Goal: Task Accomplishment & Management: Use online tool/utility

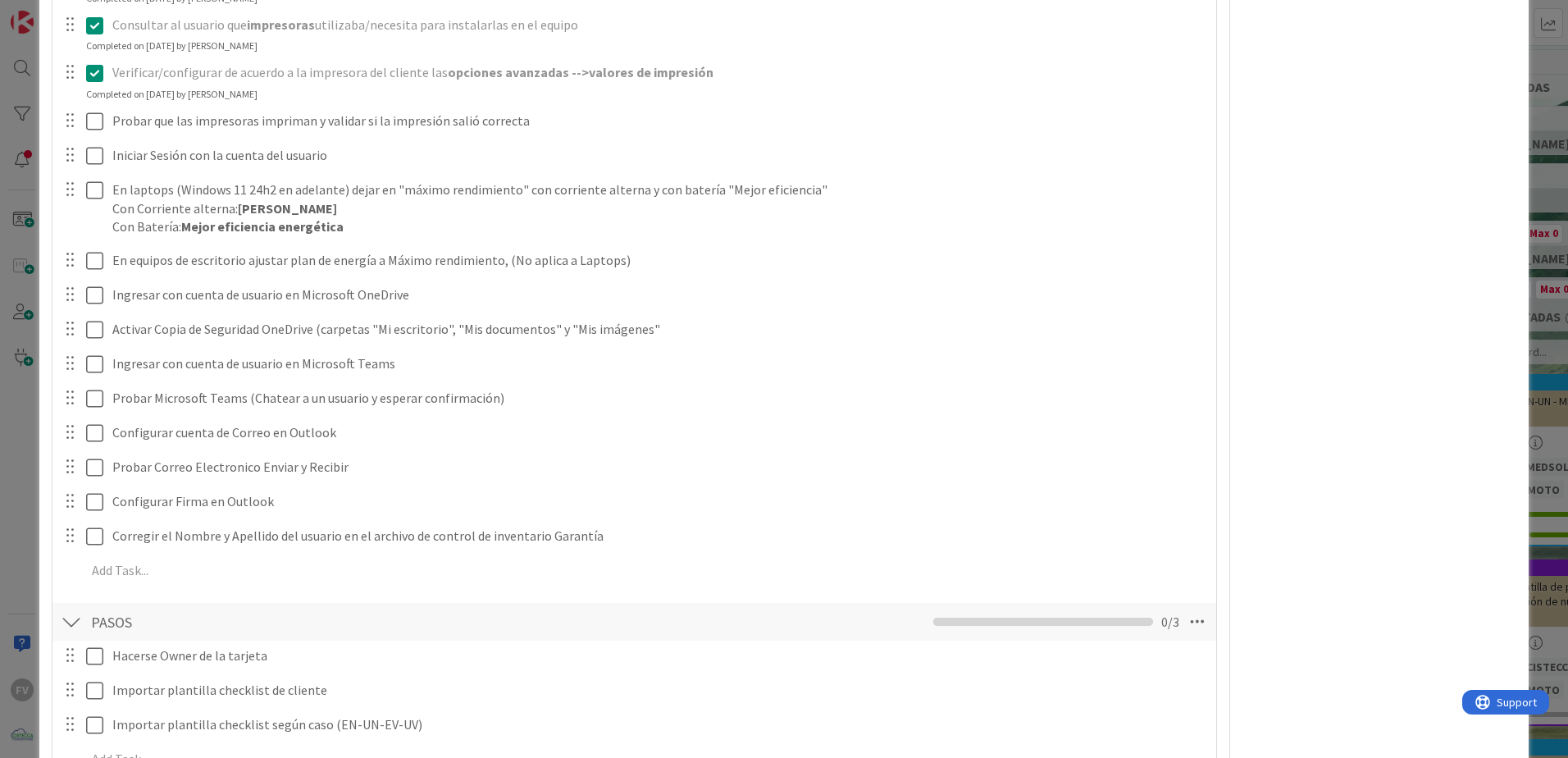
scroll to position [903, 0]
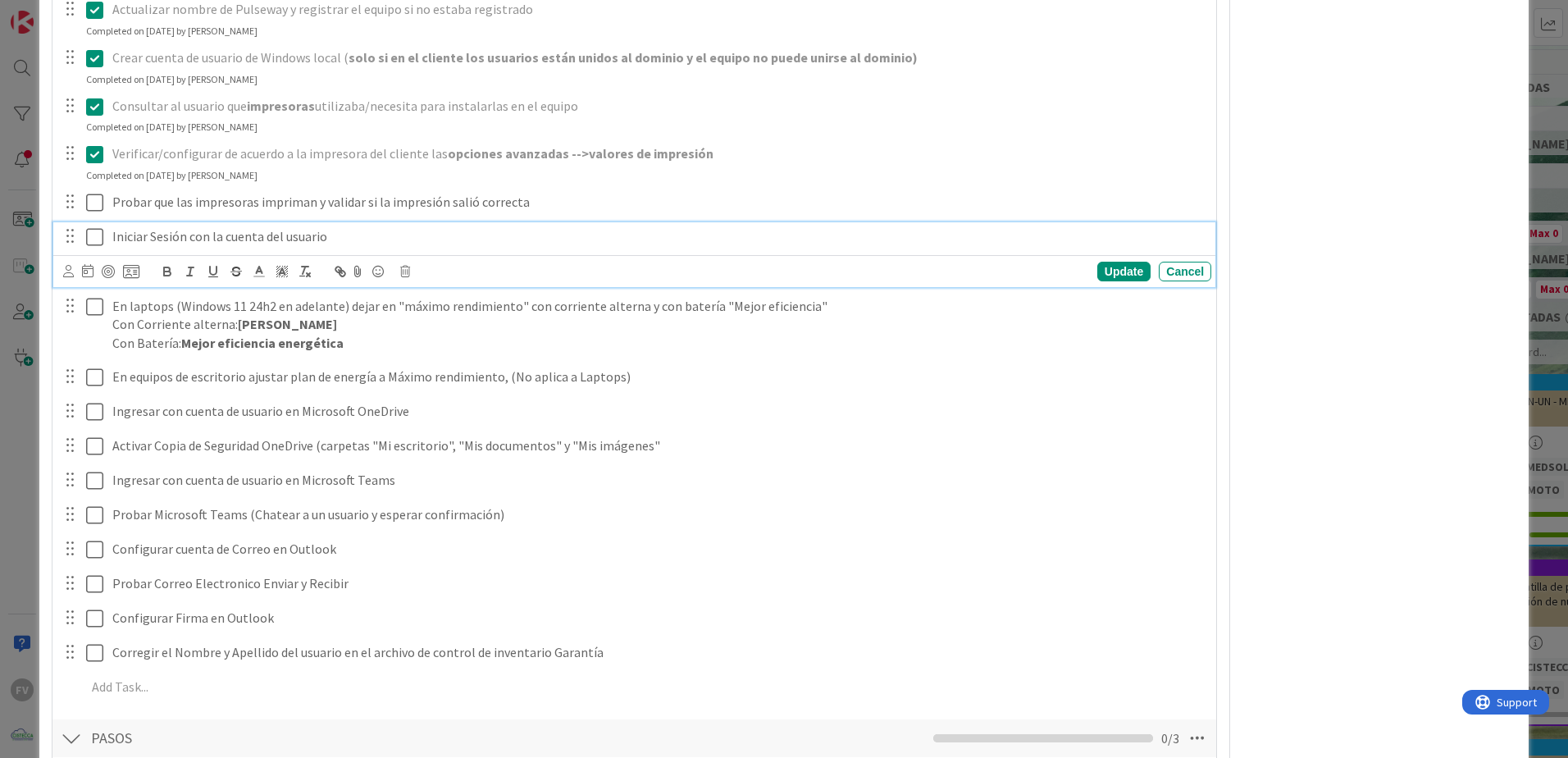
click at [93, 233] on icon at bounding box center [94, 237] width 17 height 20
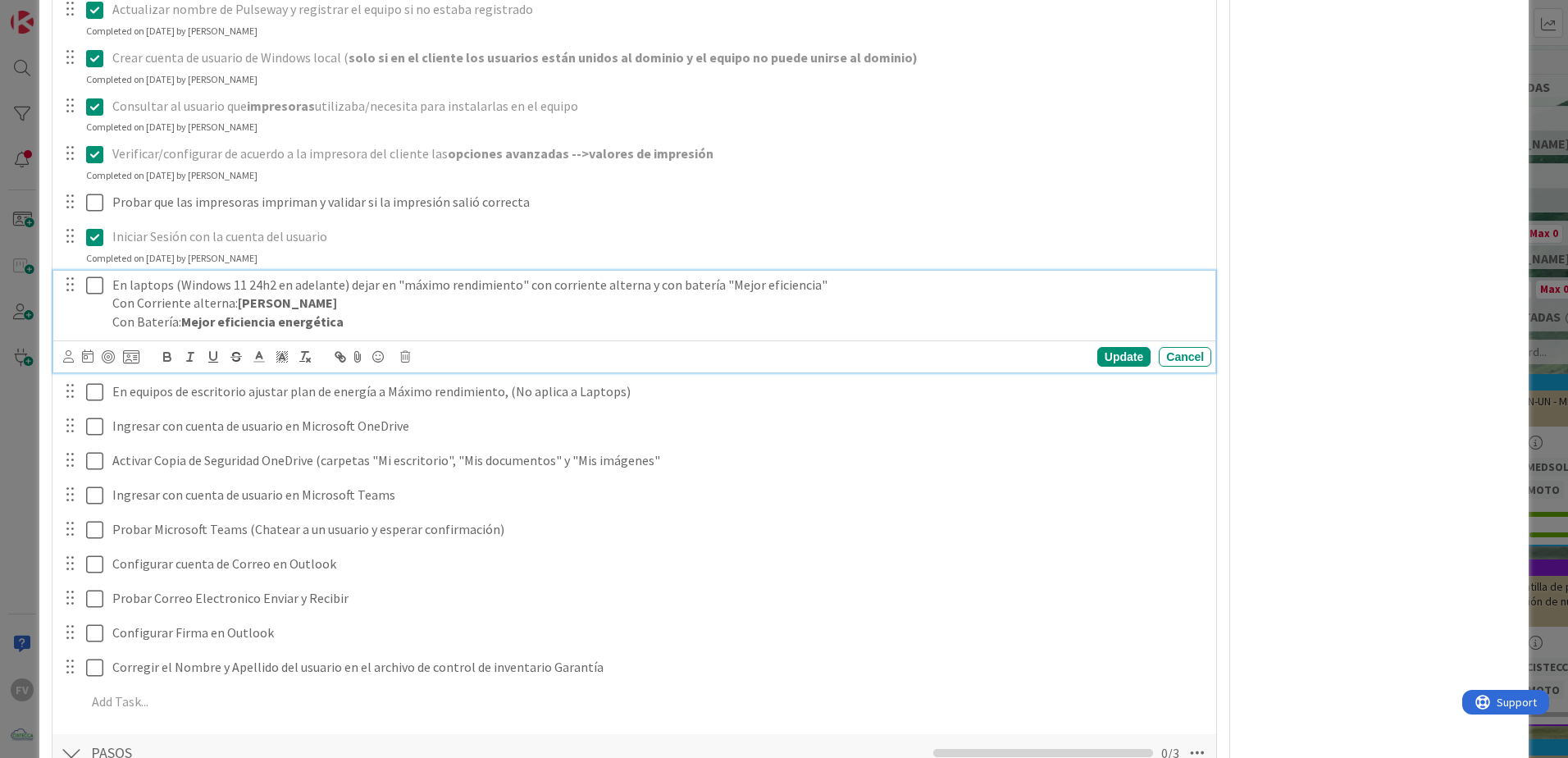
click at [93, 292] on icon at bounding box center [94, 286] width 17 height 20
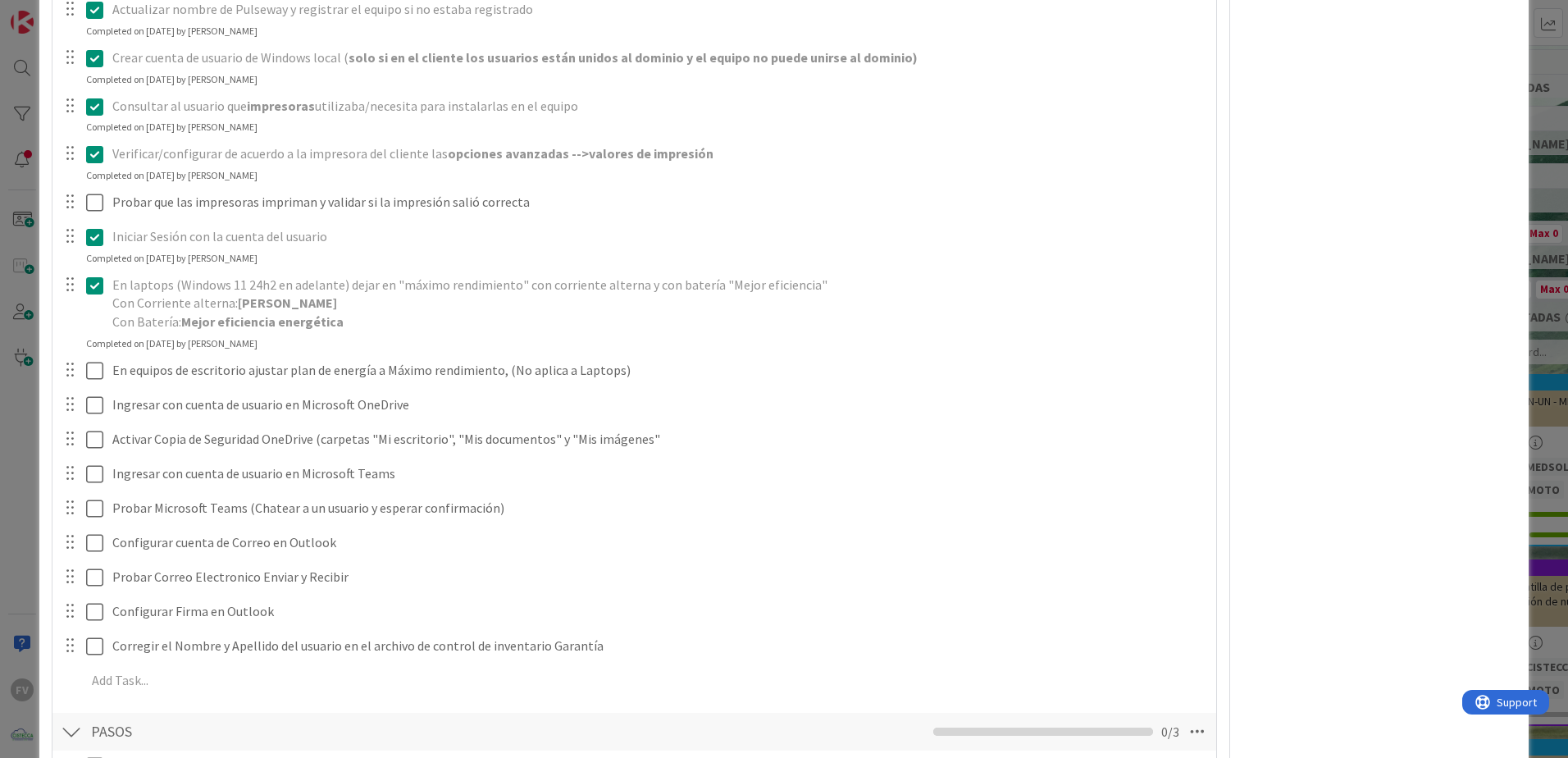
click at [91, 281] on icon at bounding box center [94, 286] width 17 height 20
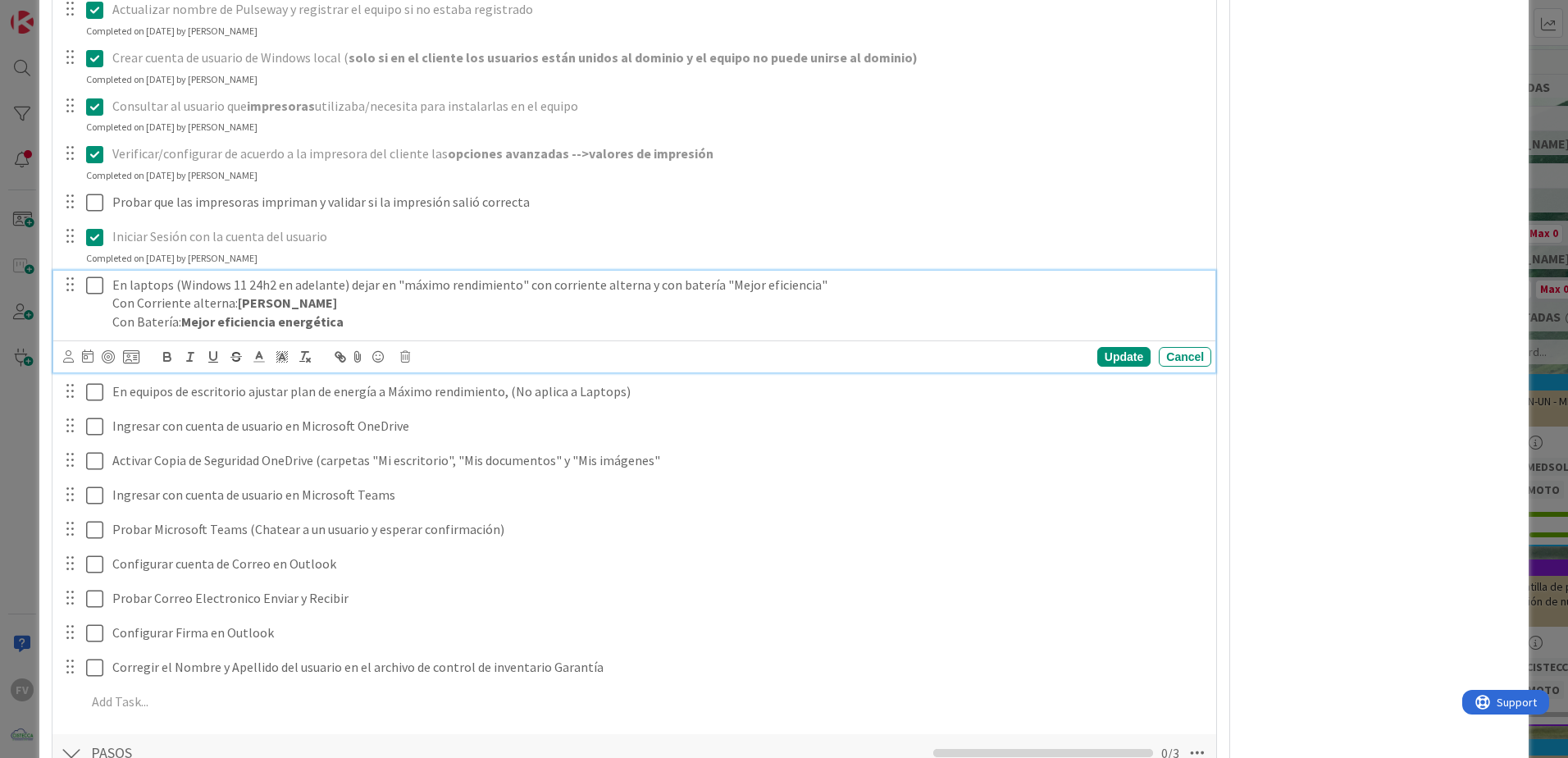
scroll to position [984, 0]
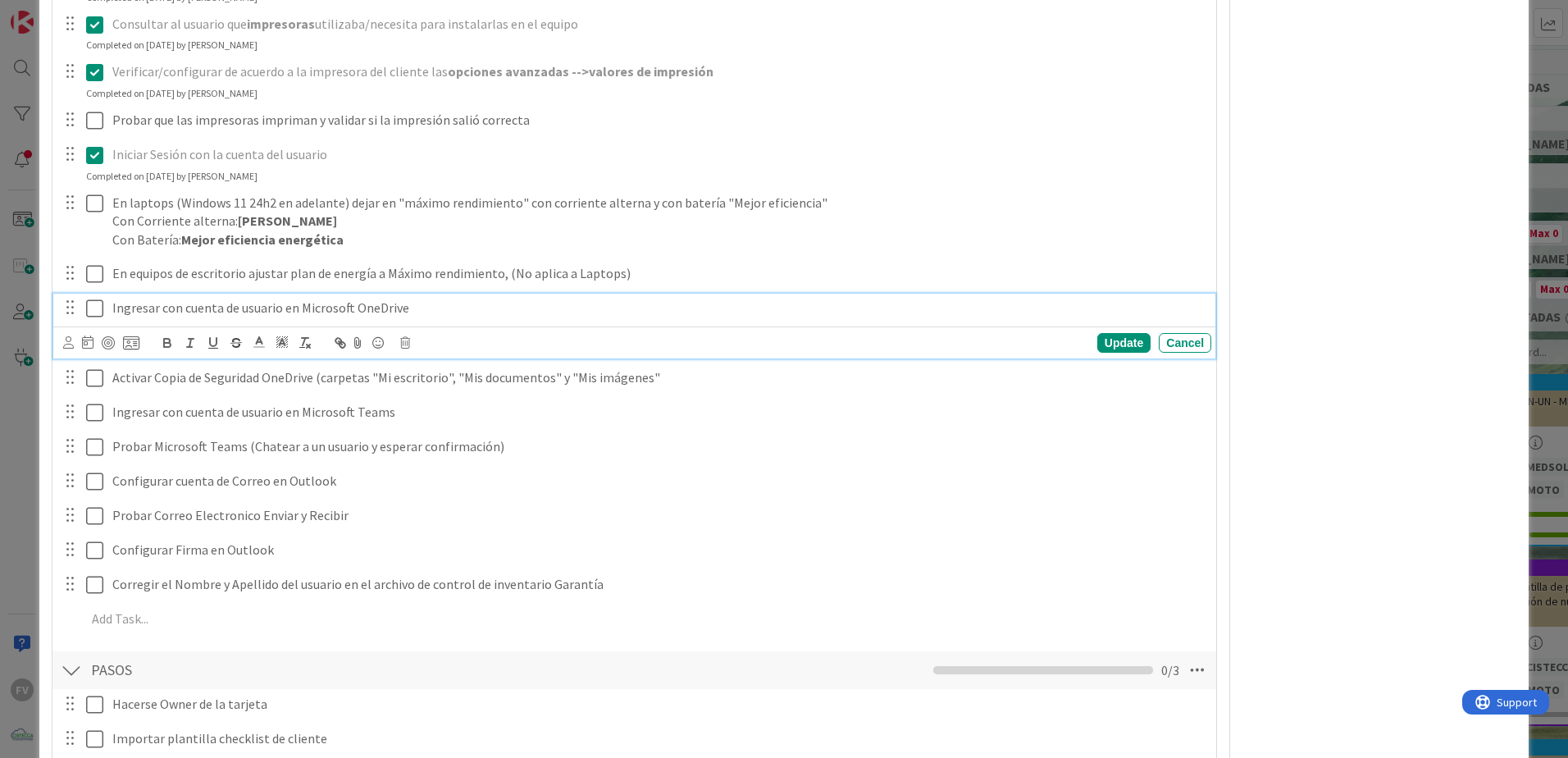
click at [95, 351] on div "Ingresar con cuenta de usuario en Microsoft OneDrive Update Cancel" at bounding box center [634, 326] width 1162 height 64
click at [96, 315] on icon at bounding box center [94, 308] width 17 height 20
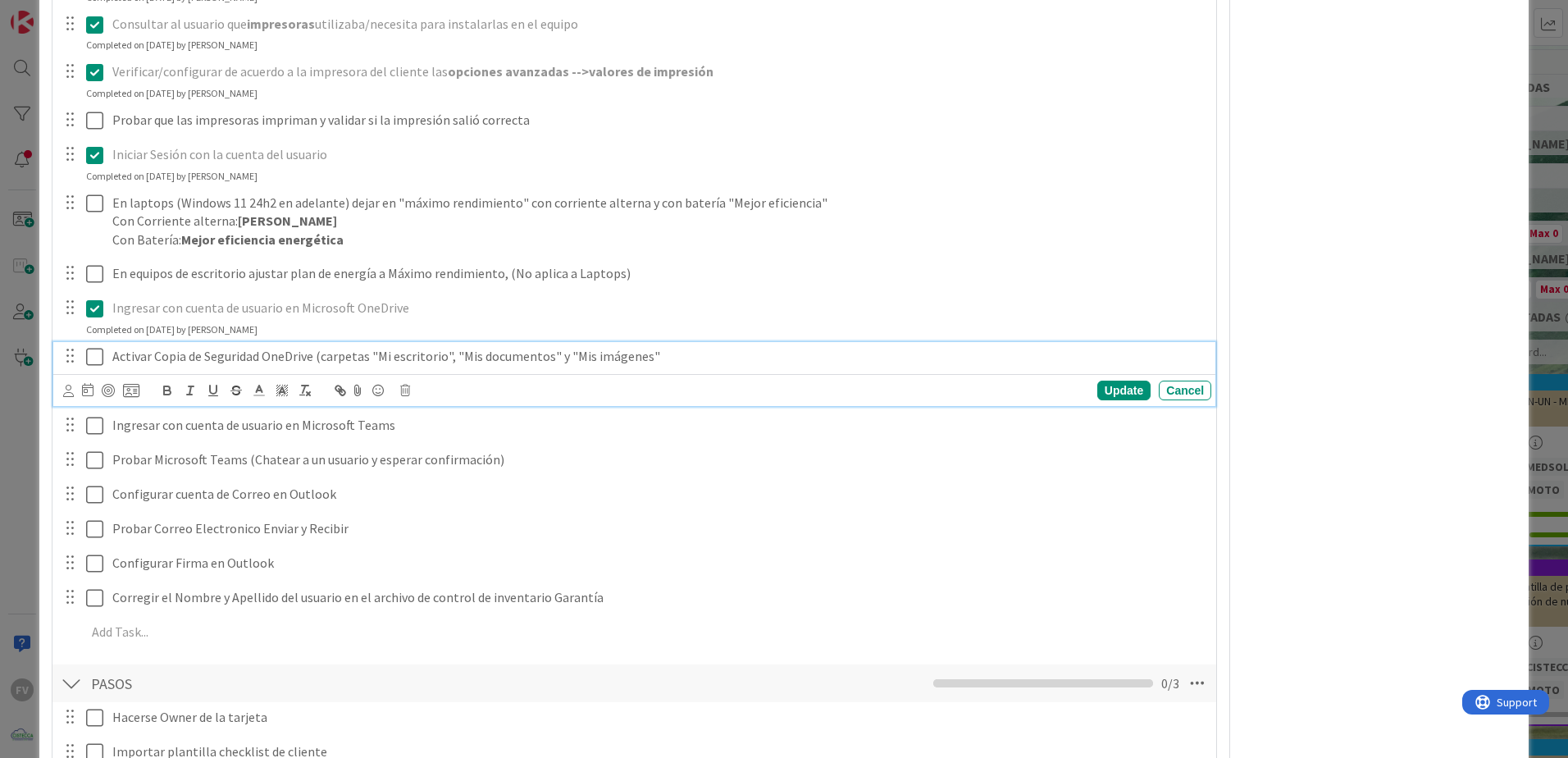
click at [94, 367] on button at bounding box center [96, 357] width 20 height 26
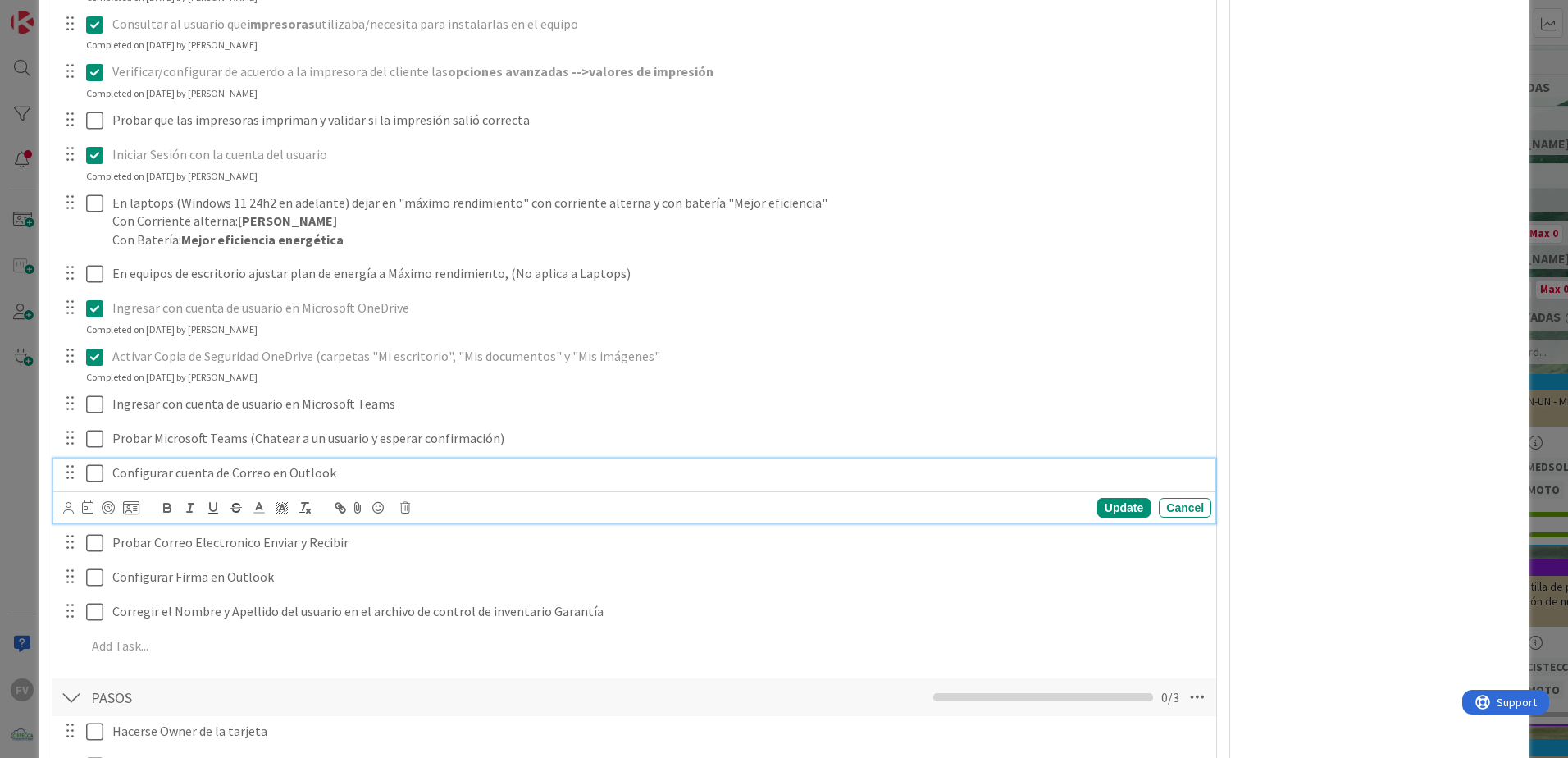
click at [88, 473] on icon at bounding box center [94, 474] width 17 height 20
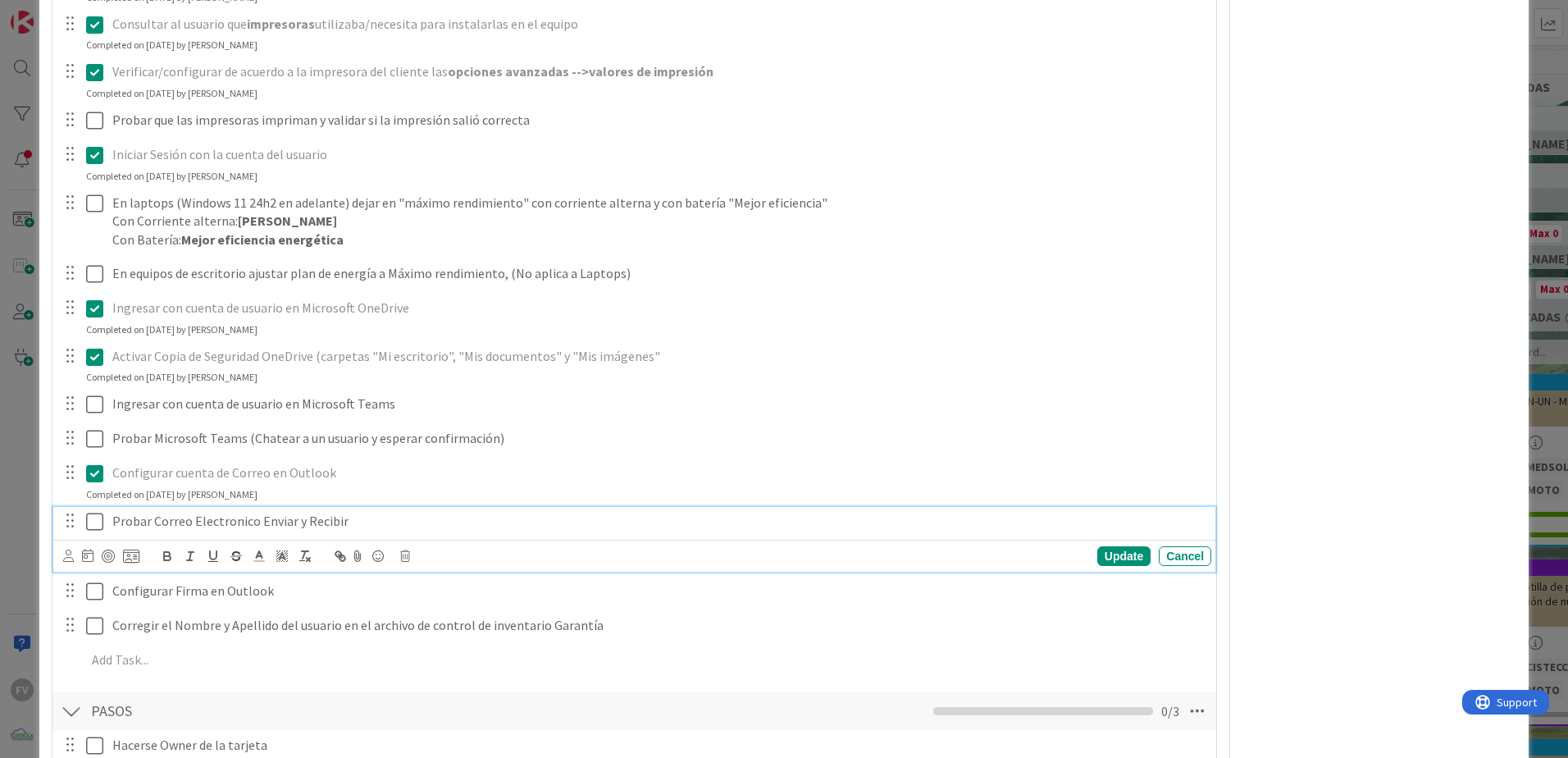
click at [103, 473] on button at bounding box center [96, 522] width 20 height 26
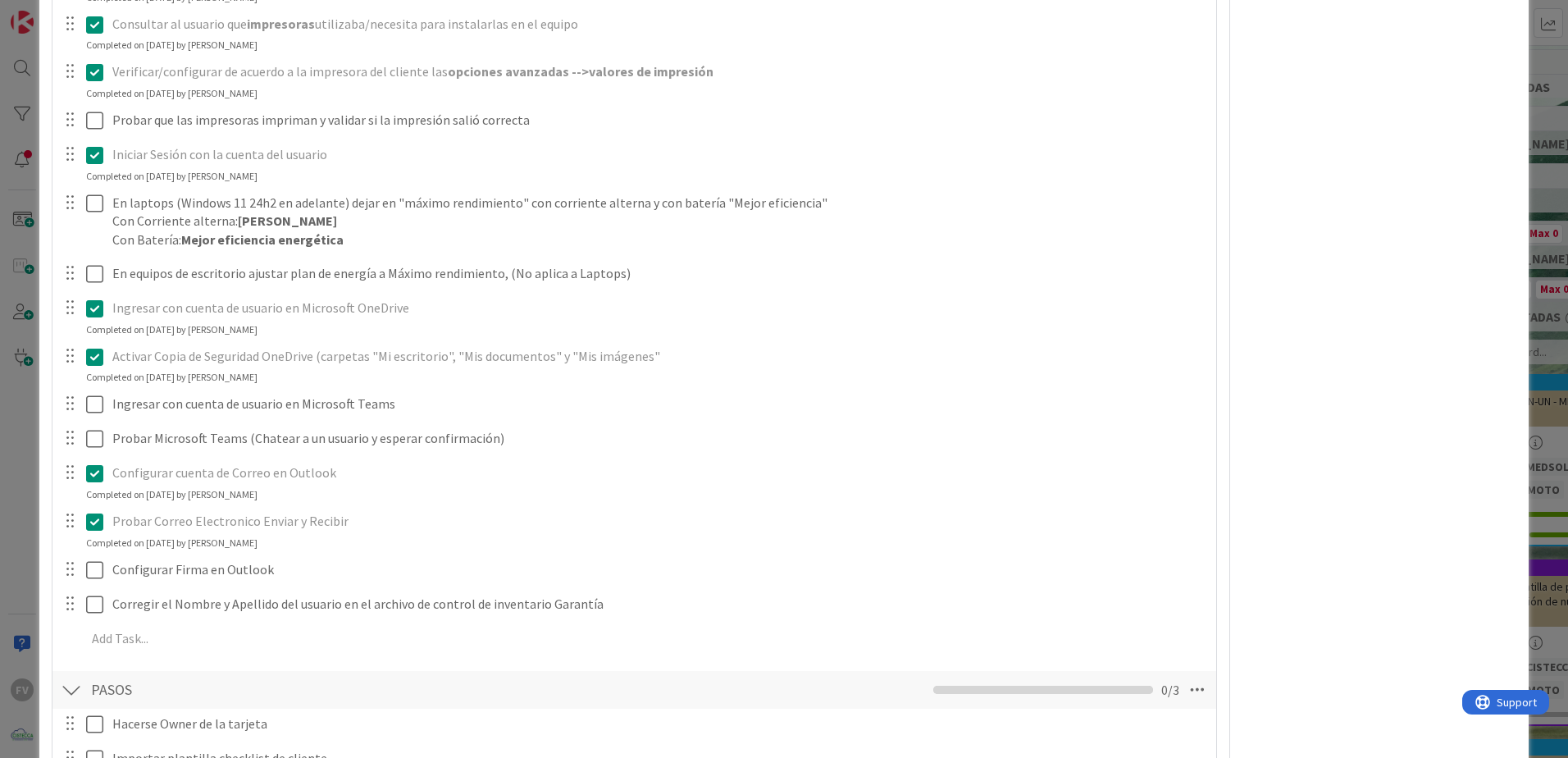
click at [99, 473] on div "**********" at bounding box center [634, 110] width 1147 height 1099
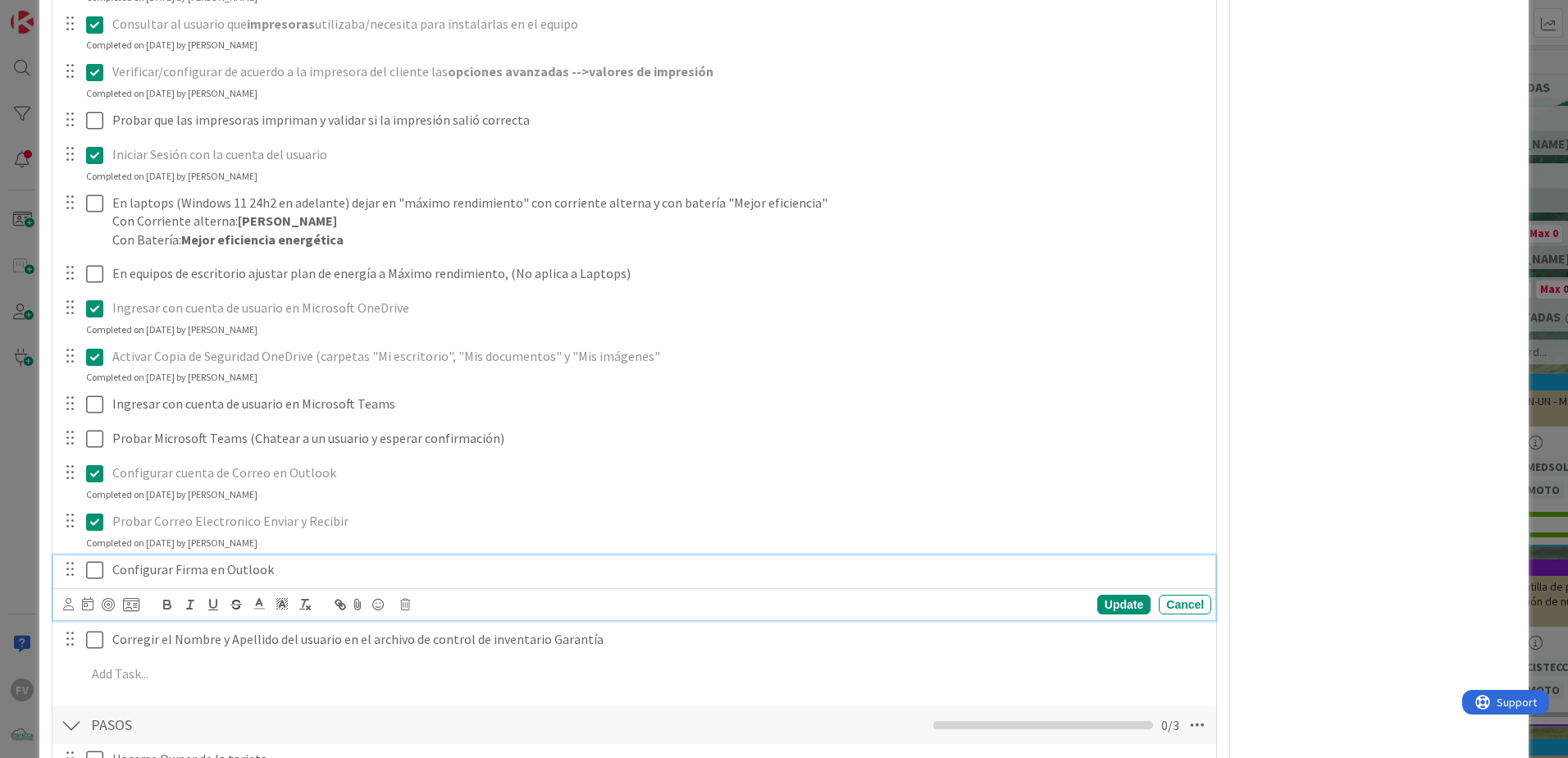
click at [93, 473] on icon at bounding box center [94, 570] width 17 height 20
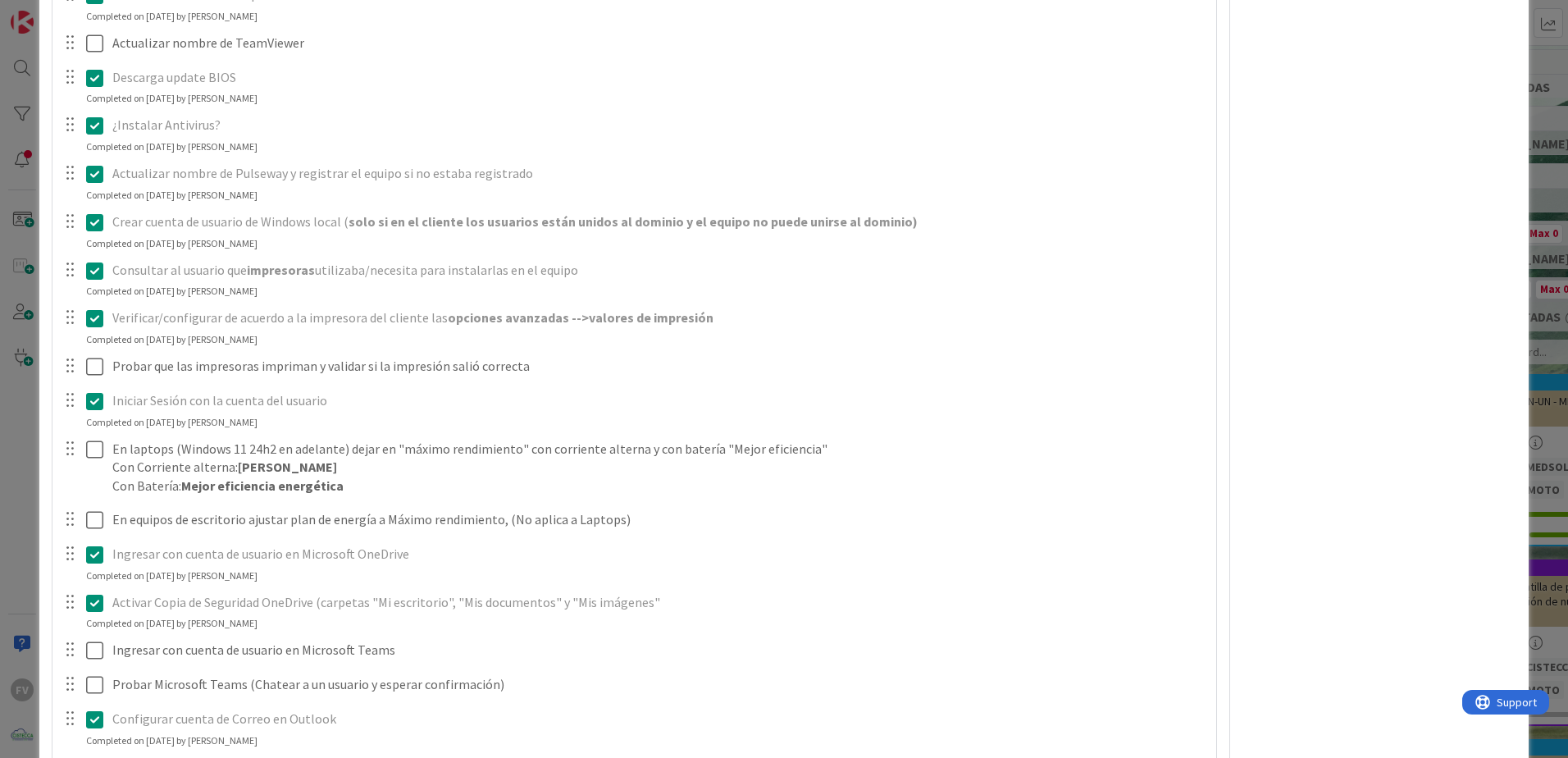
scroll to position [0, 0]
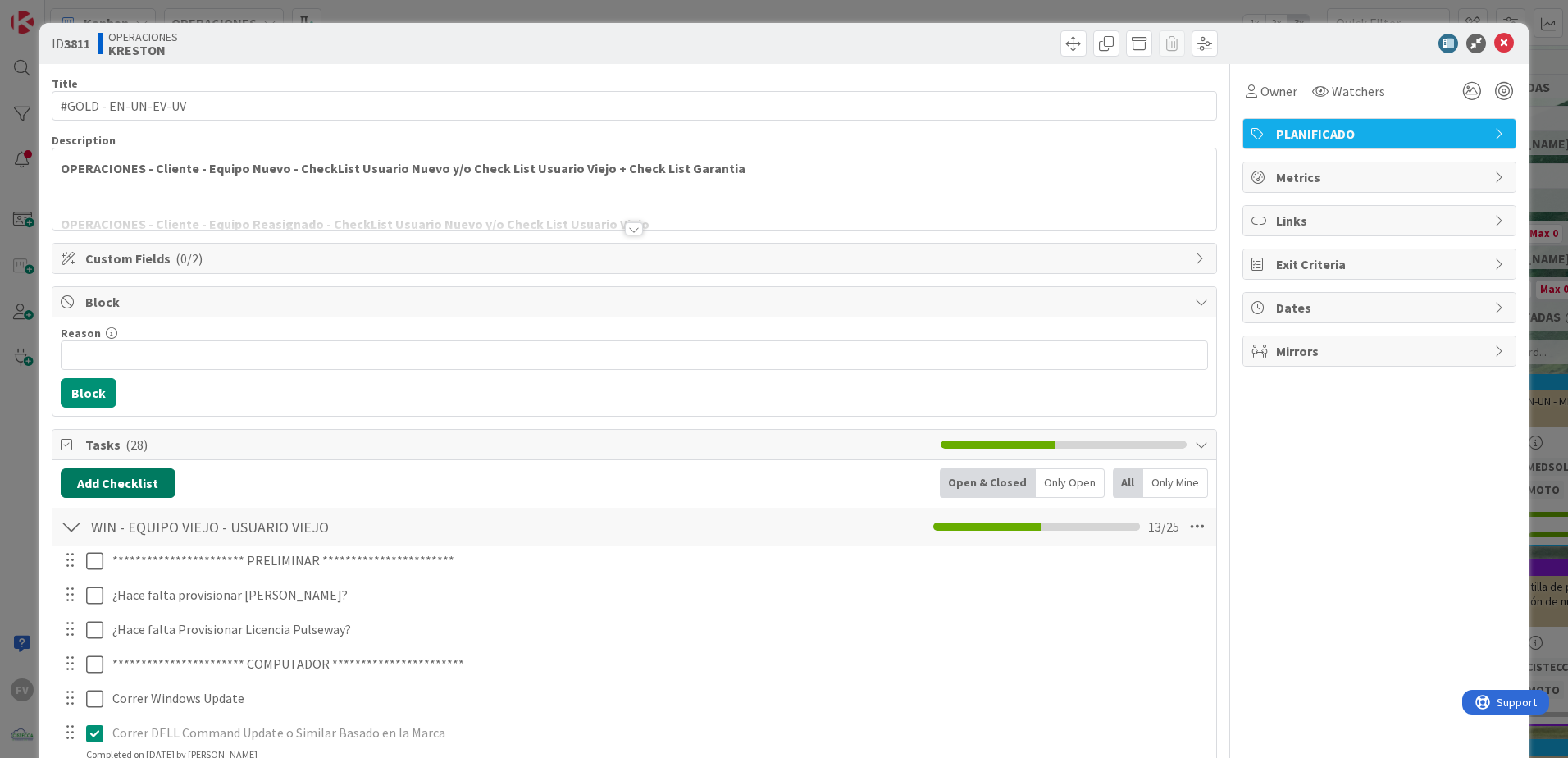
click at [141, 473] on button "Add Checklist" at bounding box center [117, 484] width 115 height 30
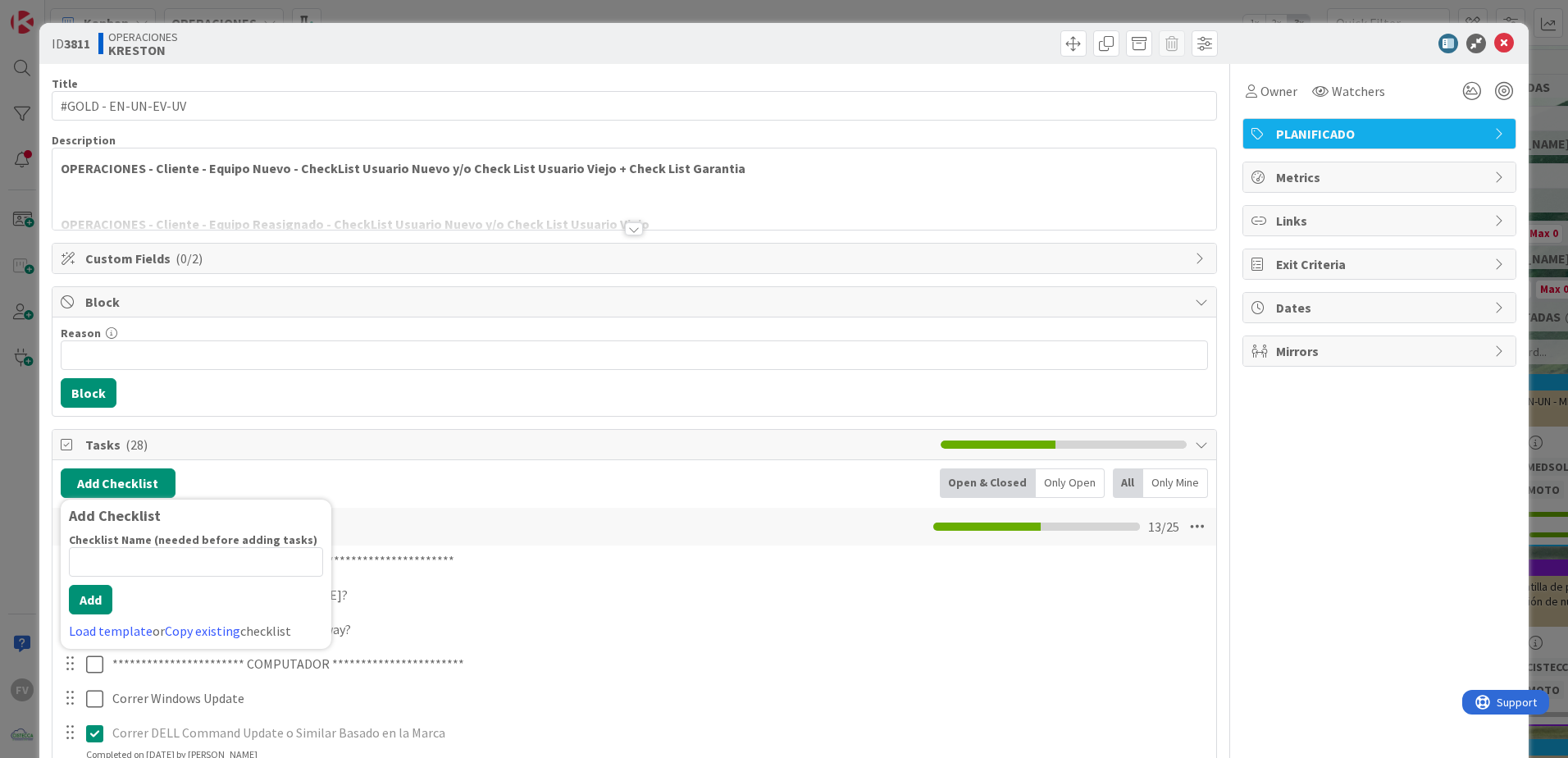
click at [97, 473] on div "Add Checklist Checklist Name (needed before adding tasks) 0 / 64 Add Load templ…" at bounding box center [196, 574] width 271 height 150
click at [100, 473] on link "Load template" at bounding box center [110, 631] width 83 height 17
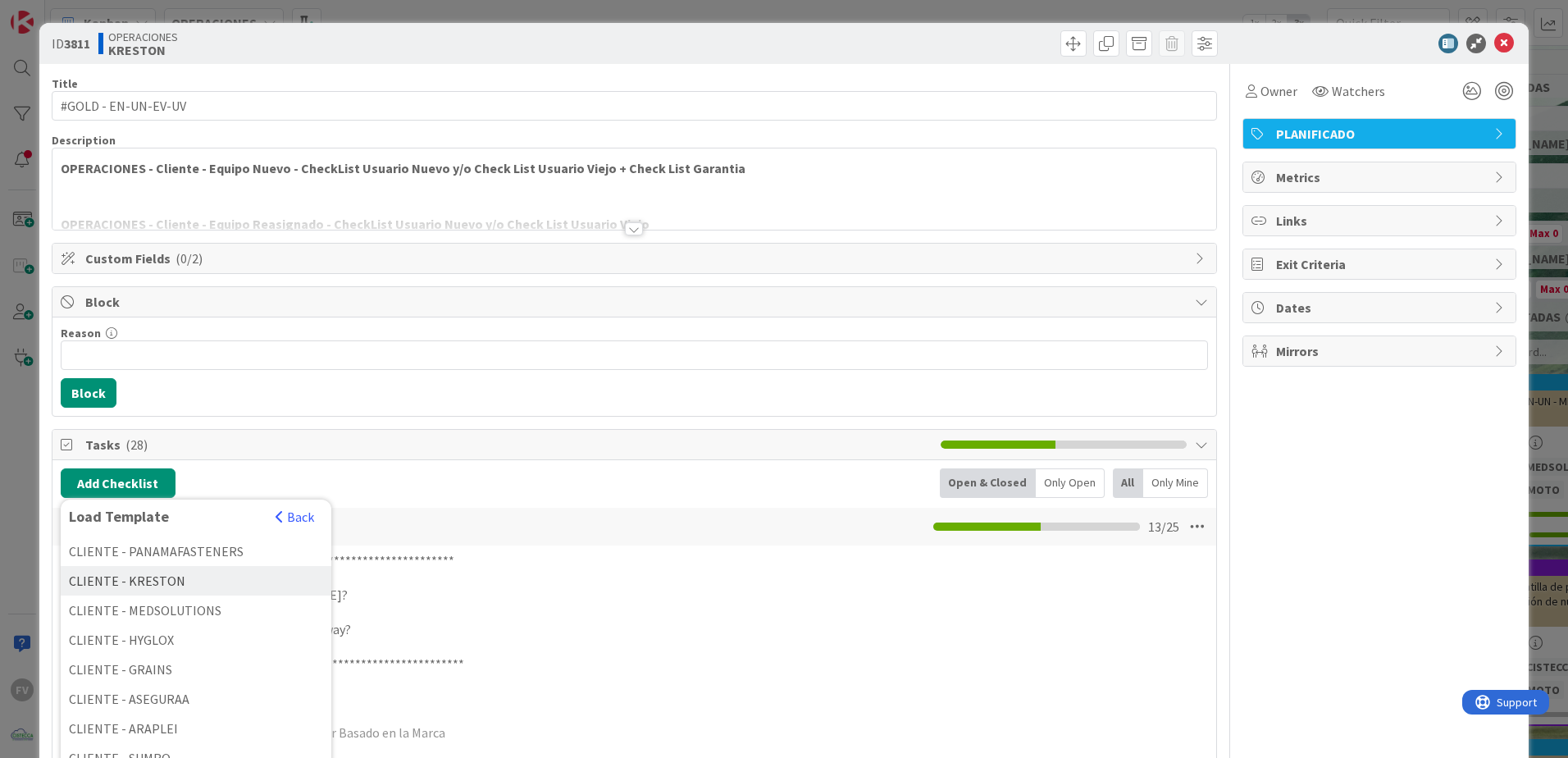
scroll to position [246, 0]
click at [184, 473] on div "CLIENTE - KRESTON" at bounding box center [196, 569] width 271 height 30
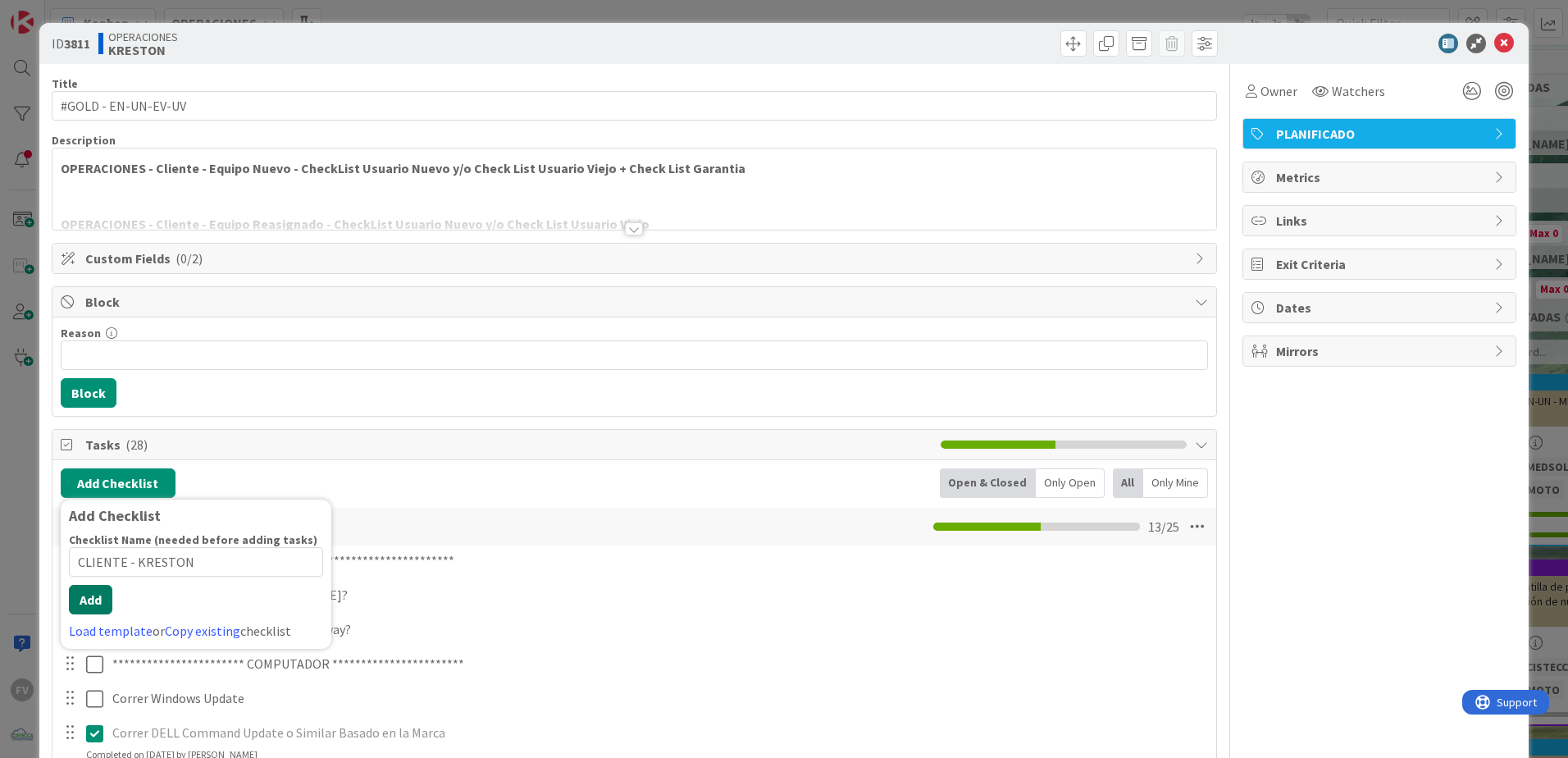
click at [104, 473] on button "Add" at bounding box center [90, 600] width 44 height 30
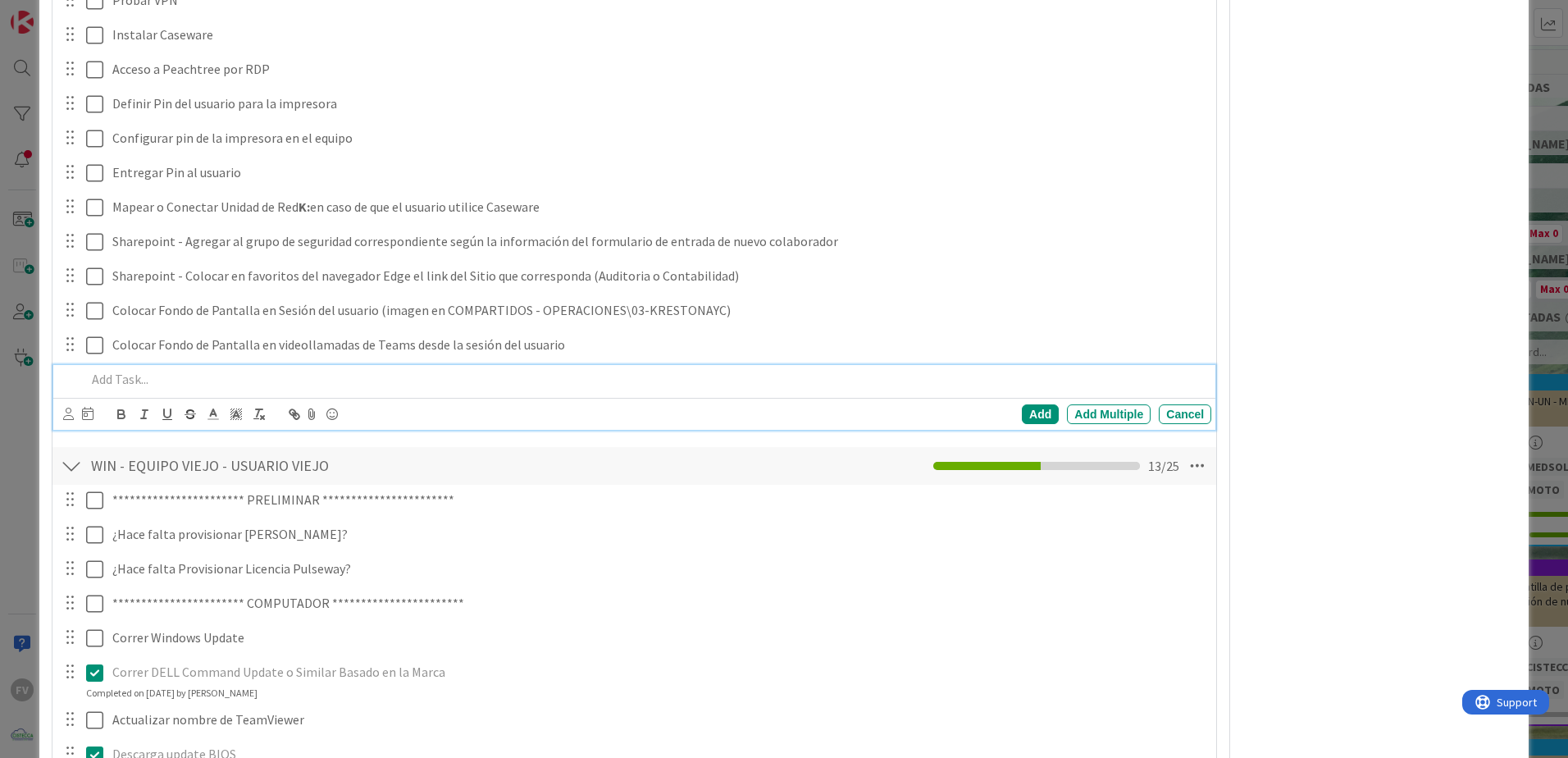
scroll to position [55, 0]
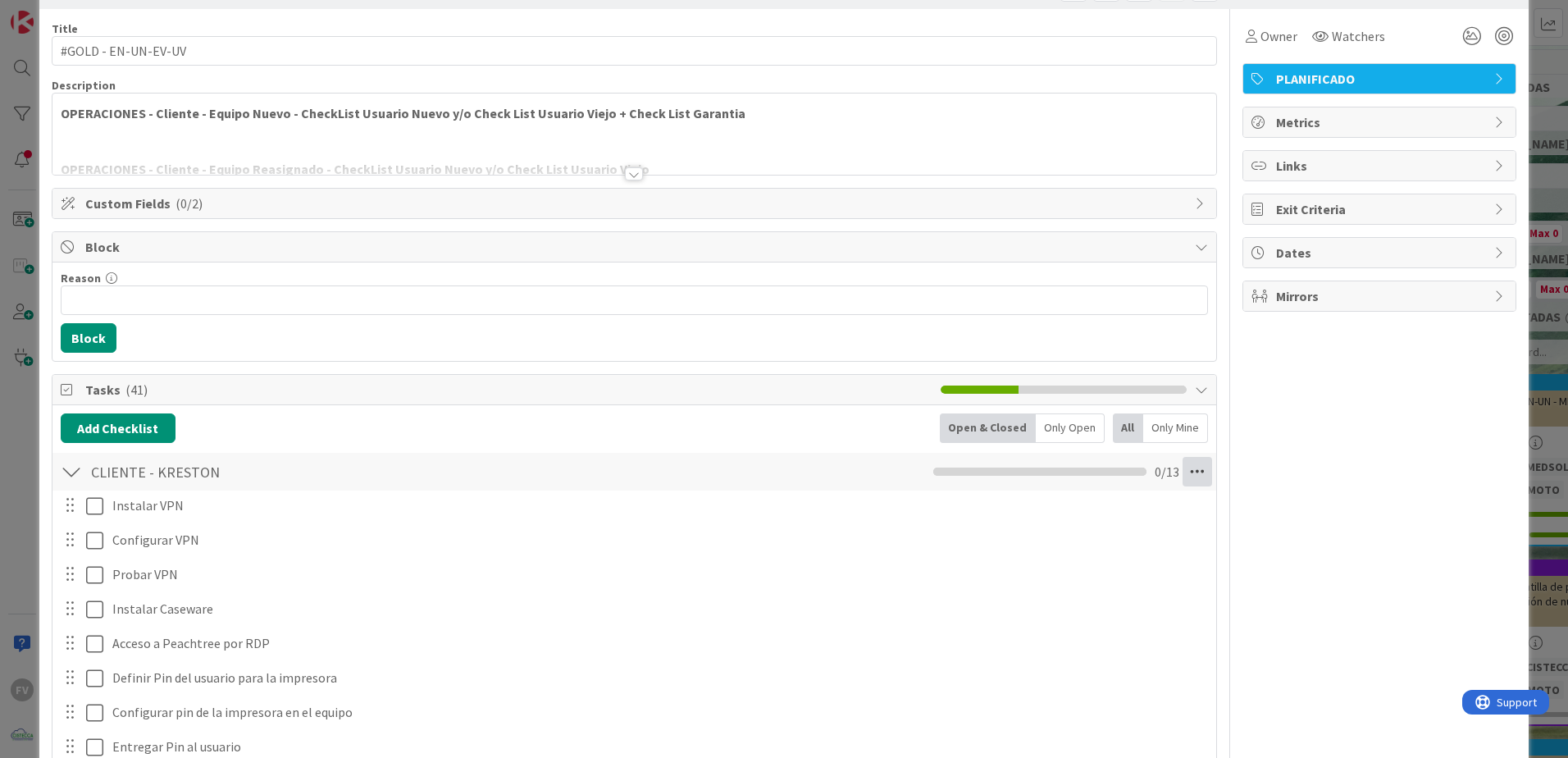
click at [773, 473] on icon at bounding box center [1197, 472] width 30 height 30
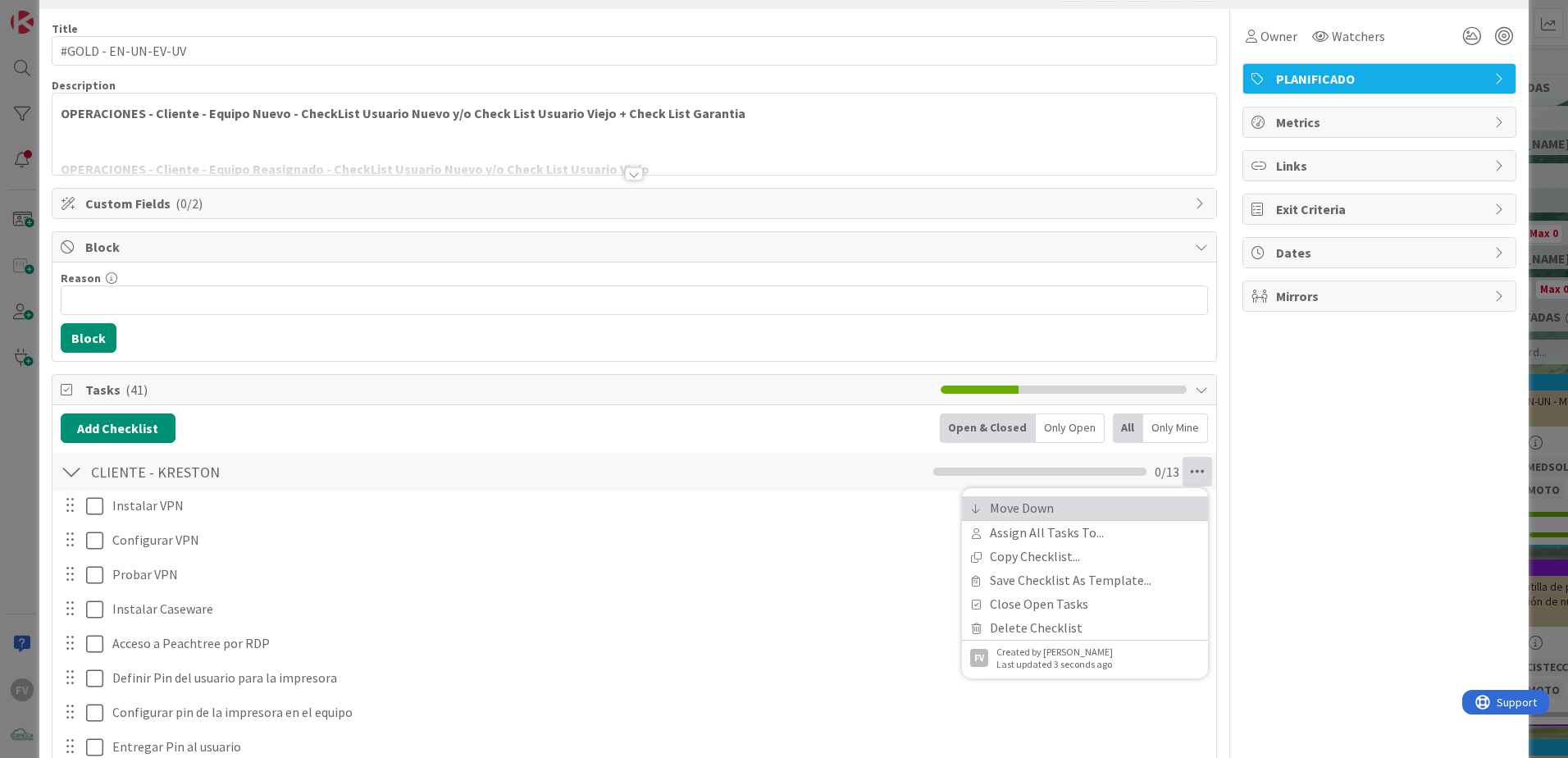
click at [773, 473] on link "Move Down" at bounding box center [1085, 508] width 246 height 24
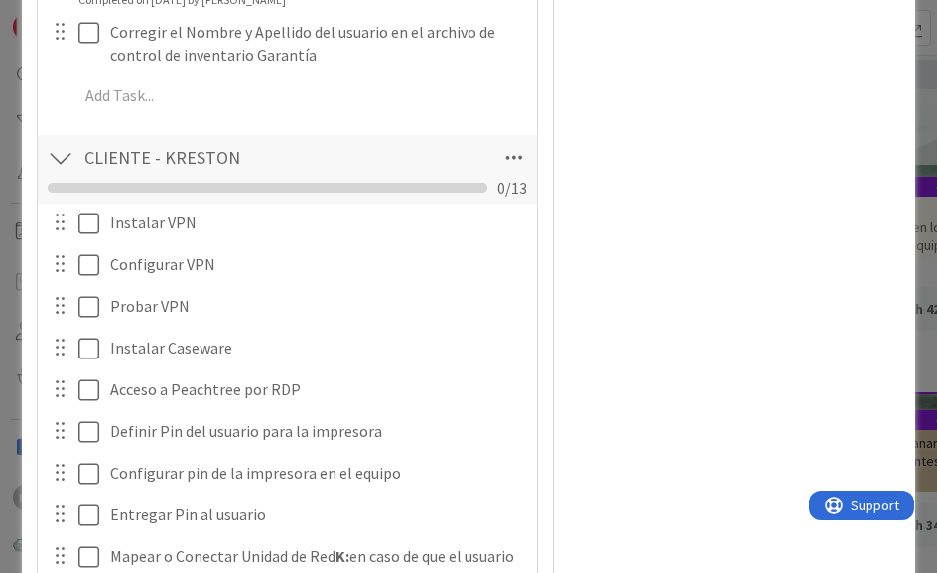
scroll to position [2316, 0]
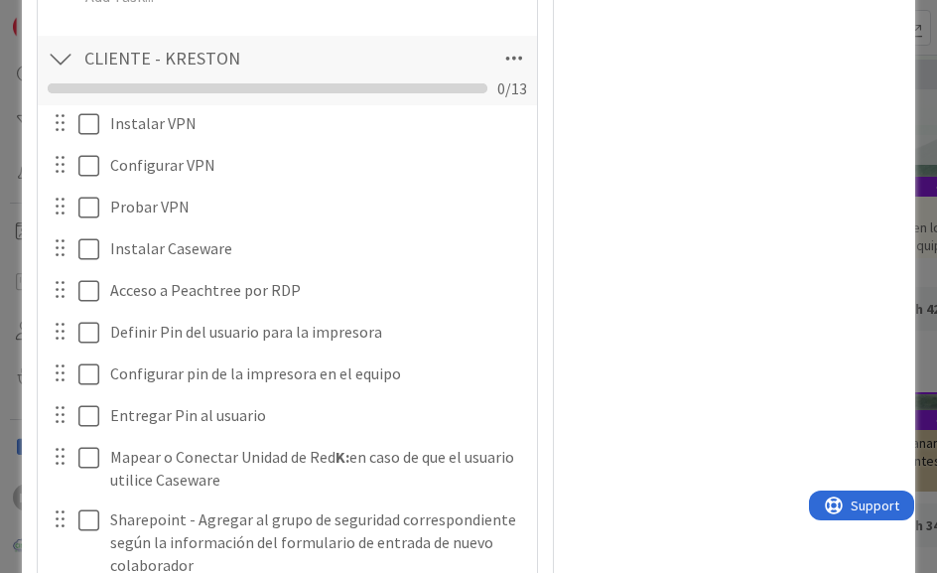
click at [71, 105] on div "Instalar VPN Update Cancel Configurar VPN Update Cancel Probar VPN Update Cance…" at bounding box center [287, 462] width 479 height 715
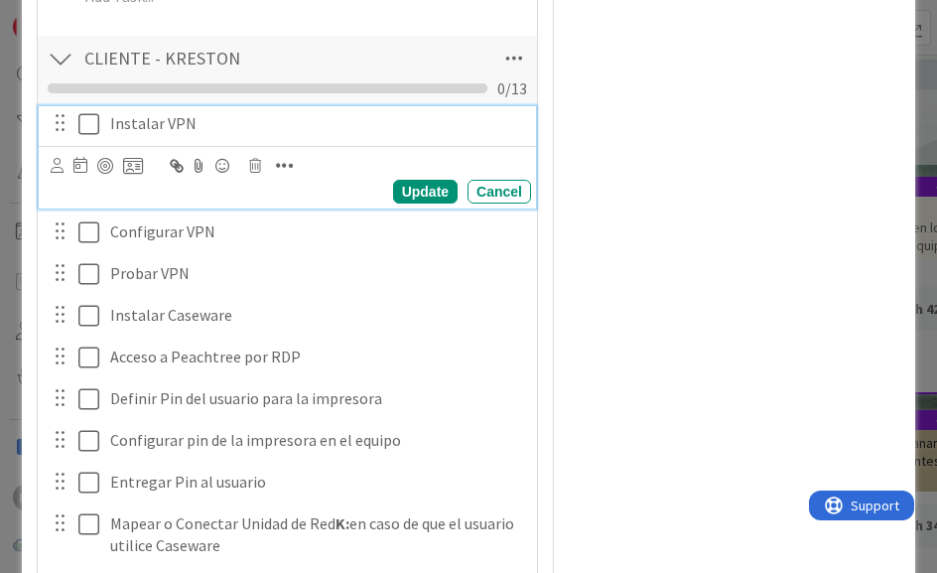
click at [78, 112] on icon at bounding box center [88, 124] width 21 height 24
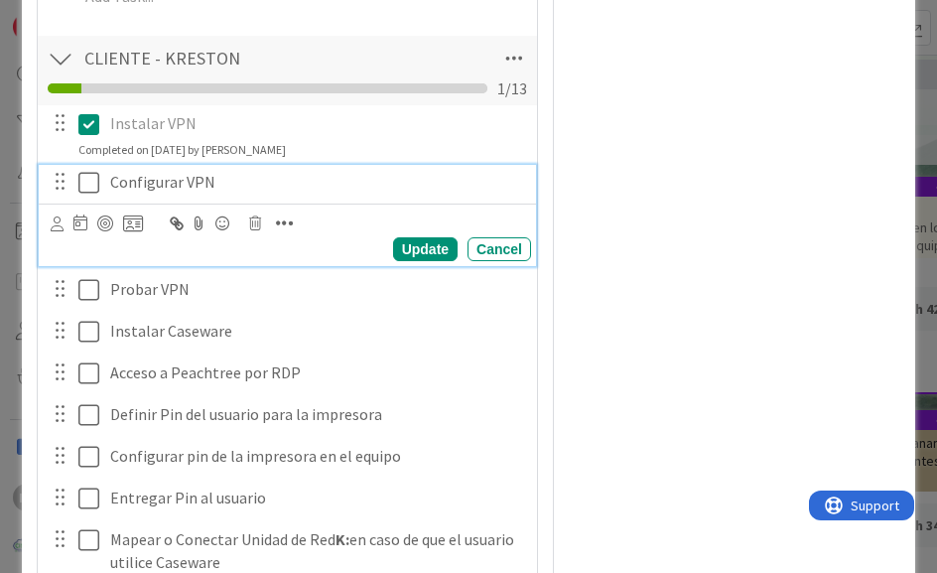
click at [86, 171] on icon at bounding box center [88, 183] width 21 height 24
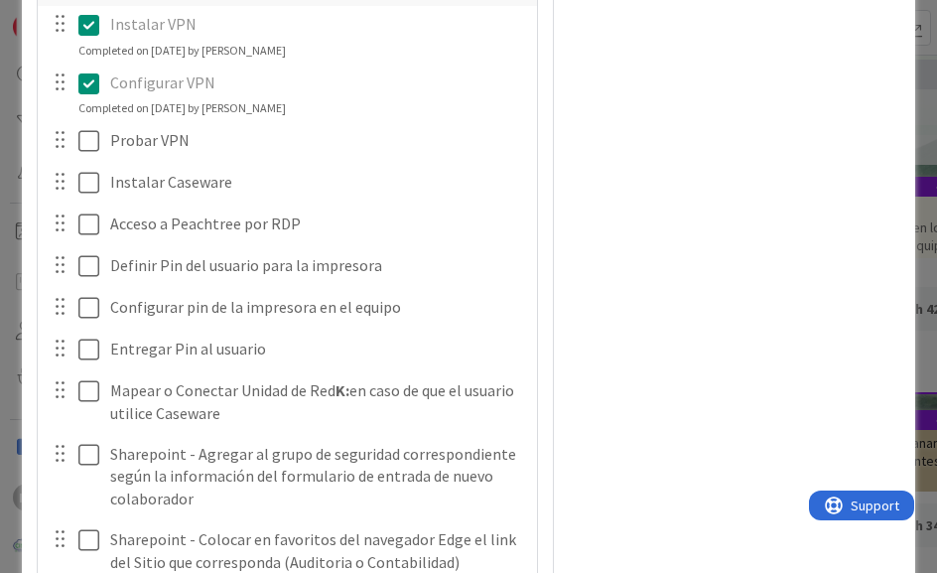
scroll to position [2514, 0]
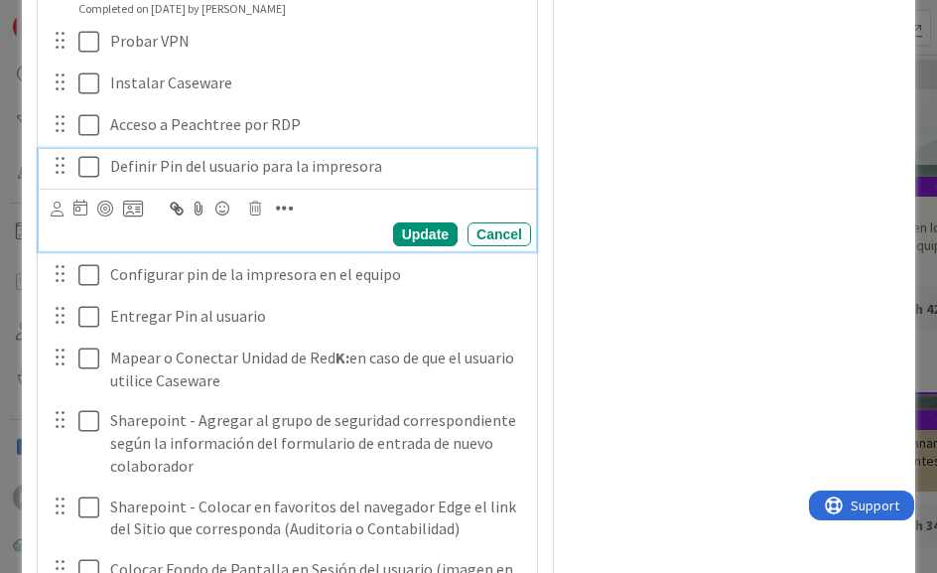
click at [89, 155] on icon at bounding box center [88, 167] width 21 height 24
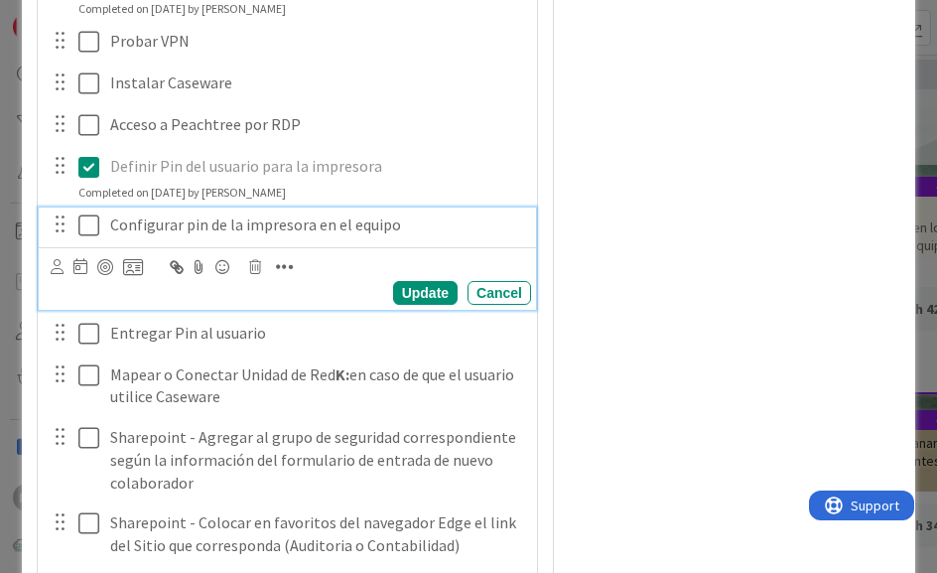
click at [87, 213] on icon at bounding box center [88, 225] width 21 height 24
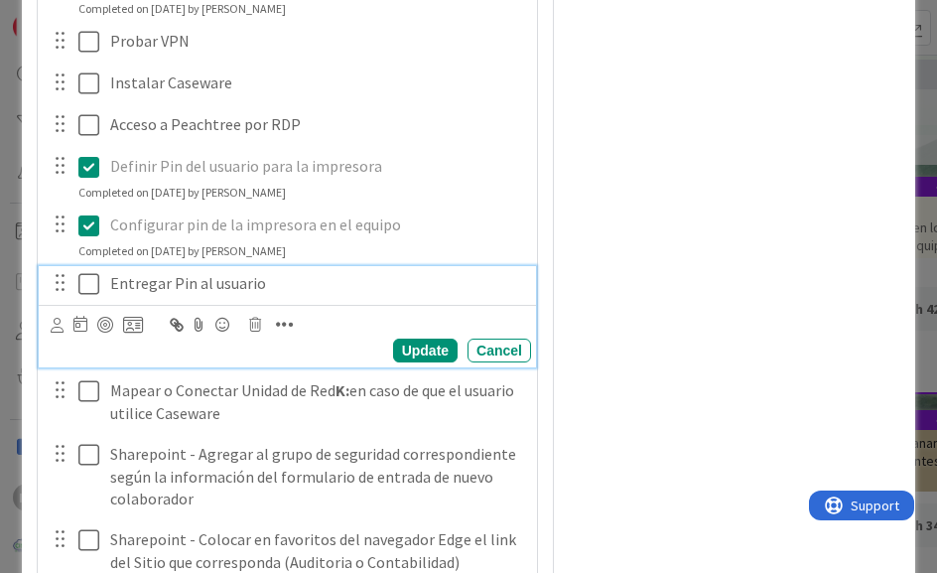
click at [84, 272] on icon at bounding box center [88, 284] width 21 height 24
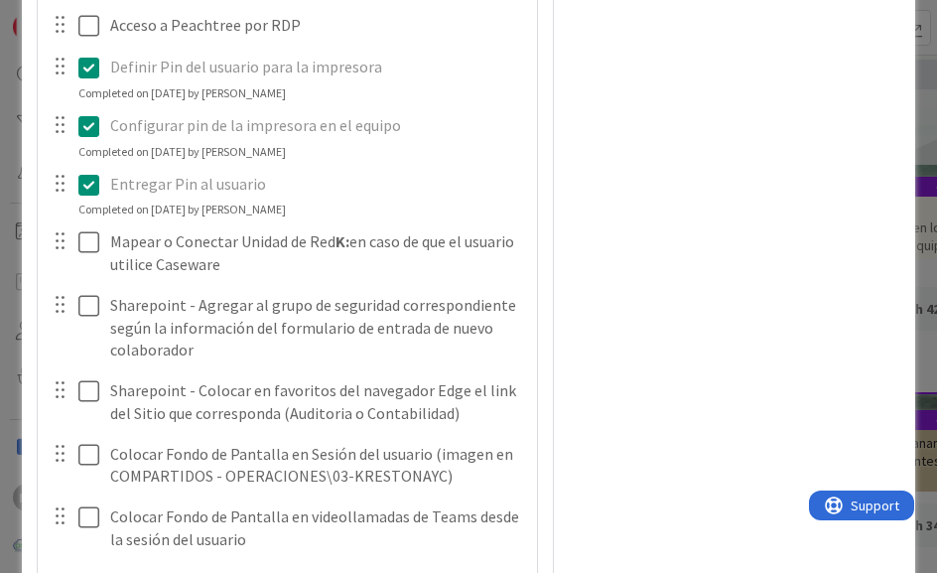
scroll to position [2713, 0]
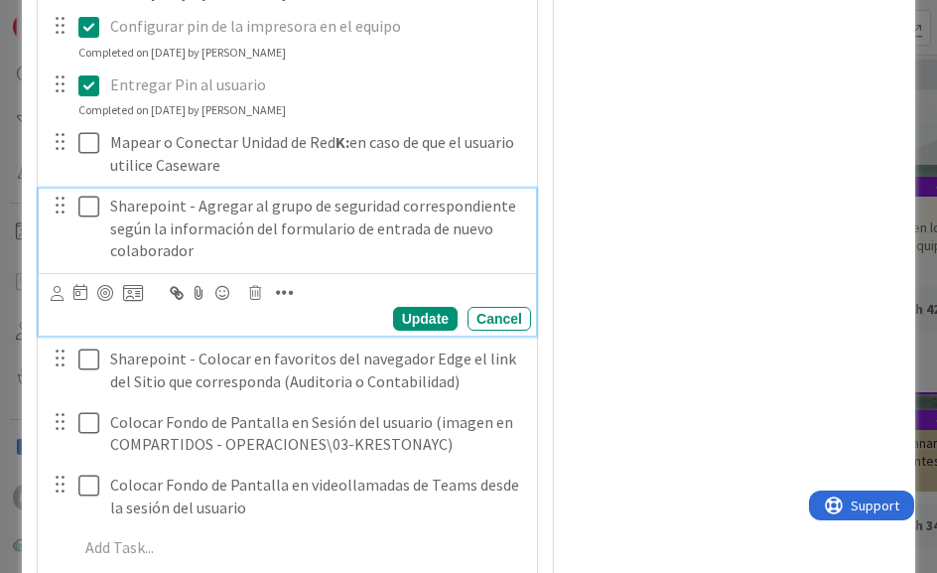
click at [87, 195] on icon at bounding box center [88, 207] width 21 height 24
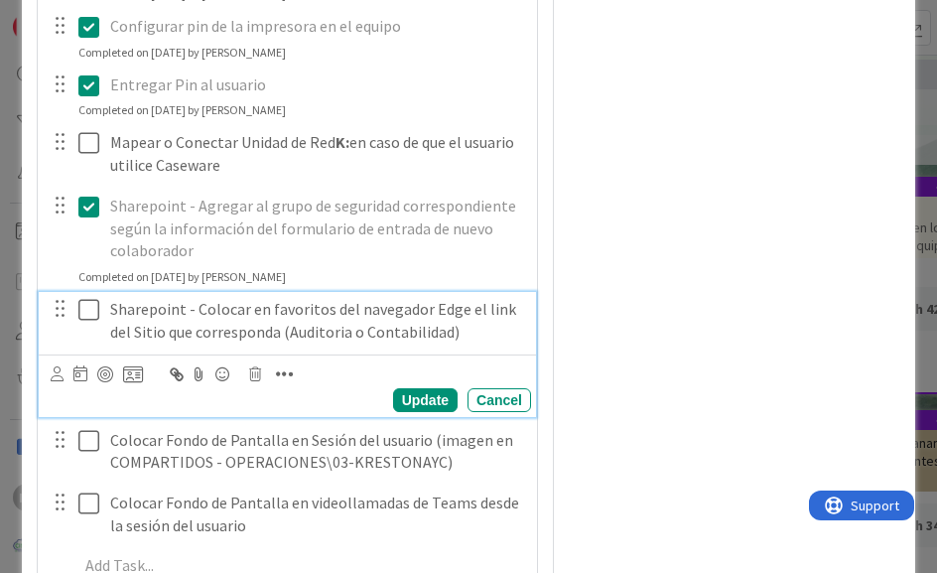
click at [102, 292] on div "Sharepoint - Colocar en favoritos del navegador Edge el link del Sitio que corr…" at bounding box center [316, 320] width 429 height 57
click at [67, 292] on div at bounding box center [75, 320] width 56 height 57
click at [78, 298] on icon at bounding box center [88, 310] width 21 height 24
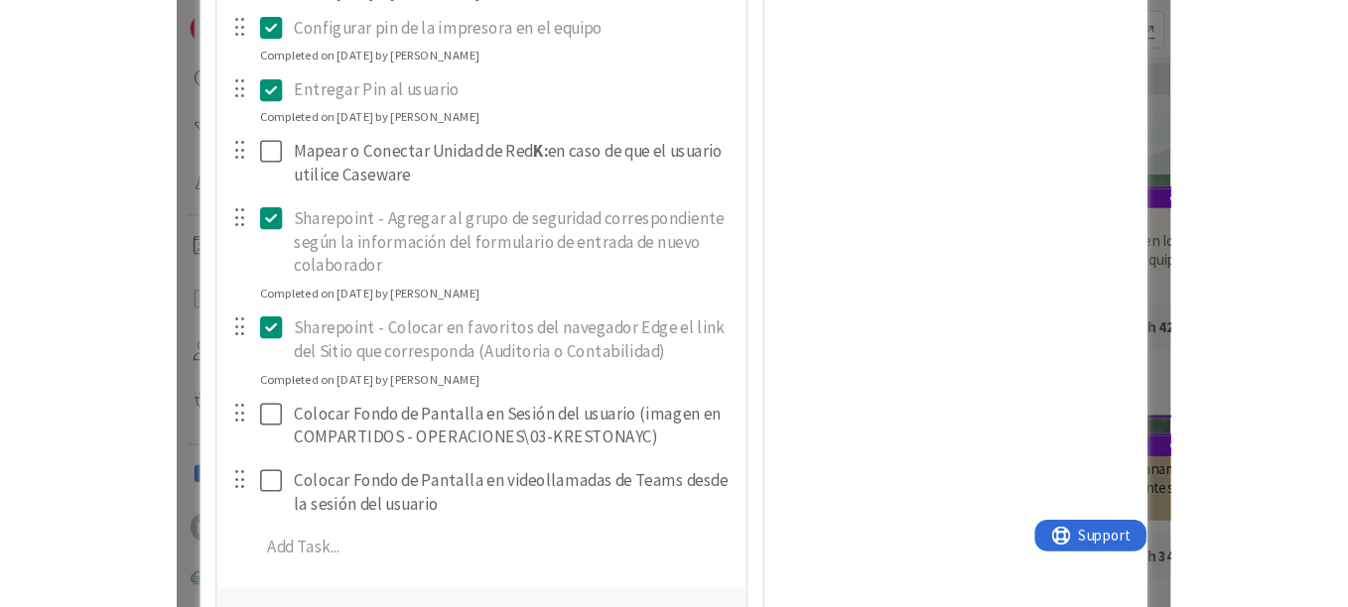
scroll to position [2812, 0]
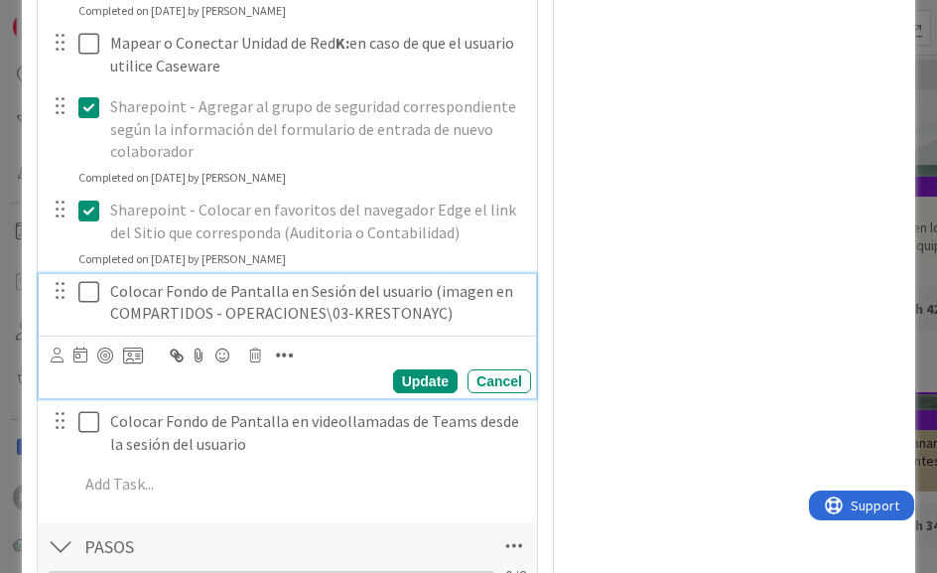
click at [82, 280] on icon at bounding box center [88, 292] width 21 height 24
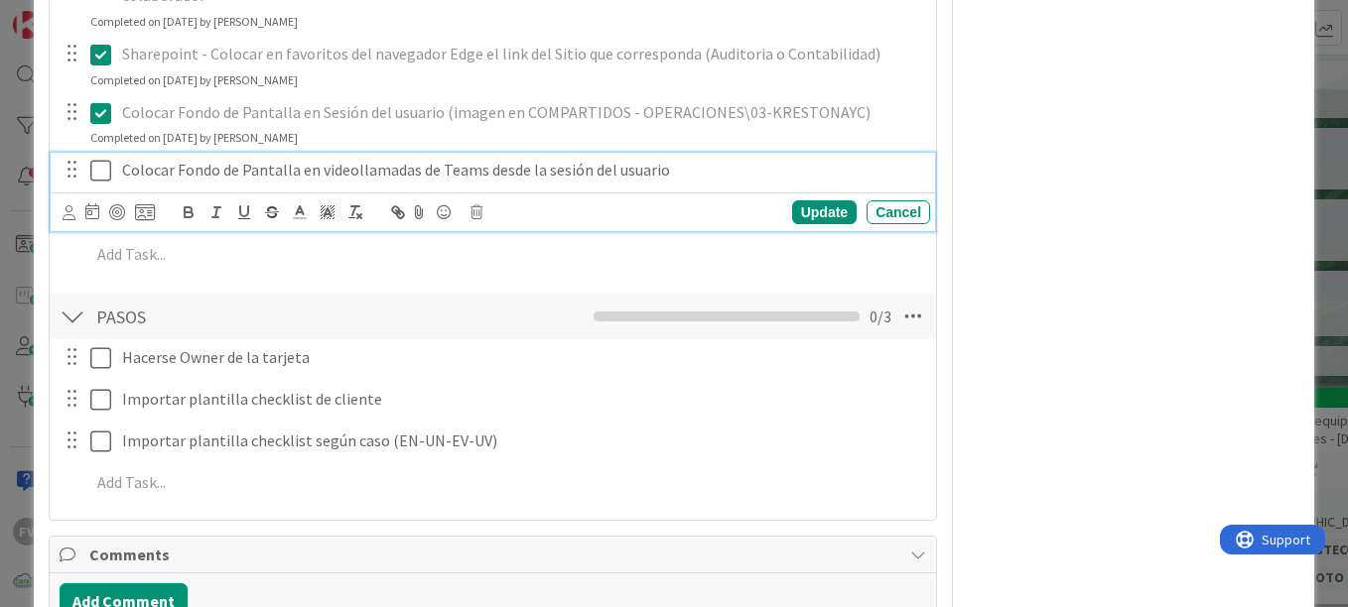
click at [102, 173] on icon at bounding box center [100, 171] width 21 height 24
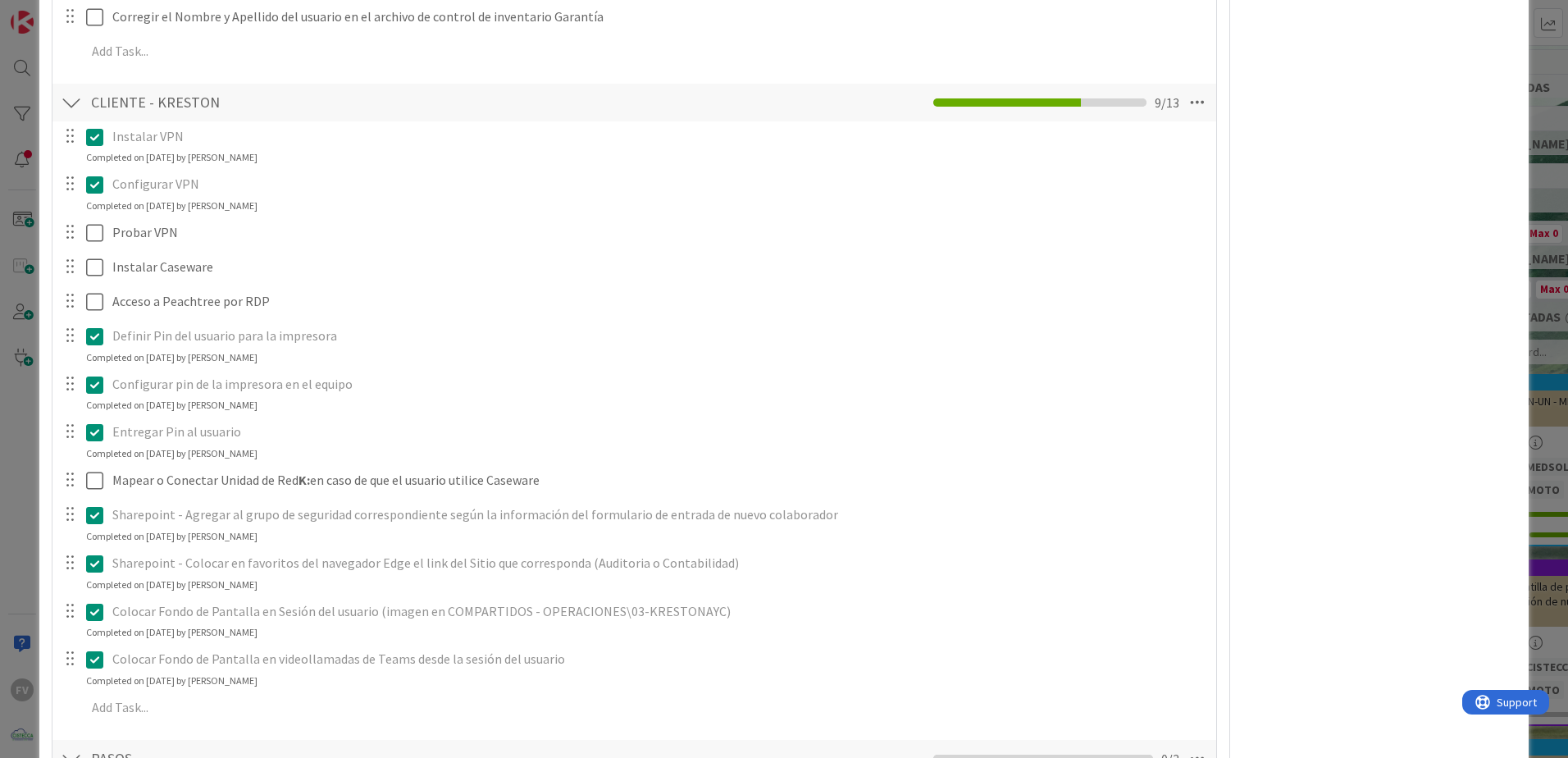
scroll to position [1750, 0]
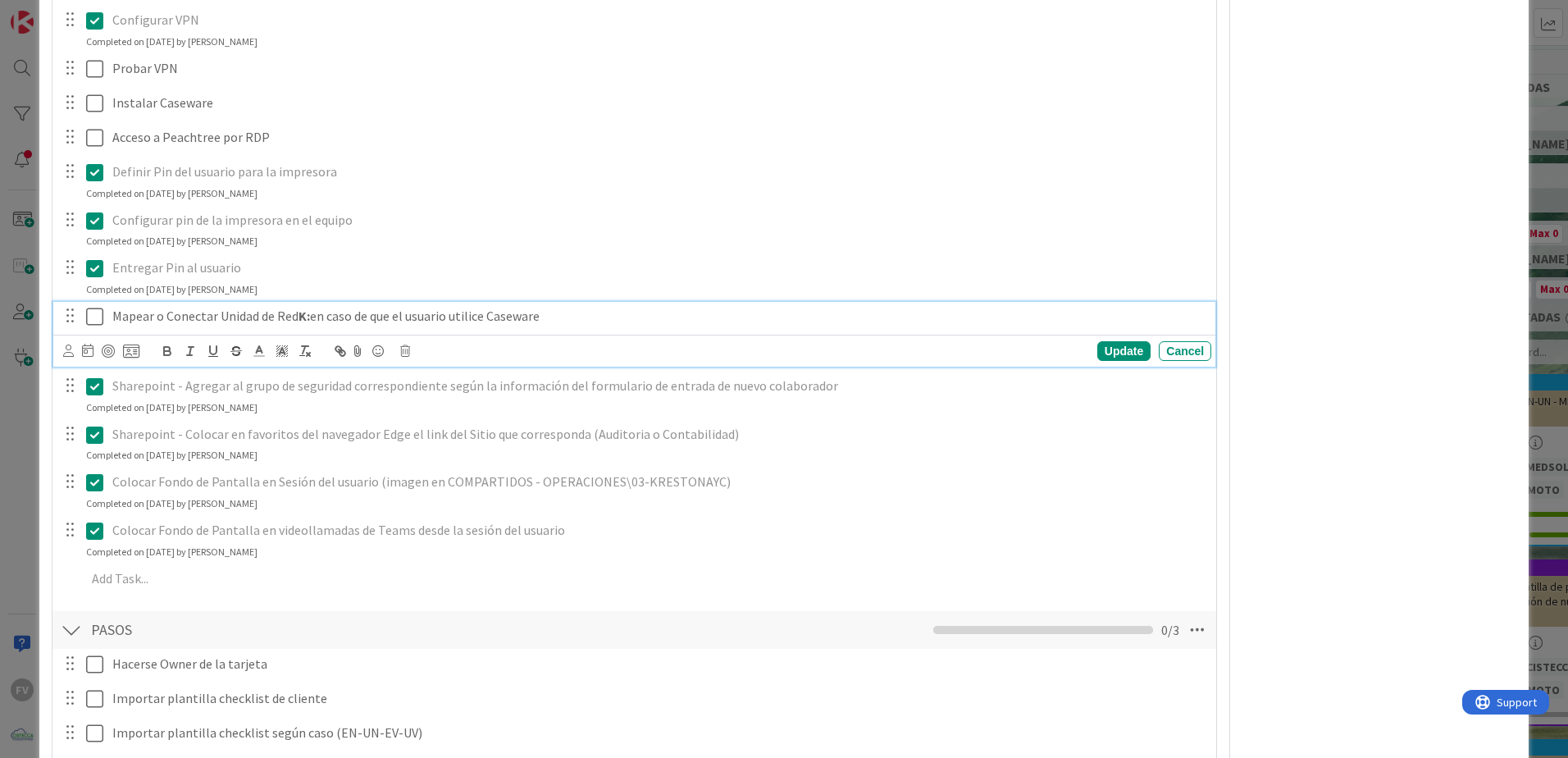
click at [97, 315] on icon at bounding box center [94, 317] width 17 height 20
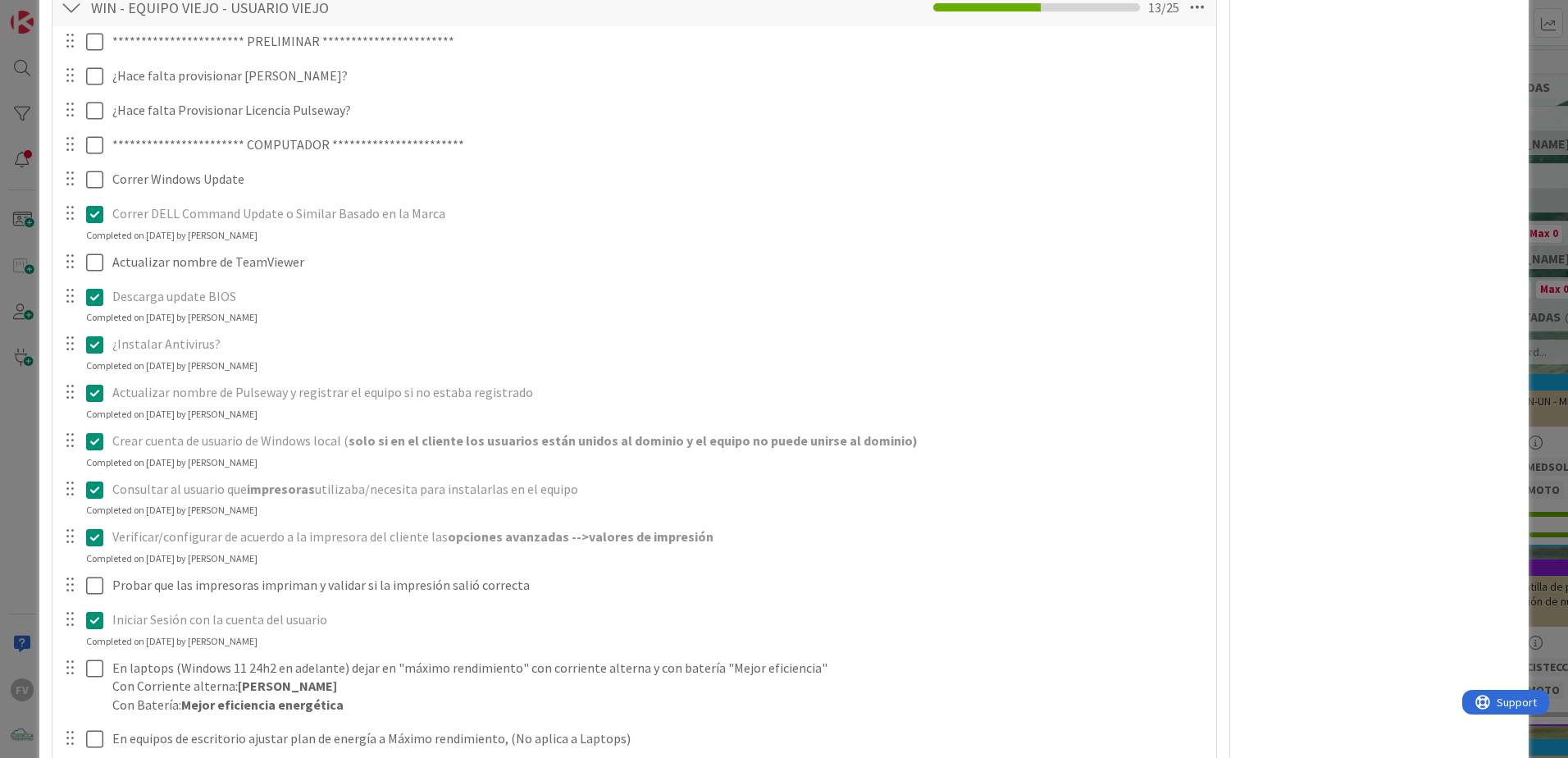
scroll to position [274, 0]
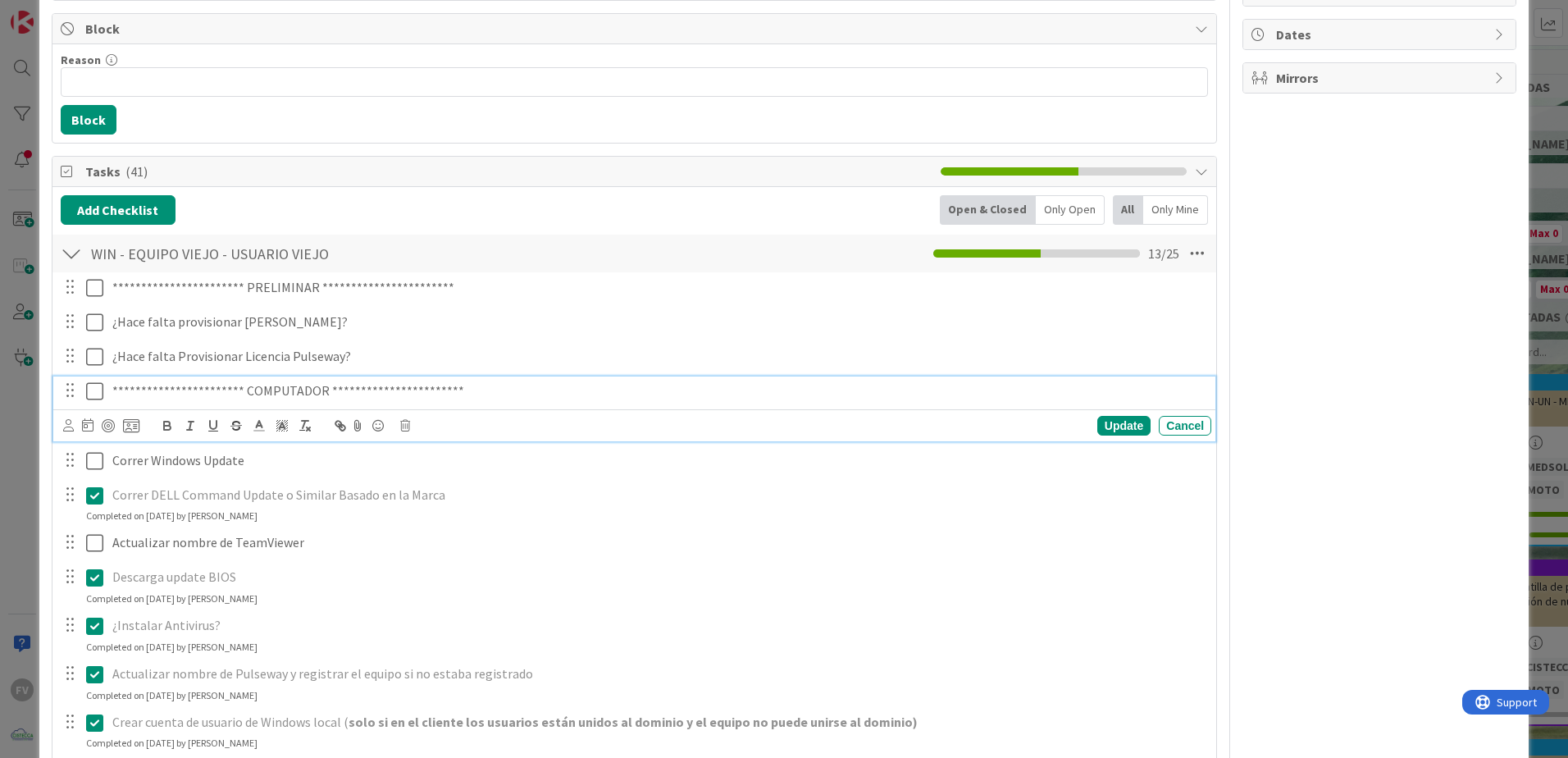
click at [93, 400] on icon at bounding box center [94, 392] width 17 height 20
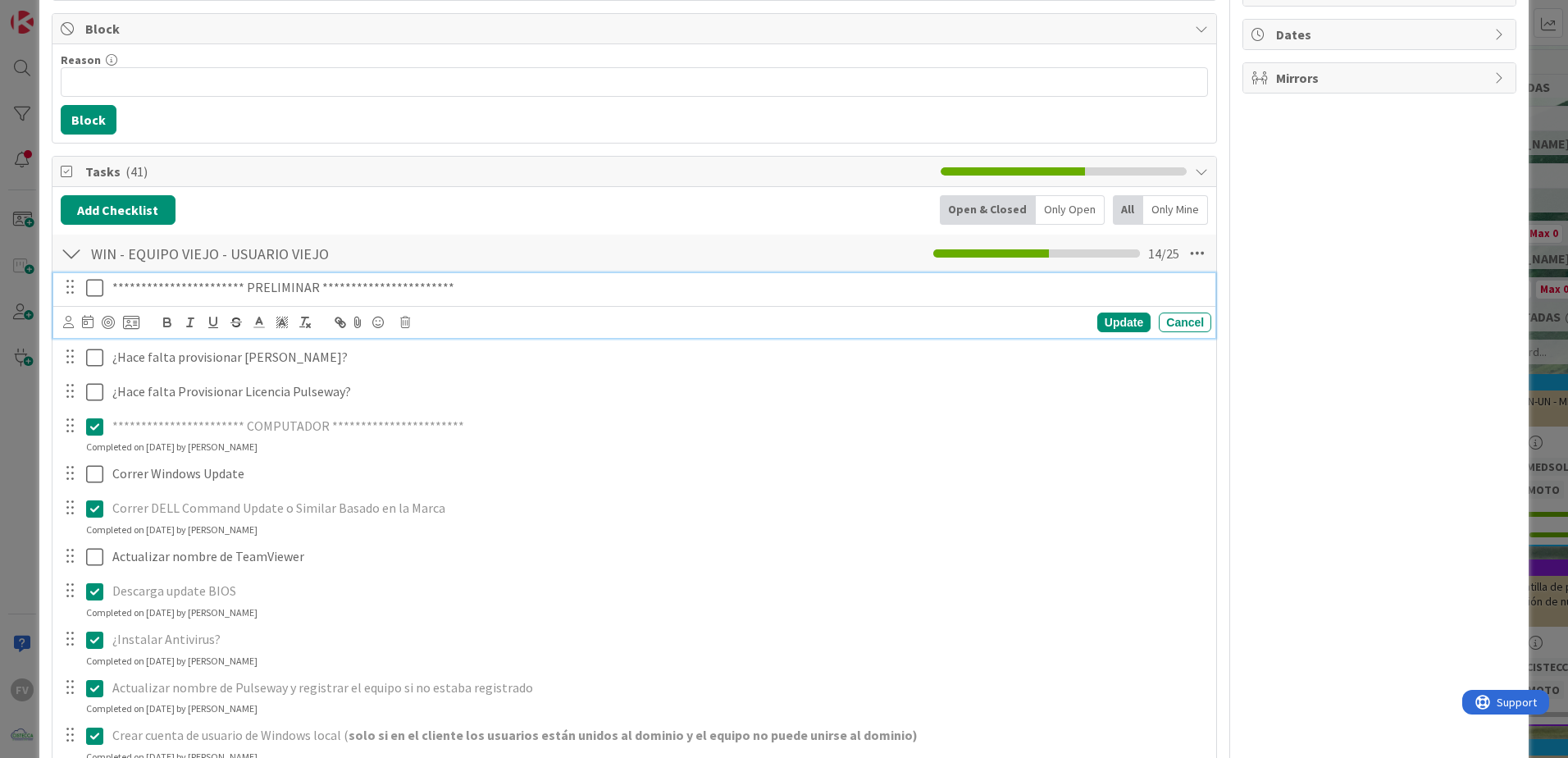
click at [91, 286] on icon at bounding box center [94, 288] width 17 height 20
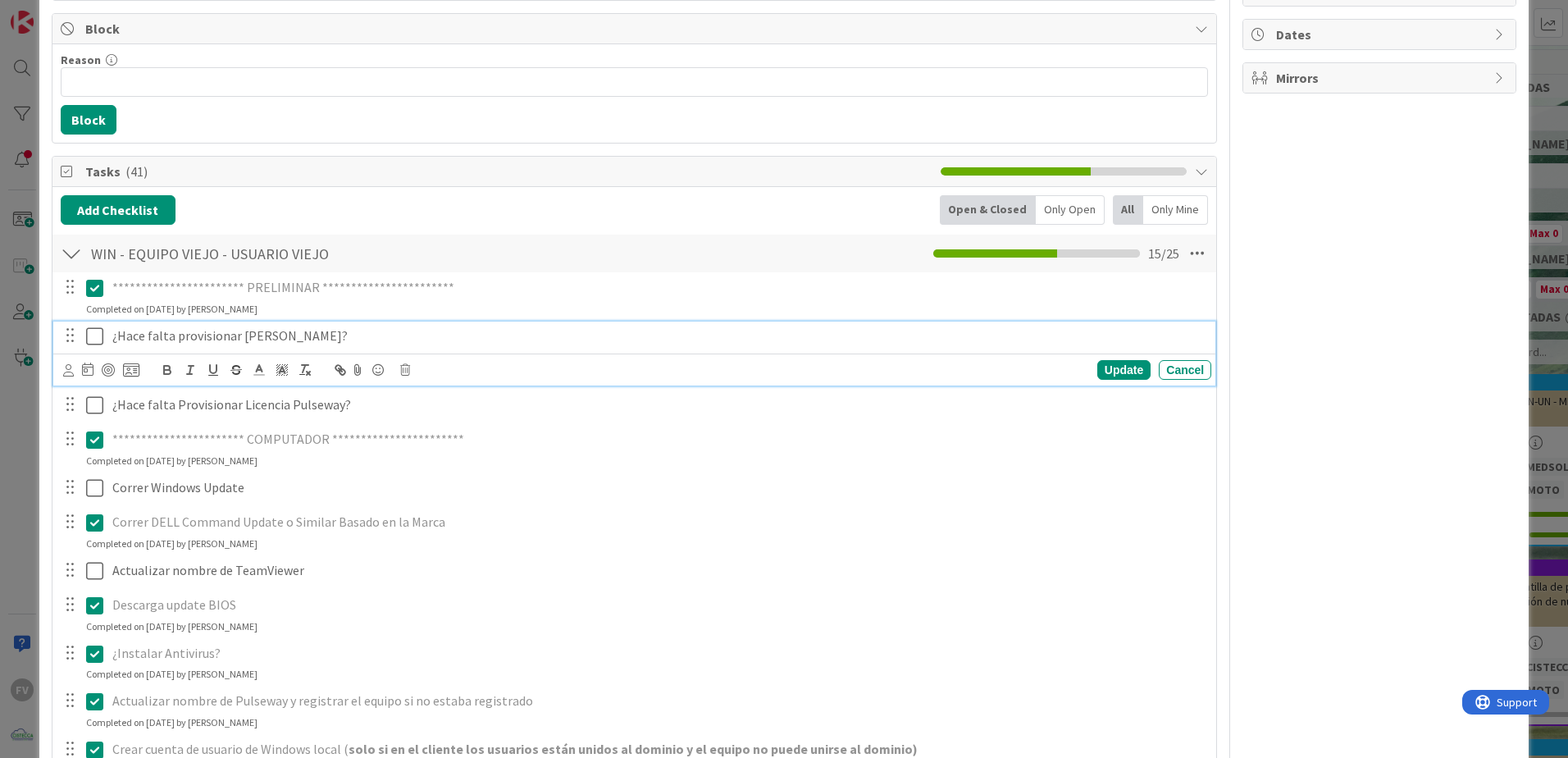
click at [93, 334] on icon at bounding box center [94, 336] width 17 height 20
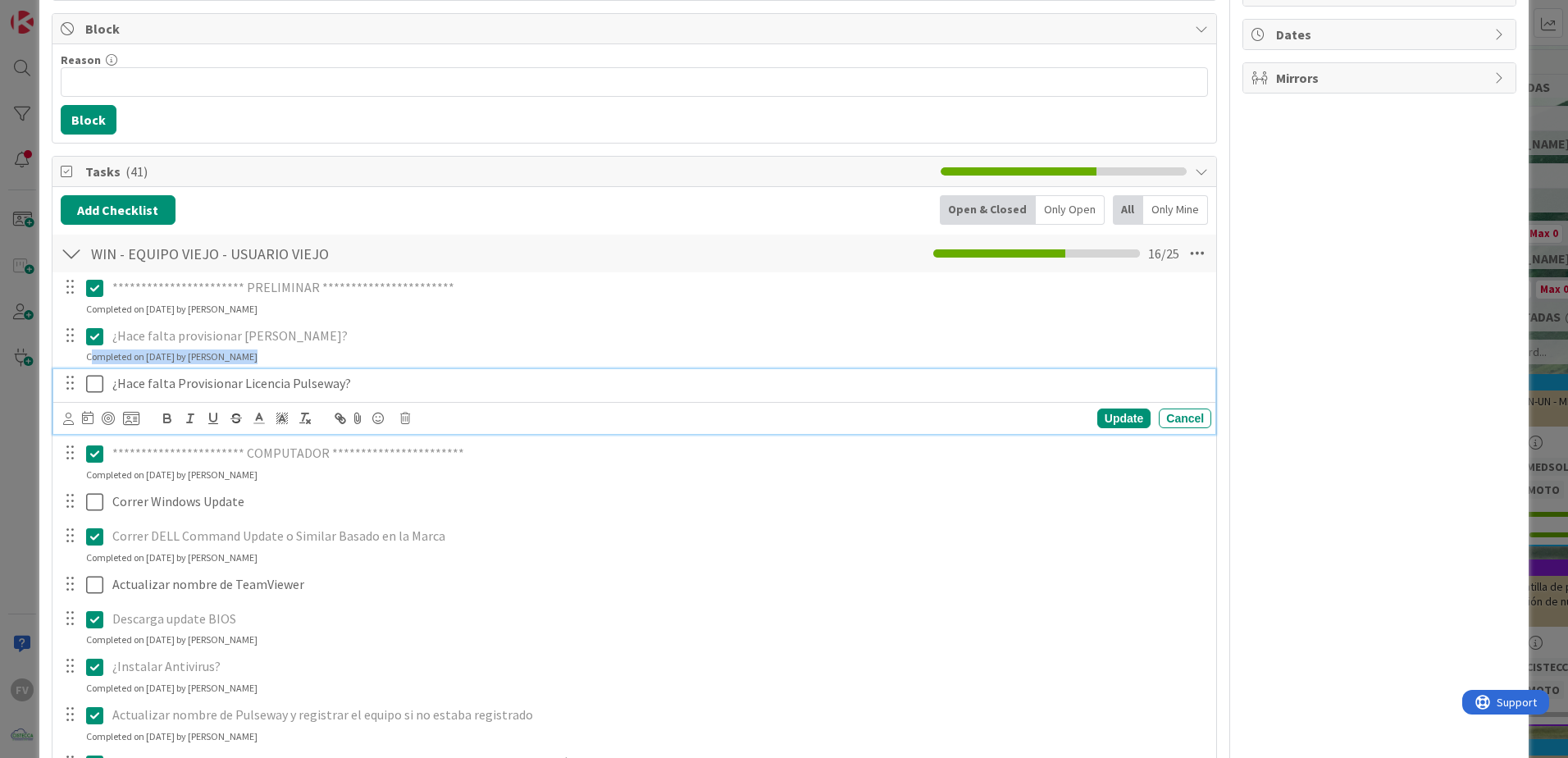
drag, startPoint x: 93, startPoint y: 367, endPoint x: 95, endPoint y: 383, distance: 16.1
click at [94, 383] on icon at bounding box center [94, 384] width 17 height 20
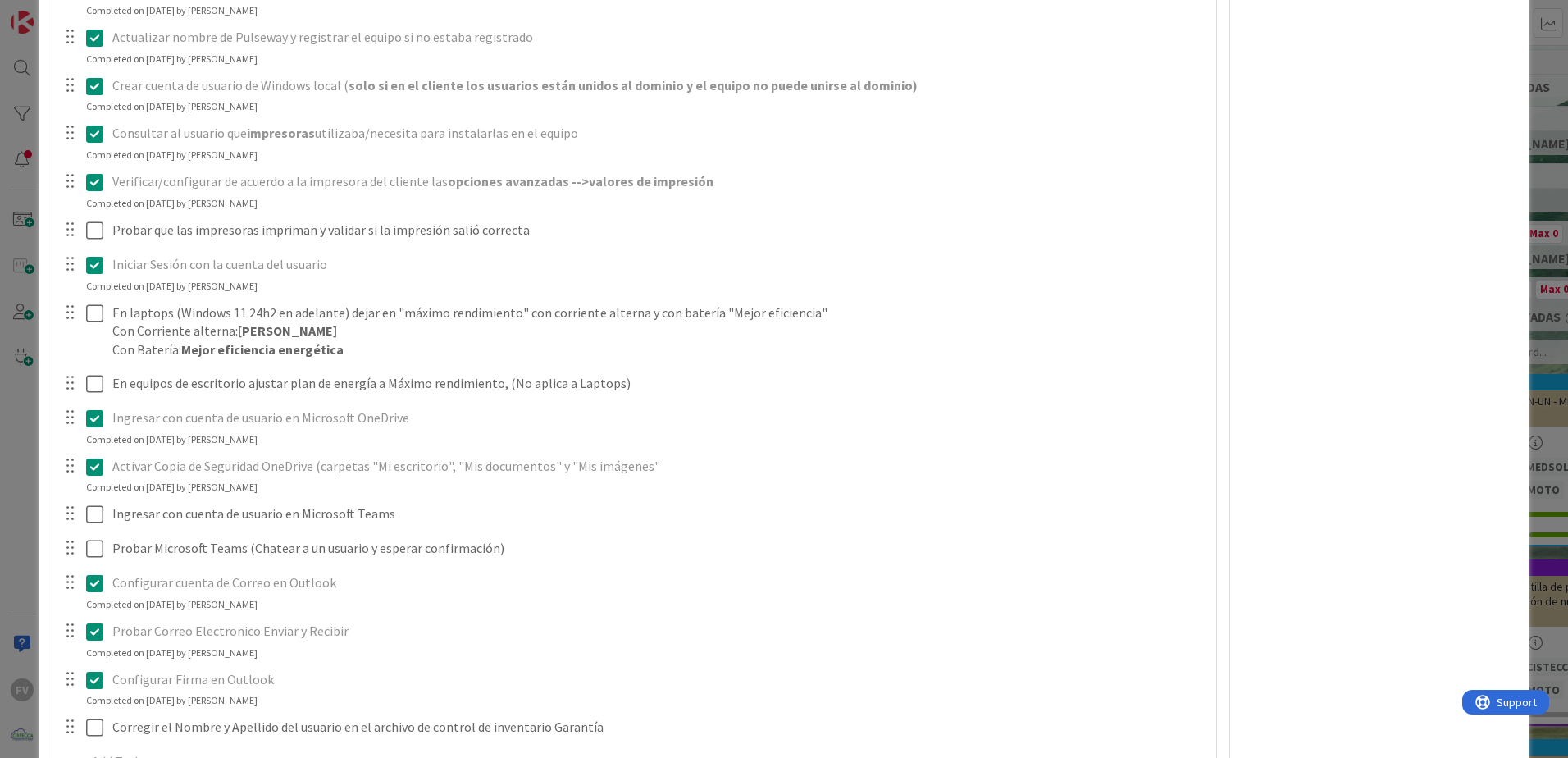
scroll to position [684, 0]
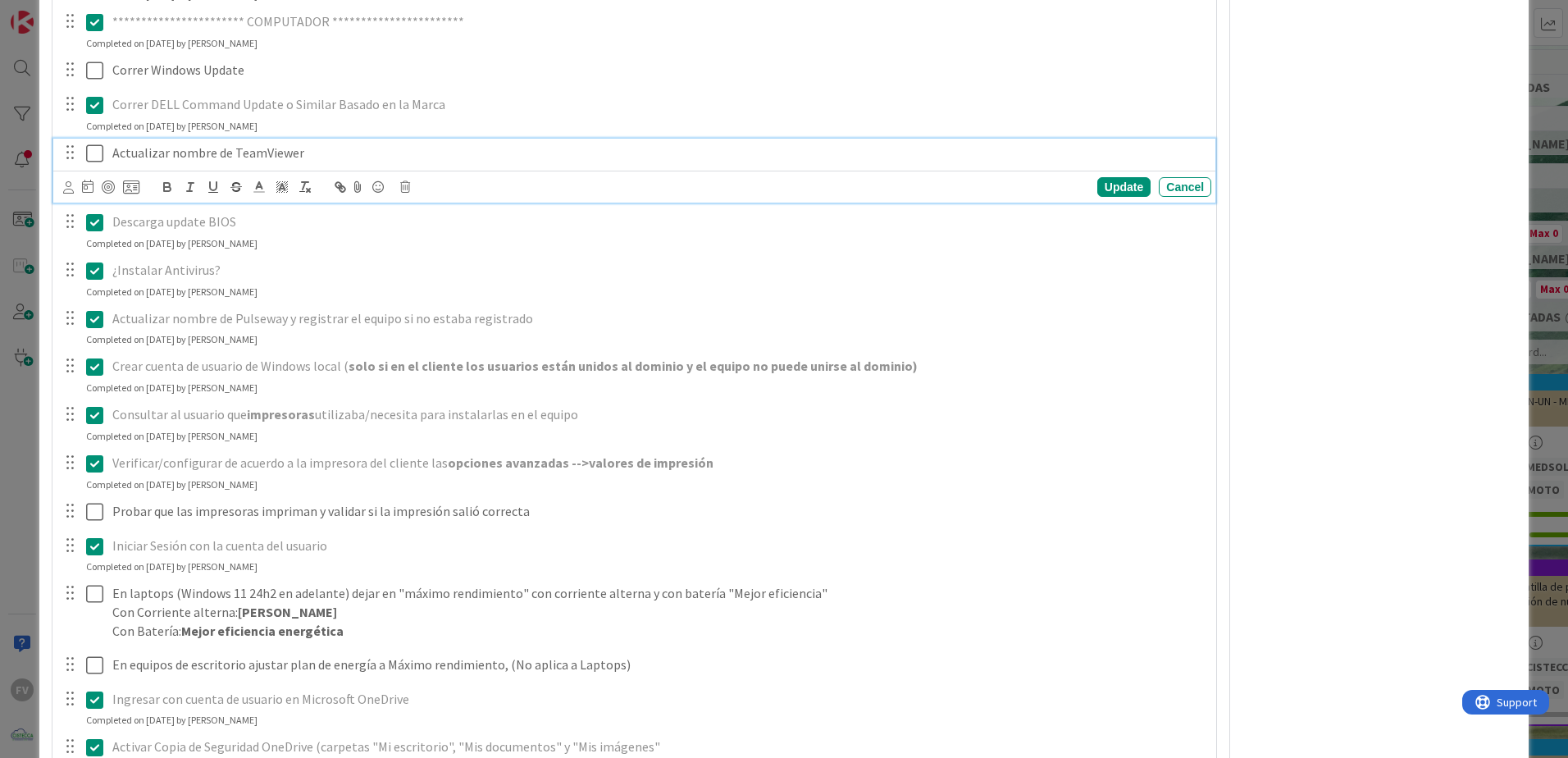
click at [100, 164] on button at bounding box center [96, 154] width 20 height 26
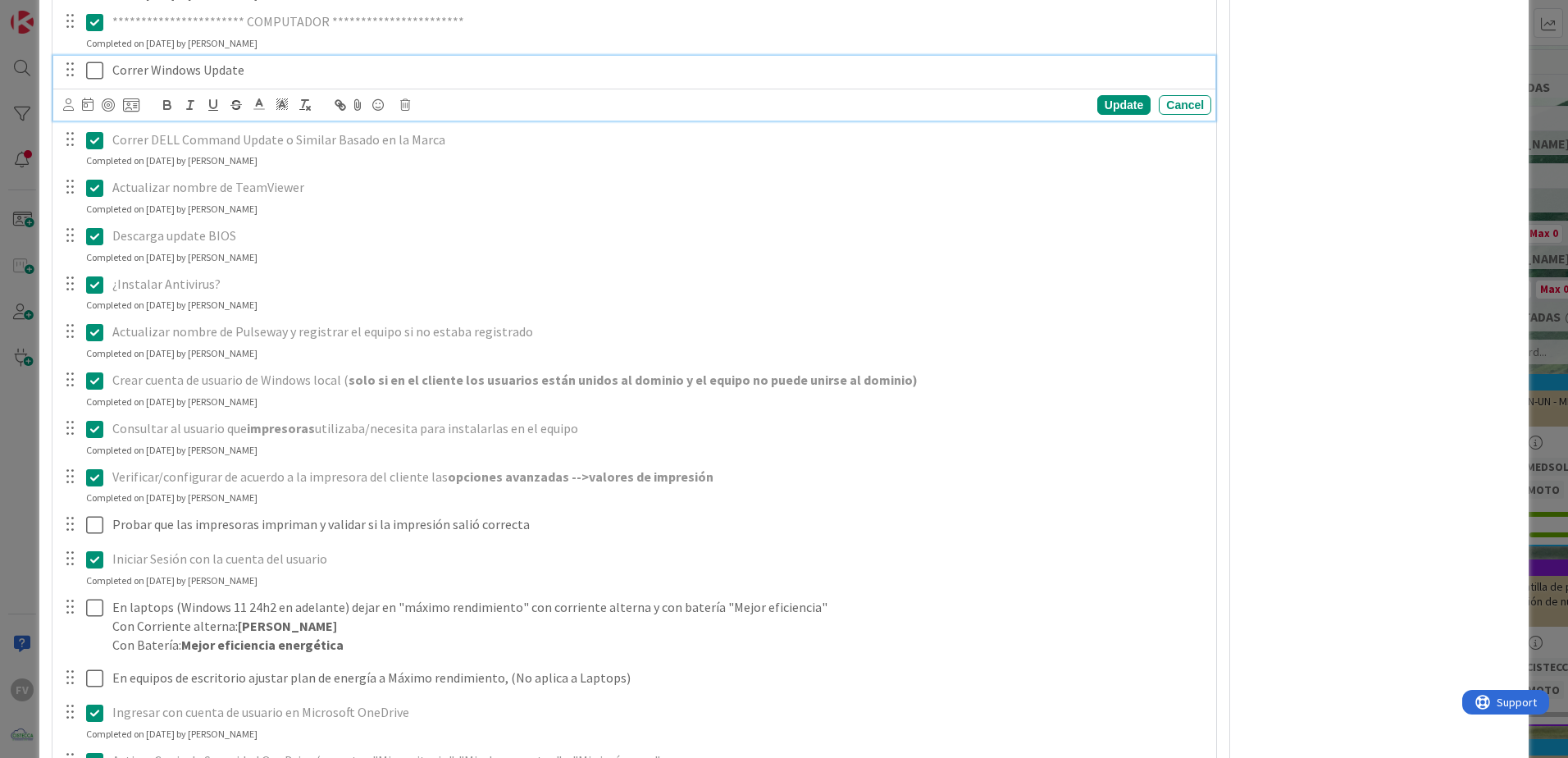
click at [92, 70] on icon at bounding box center [94, 70] width 17 height 20
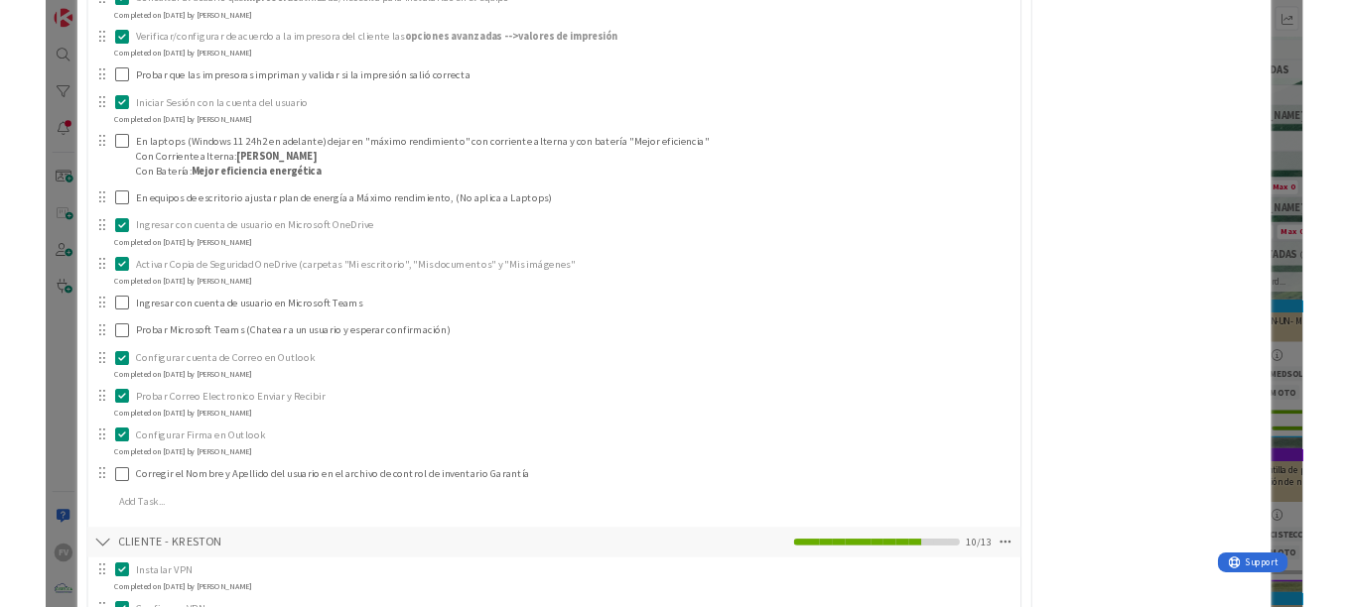
scroll to position [1422, 0]
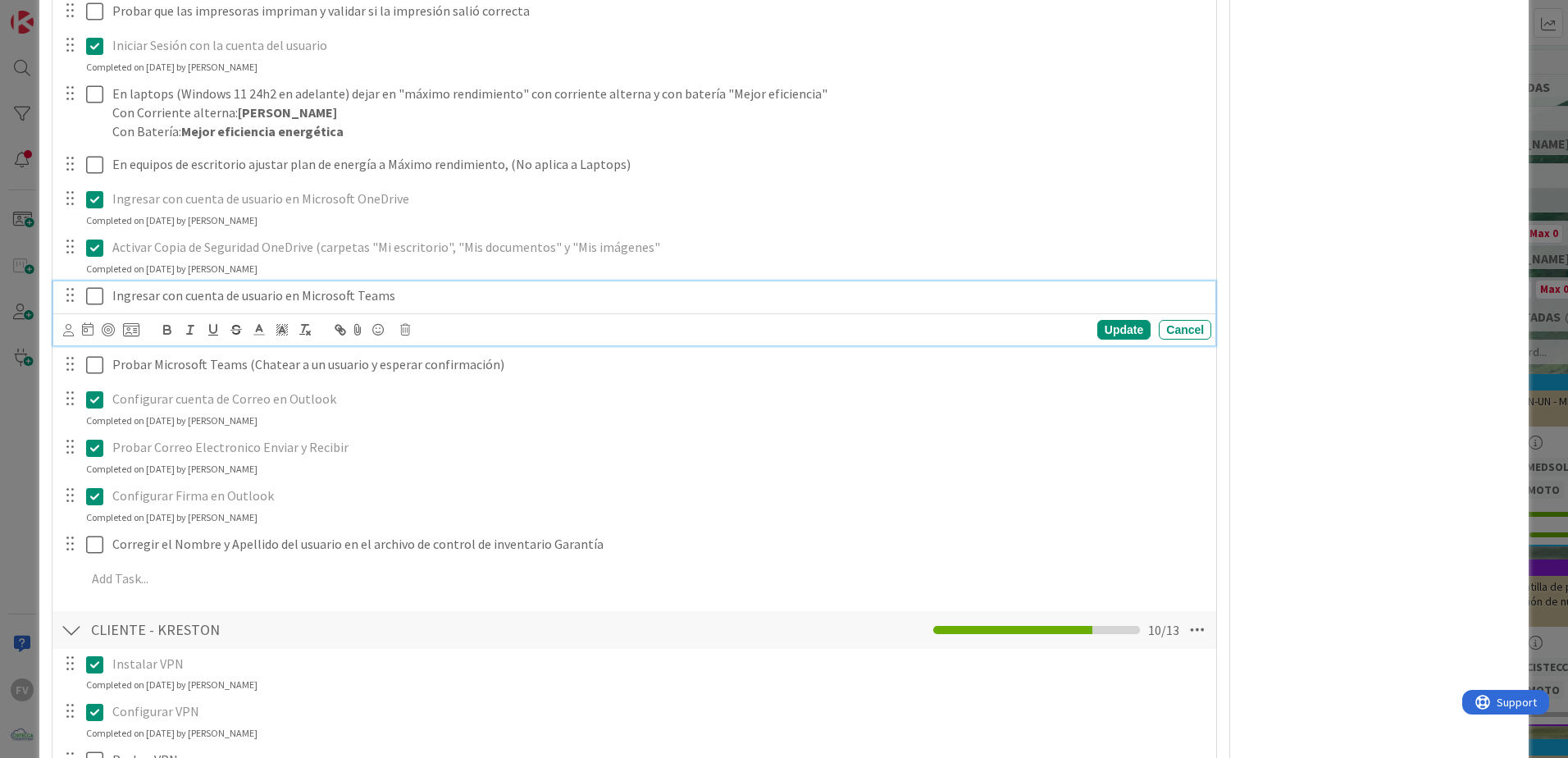
click at [93, 298] on icon at bounding box center [94, 296] width 17 height 20
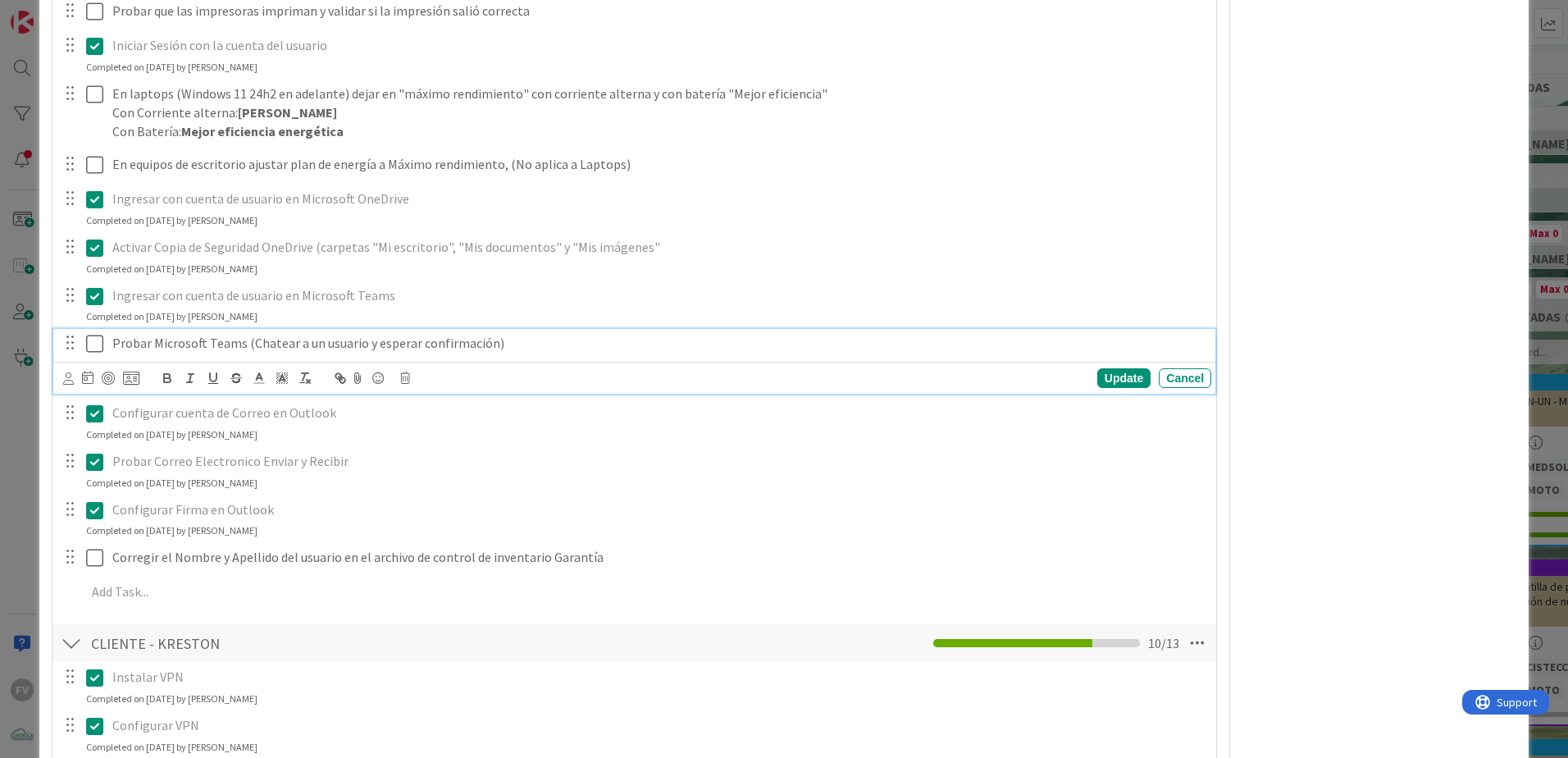
click at [94, 340] on icon at bounding box center [94, 344] width 17 height 20
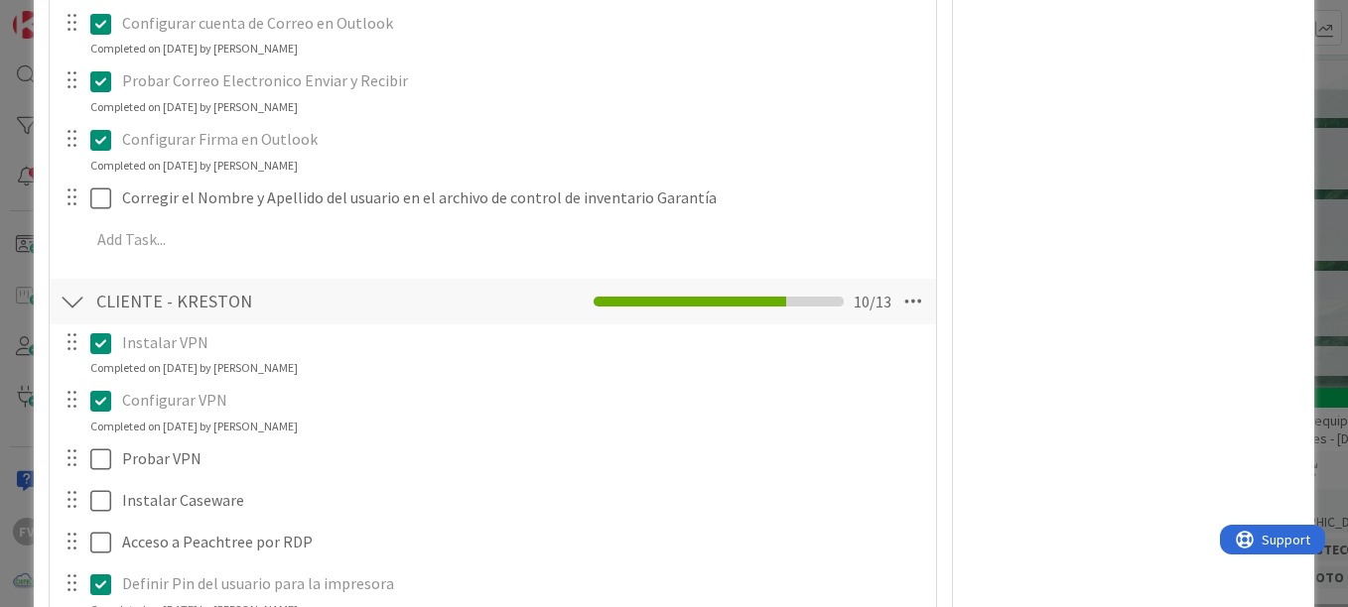
scroll to position [2216, 0]
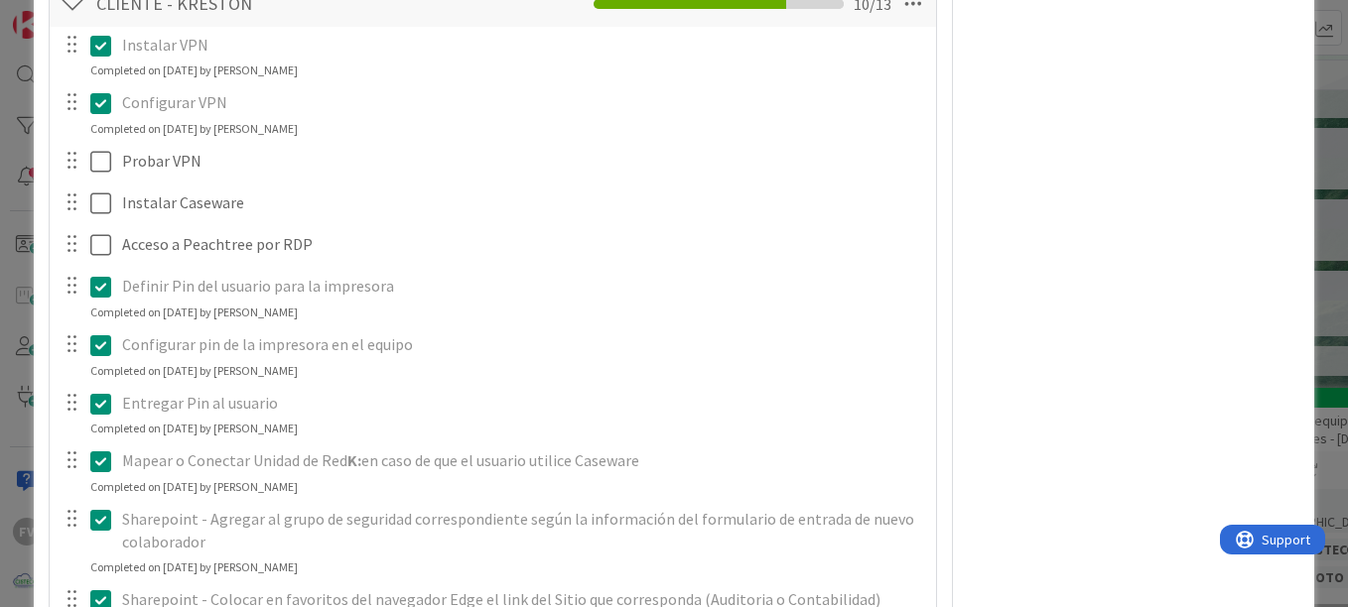
click at [103, 179] on div "Probar VPN Update Cancel" at bounding box center [493, 162] width 884 height 36
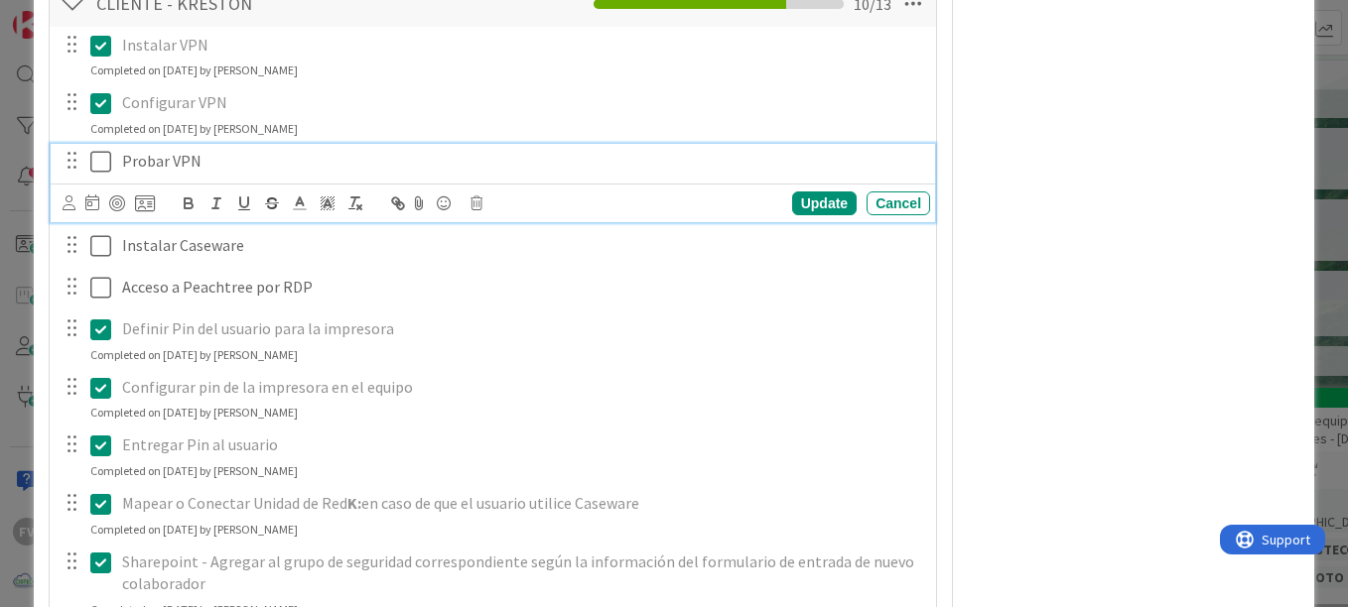
click at [101, 168] on icon at bounding box center [100, 162] width 21 height 24
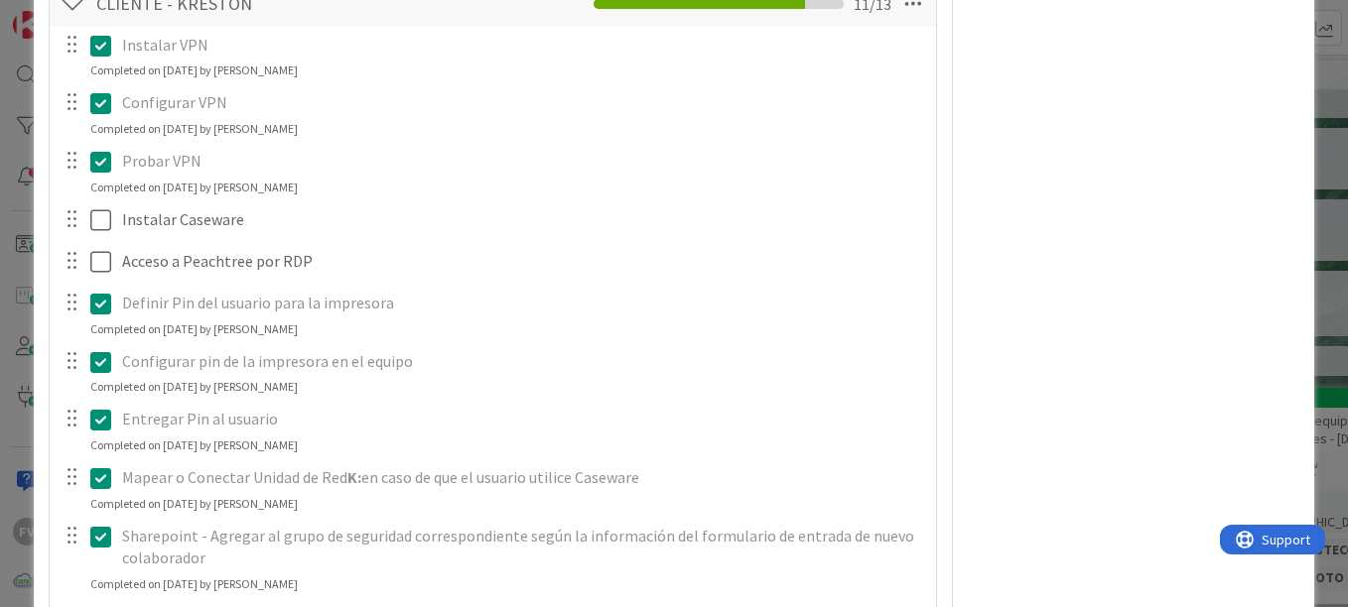
scroll to position [2415, 0]
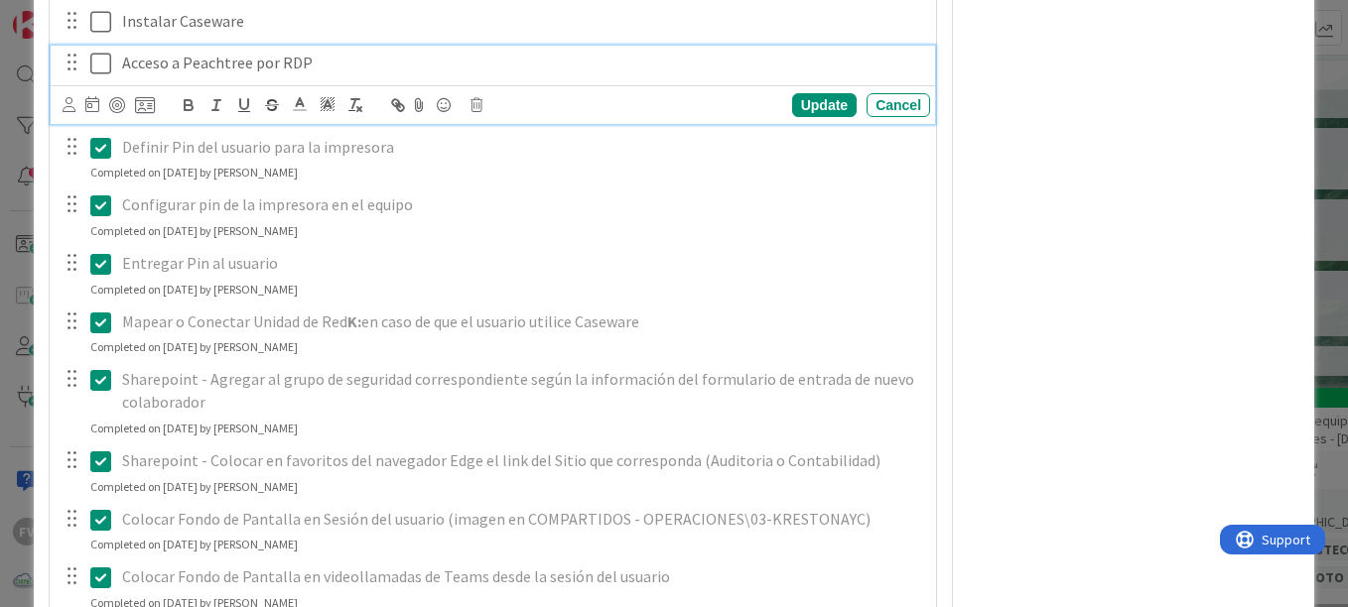
click at [117, 71] on div "Acceso a Peachtree por RDP" at bounding box center [522, 63] width 816 height 35
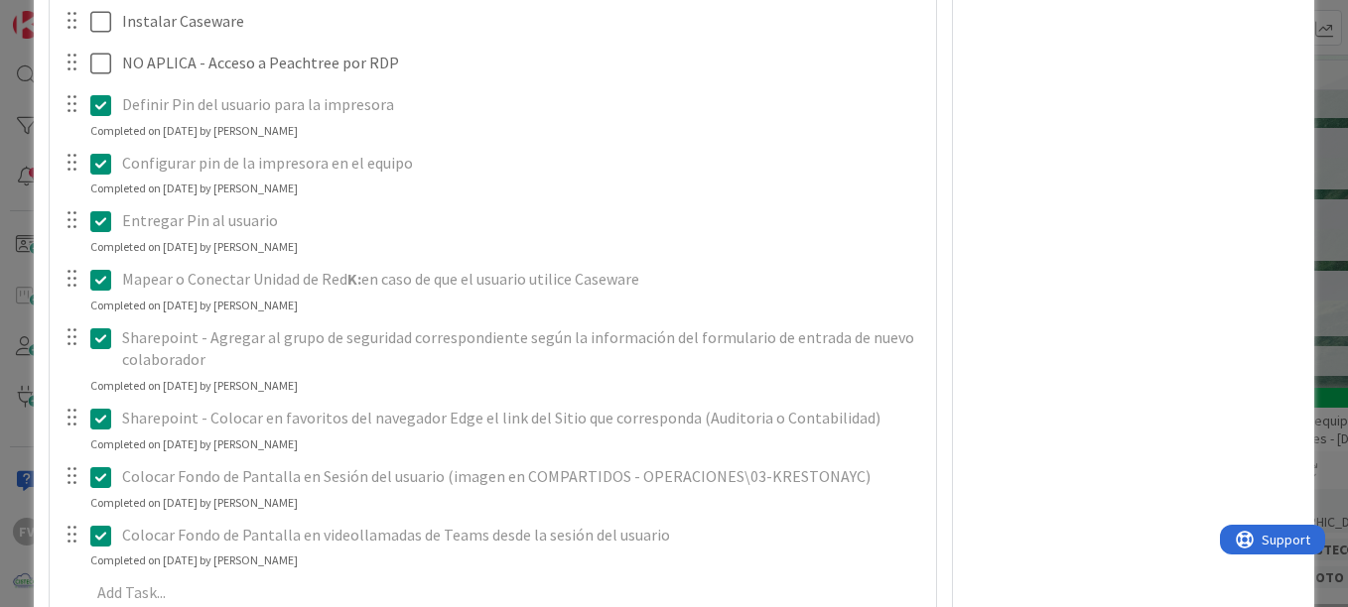
scroll to position [2316, 0]
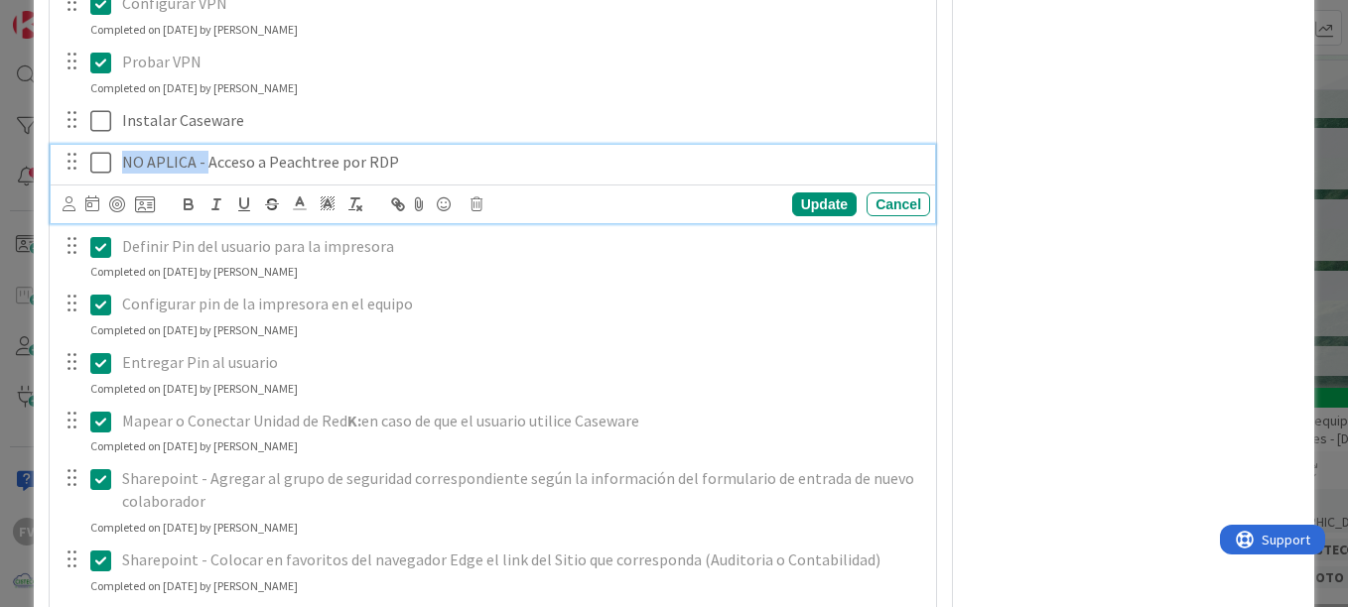
drag, startPoint x: 119, startPoint y: 162, endPoint x: 208, endPoint y: 168, distance: 89.5
click at [208, 168] on div "NO APLICA - Acceso a Peachtree por RDP" at bounding box center [522, 162] width 816 height 35
copy p "NO APLICA -"
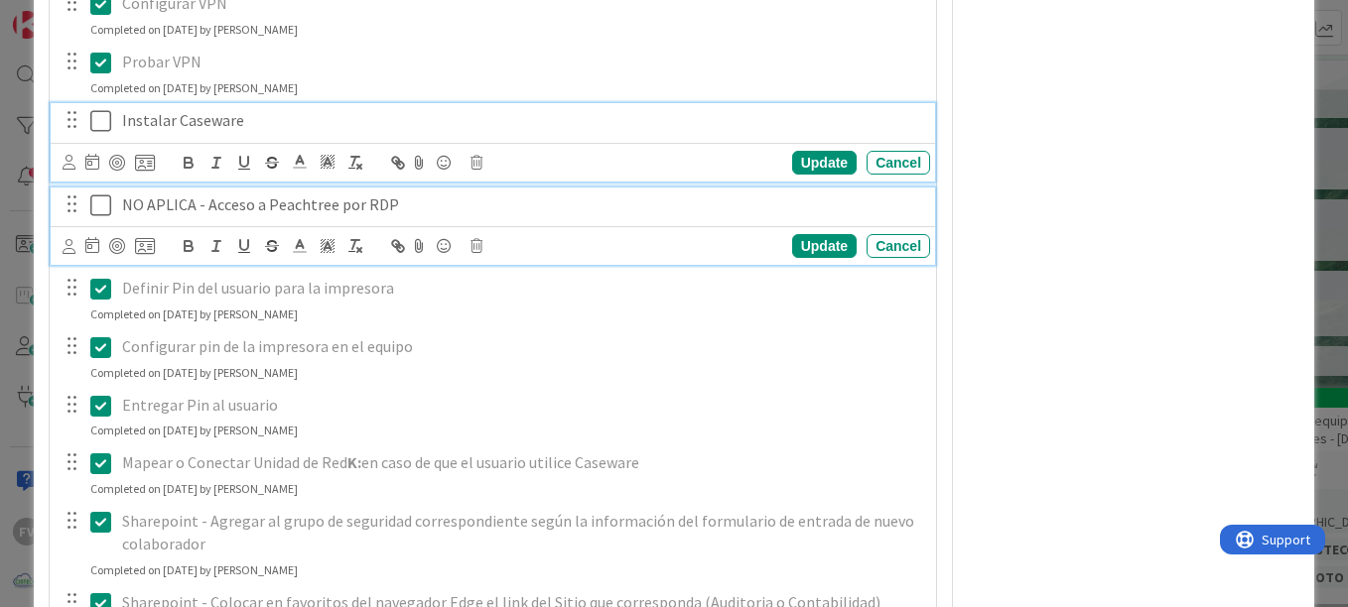
click at [118, 121] on div "Instalar Caseware" at bounding box center [522, 120] width 816 height 35
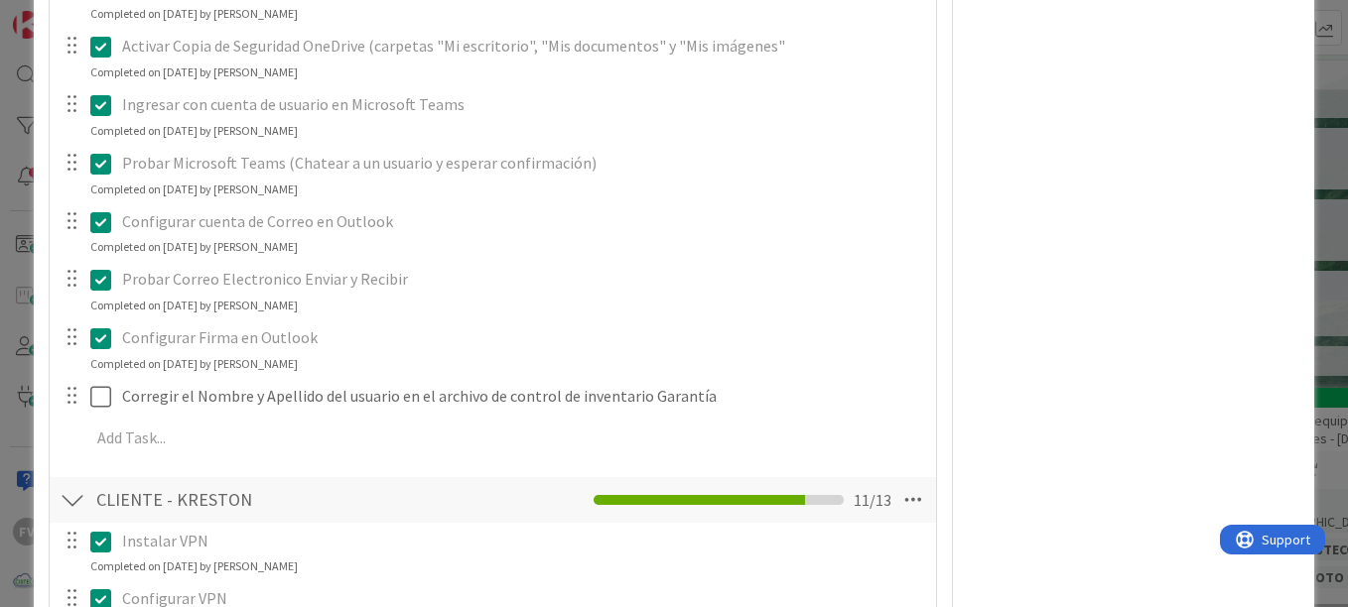
scroll to position [1919, 0]
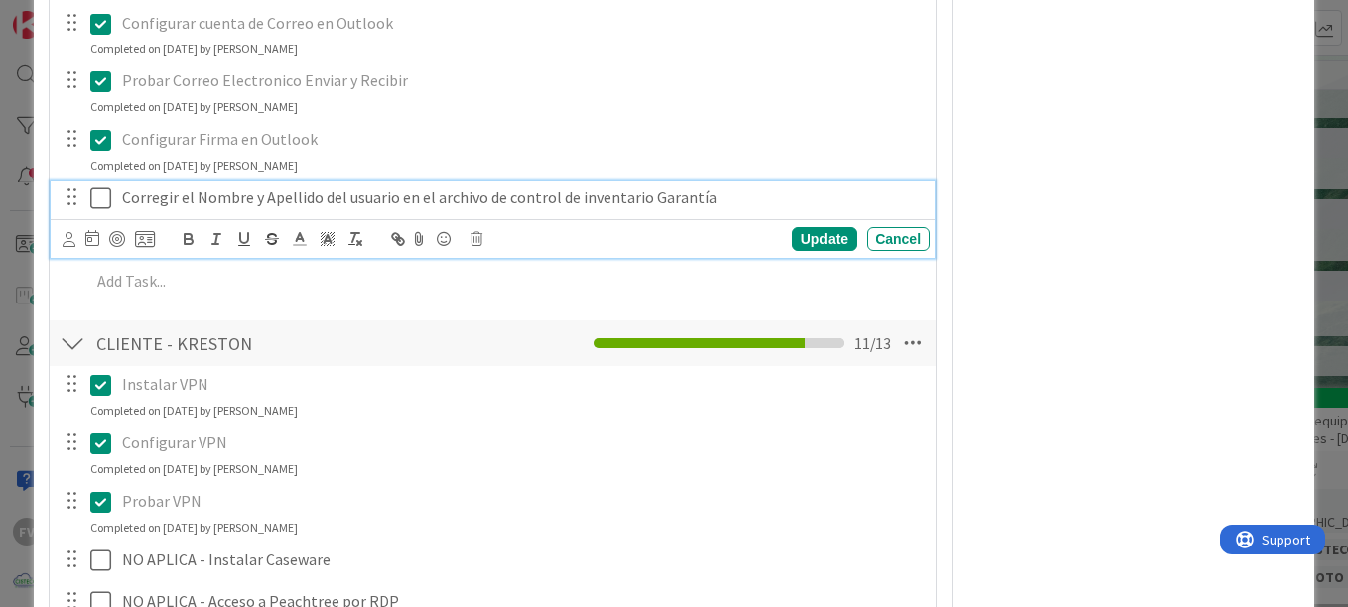
click at [110, 197] on icon at bounding box center [100, 199] width 21 height 24
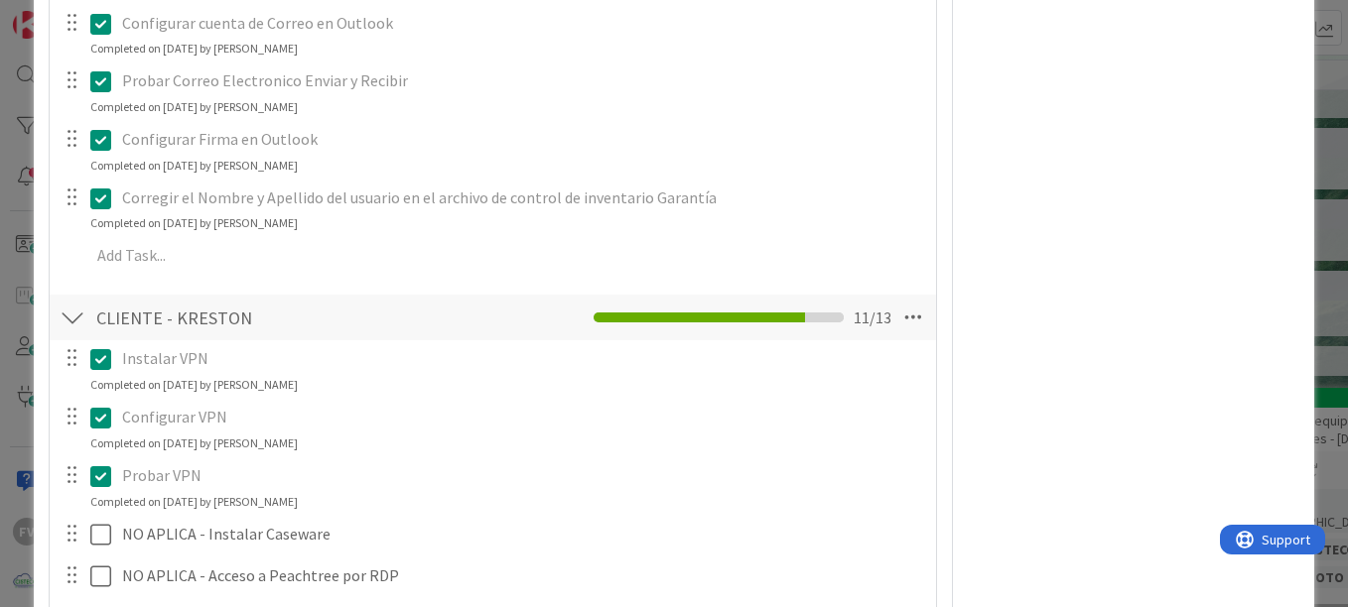
scroll to position [1323, 0]
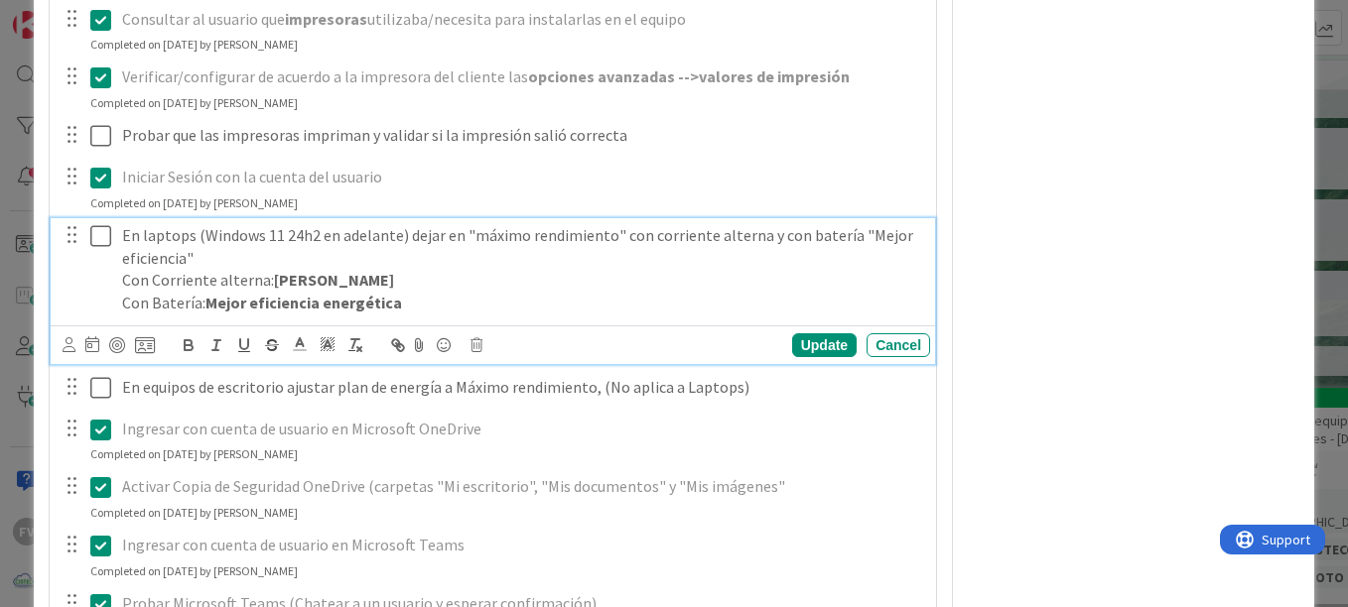
click at [123, 237] on p "En laptops (Windows 11 24h2 en adelante) dejar en "máximo rendimiento" con corr…" at bounding box center [522, 246] width 800 height 45
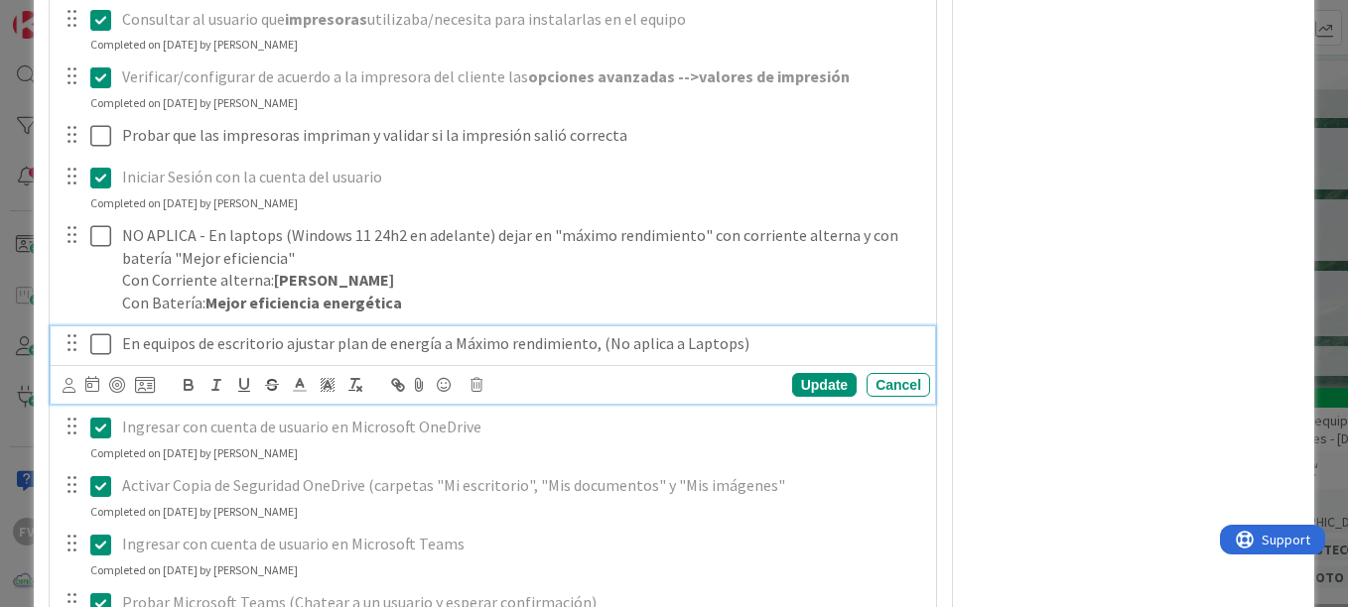
click at [122, 349] on p "En equipos de escritorio ajustar plan de energía a Máximo rendimiento, (No apli…" at bounding box center [522, 344] width 800 height 23
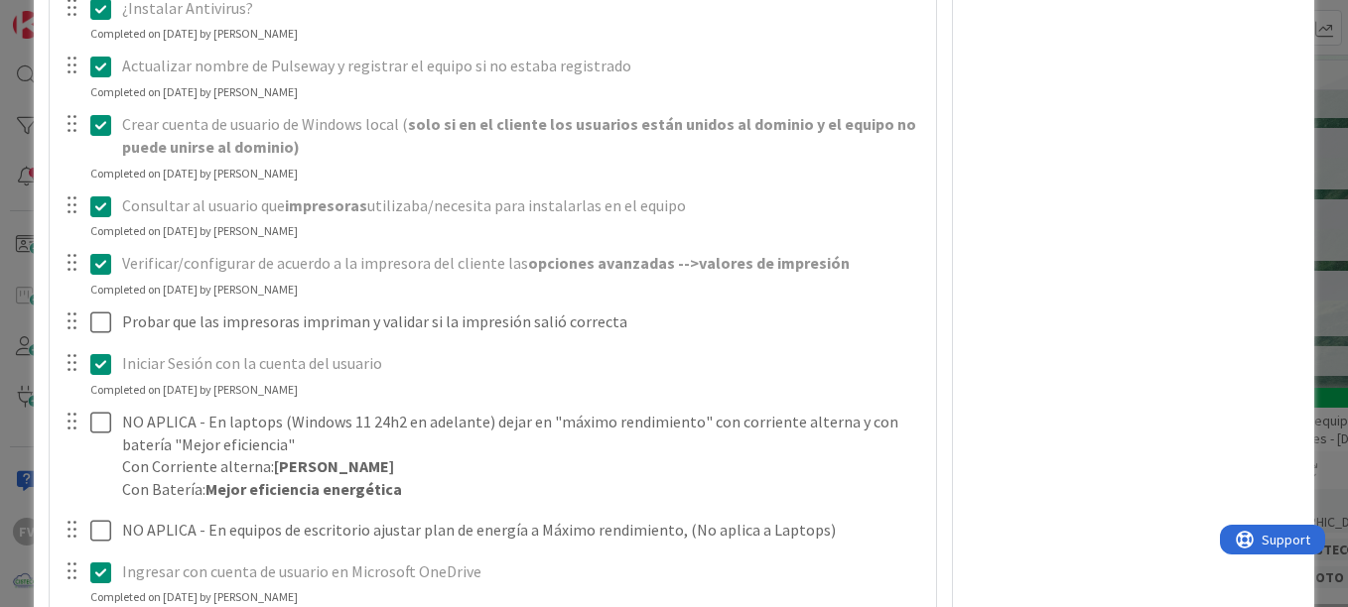
scroll to position [1125, 0]
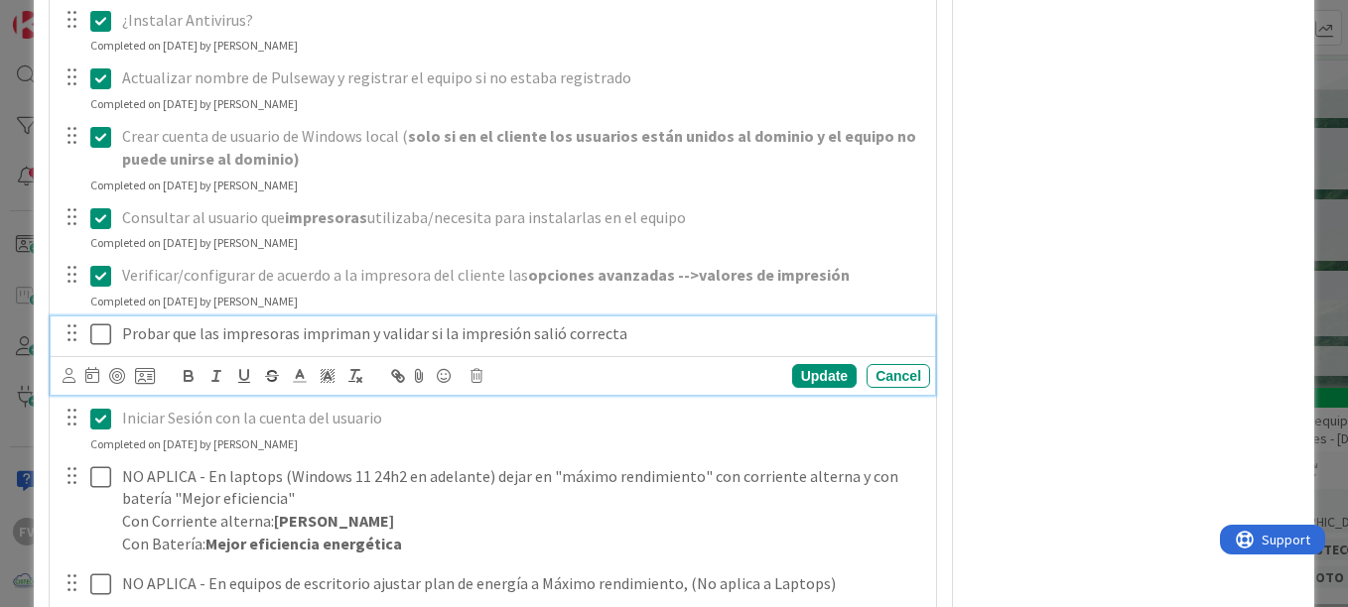
click at [122, 341] on p "Probar que las impresoras impriman y validar si la impresión salió correcta" at bounding box center [522, 334] width 800 height 23
click at [99, 337] on icon at bounding box center [100, 335] width 21 height 24
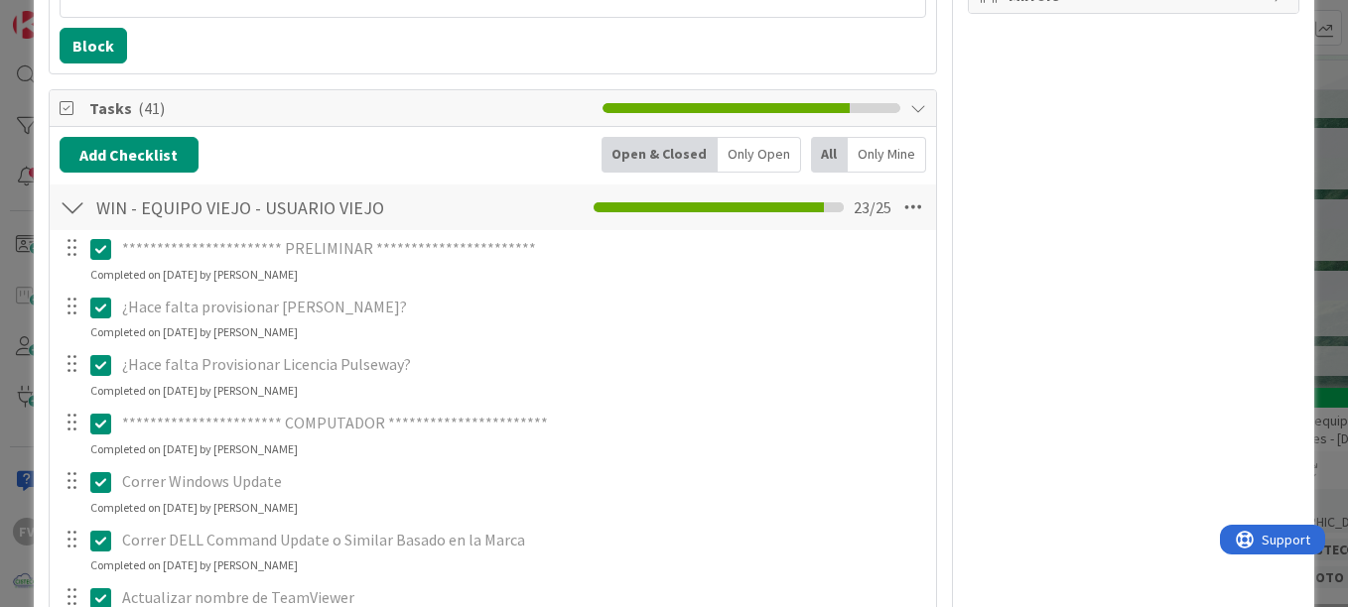
scroll to position [132, 0]
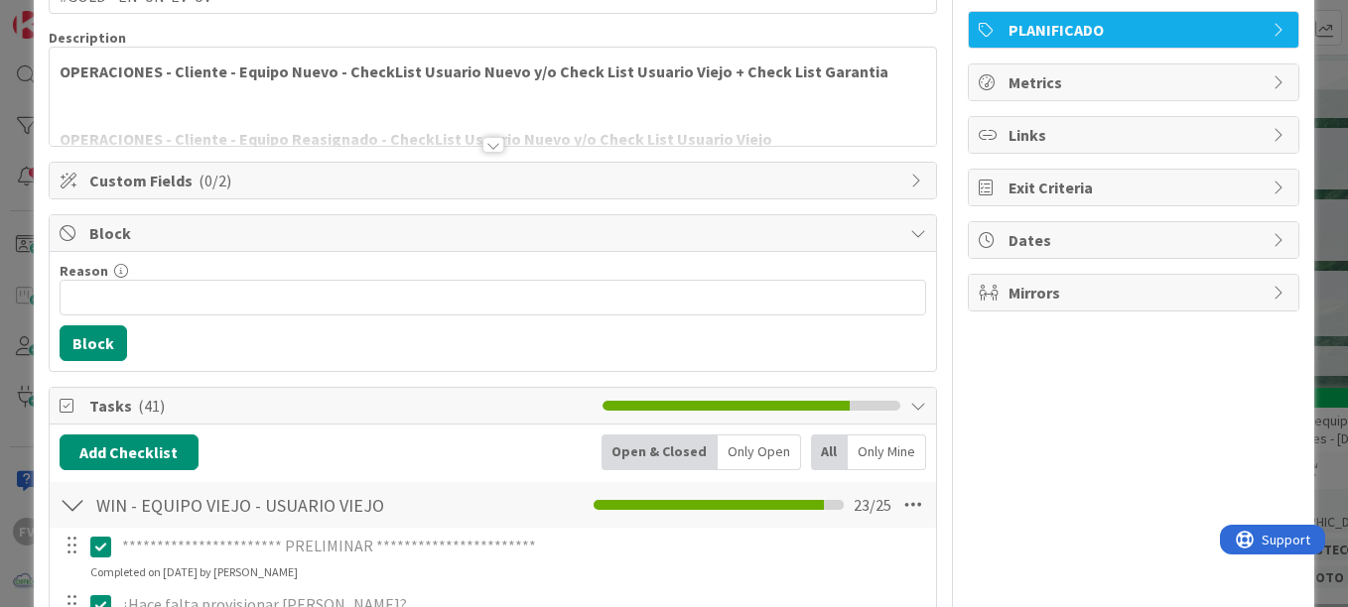
drag, startPoint x: 69, startPoint y: 510, endPoint x: 117, endPoint y: 408, distance: 112.8
click at [69, 509] on div at bounding box center [73, 505] width 26 height 36
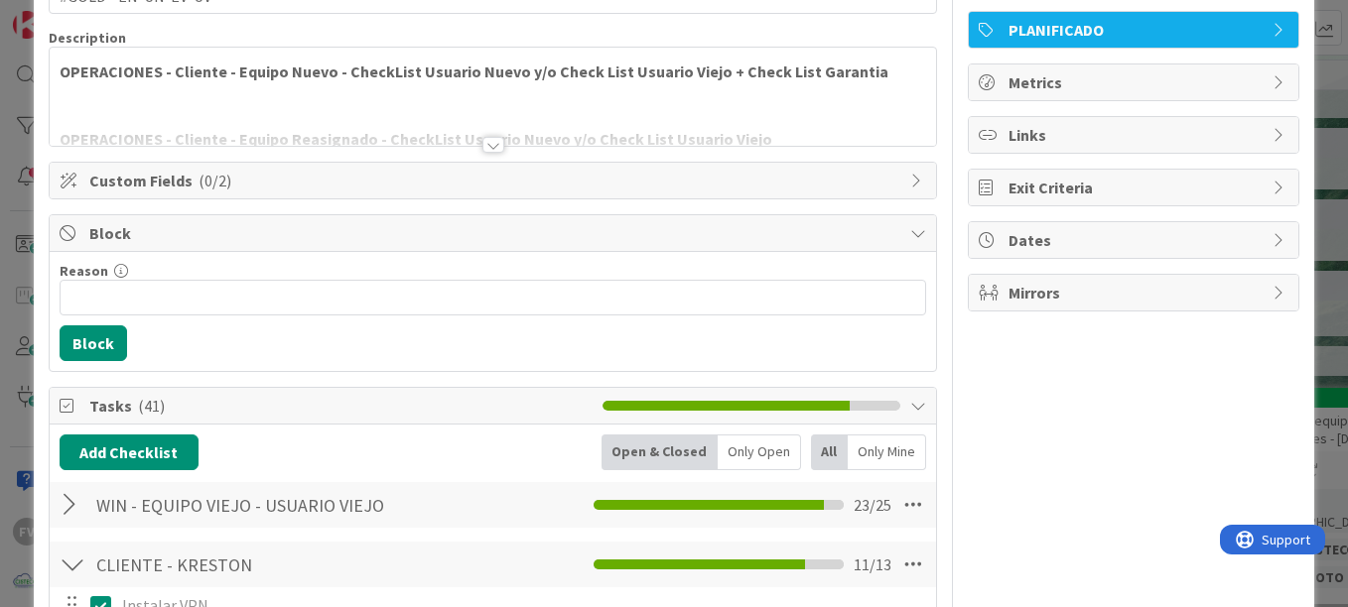
click at [164, 232] on span "Block" at bounding box center [494, 233] width 811 height 24
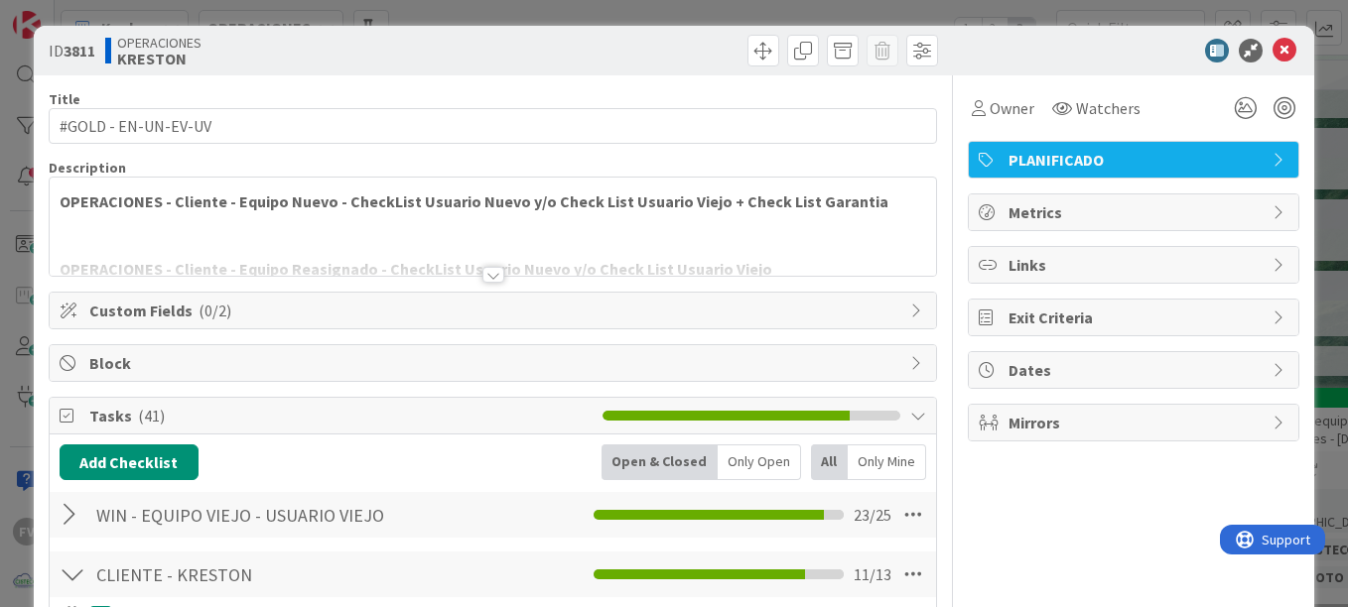
scroll to position [0, 0]
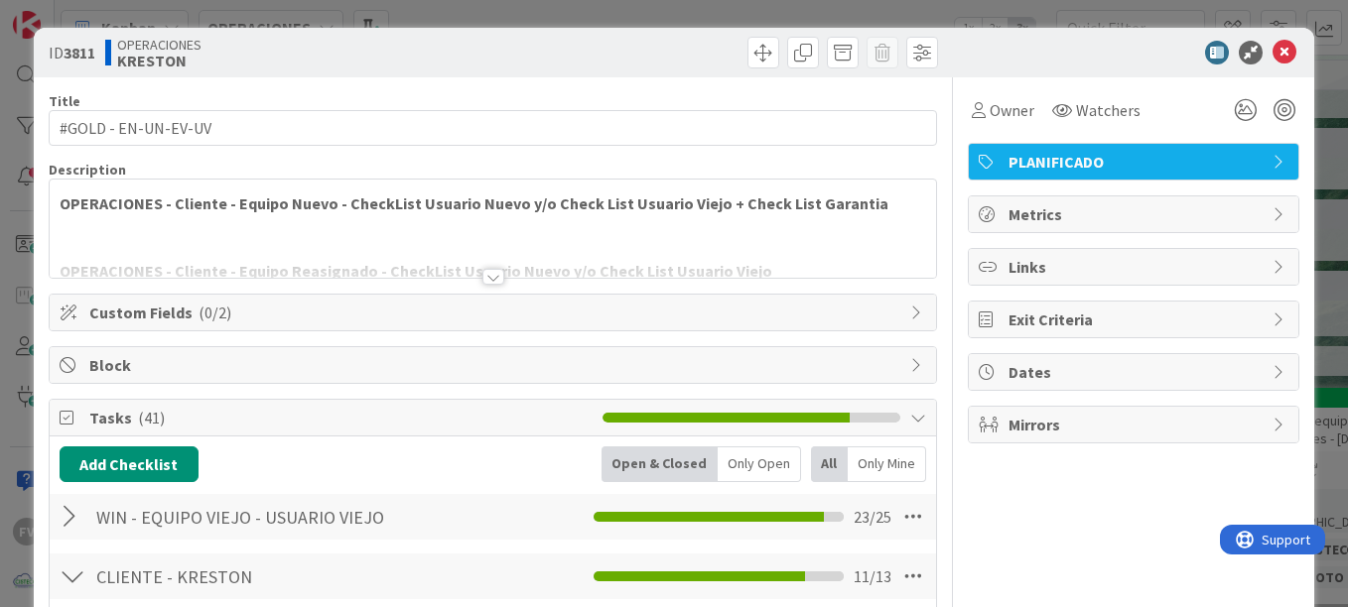
drag, startPoint x: 237, startPoint y: 152, endPoint x: 248, endPoint y: 130, distance: 24.4
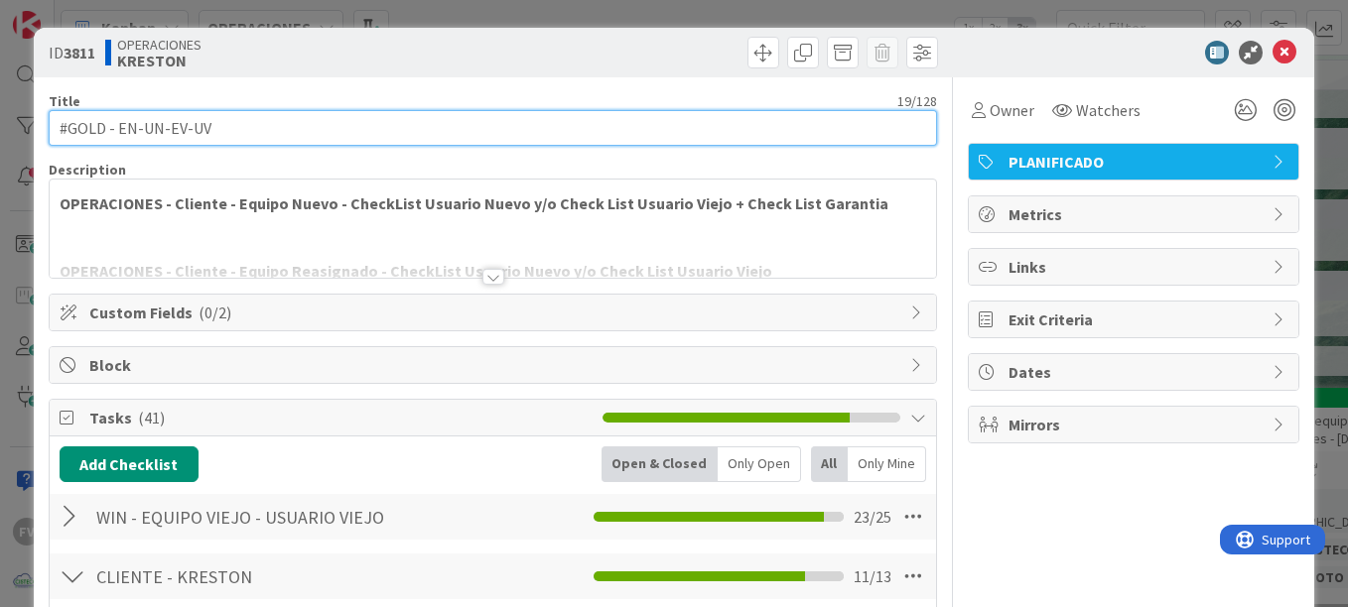
click at [248, 128] on input "#GOLD - EN-UN-EV-UV" at bounding box center [493, 128] width 888 height 36
drag, startPoint x: 165, startPoint y: 134, endPoint x: 120, endPoint y: 134, distance: 44.7
click at [120, 134] on input "#GOLD - EN-UN-EV-UV - KRE-OBA-27-LP - Thaiskenia [PERSON_NAME]" at bounding box center [493, 128] width 888 height 36
type input "#GOLD - EV-UV - KRE-OBA-27-LP - Thaiskenia [PERSON_NAME]"
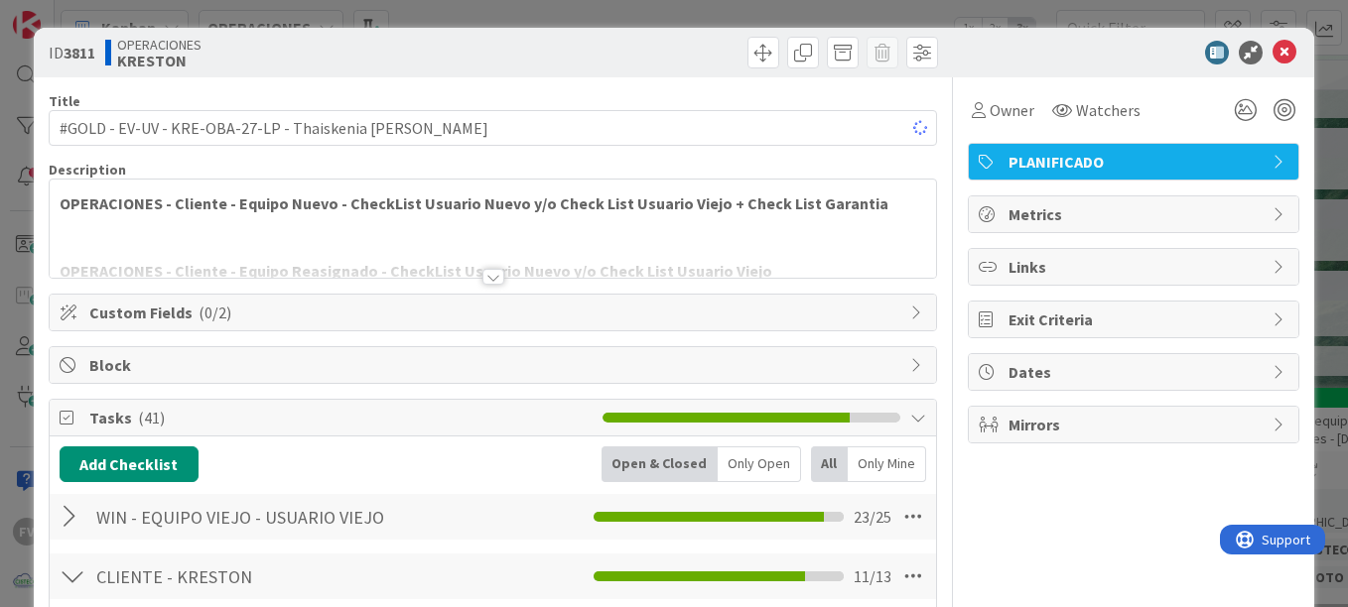
click at [936, 72] on div "ID 3811 OPERACIONES [PERSON_NAME]" at bounding box center [674, 53] width 1280 height 50
click at [936, 114] on span "Owner" at bounding box center [1012, 110] width 45 height 24
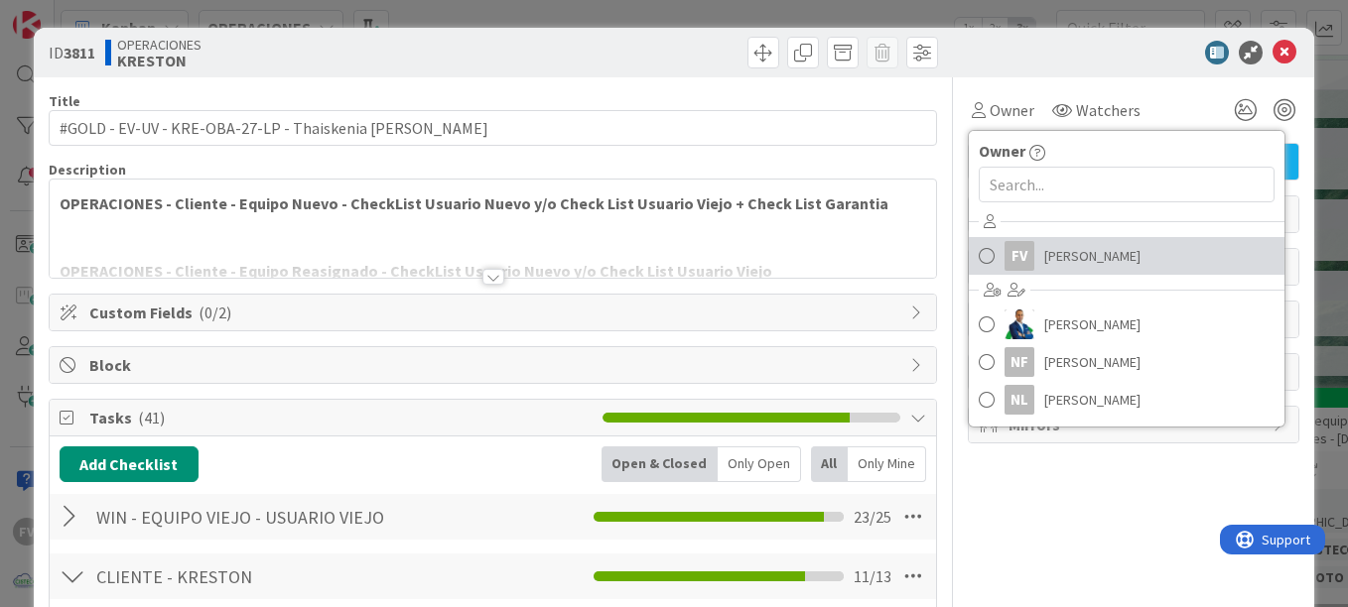
click at [936, 258] on span "[PERSON_NAME]" at bounding box center [1092, 256] width 96 height 30
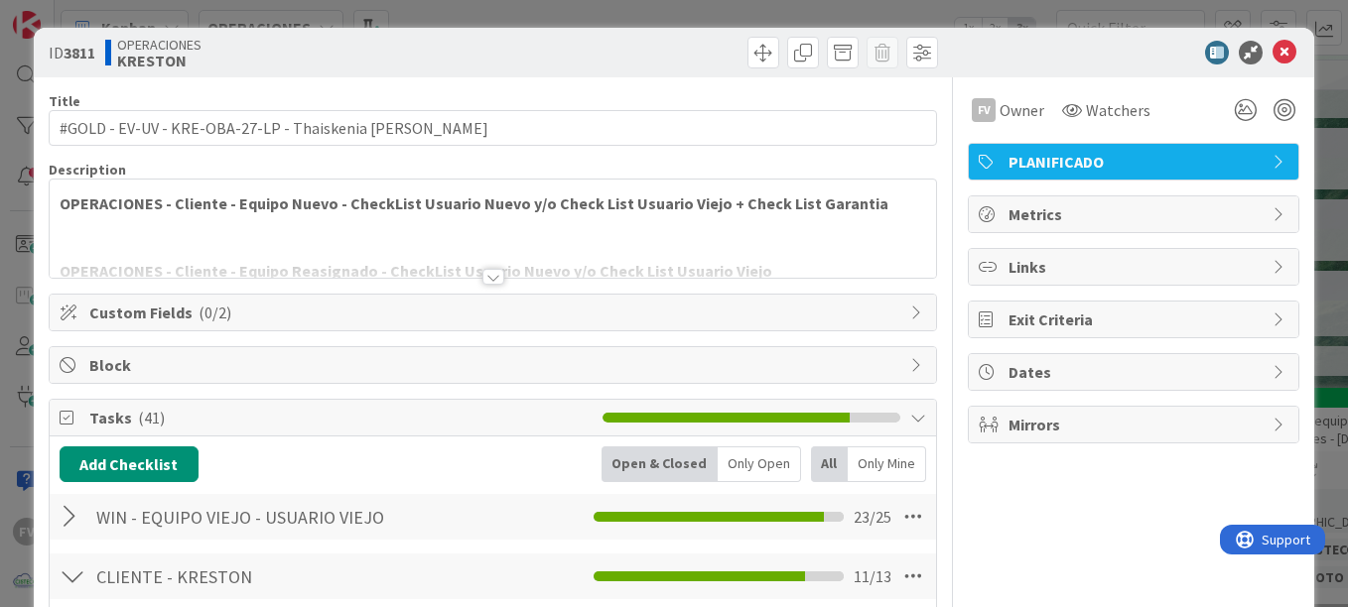
click at [710, 325] on div "Custom Fields ( 0/2 )" at bounding box center [493, 313] width 886 height 36
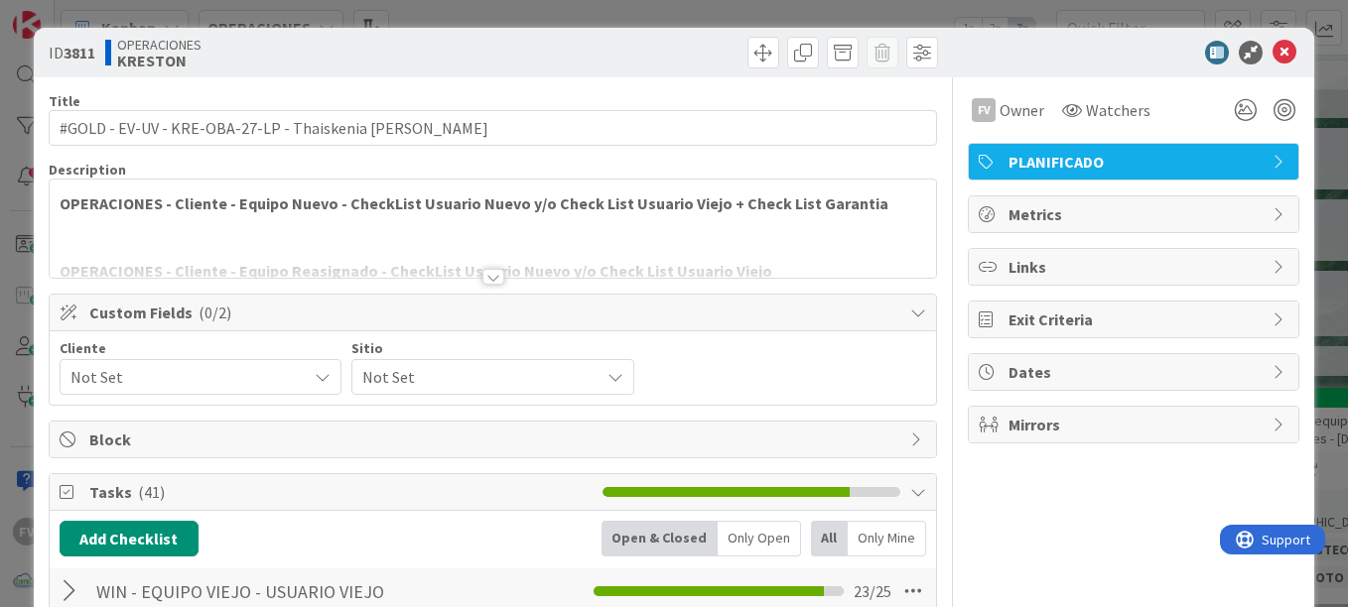
click at [184, 399] on div "Cliente Not Set Sitio Not Set" at bounding box center [493, 368] width 886 height 73
click at [186, 386] on span "Not Set" at bounding box center [183, 377] width 226 height 28
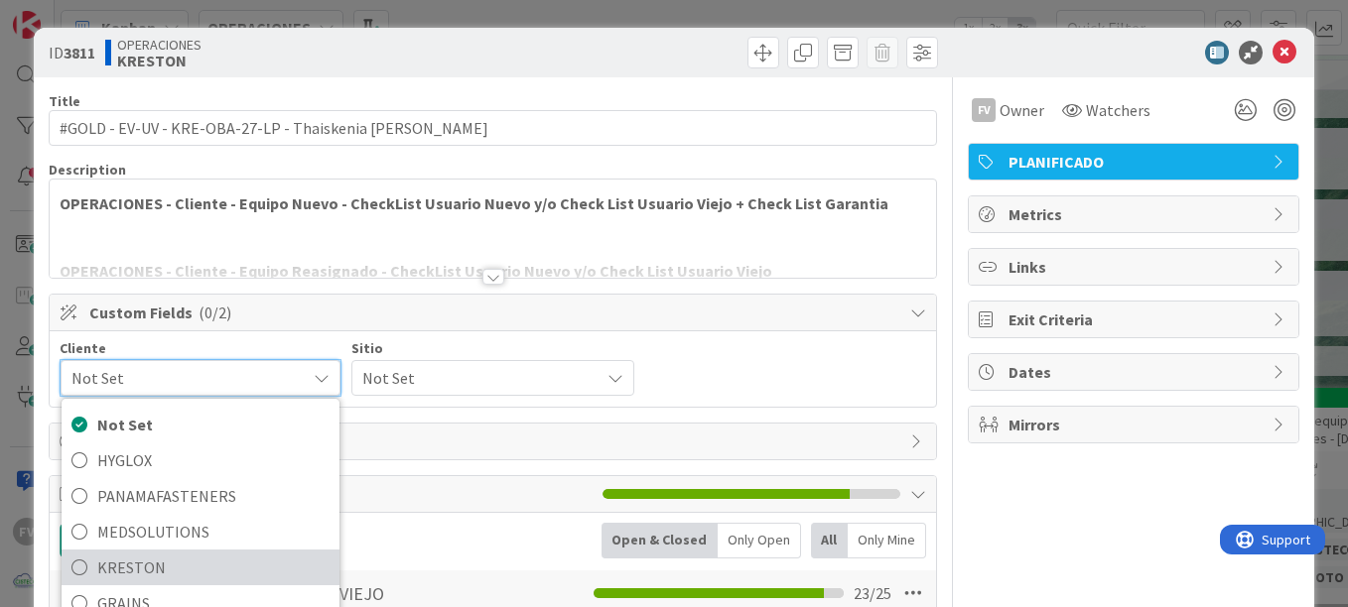
click at [171, 565] on span "KRESTON" at bounding box center [213, 568] width 232 height 30
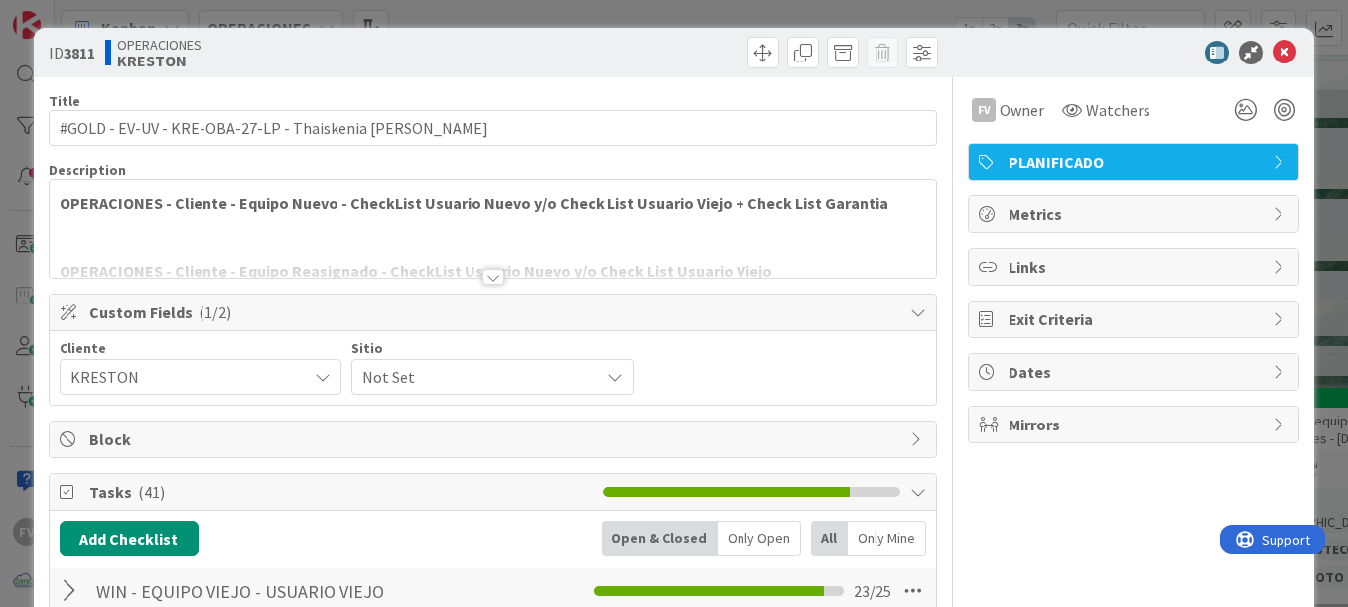
click at [491, 386] on span "Not Set" at bounding box center [475, 377] width 226 height 28
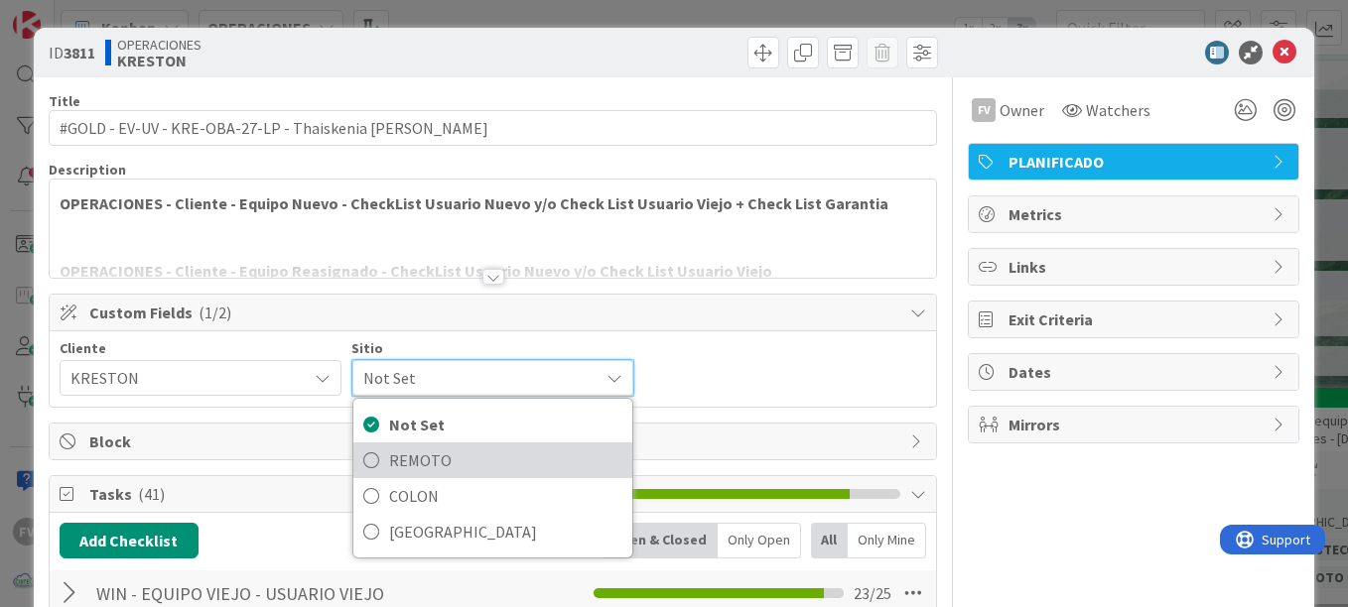
click at [433, 455] on span "REMOTO" at bounding box center [505, 461] width 232 height 30
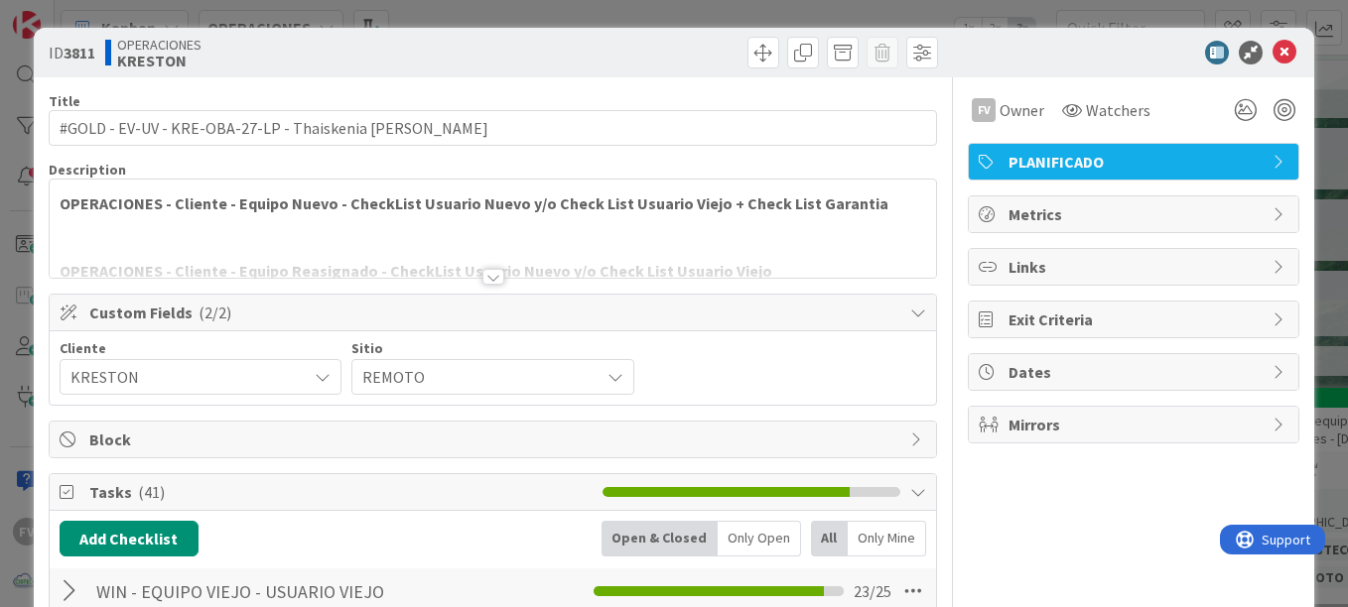
click at [936, 28] on div "ID 3811 OPERACIONES [PERSON_NAME]" at bounding box center [674, 53] width 1280 height 50
click at [936, 78] on div "ID 3811 OPERACIONES [PERSON_NAME] Title 49 / 128 #GOLD - EV-UV - KRE-OBA-27-LP …" at bounding box center [674, 303] width 1348 height 607
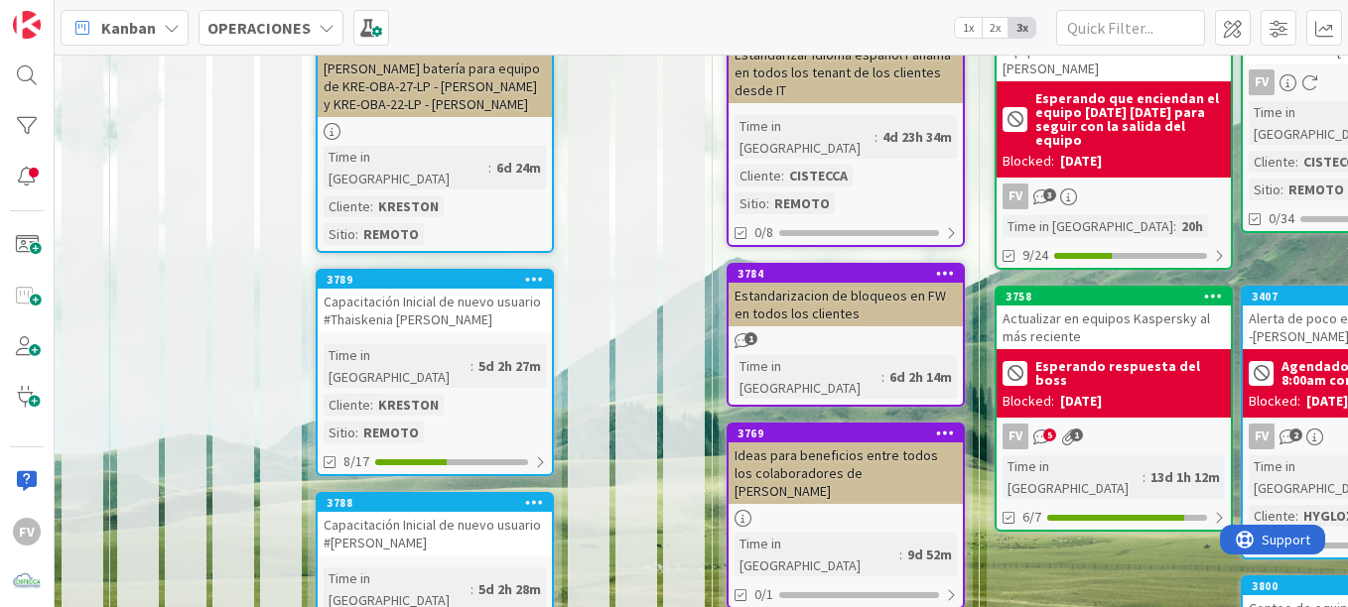
scroll to position [397, 0]
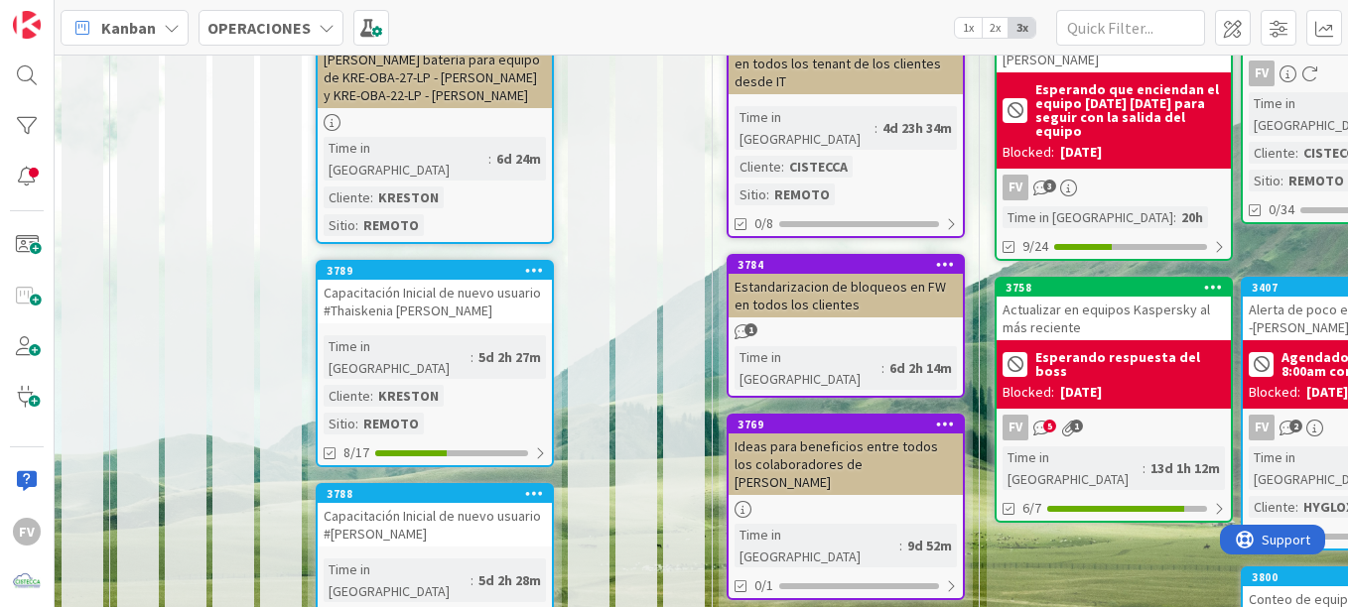
click at [464, 280] on div "Capacitación Inicial de nuevo usuario #Thaiskenia [PERSON_NAME]" at bounding box center [435, 302] width 234 height 44
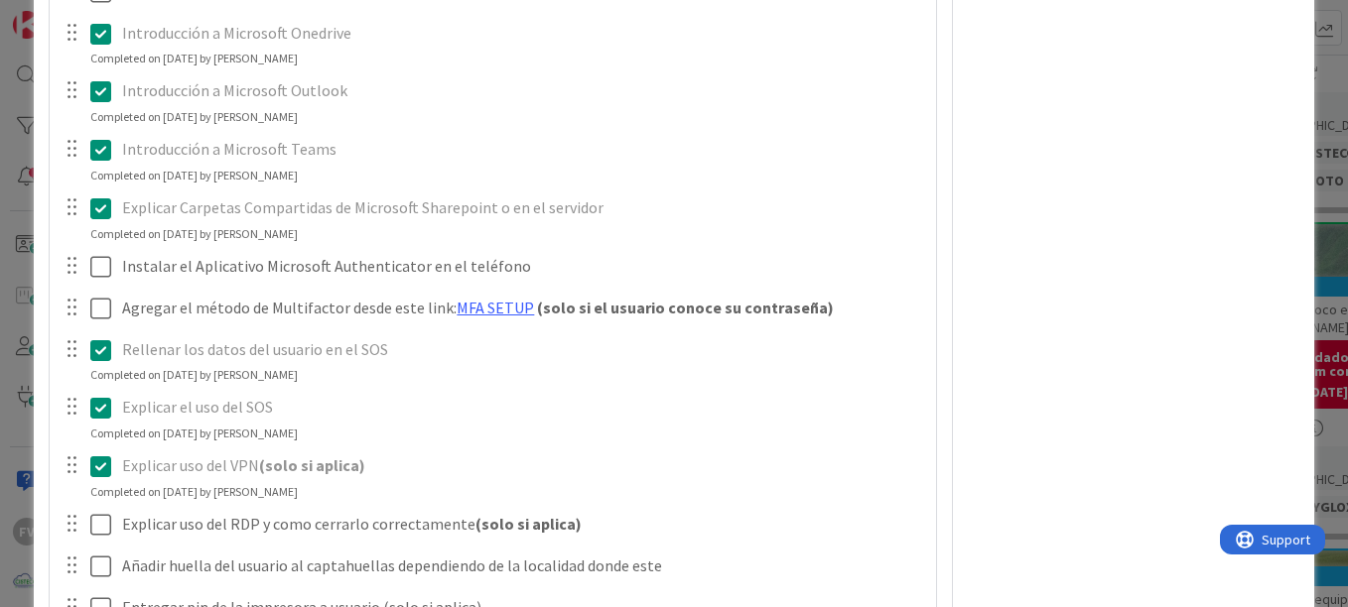
scroll to position [794, 0]
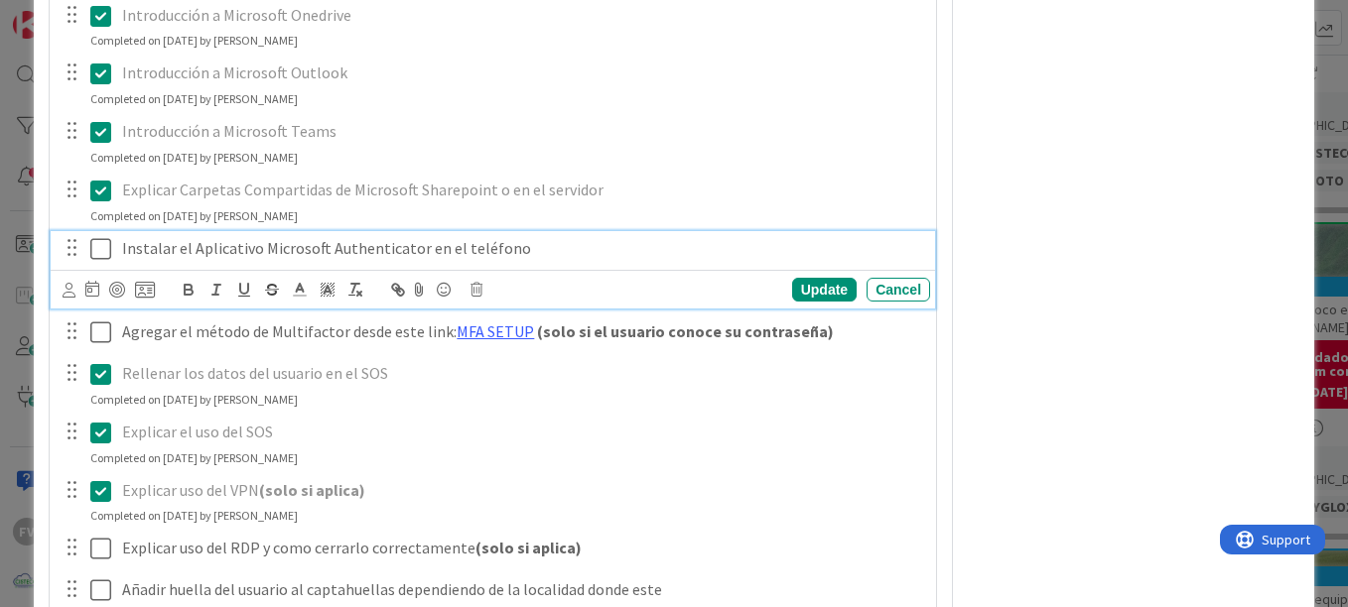
click at [119, 252] on div "Instalar el Aplicativo Microsoft Authenticator en el teléfono" at bounding box center [522, 248] width 816 height 35
paste div
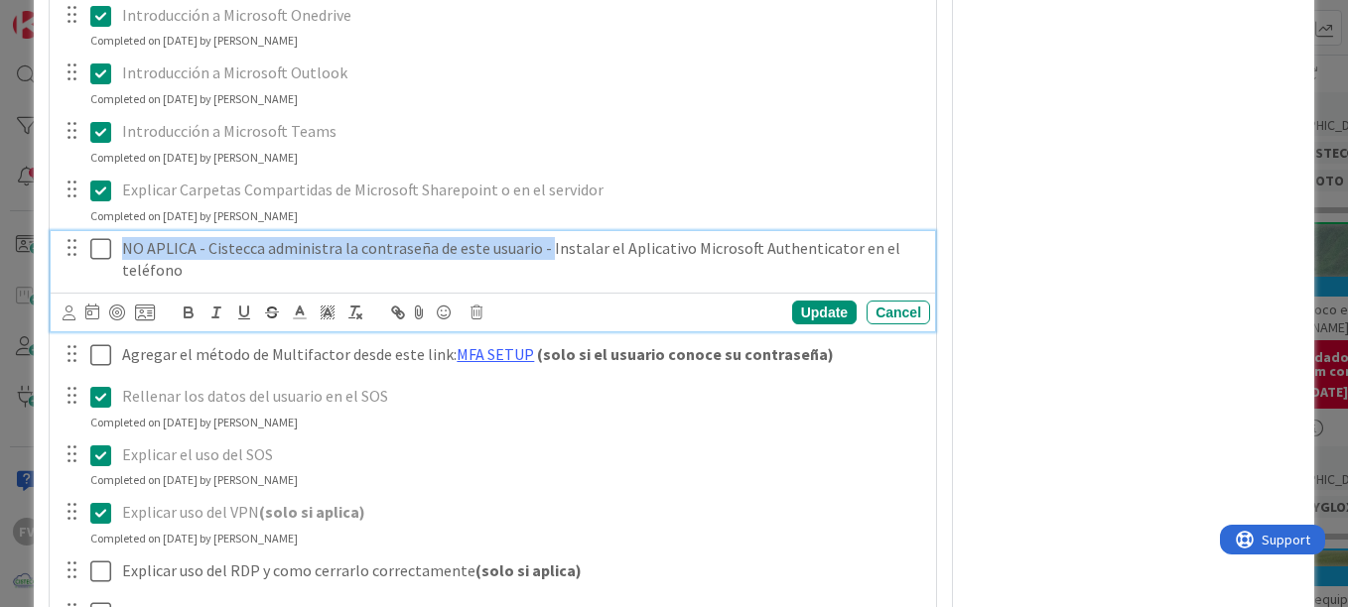
drag, startPoint x: 117, startPoint y: 251, endPoint x: 541, endPoint y: 248, distance: 423.8
click at [541, 248] on div "NO APLICA - Cistecca administra la contraseña de este usuario - Instalar el Apl…" at bounding box center [522, 259] width 816 height 57
copy p "NO APLICA - Cistecca administra la contraseña de este usuario -"
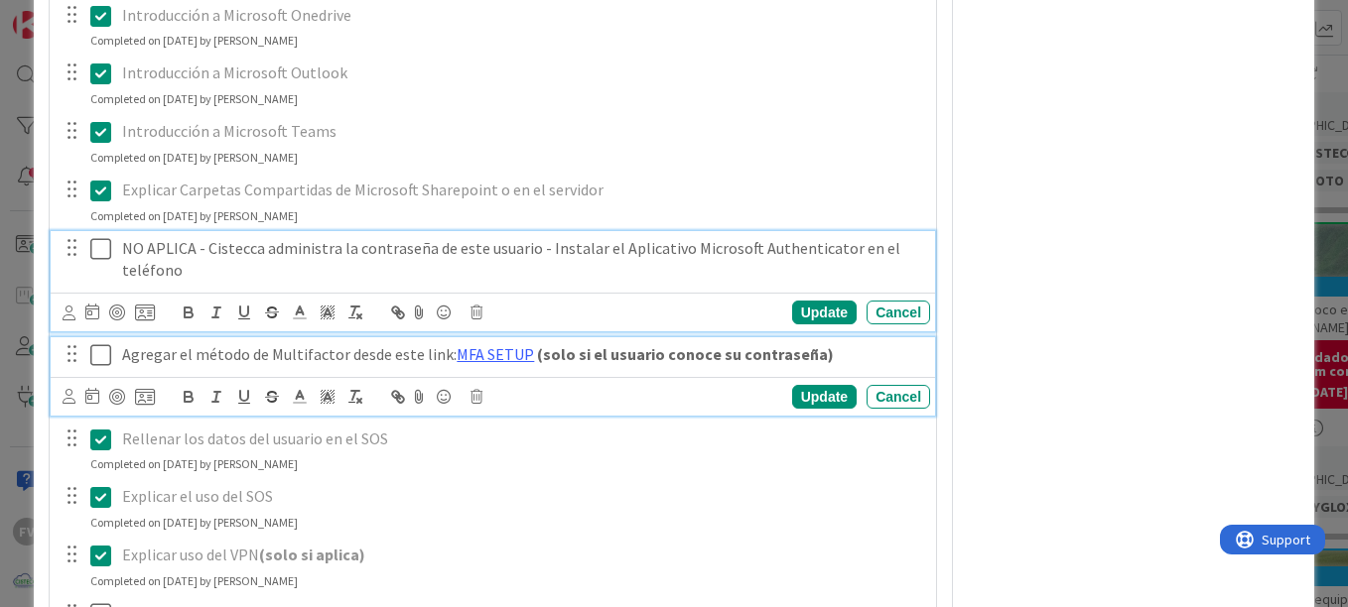
click at [122, 349] on p "Agregar el método de Multifactor desde este link: MFA SETUP (solo si el usuario…" at bounding box center [522, 354] width 800 height 23
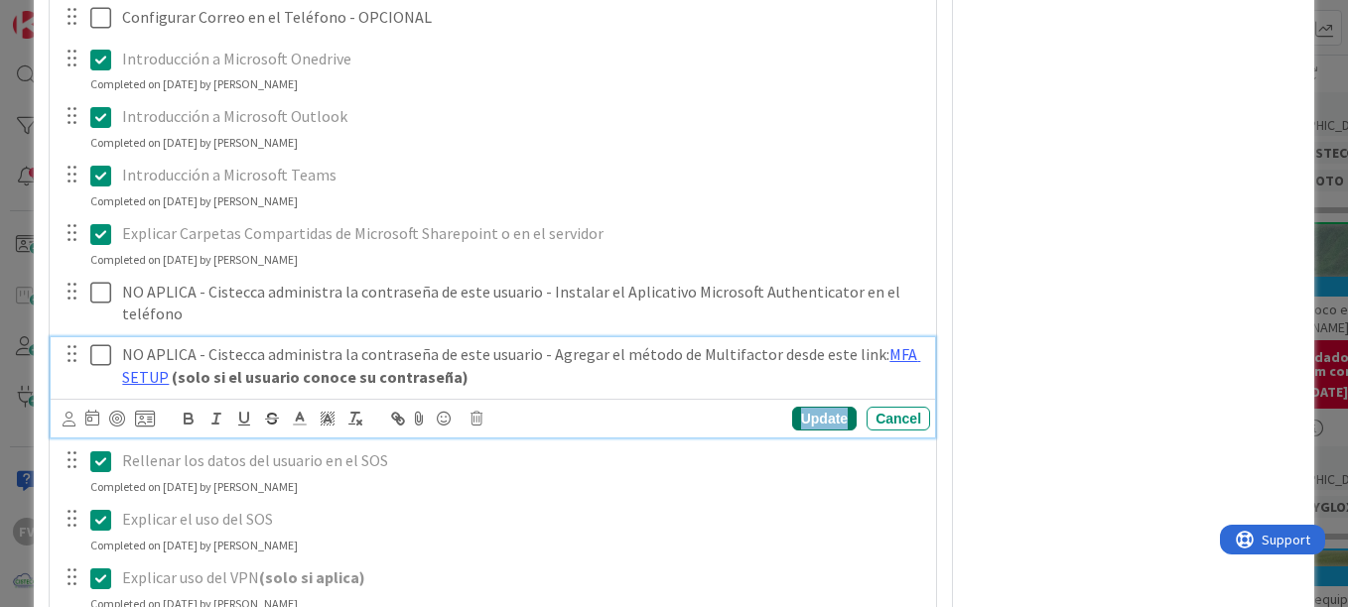
click at [814, 414] on div "Update" at bounding box center [824, 419] width 65 height 24
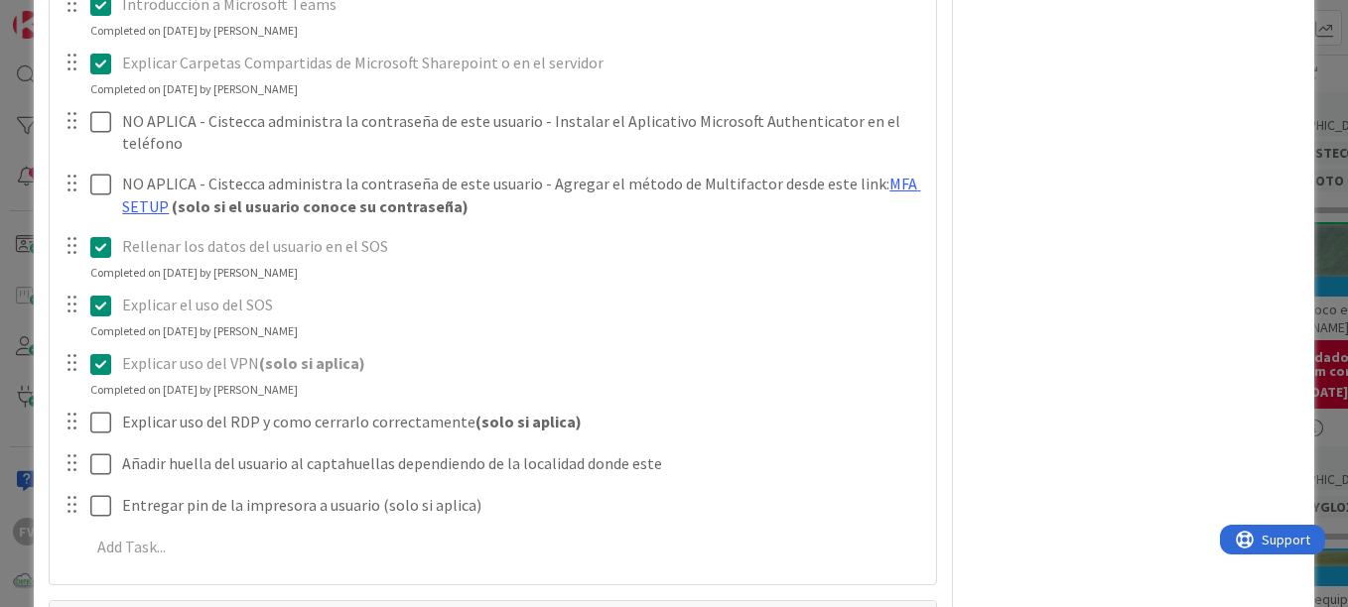
scroll to position [1048, 0]
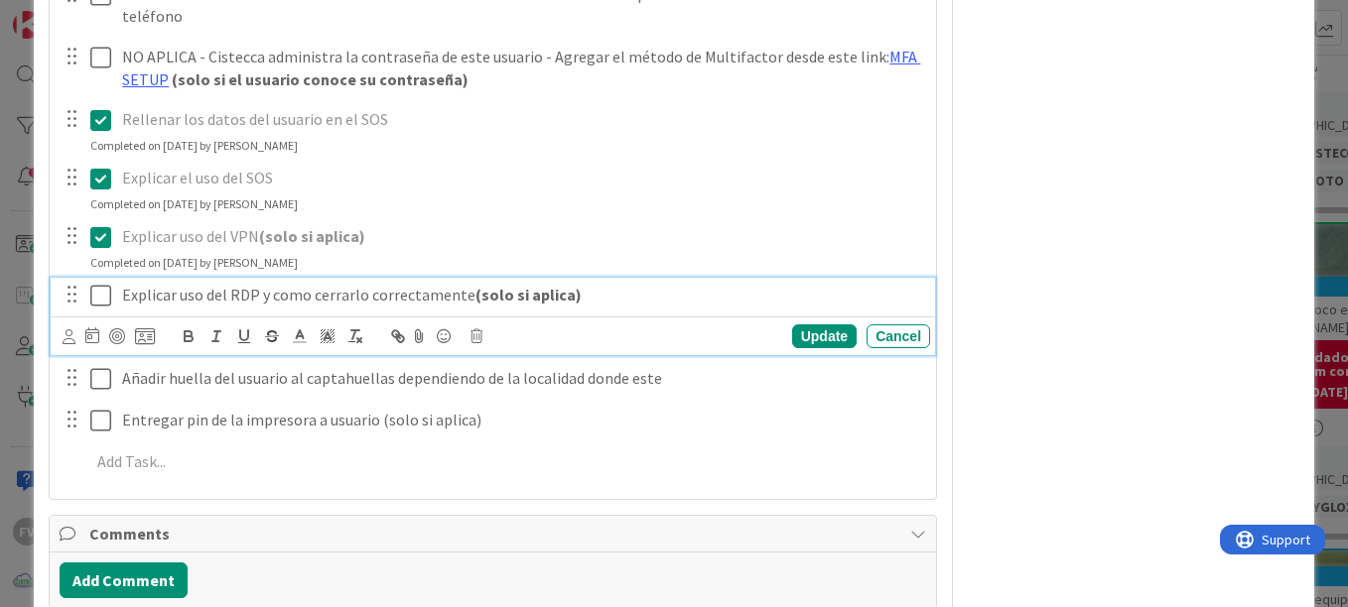
drag, startPoint x: 123, startPoint y: 295, endPoint x: 134, endPoint y: 357, distance: 63.5
click at [125, 295] on p "Explicar uso del RDP y como cerrarlo correctamente (solo si aplica)" at bounding box center [522, 295] width 800 height 23
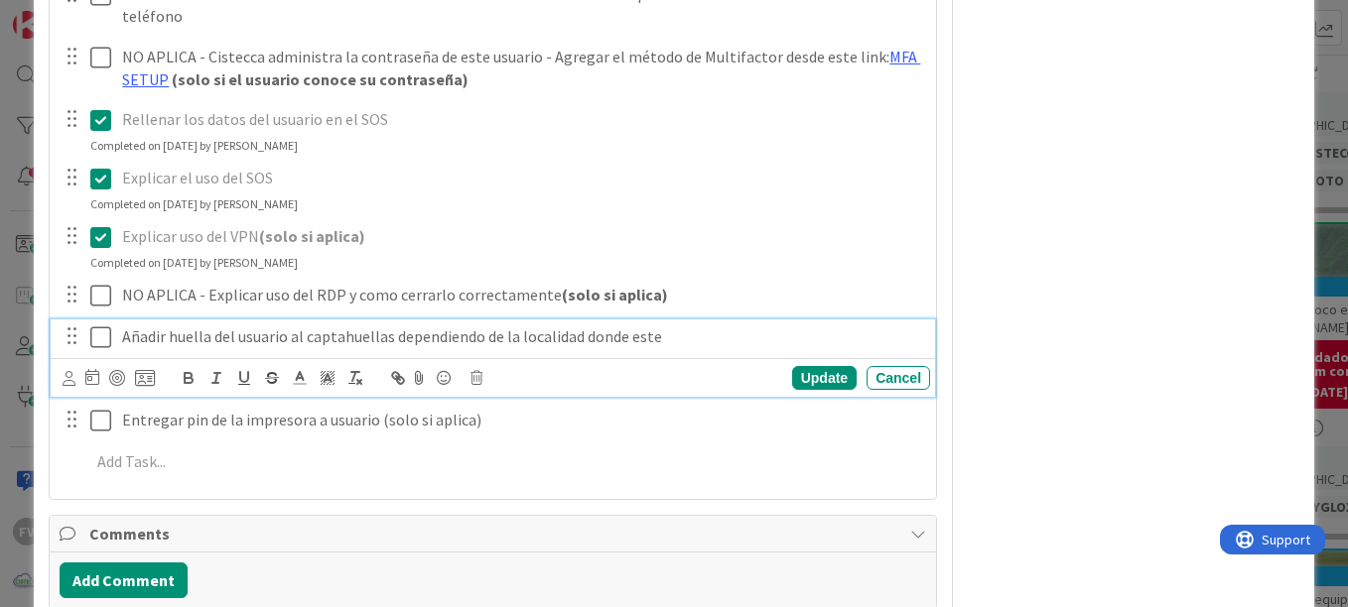
click at [122, 335] on p "Añadir huella del usuario al captahuellas dependiendo de la localidad donde este" at bounding box center [522, 337] width 800 height 23
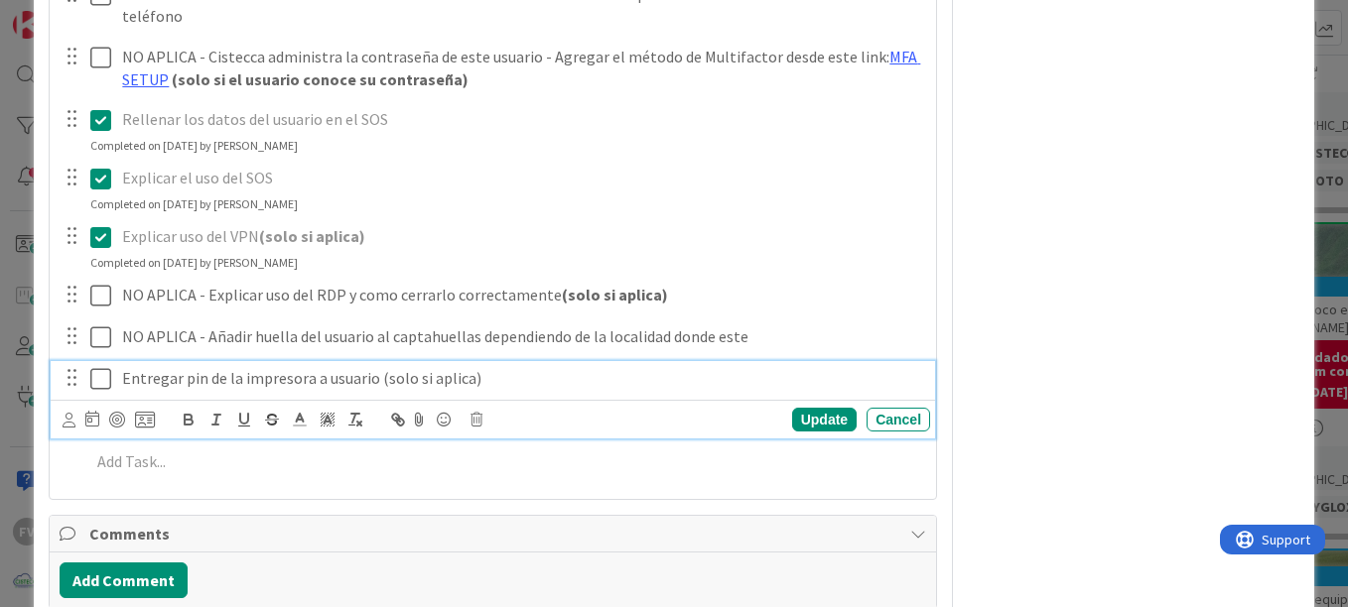
click at [101, 374] on icon at bounding box center [100, 379] width 21 height 24
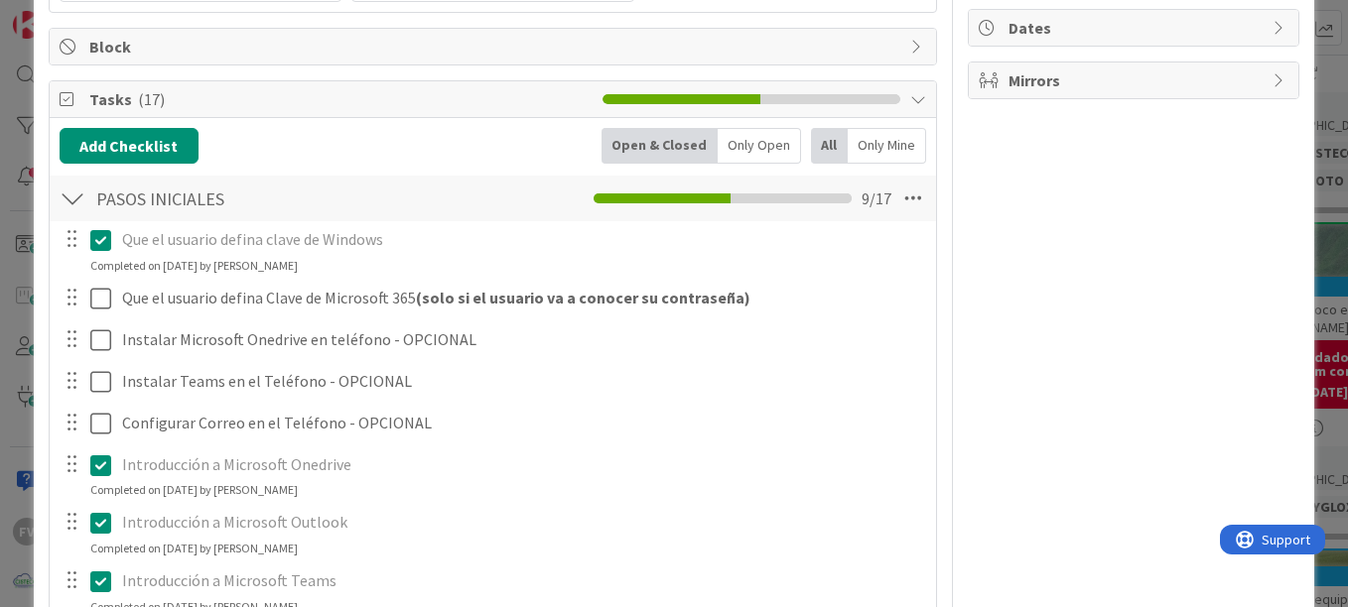
scroll to position [353, 0]
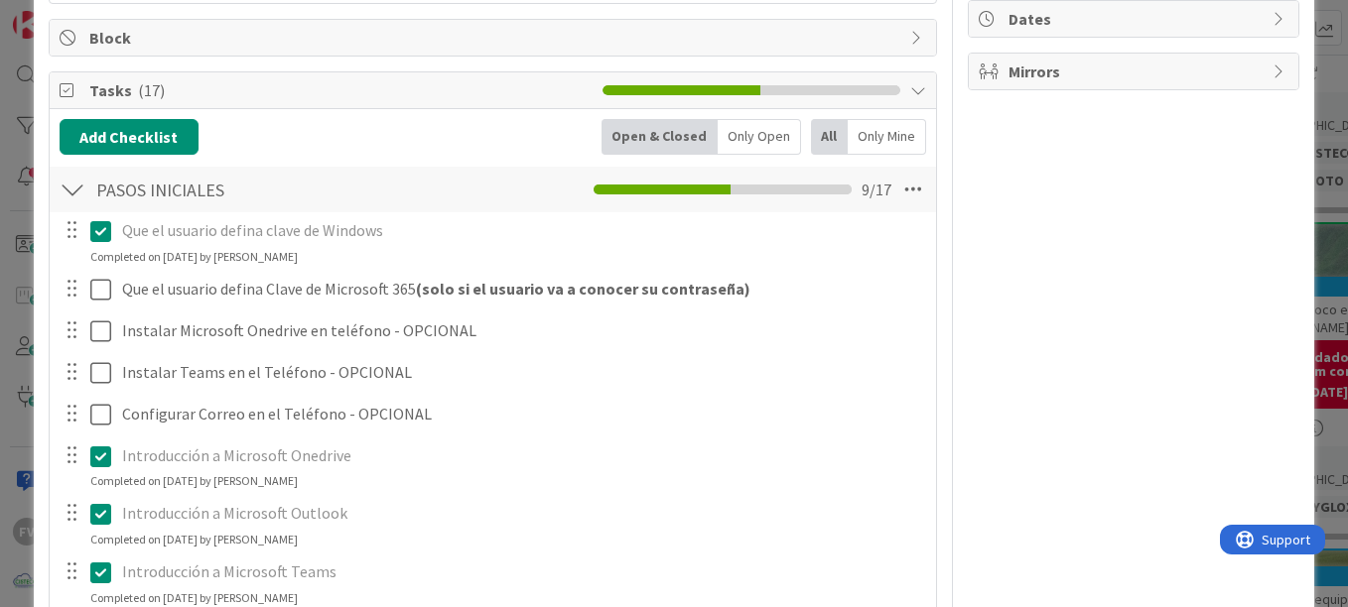
click at [70, 202] on div at bounding box center [73, 190] width 26 height 36
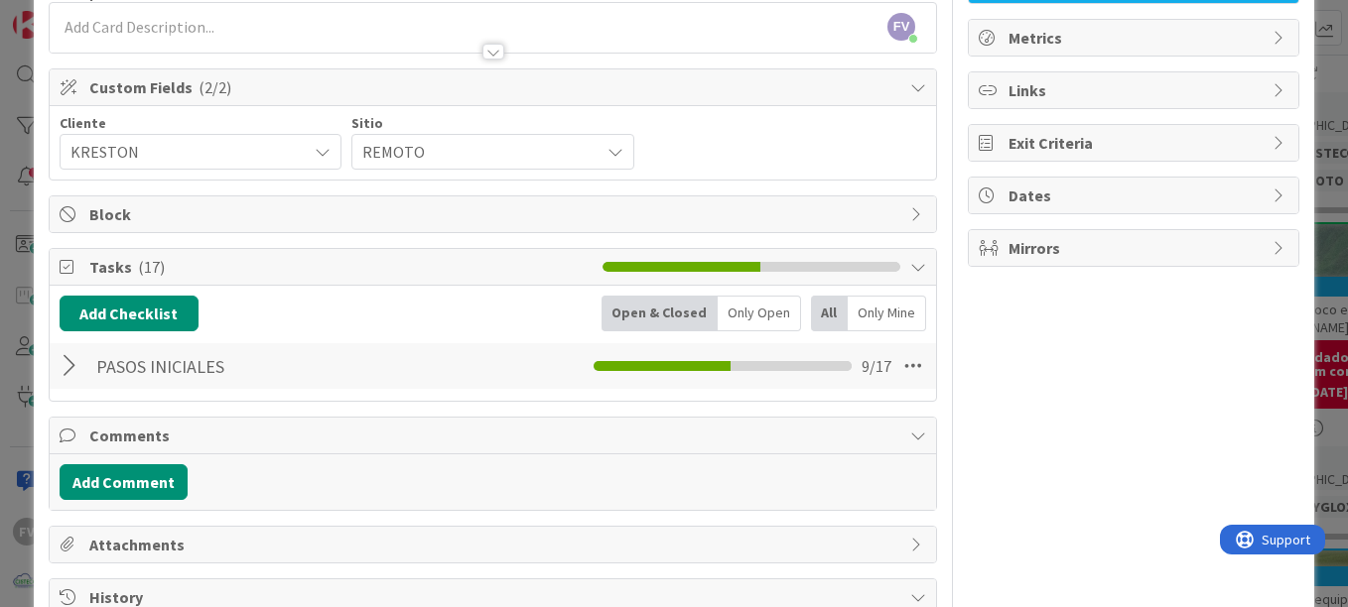
scroll to position [155, 0]
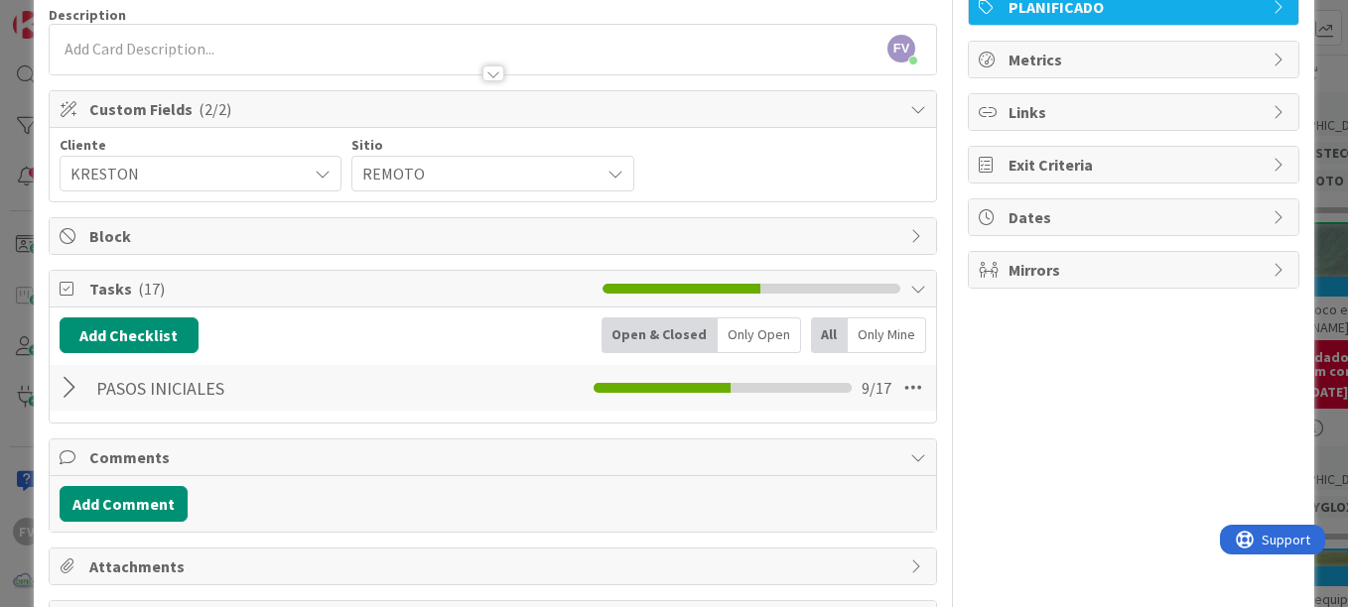
click at [40, 318] on div "ID 3789 OPERACIONES [PERSON_NAME] Title 56 / 128 Capacitación Inicial de nuevo …" at bounding box center [674, 577] width 1280 height 1408
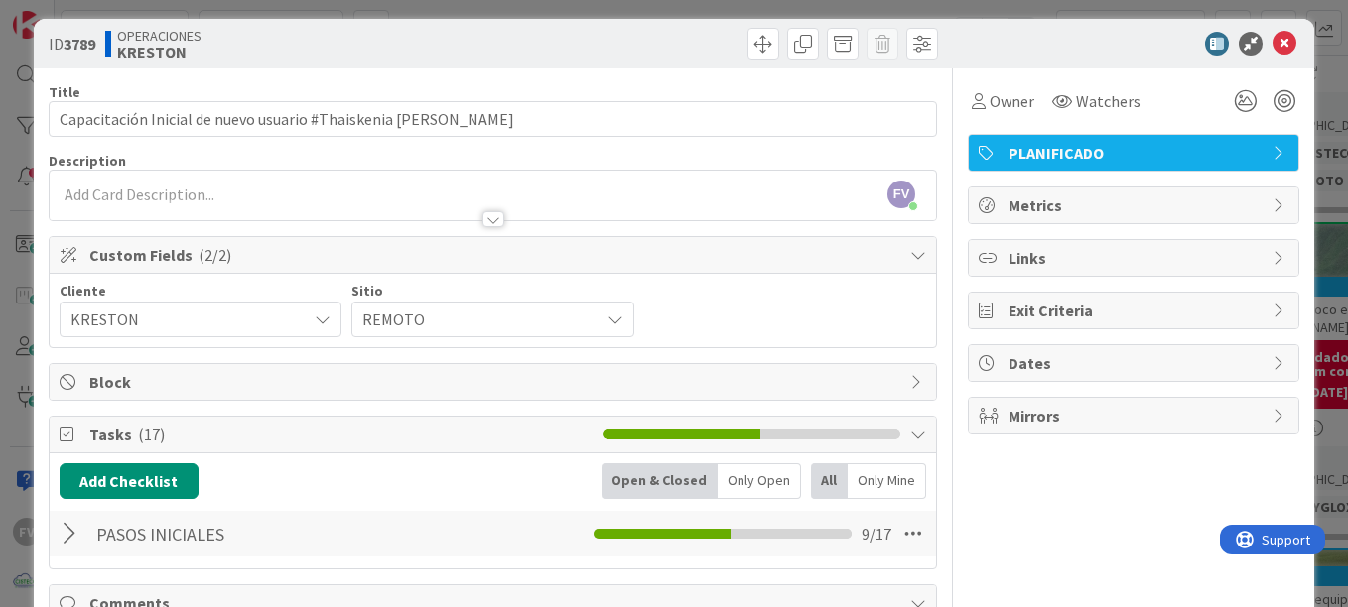
scroll to position [0, 0]
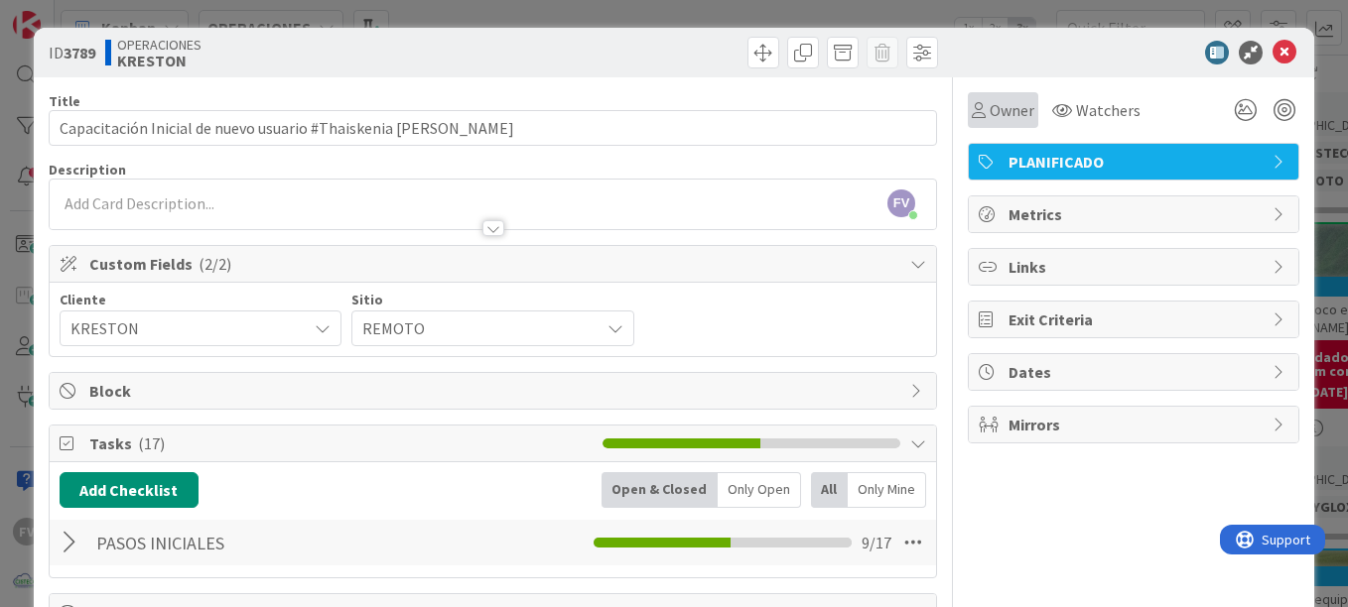
click at [936, 108] on span "Owner" at bounding box center [1012, 110] width 45 height 24
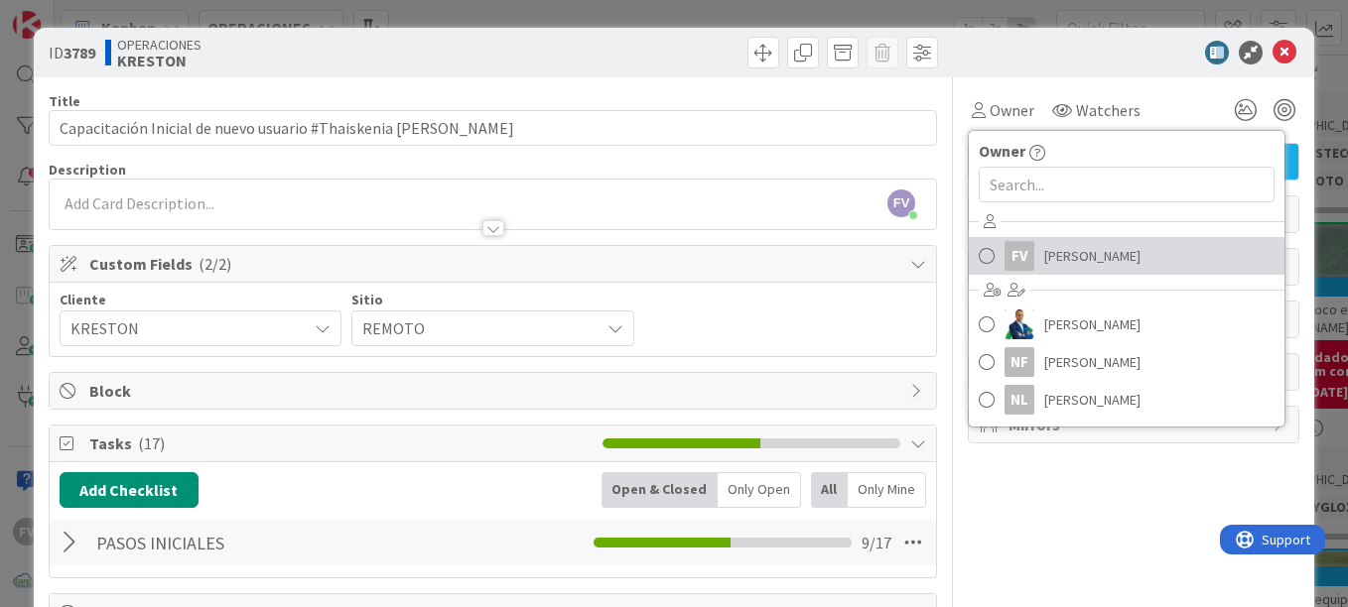
drag, startPoint x: 1031, startPoint y: 250, endPoint x: 1057, endPoint y: 245, distance: 26.3
click at [936, 250] on span "[PERSON_NAME]" at bounding box center [1092, 256] width 96 height 30
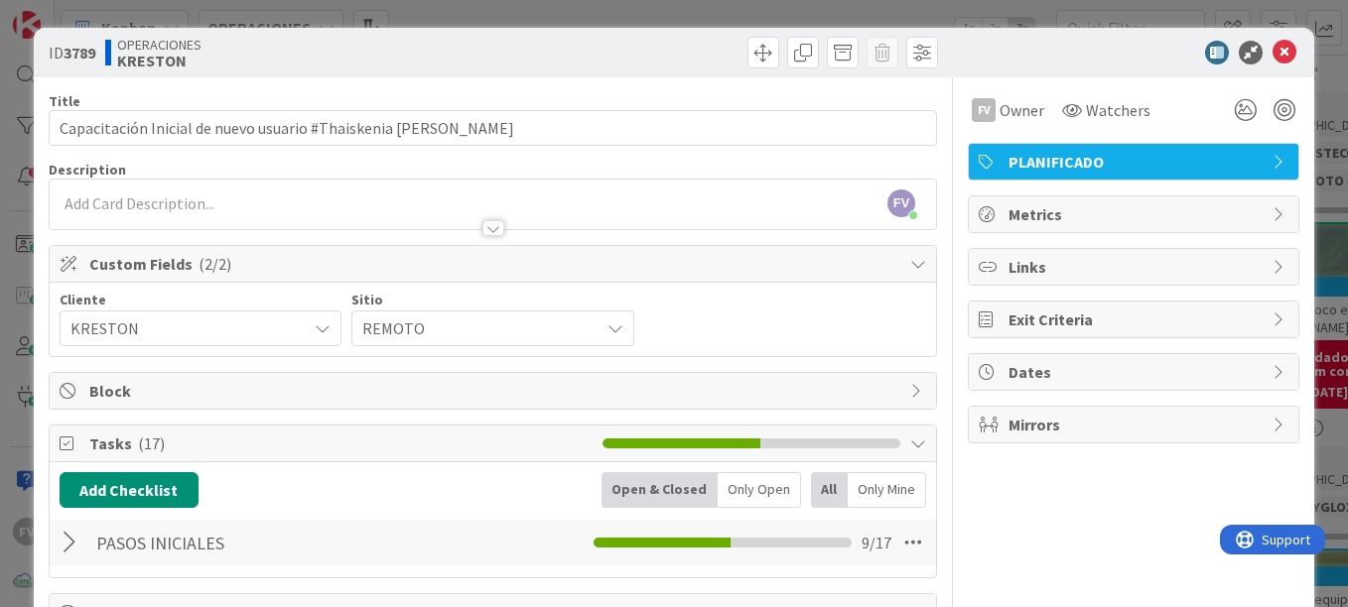
click at [936, 193] on div "ID 3789 OPERACIONES [PERSON_NAME] Title 56 / 128 Capacitación Inicial de nuevo …" at bounding box center [674, 303] width 1348 height 607
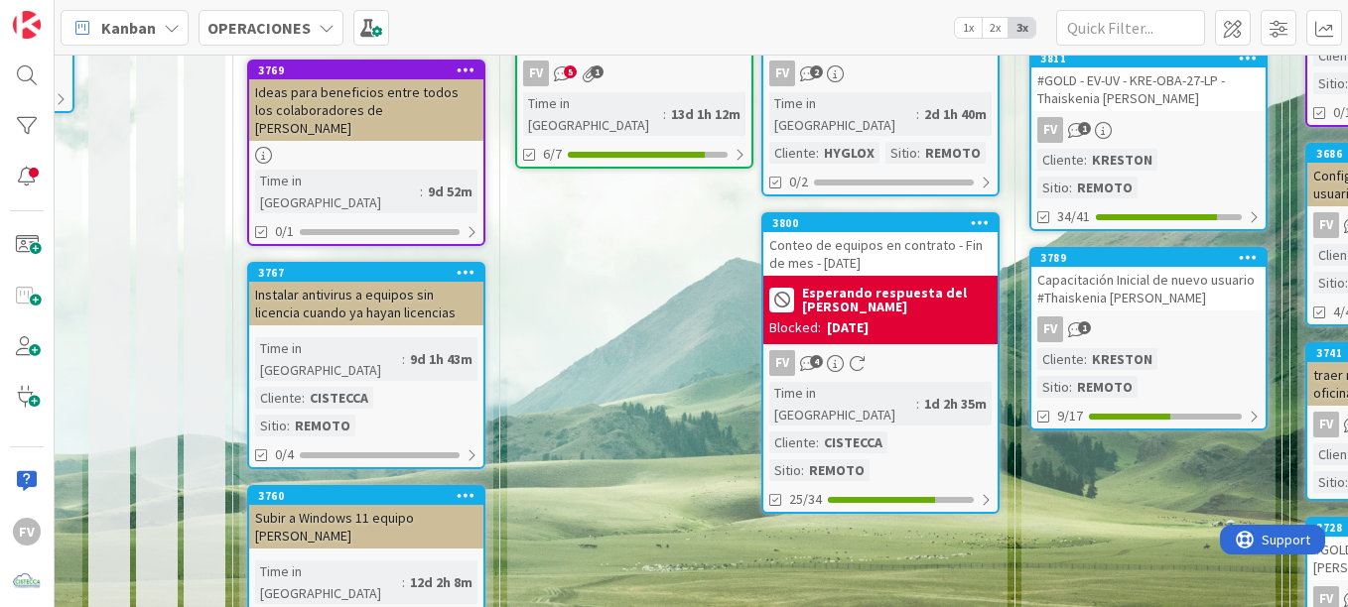
scroll to position [751, 510]
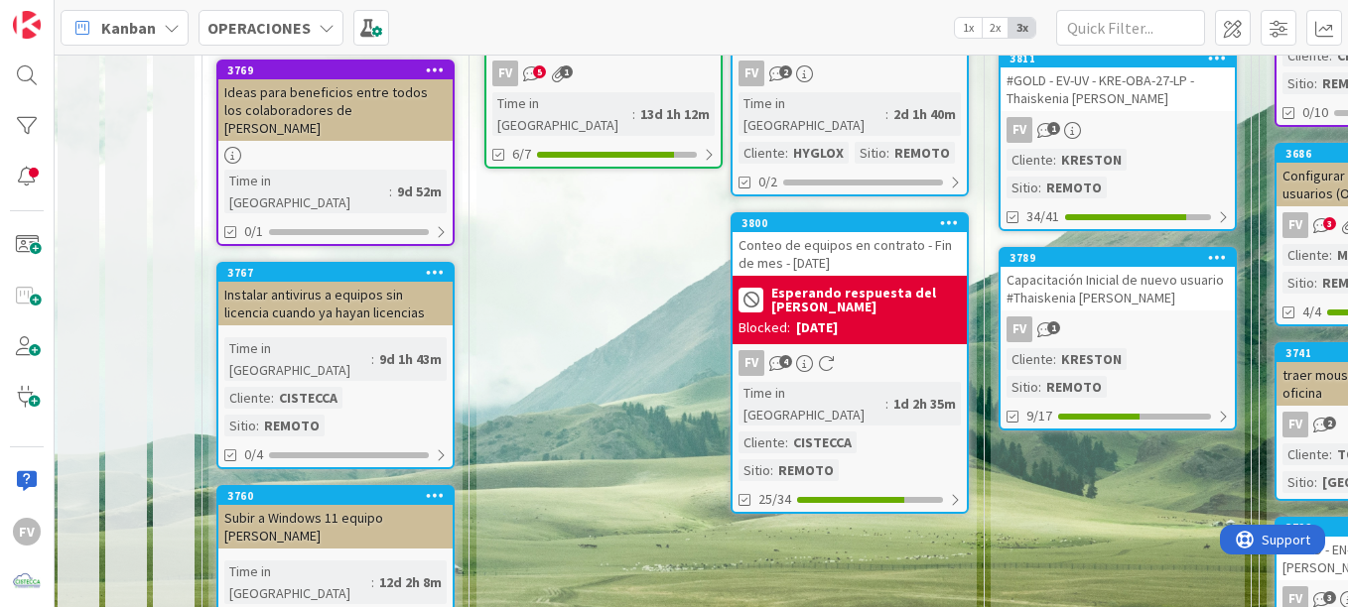
click at [878, 286] on b "Esperando respuesta del [PERSON_NAME]" at bounding box center [866, 300] width 190 height 28
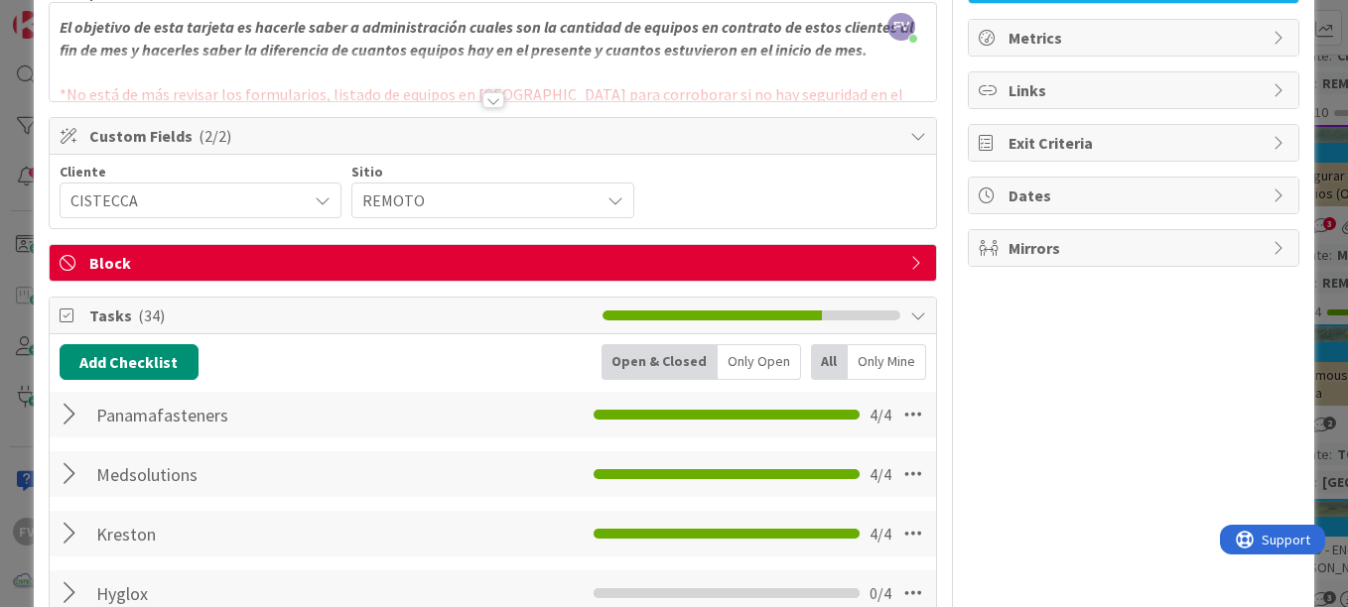
scroll to position [99, 0]
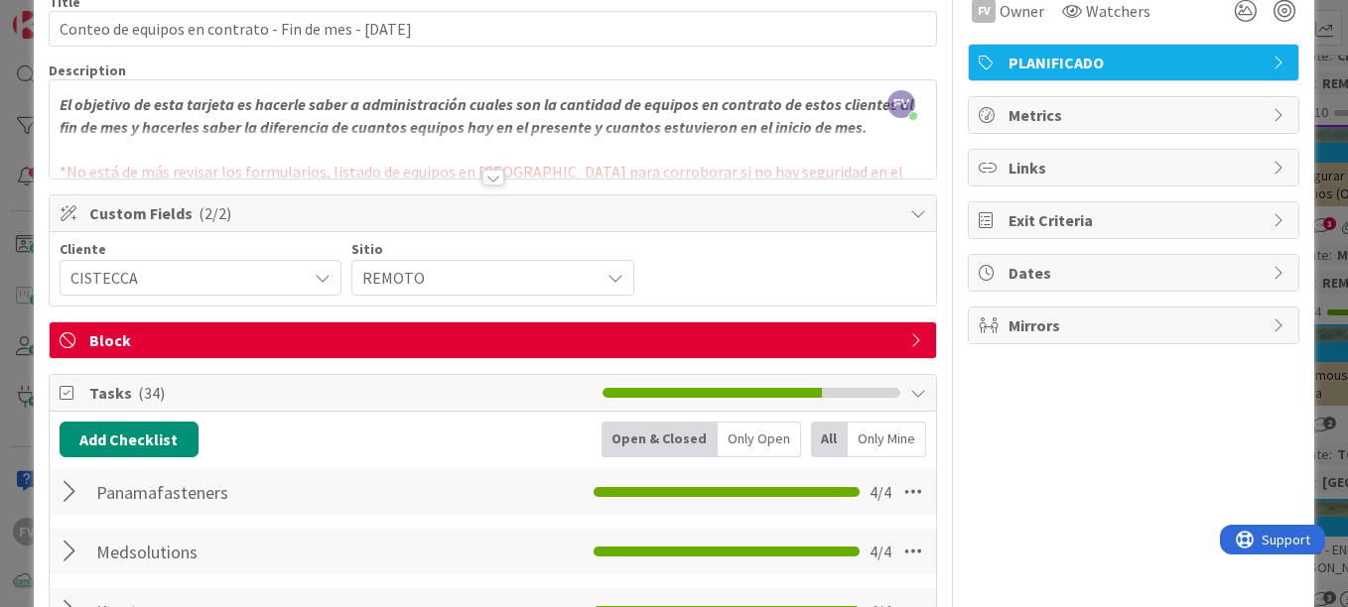
click at [936, 222] on div "ID 3800 OPERACIONES [PERSON_NAME] Title 55 / 128 Conteo de equipos en contrato …" at bounding box center [674, 303] width 1348 height 607
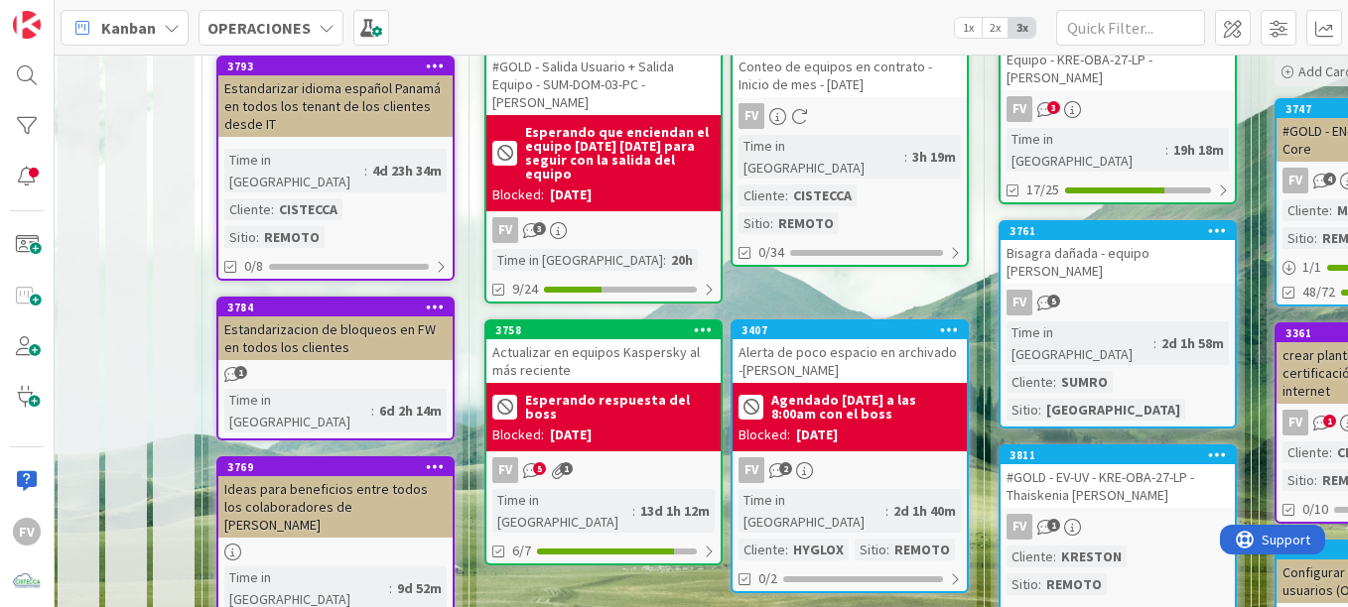
click at [659, 386] on div "Esperando respuesta del boss Blocked: [DATE]" at bounding box center [603, 417] width 234 height 68
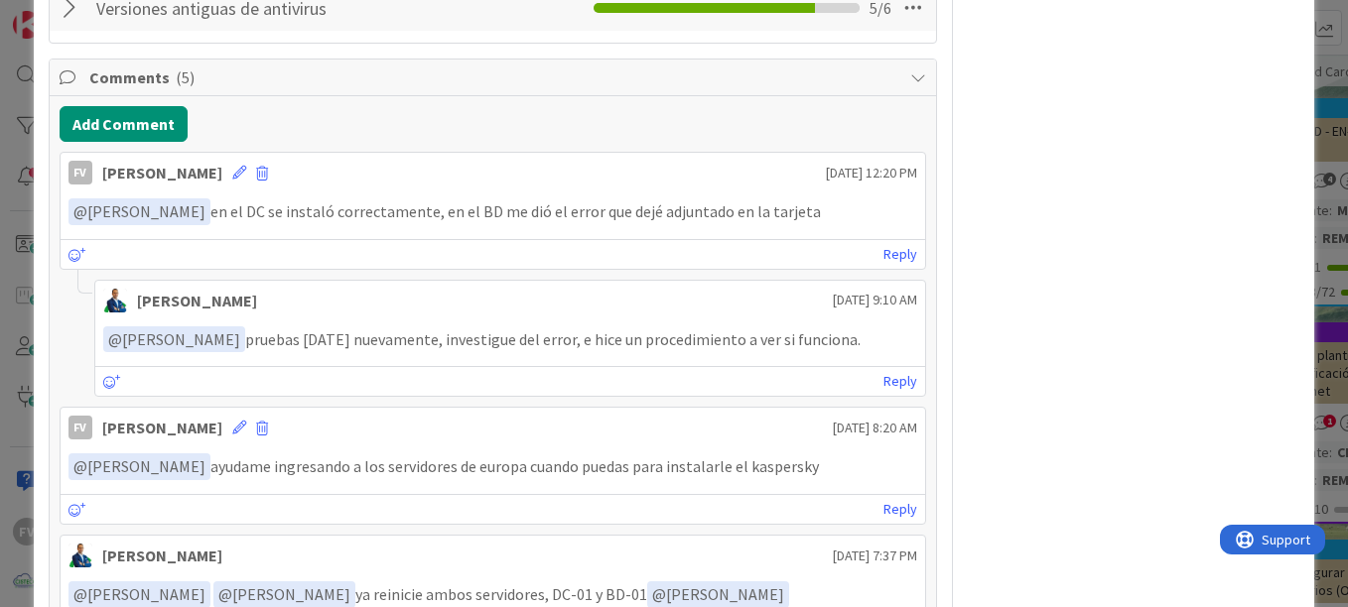
scroll to position [596, 0]
click at [936, 546] on div "FV Owner Watchers NO PLANIFICADO Metrics Links Exit Criteria Dates Mirrors" at bounding box center [1134, 495] width 332 height 2027
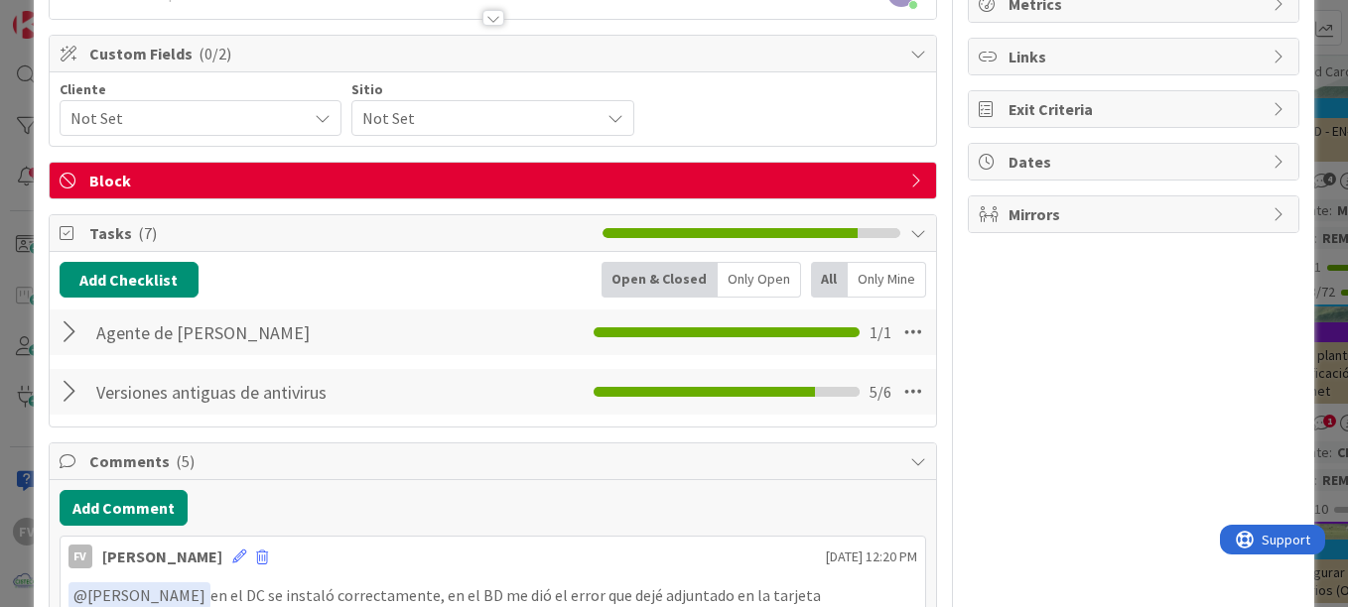
scroll to position [199, 0]
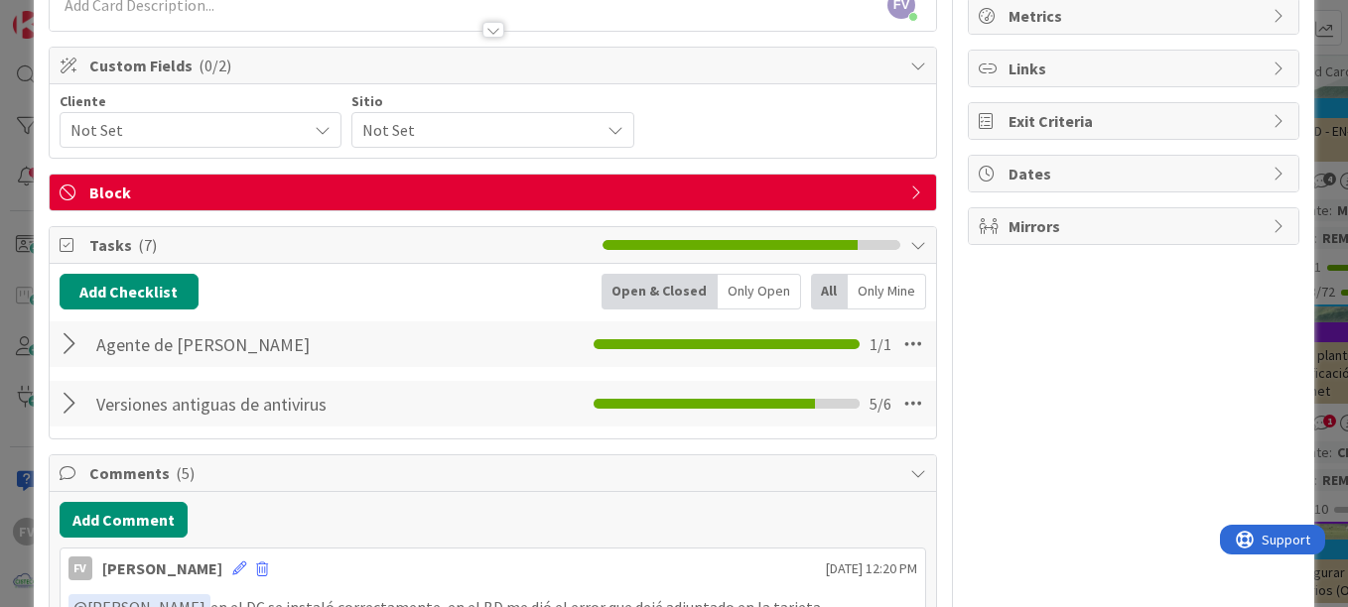
click at [72, 344] on div at bounding box center [73, 345] width 26 height 36
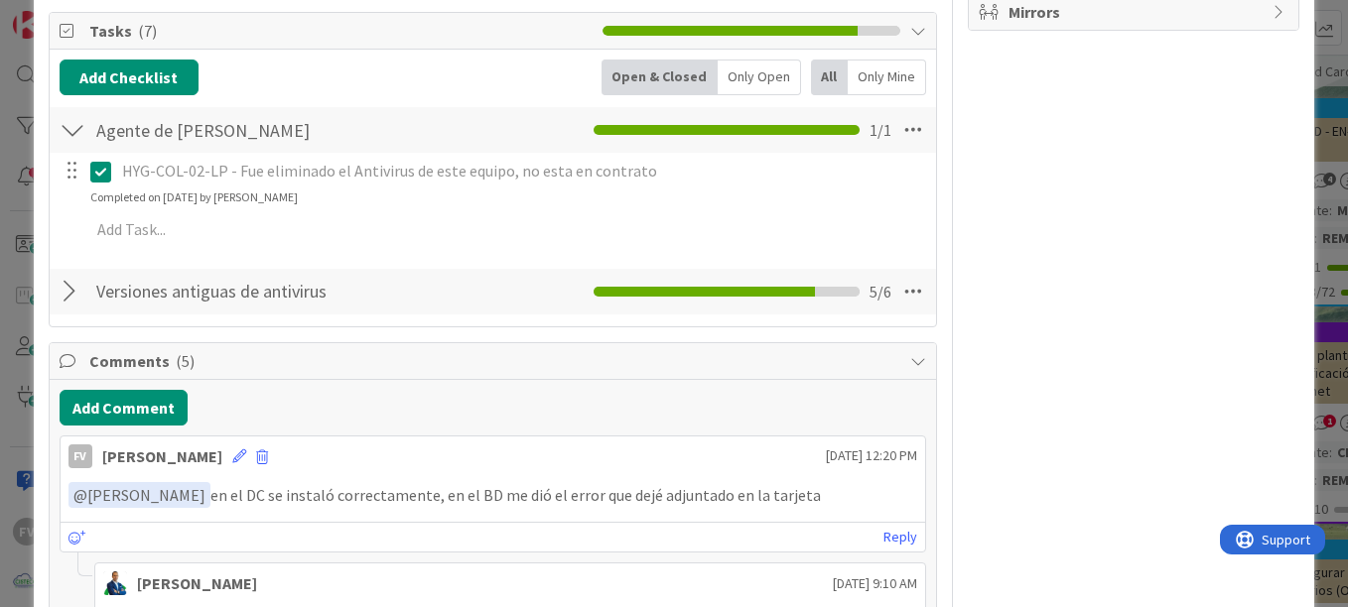
scroll to position [397, 0]
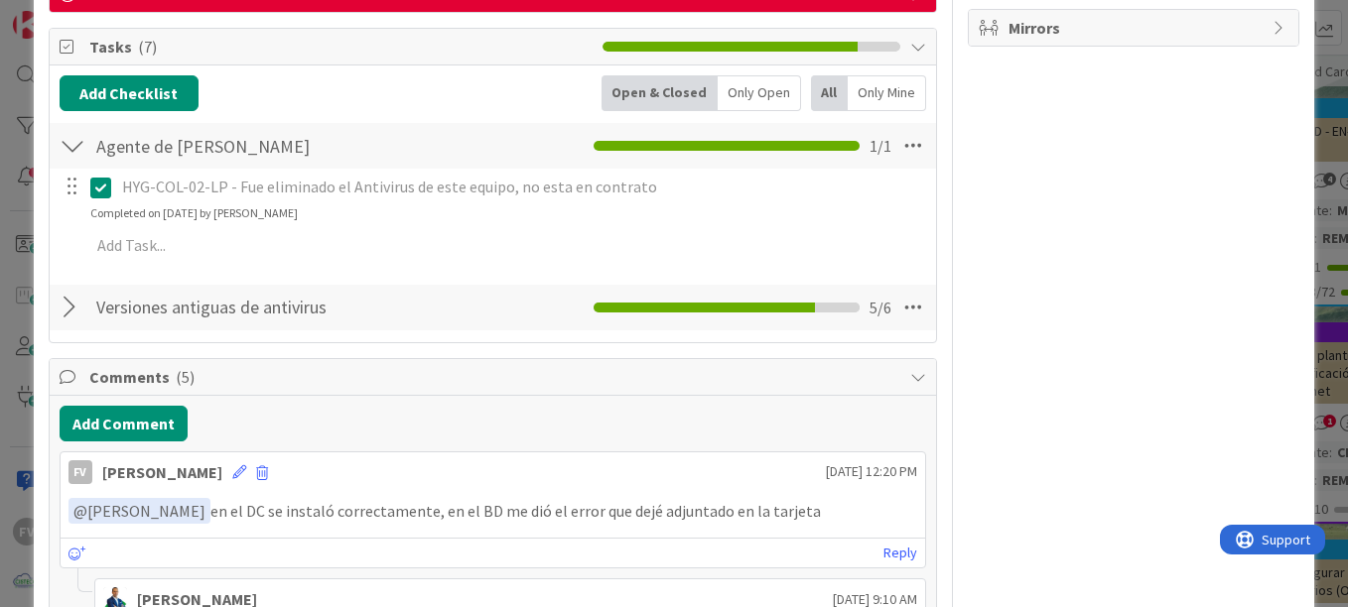
click at [84, 314] on div at bounding box center [73, 308] width 26 height 36
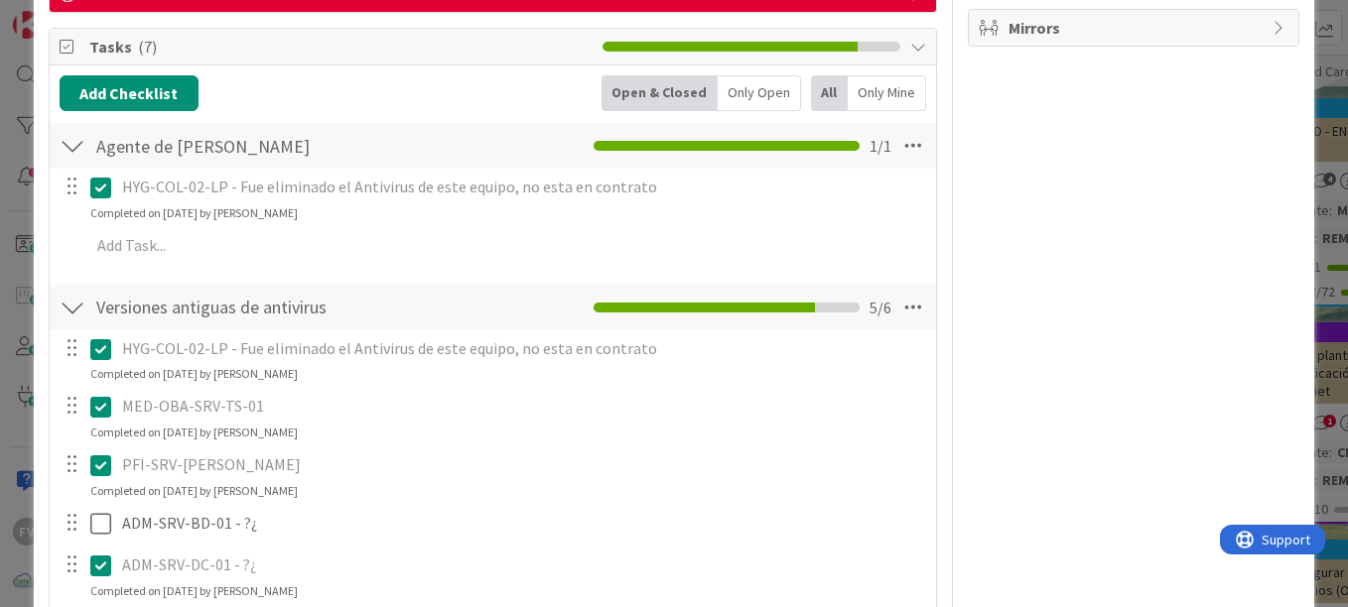
click at [29, 285] on div "ID 3758 OPERACIONES [PERSON_NAME] Title 47 / 128 Actualizar en equipos Kaspersk…" at bounding box center [674, 303] width 1348 height 607
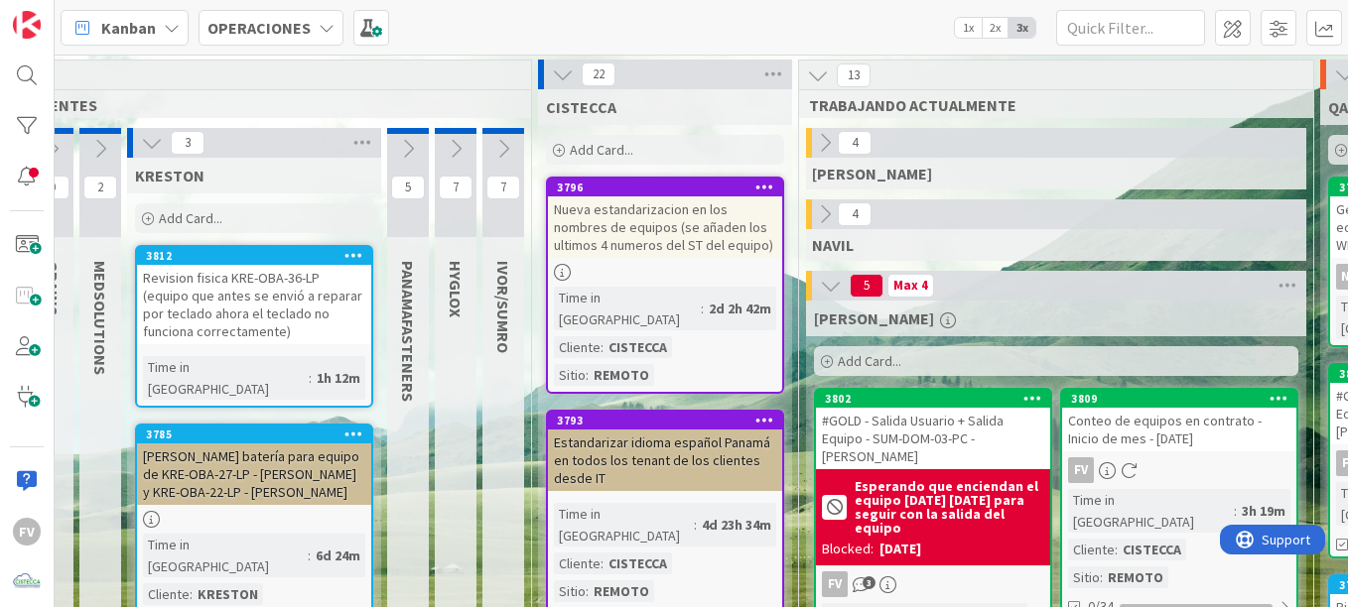
click at [259, 211] on div "Add Card..." at bounding box center [254, 218] width 238 height 30
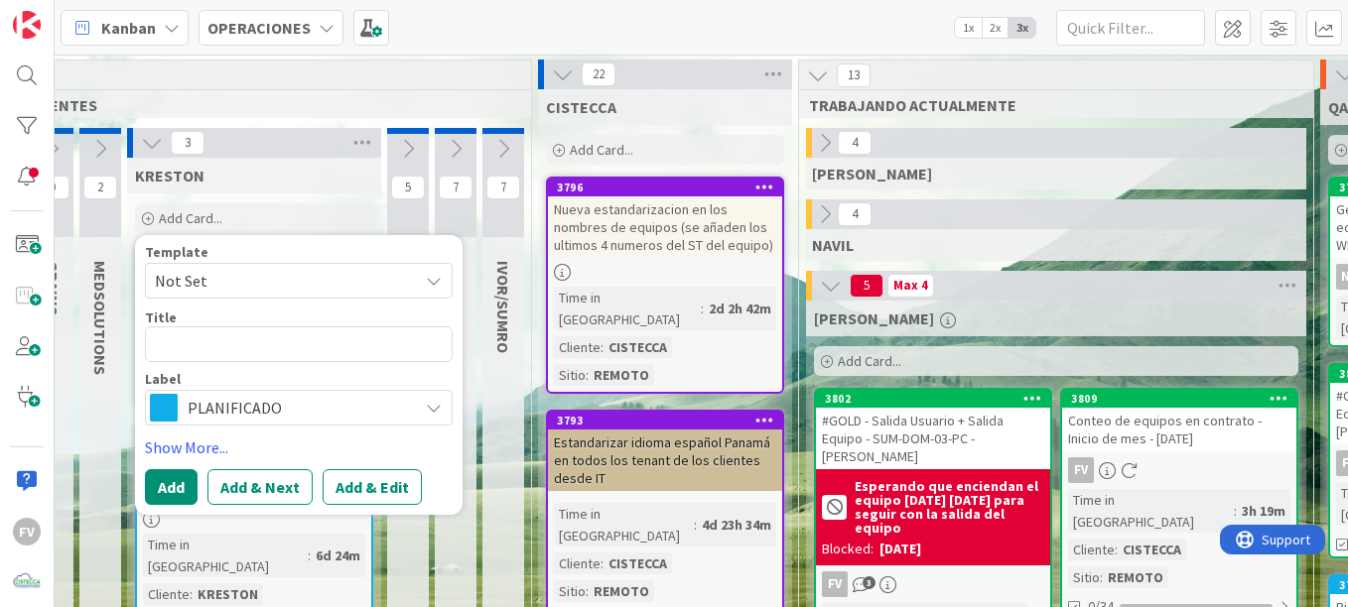
click at [219, 299] on div "Template Not Set Title 0 / 128 Label PLANIFICADO" at bounding box center [299, 335] width 308 height 181
click at [220, 289] on span "Not Set" at bounding box center [279, 281] width 248 height 26
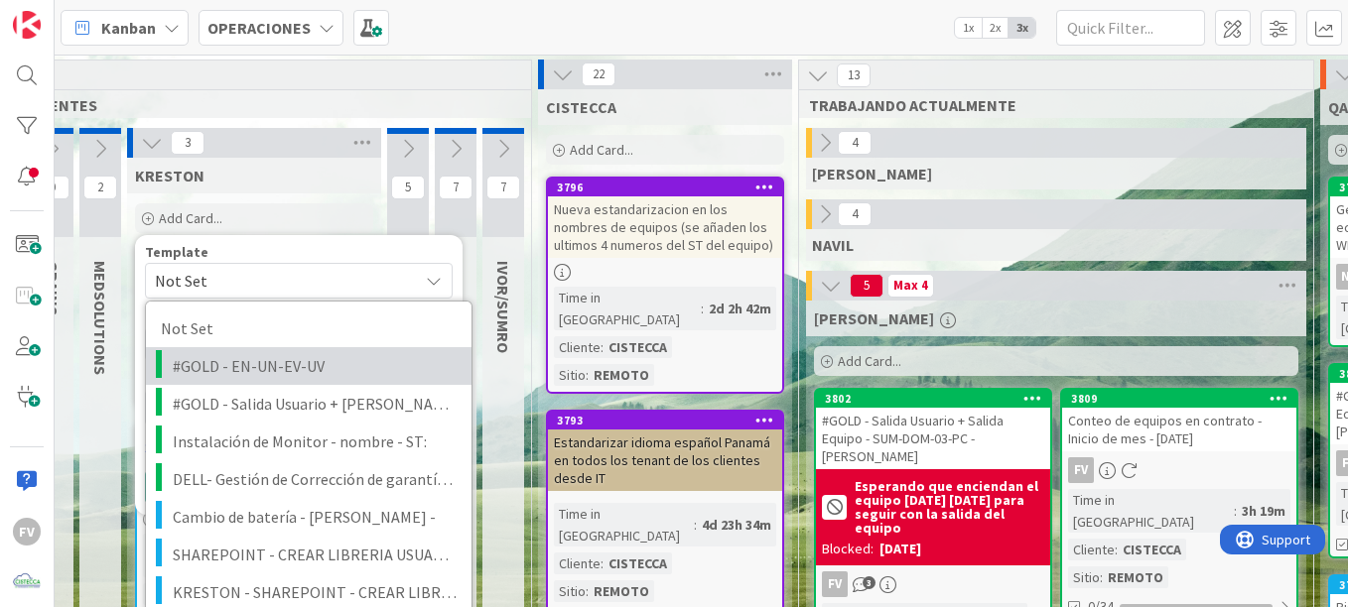
click at [265, 368] on span "#GOLD - EN-UN-EV-UV" at bounding box center [315, 366] width 284 height 26
type textarea "x"
type textarea "#GOLD - EN-UN-EV-UV"
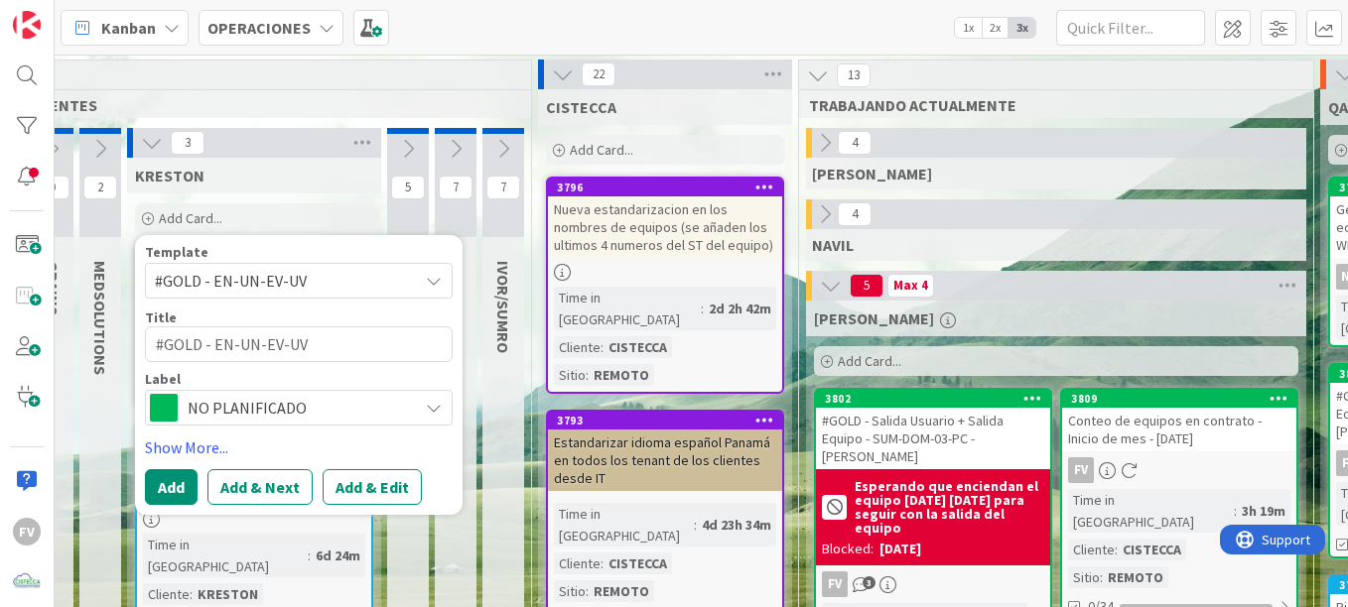
click at [288, 278] on span "#GOLD - EN-UN-EV-UV" at bounding box center [279, 281] width 248 height 26
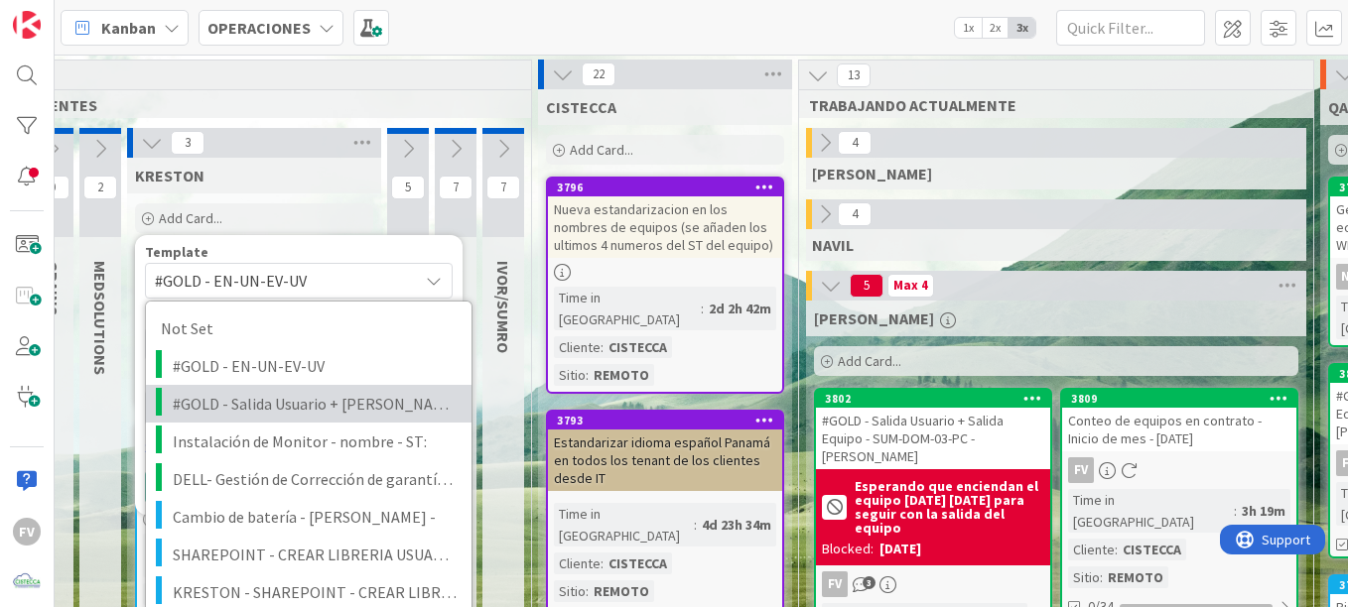
click at [286, 398] on span "#GOLD - Salida Usuario + [PERSON_NAME]" at bounding box center [315, 404] width 284 height 26
type textarea "x"
type textarea "#GOLD - Salida Usuario + [PERSON_NAME]"
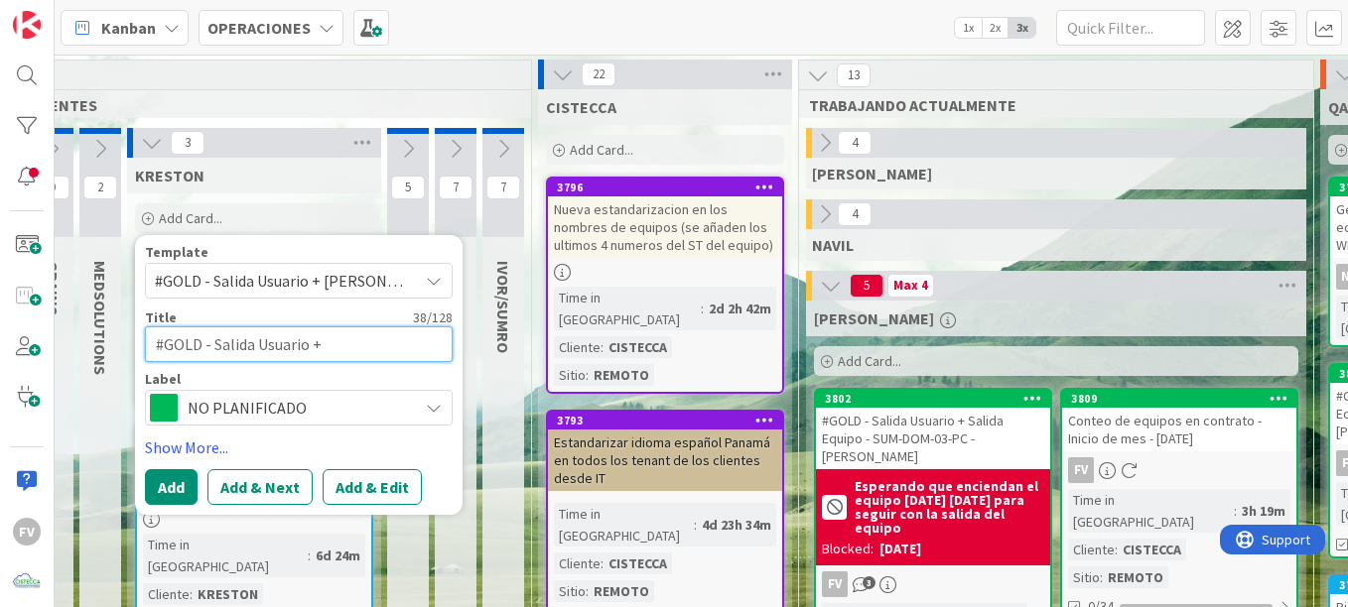
drag, startPoint x: 420, startPoint y: 347, endPoint x: 319, endPoint y: 349, distance: 101.3
click at [319, 349] on textarea "#GOLD - Salida Usuario + [PERSON_NAME]" at bounding box center [299, 345] width 308 height 36
click at [320, 344] on textarea "#GOLD - Salida Usuario + [PERSON_NAME]" at bounding box center [299, 345] width 308 height 36
drag, startPoint x: 325, startPoint y: 345, endPoint x: 211, endPoint y: 343, distance: 113.2
click at [211, 343] on textarea "#GOLD - Salida Usuario + [PERSON_NAME]" at bounding box center [299, 345] width 308 height 36
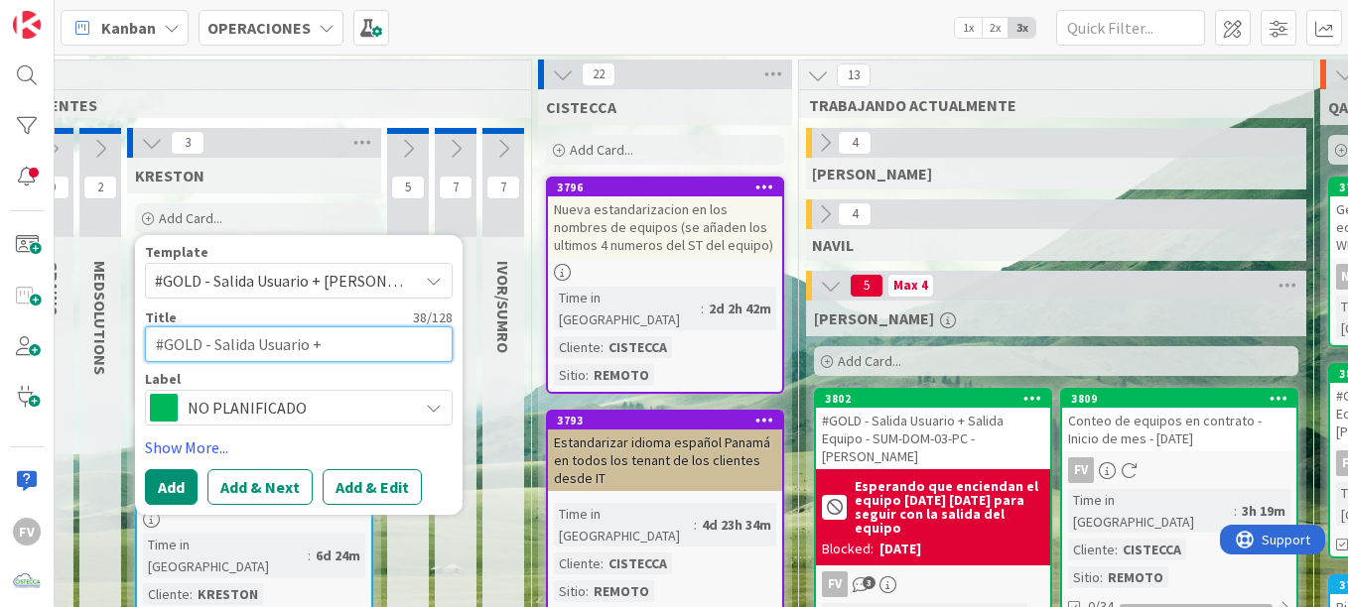
type textarea "x"
type textarea "#GOLD - [PERSON_NAME]"
click at [351, 356] on textarea "#GOLD - [PERSON_NAME]" at bounding box center [299, 345] width 308 height 36
type textarea "x"
type textarea "#GOLD - [PERSON_NAME]"
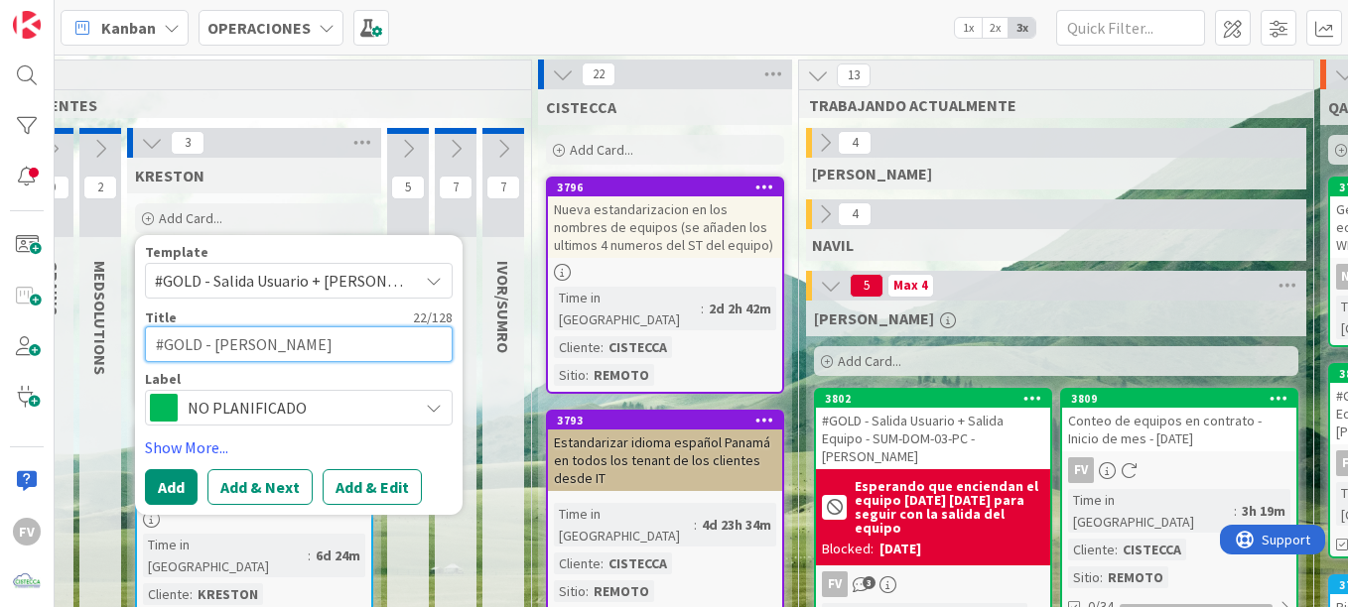
type textarea "x"
type textarea "#GOLD - [PERSON_NAME] -"
type textarea "x"
type textarea "#GOLD - [PERSON_NAME] -"
type textarea "x"
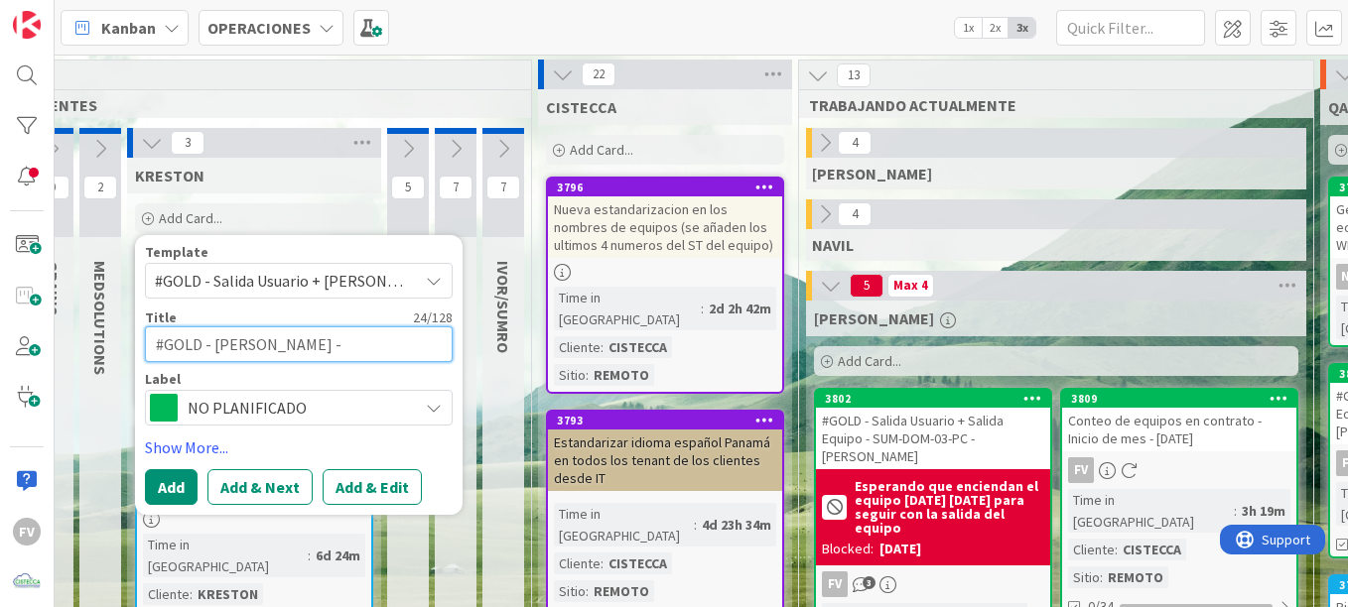
type textarea "#GOLD - Salida Equipo - K"
type textarea "x"
type textarea "#GOLD - Salida Equipo - KR"
type textarea "x"
type textarea "#GOLD - Salida Equipo - KRE"
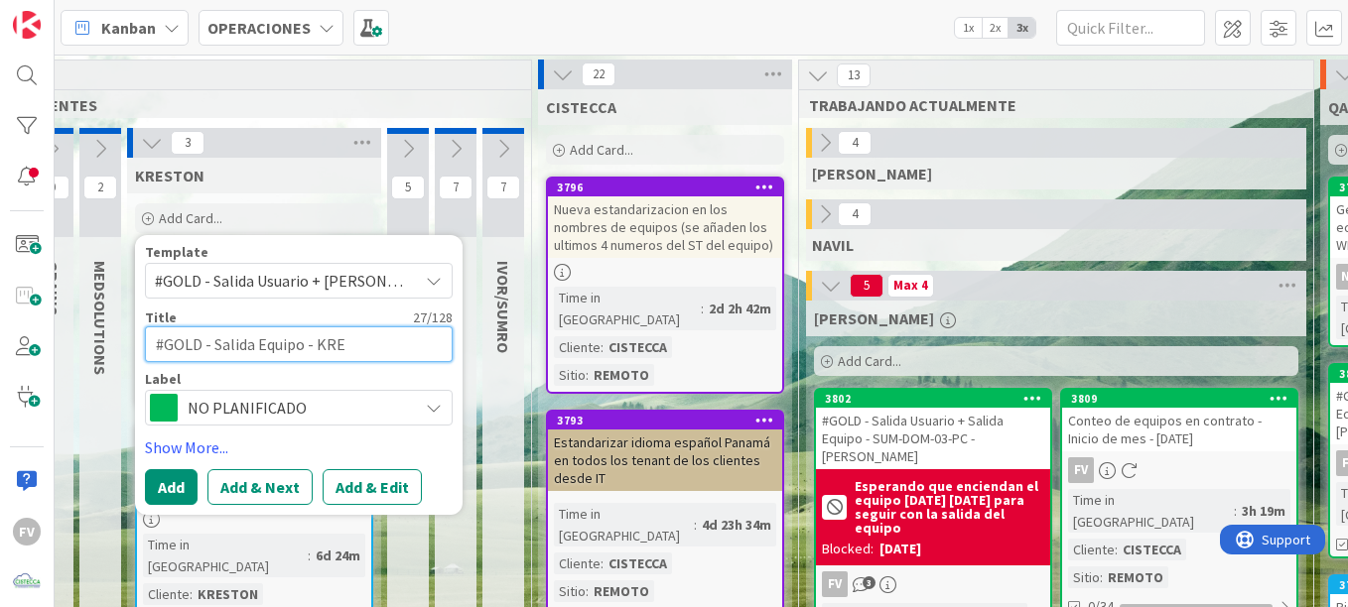
type textarea "x"
type textarea "#GOLD - Salida Equipo - KRE-"
type textarea "x"
type textarea "#GOLD - Salida Equipo - KRE-O"
type textarea "x"
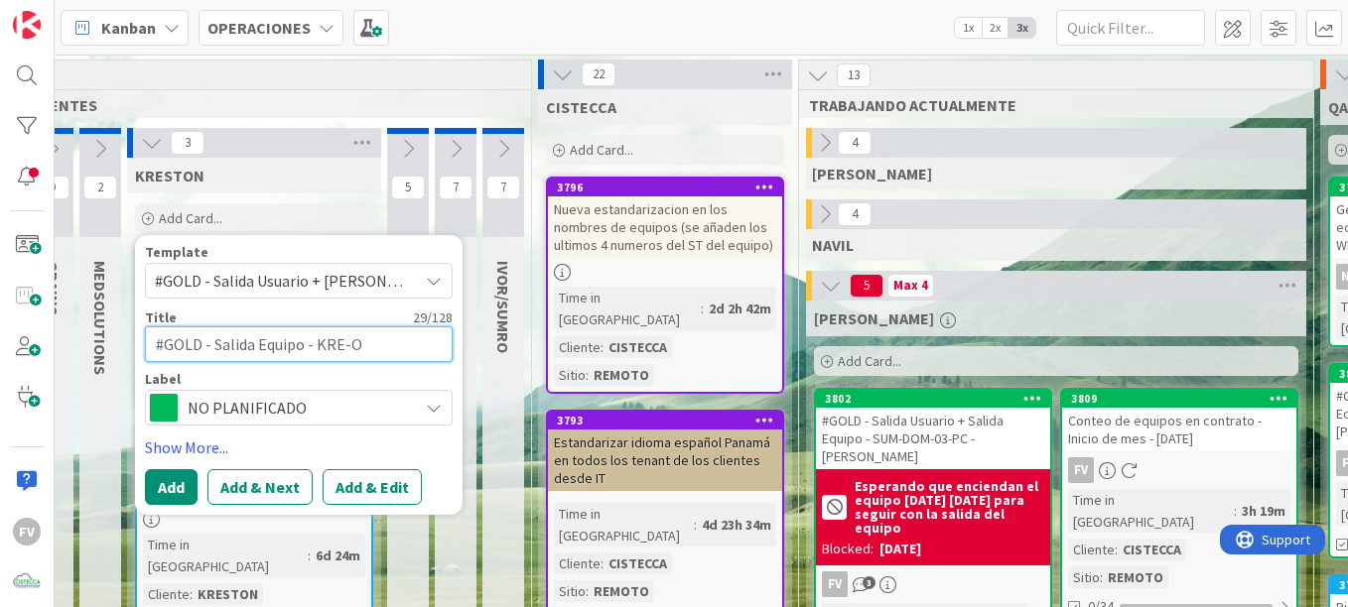
type textarea "#GOLD - Salida Equipo - KRE-OB"
type textarea "x"
type textarea "#GOLD - Salida Equipo - KRE-OBA"
type textarea "x"
type textarea "#GOLD - Salida Equipo - KRE-OBA-"
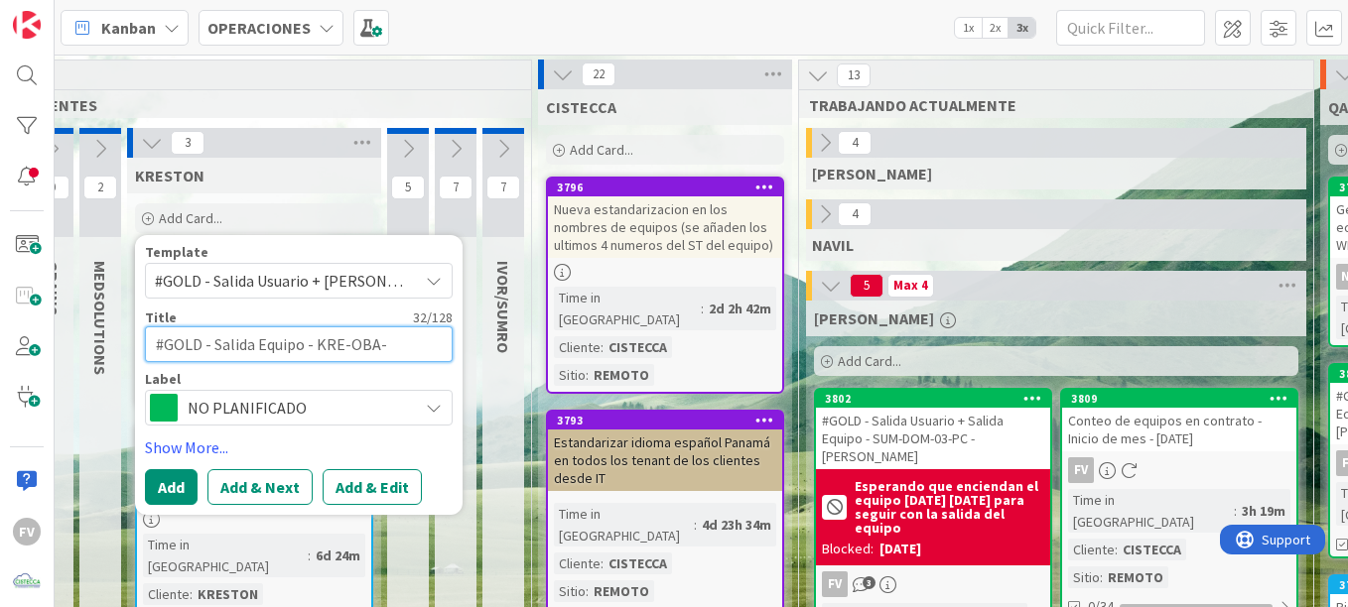
type textarea "x"
type textarea "#GOLD - Salida Equipo - KRE-OBA-2"
type textarea "x"
type textarea "#GOLD - Salida Equipo - KRE-OBA-27"
type textarea "x"
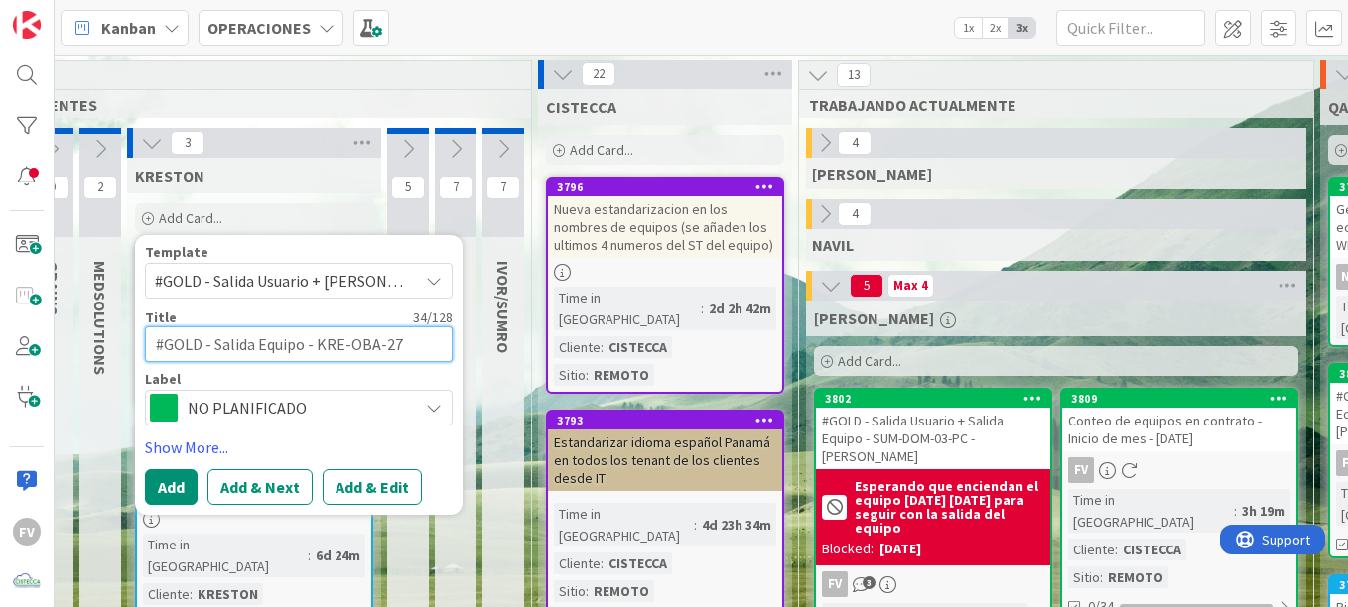
type textarea "#GOLD - Salida Equipo - KRE-OBA-27-"
type textarea "x"
type textarea "#GOLD - Salida Equipo - KRE-OBA-27-L"
type textarea "x"
type textarea "#GOLD - [PERSON_NAME] - KRE-OBA-27-LP"
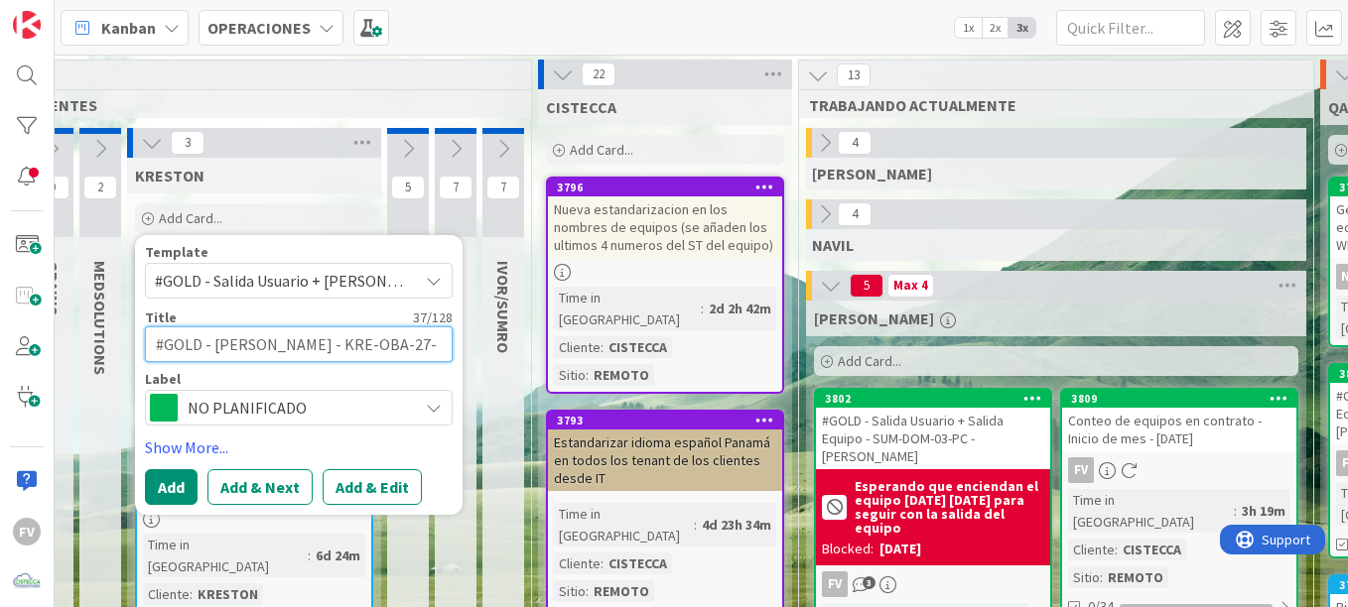
type textarea "x"
type textarea "#GOLD - [PERSON_NAME] - KRE-OBA-27-LP"
type textarea "x"
type textarea "#GOLD - [PERSON_NAME] - KRE-OBA-27-LP -"
type textarea "x"
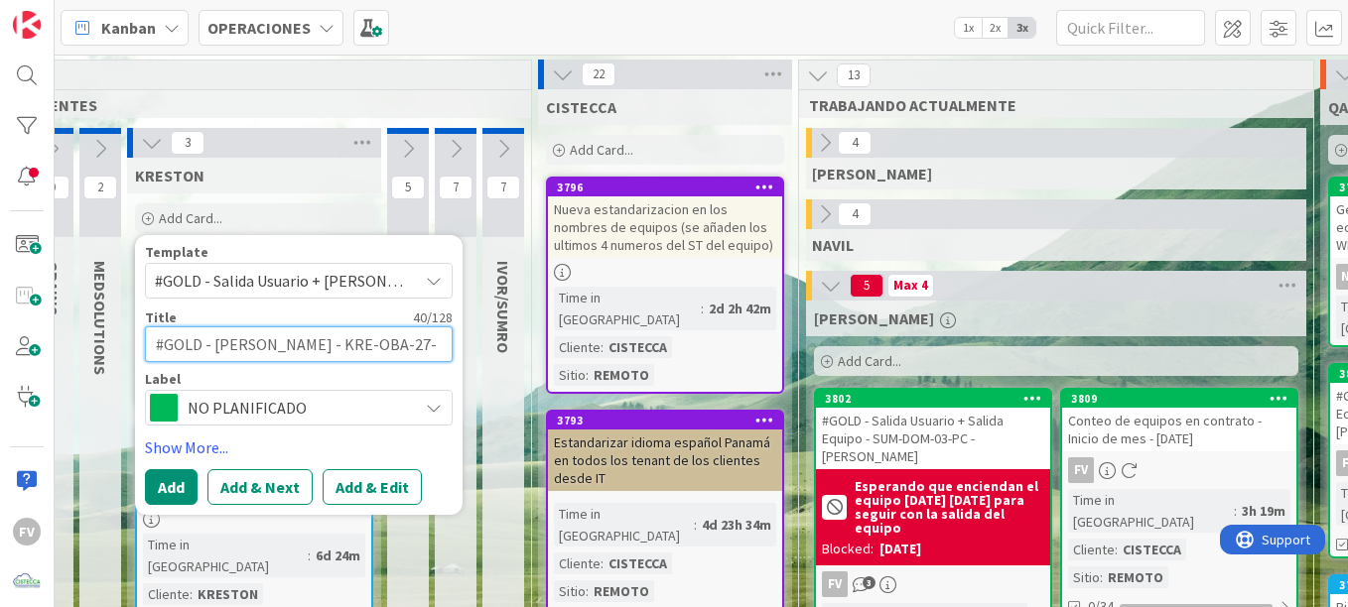
type textarea "#GOLD - [PERSON_NAME] - KRE-OBA-27-LP - T"
type textarea "x"
type textarea "#GOLD - [PERSON_NAME] - KRE-OBA-27-LP - Th"
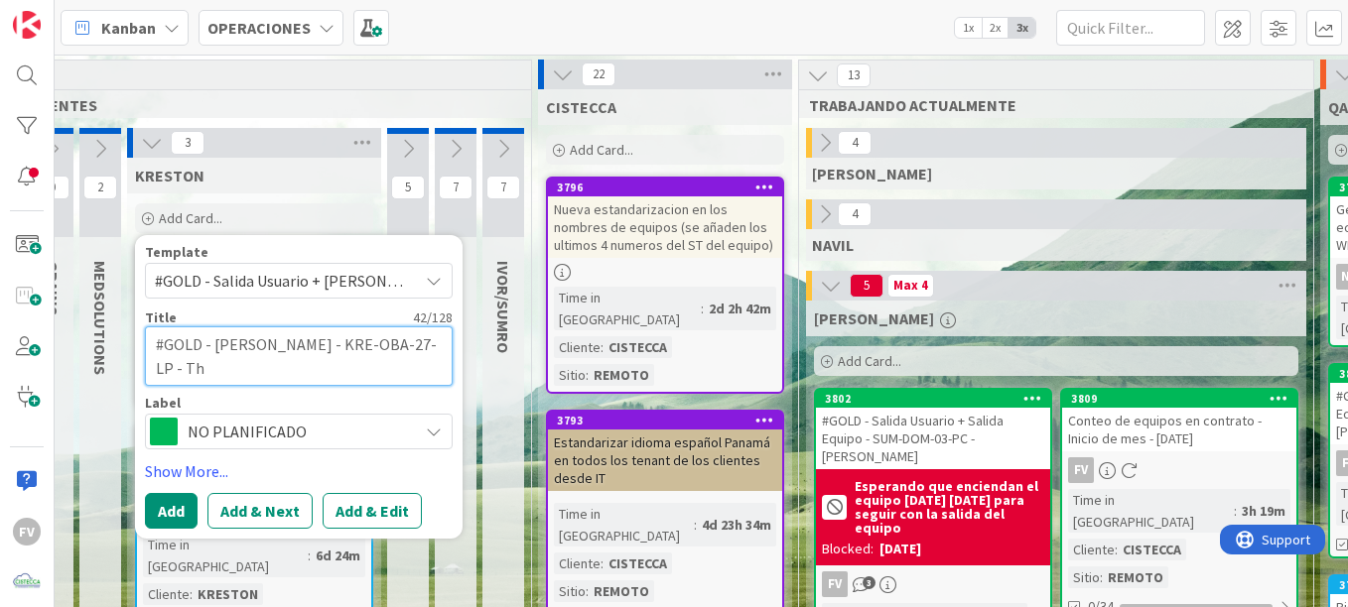
type textarea "x"
type textarea "#GOLD - [PERSON_NAME] - KRE-OBA-27-LP - Tha"
type textarea "x"
type textarea "#GOLD - [PERSON_NAME] - KRE-OBA-27-LP - Thai"
type textarea "x"
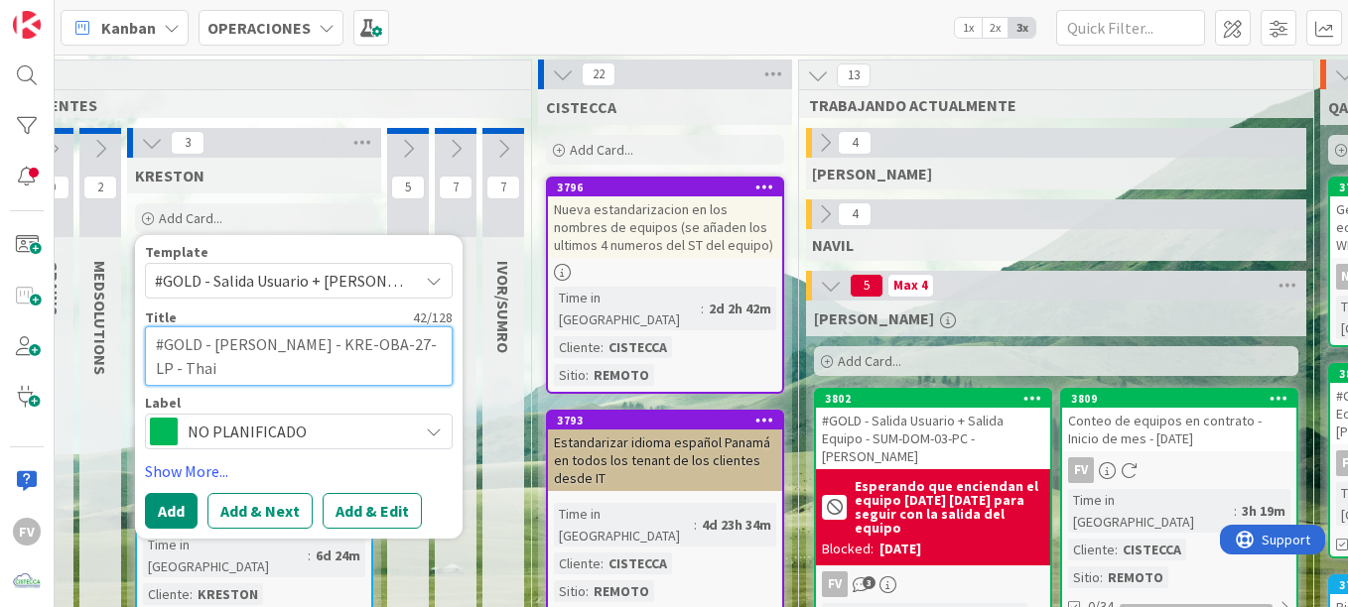
type textarea "#GOLD - [PERSON_NAME] - KRE-OBA-27-LP - [PERSON_NAME]"
type textarea "x"
type textarea "#GOLD - Salida Equipo - KRE-OBA-27-LP - [GEOGRAPHIC_DATA]"
type textarea "x"
type textarea "#GOLD - [PERSON_NAME] - KRE-OBA-27-LP - Thaiske"
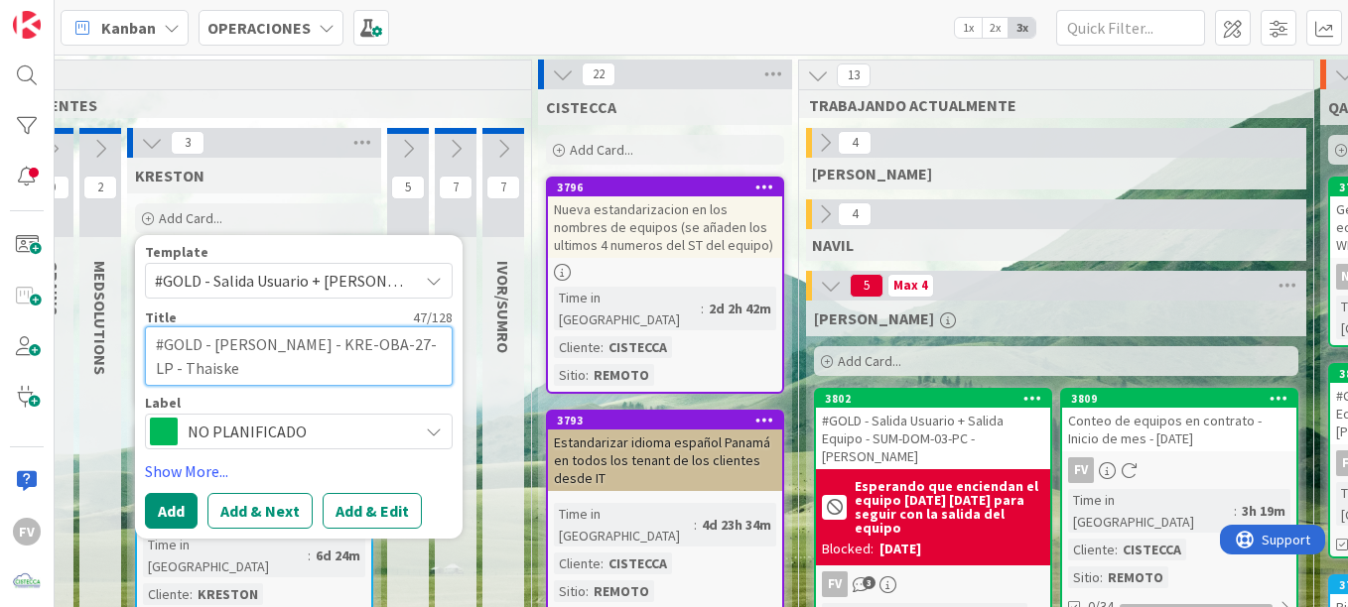
type textarea "x"
type textarea "#GOLD - [PERSON_NAME] - KRE-OBA-27-LP - Thaisken"
type textarea "x"
type textarea "#GOLD - [PERSON_NAME] - KRE-OBA-27-LP - Thaiskeni"
type textarea "x"
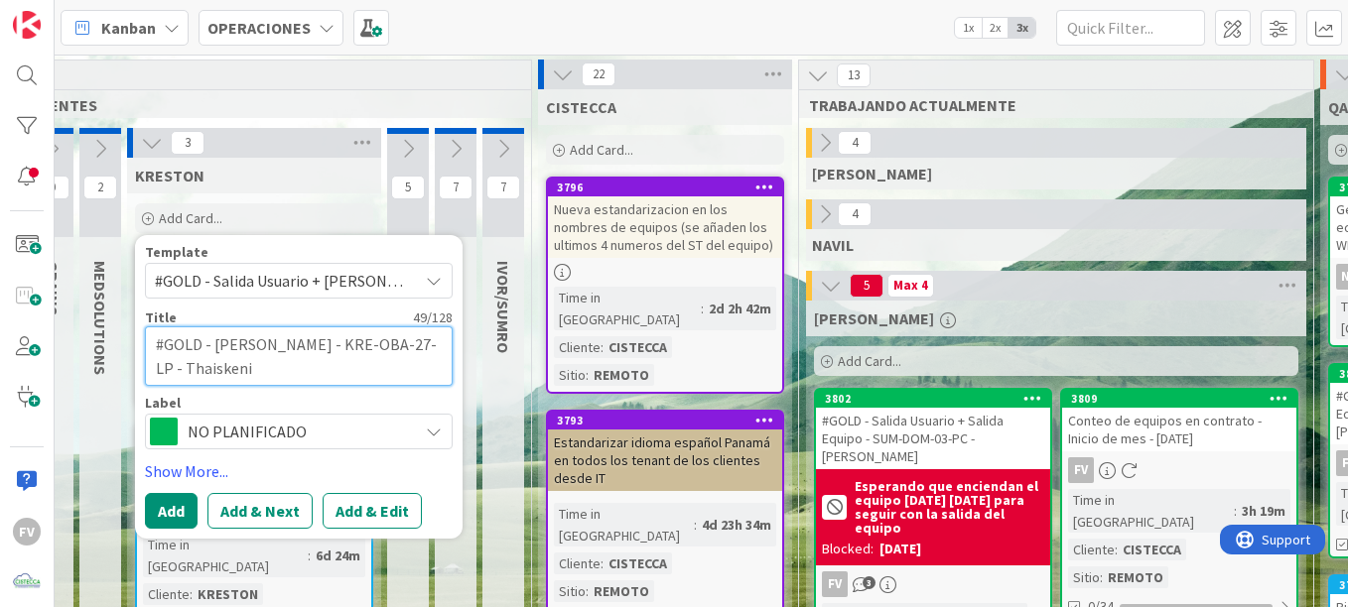
type textarea "#GOLD - [PERSON_NAME] - KRE-OBA-27-LP - Thaiskenia"
type textarea "x"
type textarea "#GOLD - [PERSON_NAME] - KRE-OBA-27-LP - Thaiskeni"
type textarea "x"
type textarea "#GOLD - [PERSON_NAME] - KRE-OBA-27-LP - Thaisken"
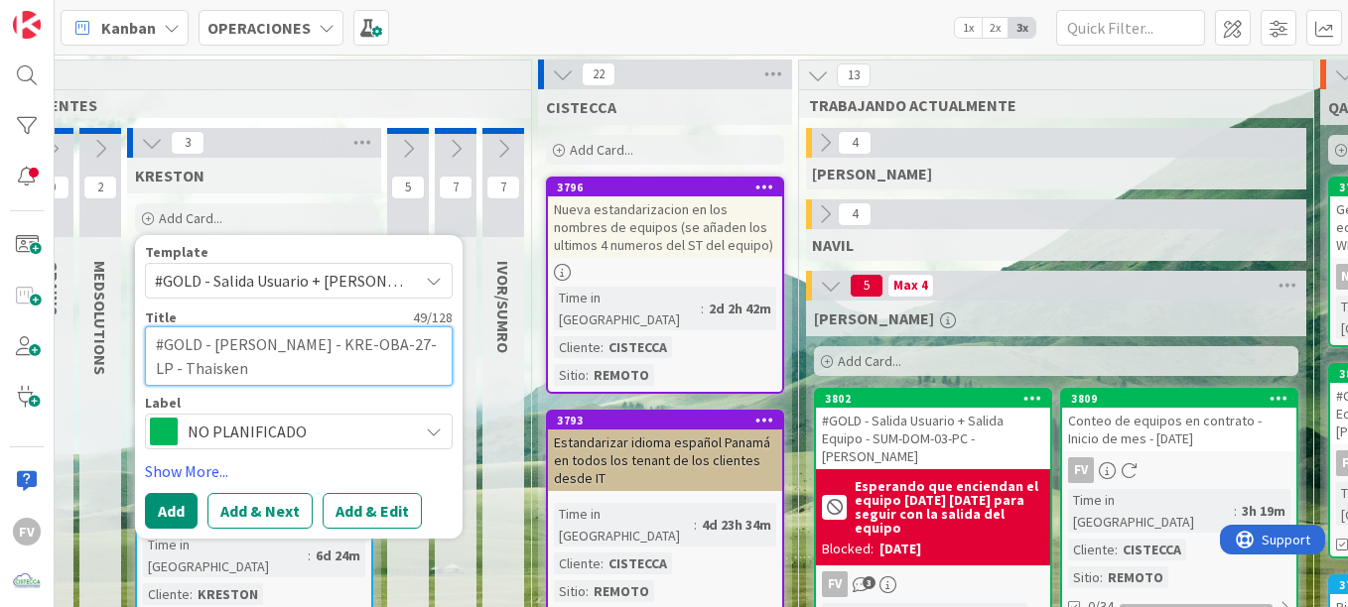
type textarea "x"
type textarea "#GOLD - [PERSON_NAME] - KRE-OBA-27-LP - Thaiske"
type textarea "x"
type textarea "#GOLD - Salida Equipo - KRE-OBA-27-LP - [GEOGRAPHIC_DATA]"
type textarea "x"
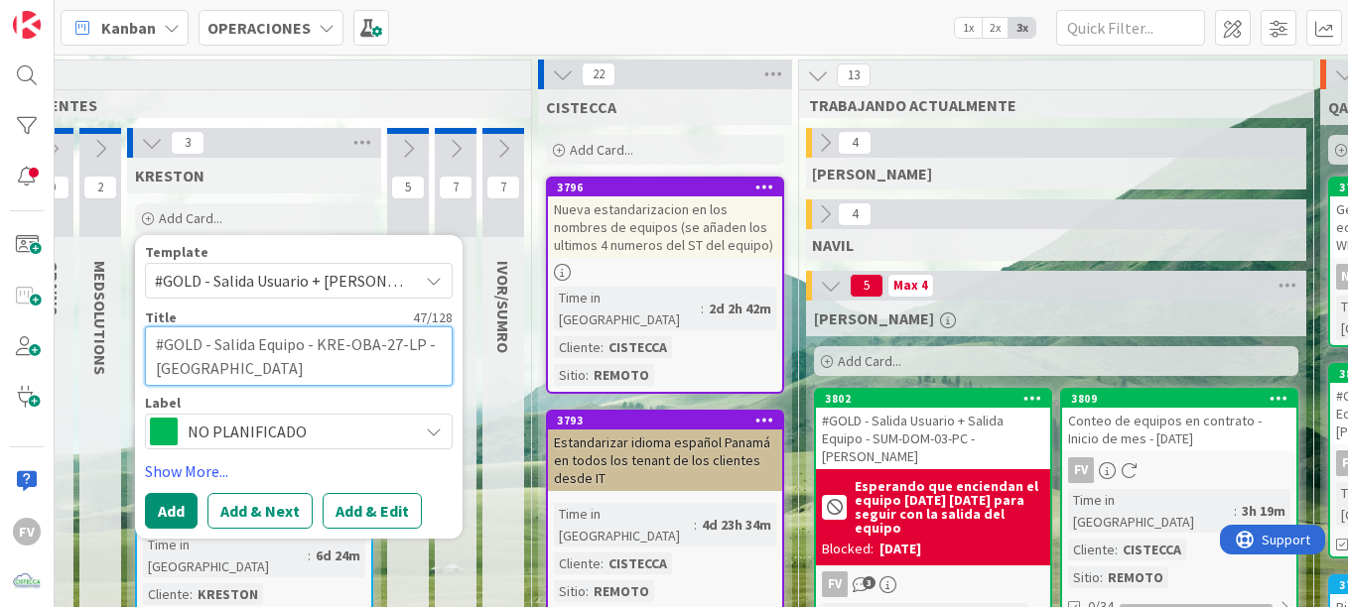
type textarea "#GOLD - [PERSON_NAME] - KRE-OBA-27-LP - [PERSON_NAME]"
type textarea "x"
type textarea "#GOLD - [PERSON_NAME] - KRE-OBA-27-LP - Thai"
type textarea "x"
type textarea "#GOLD - [PERSON_NAME] - KRE-OBA-27-LP - Tha"
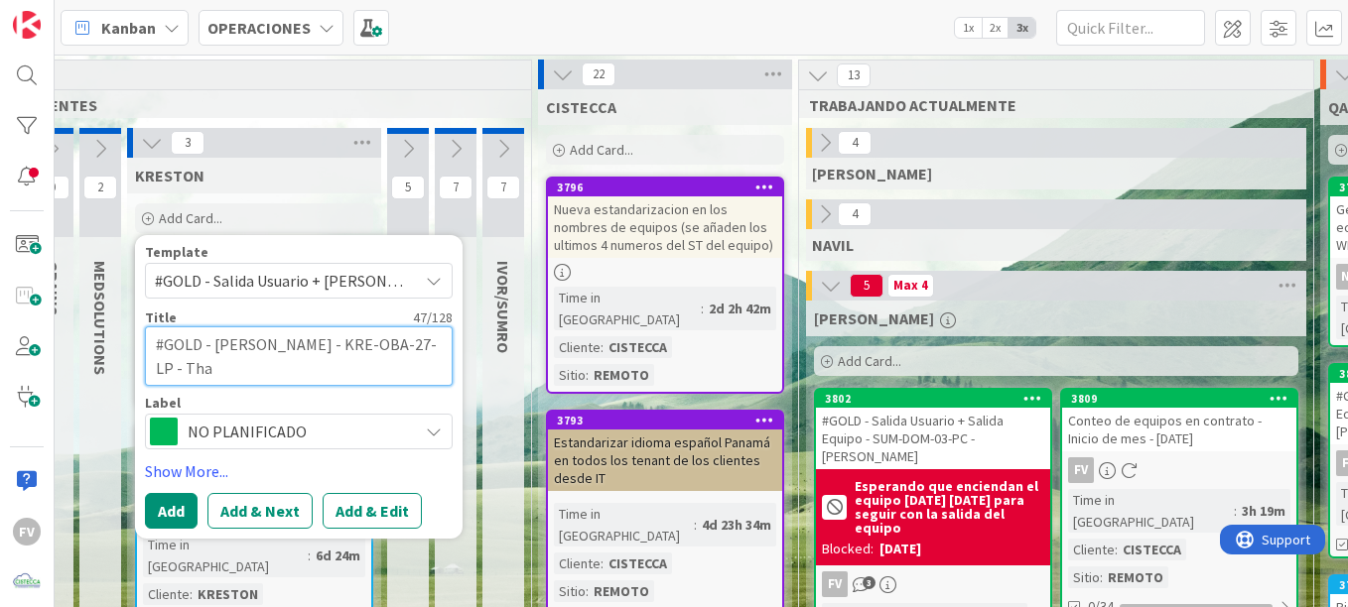
type textarea "x"
type textarea "#GOLD - [PERSON_NAME] - KRE-OBA-27-LP - Th"
type textarea "x"
type textarea "#GOLD - [PERSON_NAME] - KRE-OBA-27-LP -"
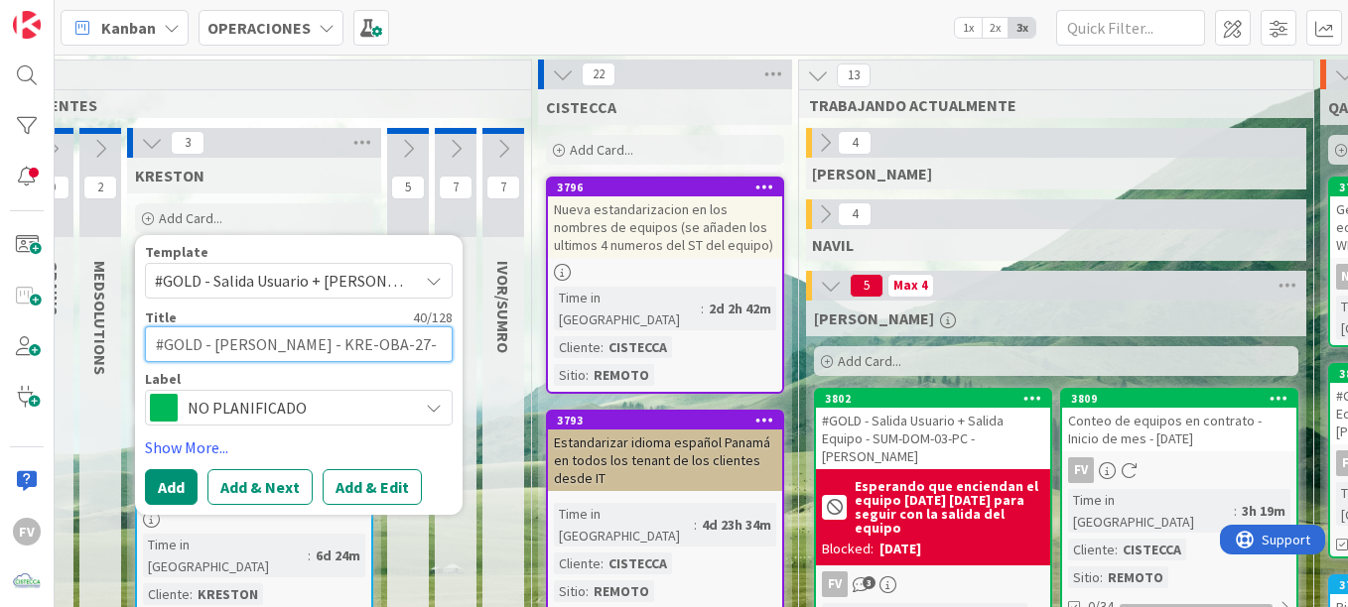
type textarea "x"
type textarea "#GOLD - [PERSON_NAME] - KRE-OBA-27-LP -"
type textarea "x"
type textarea "#GOLD - [PERSON_NAME] - KRE-OBA-27-LP"
type textarea "x"
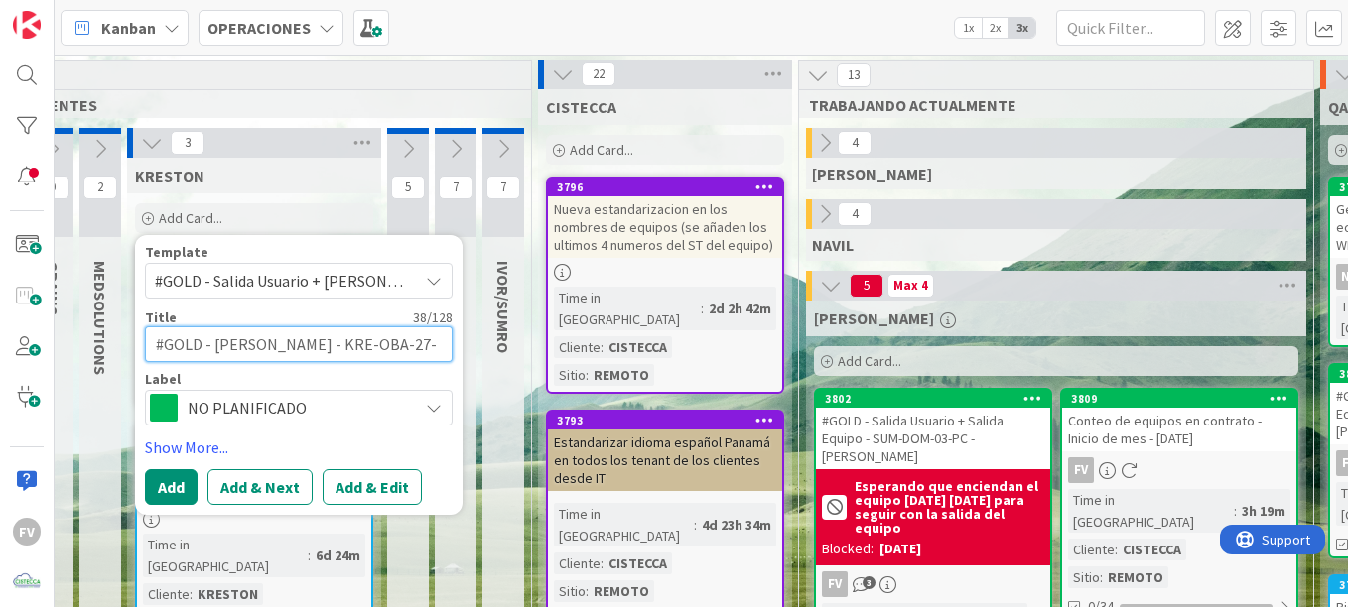
type textarea "#GOLD - [PERSON_NAME] - KRE-OBA-27-LP"
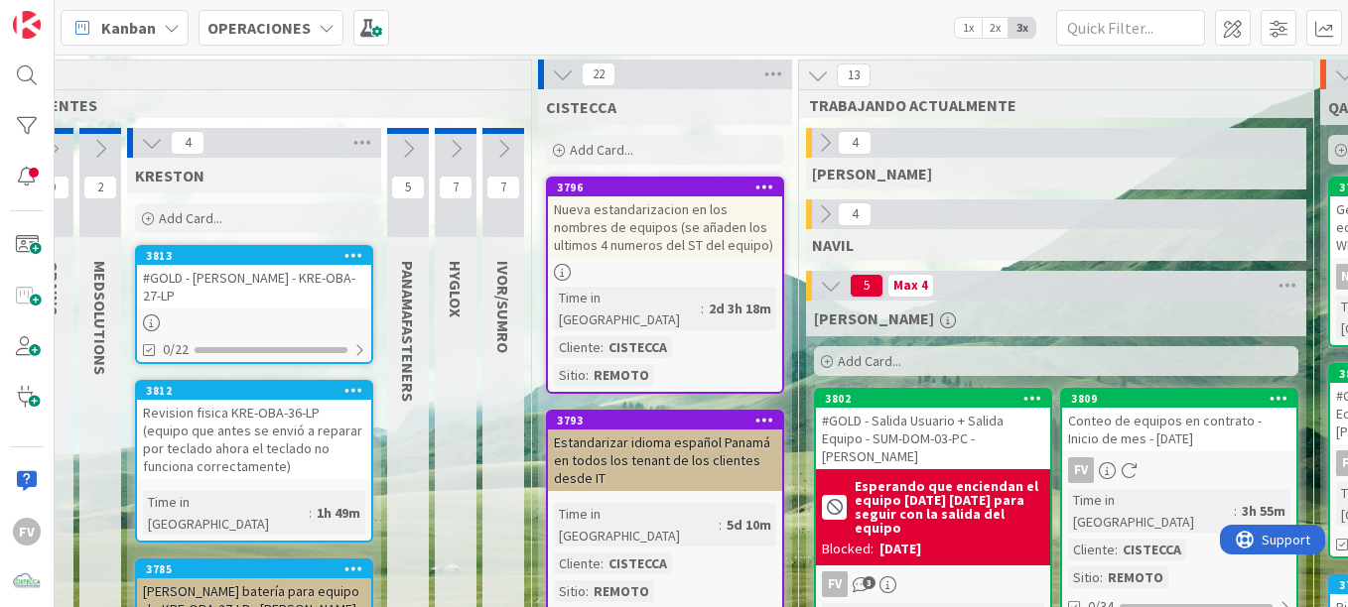
click at [334, 312] on div "3813 #GOLD - Salida Equipo - KRE-OBA-27-LP 0/22" at bounding box center [254, 304] width 238 height 119
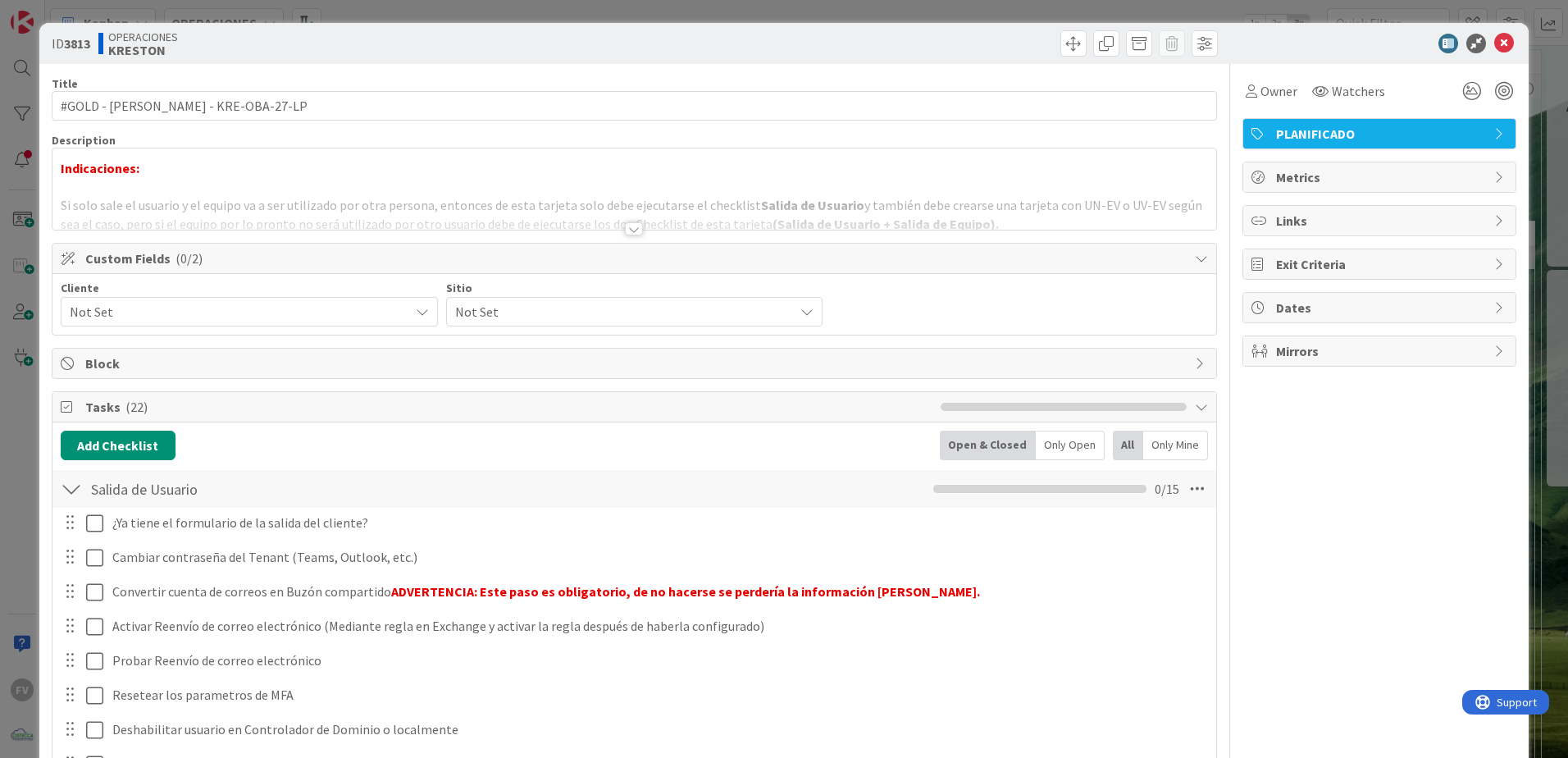
scroll to position [82, 0]
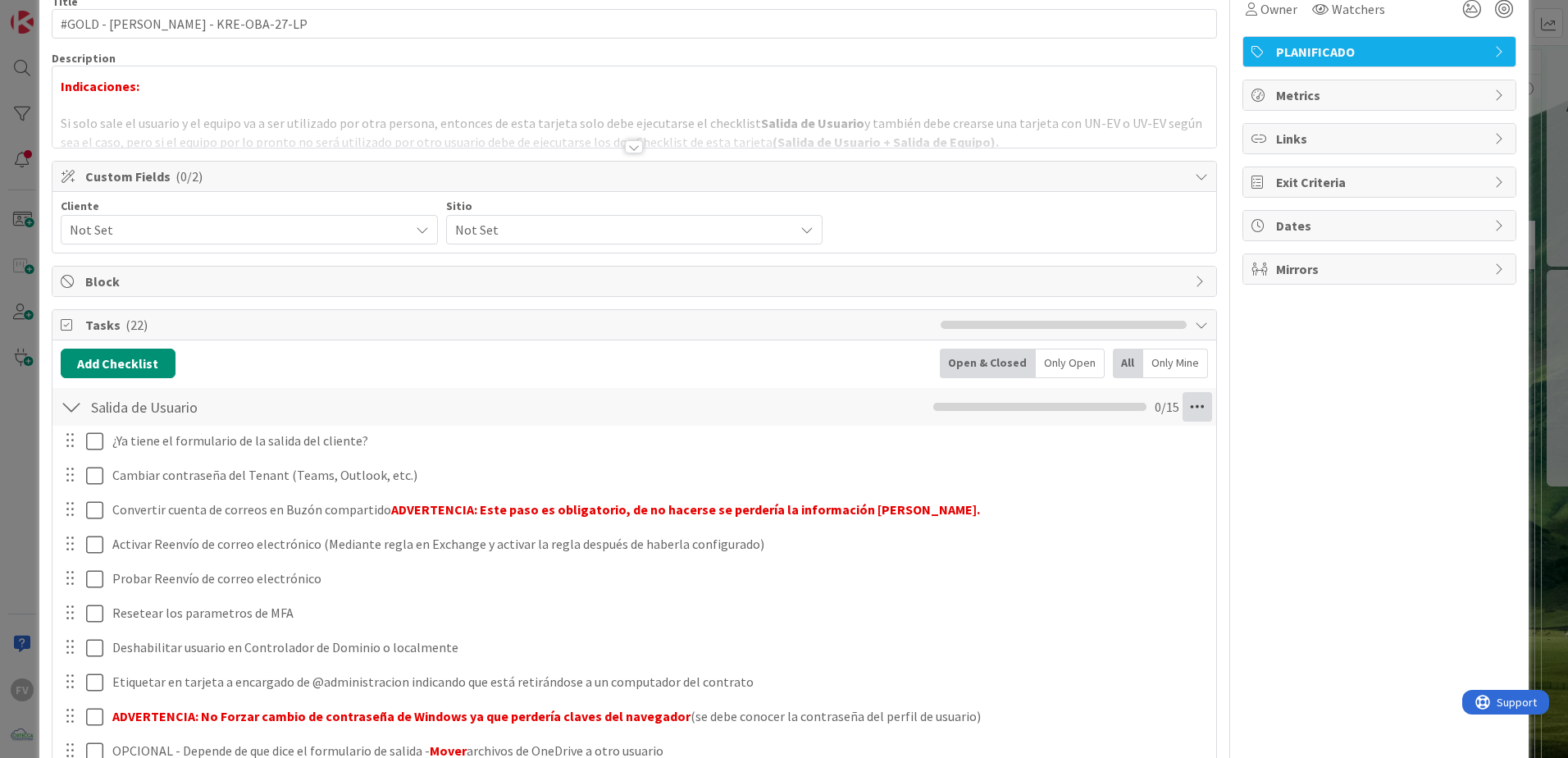
click at [773, 410] on icon at bounding box center [1197, 407] width 30 height 30
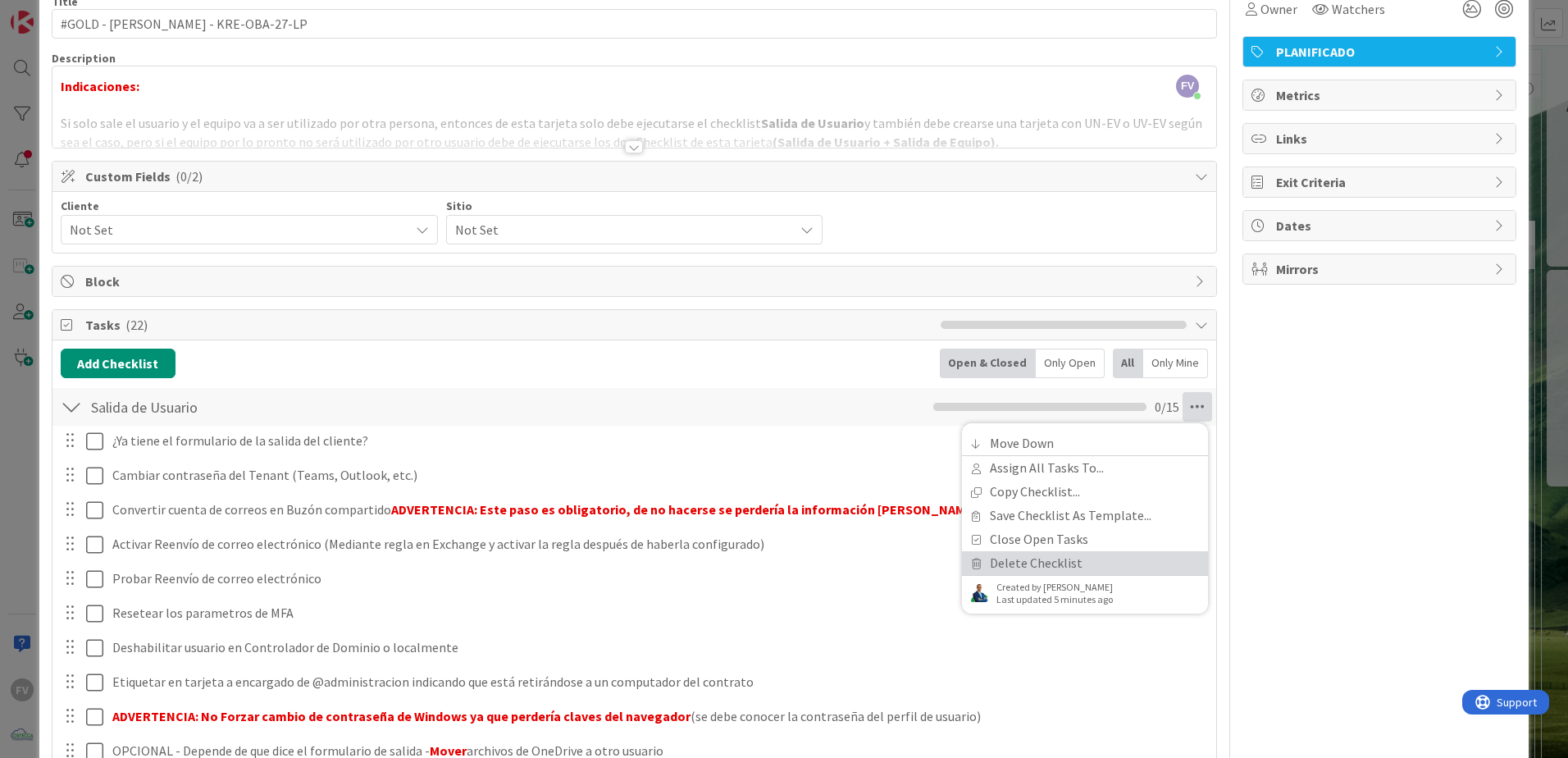
click at [773, 473] on link "Delete Checklist" at bounding box center [1085, 563] width 246 height 24
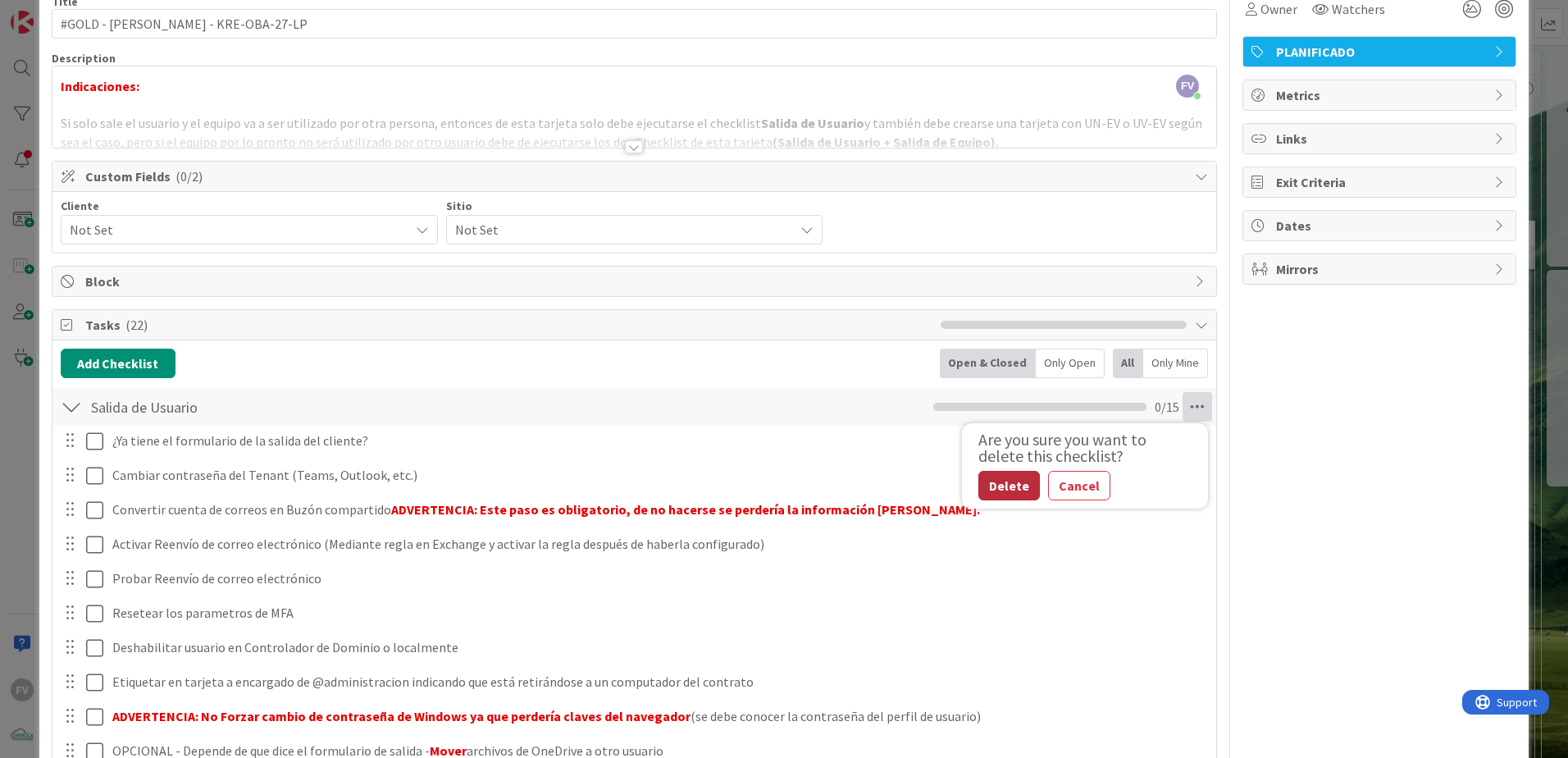
click at [773, 473] on button "Delete" at bounding box center [1009, 486] width 61 height 30
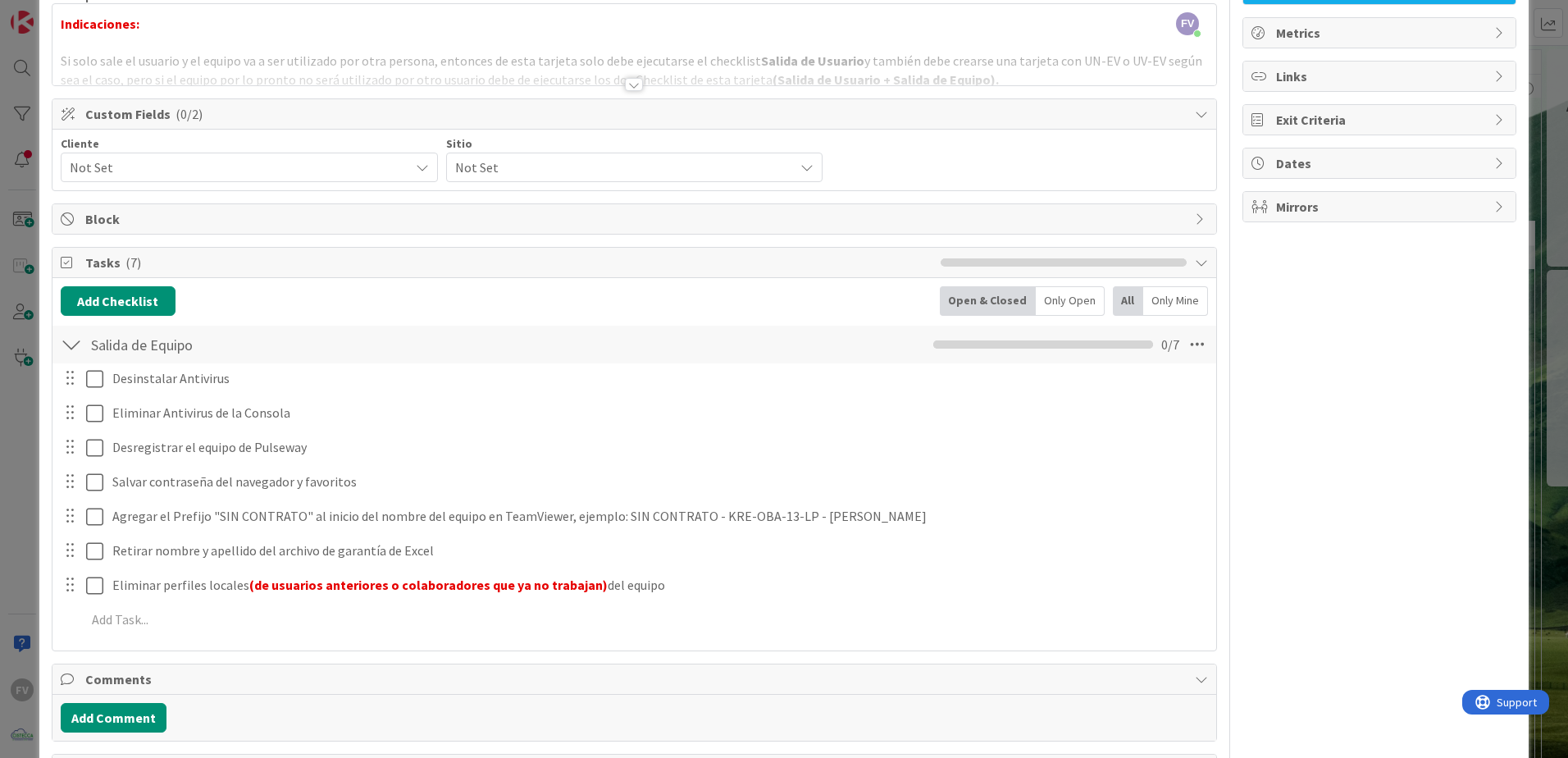
scroll to position [164, 0]
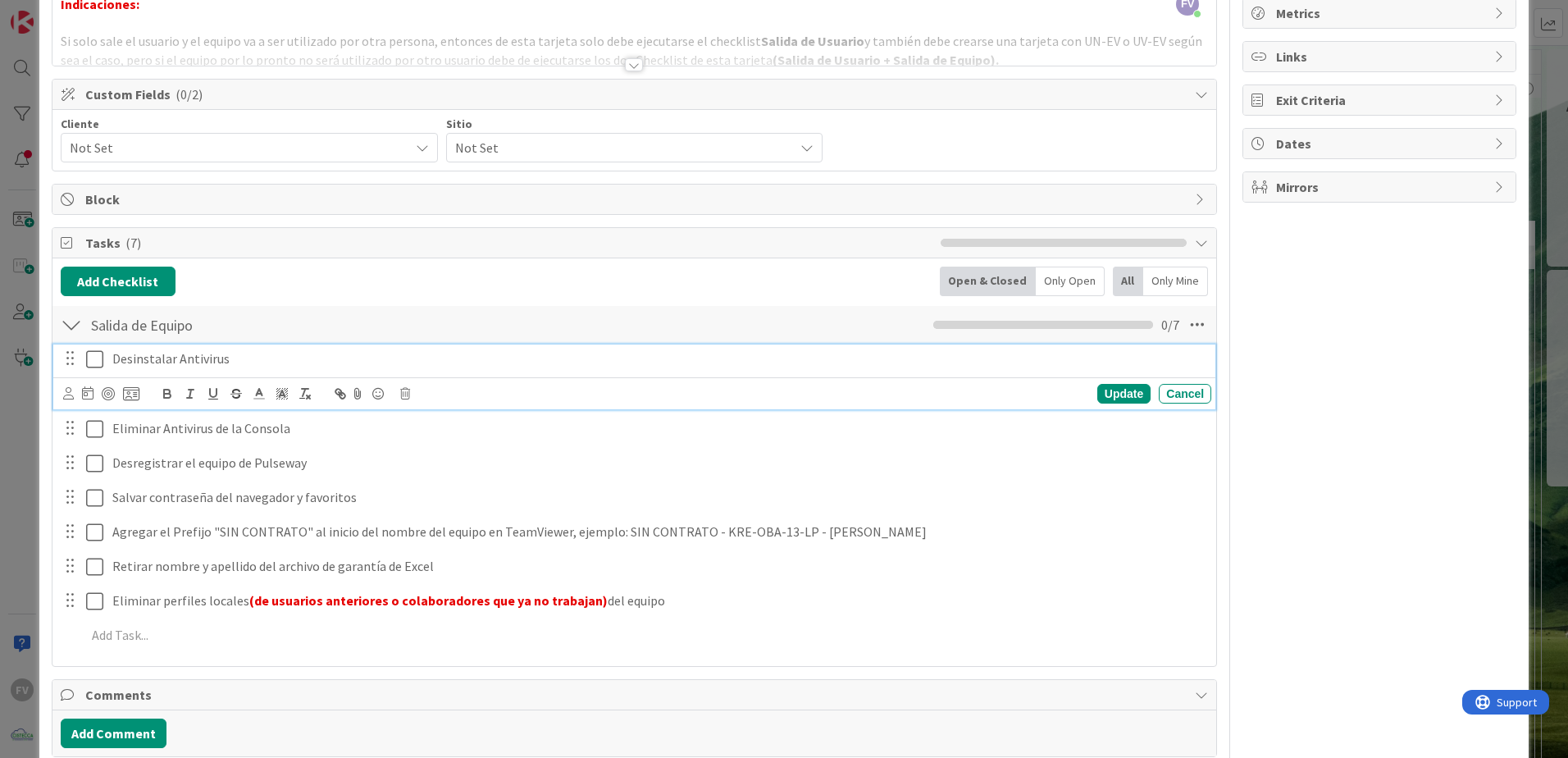
click at [109, 355] on div "Desinstalar Antivirus" at bounding box center [658, 359] width 1105 height 29
drag, startPoint x: 111, startPoint y: 360, endPoint x: 236, endPoint y: 364, distance: 125.1
click at [236, 364] on div "NO APLICA - No tenia - Desinstalar Antivirus" at bounding box center [658, 359] width 1105 height 29
copy p "NO APLICA - No tenia -"
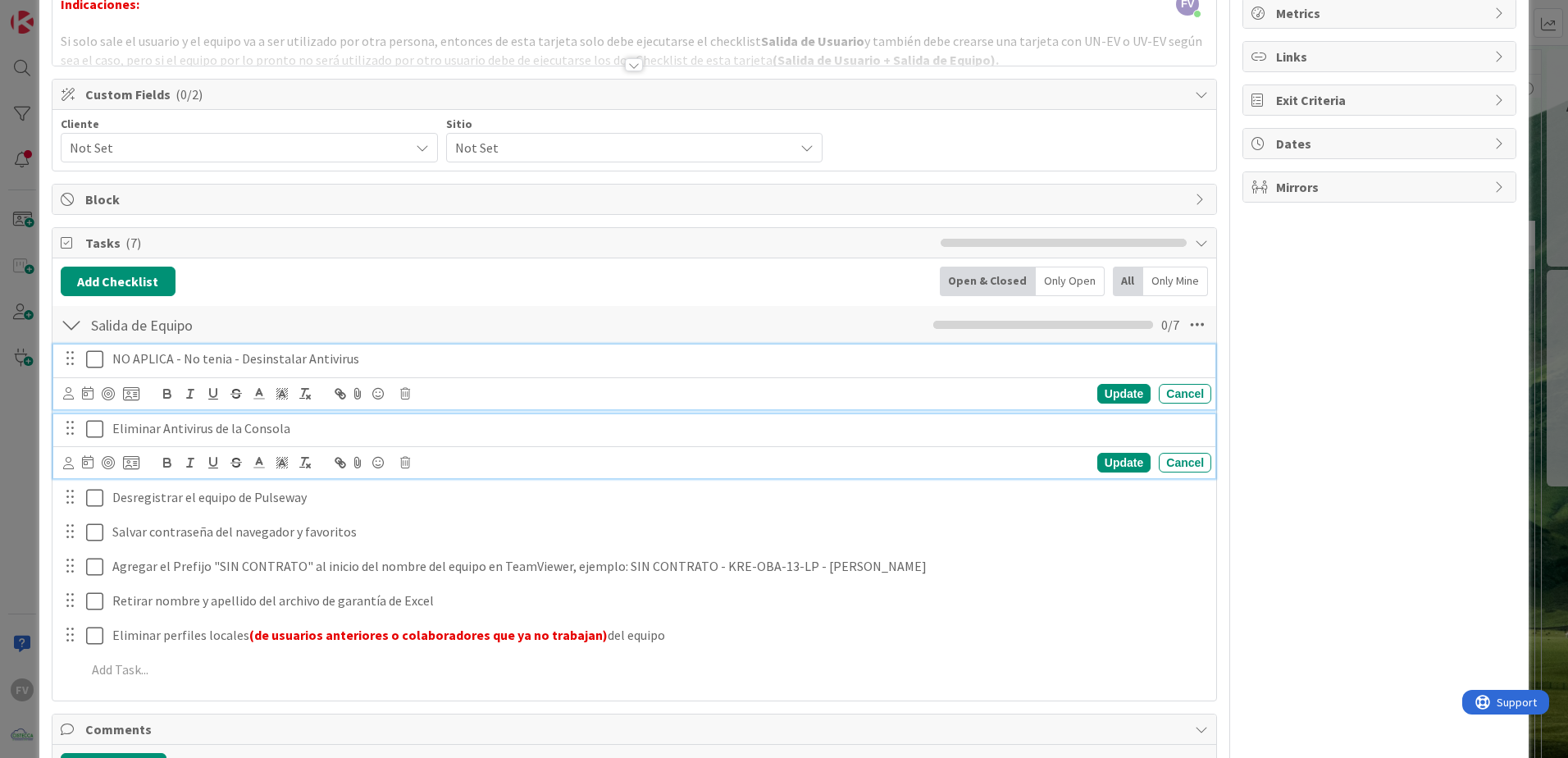
click at [112, 423] on p "Eliminar Antivirus de la Consola" at bounding box center [658, 428] width 1092 height 19
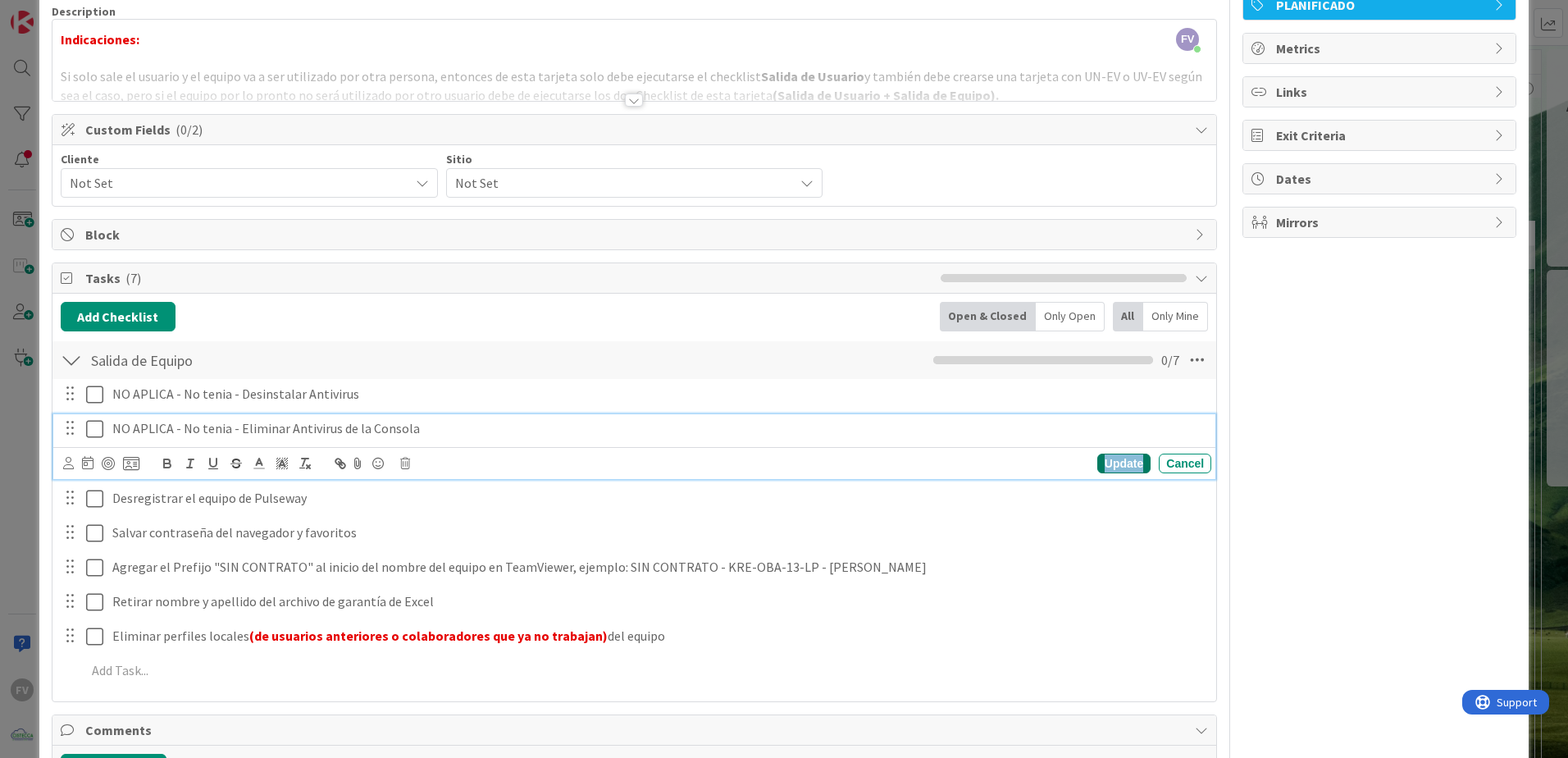
click at [773, 470] on div "Update" at bounding box center [1124, 464] width 54 height 20
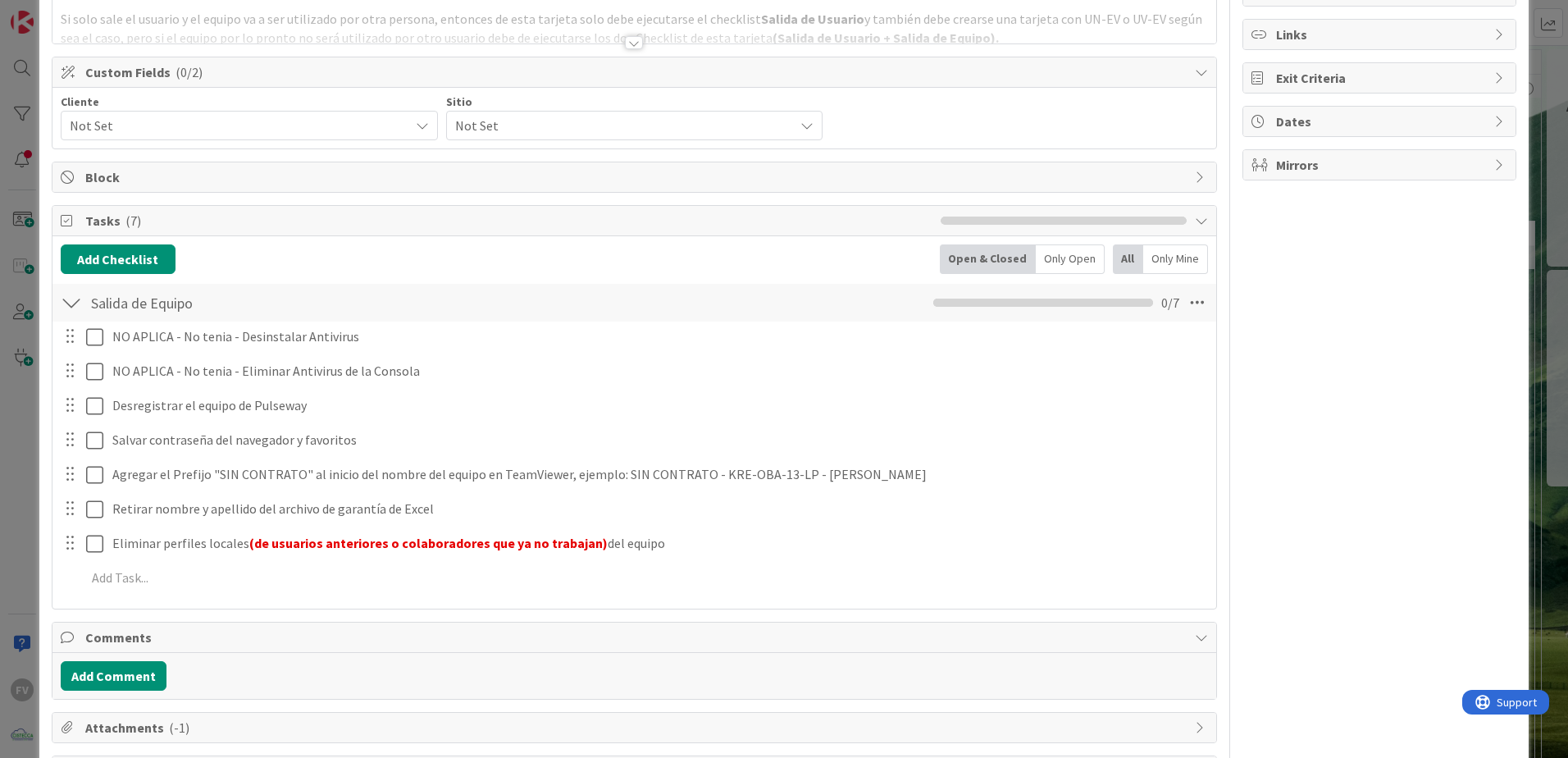
scroll to position [211, 0]
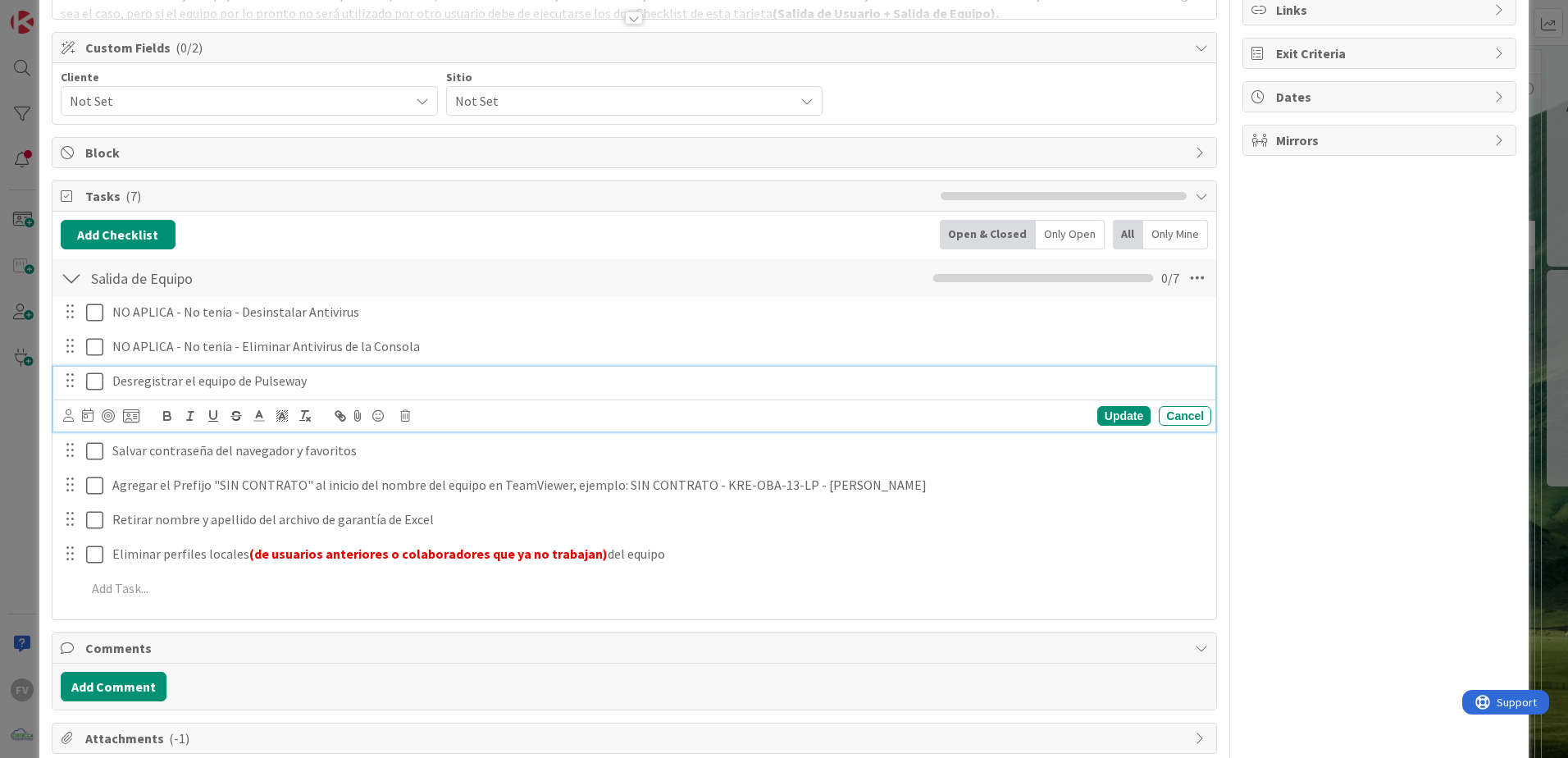
click at [91, 384] on icon at bounding box center [94, 382] width 17 height 20
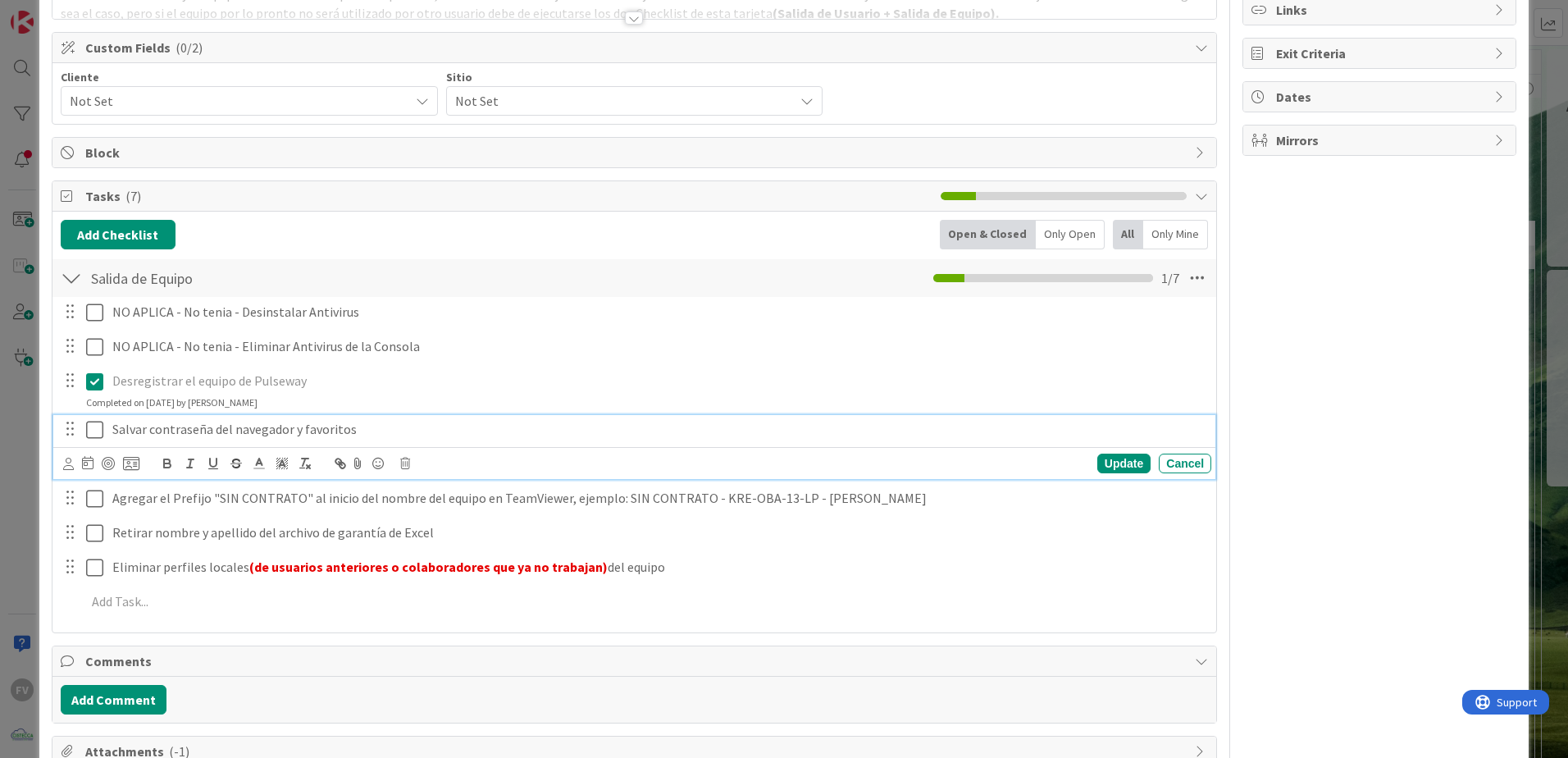
click at [97, 423] on icon at bounding box center [94, 430] width 17 height 20
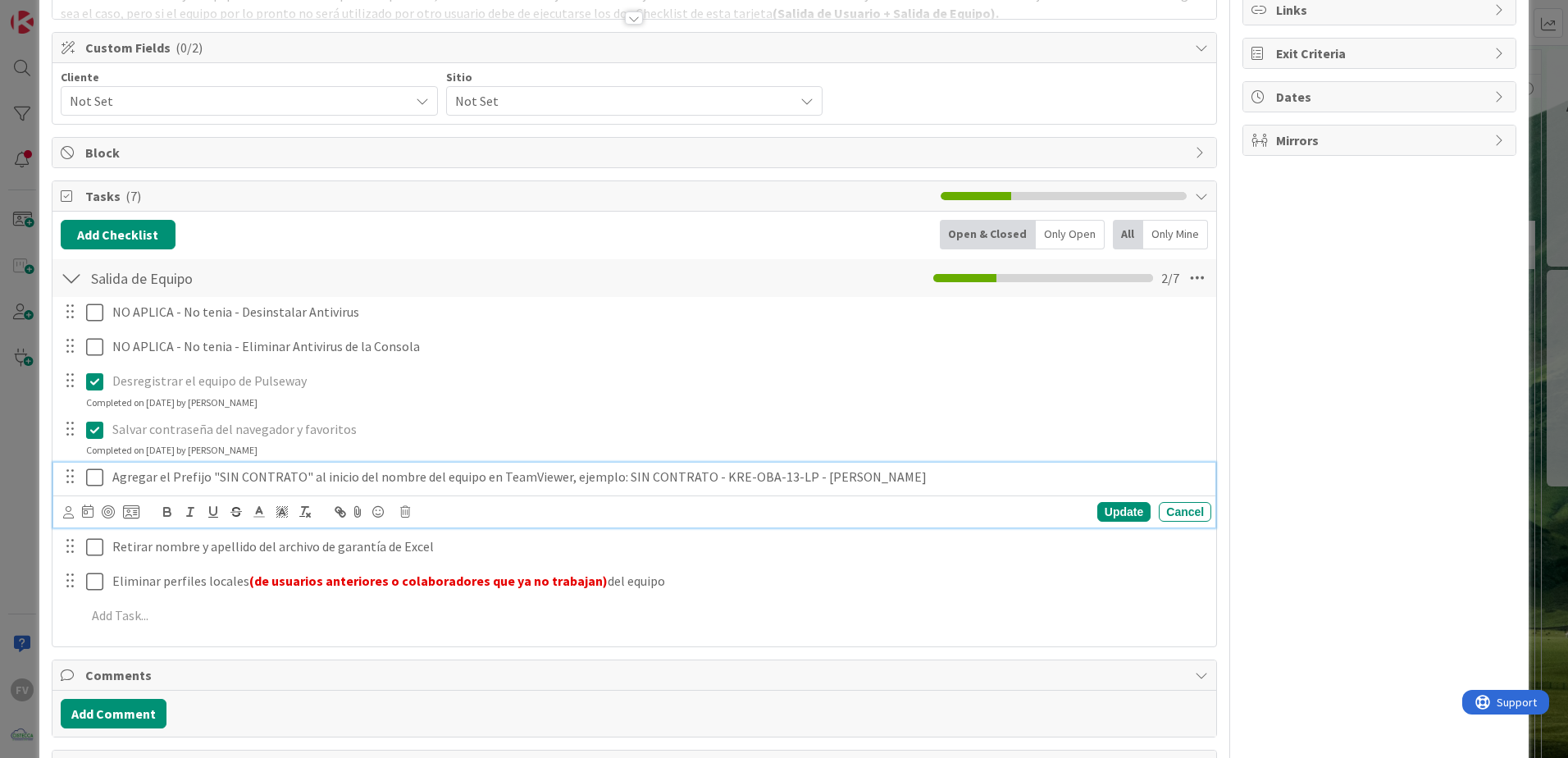
click at [91, 473] on icon at bounding box center [94, 478] width 17 height 20
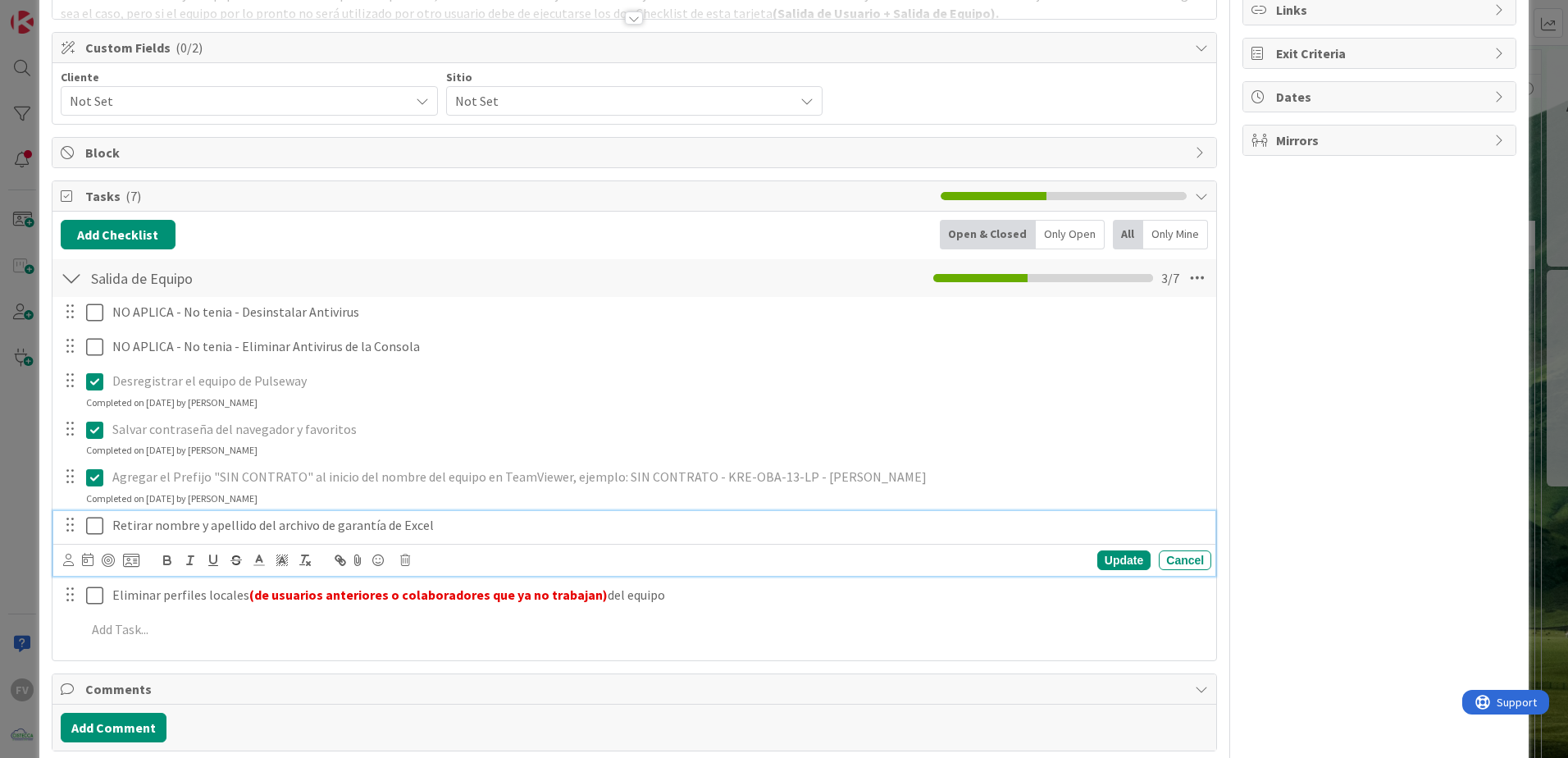
click at [97, 473] on icon at bounding box center [94, 526] width 17 height 20
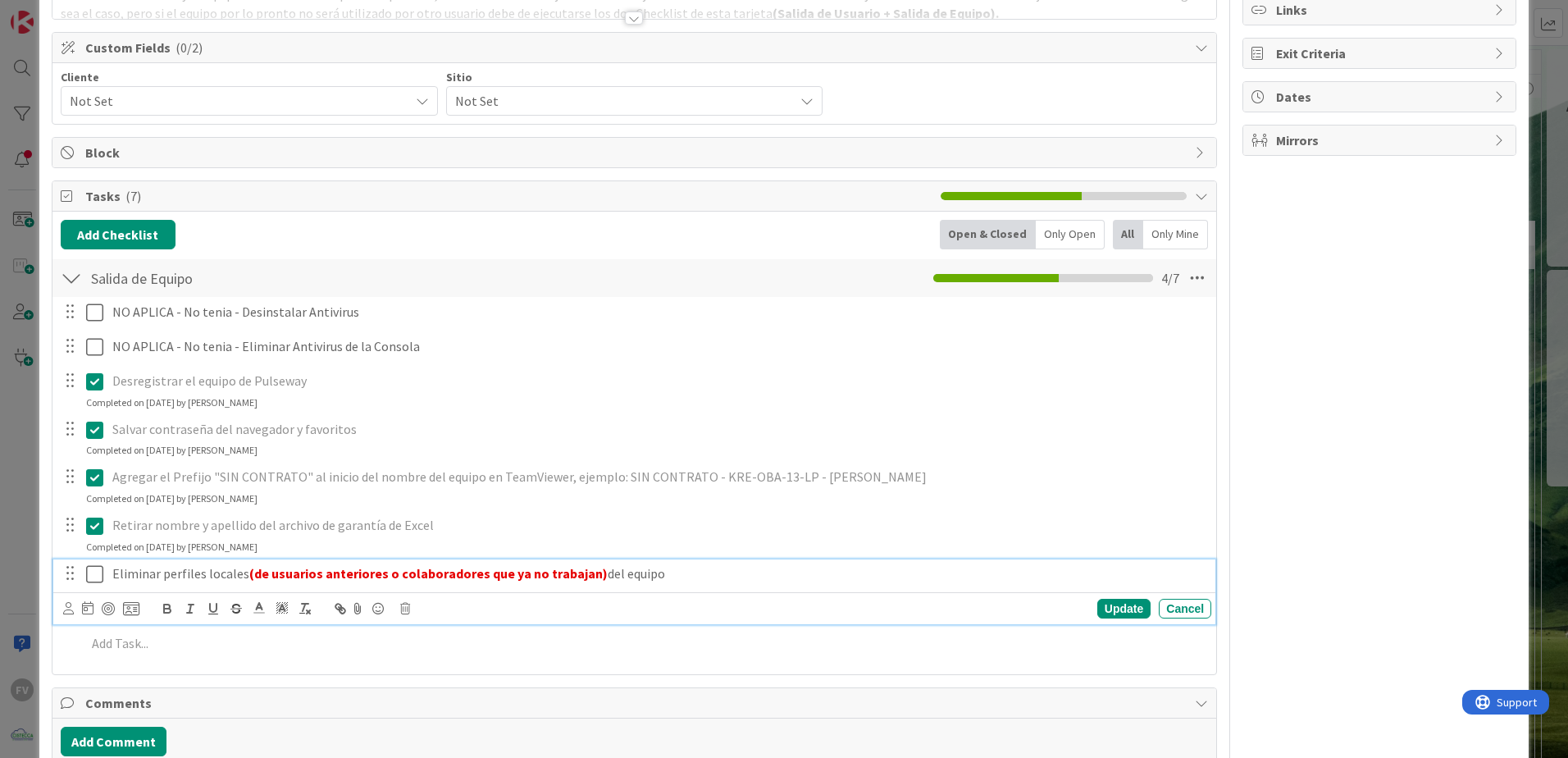
click at [97, 473] on icon at bounding box center [94, 574] width 17 height 20
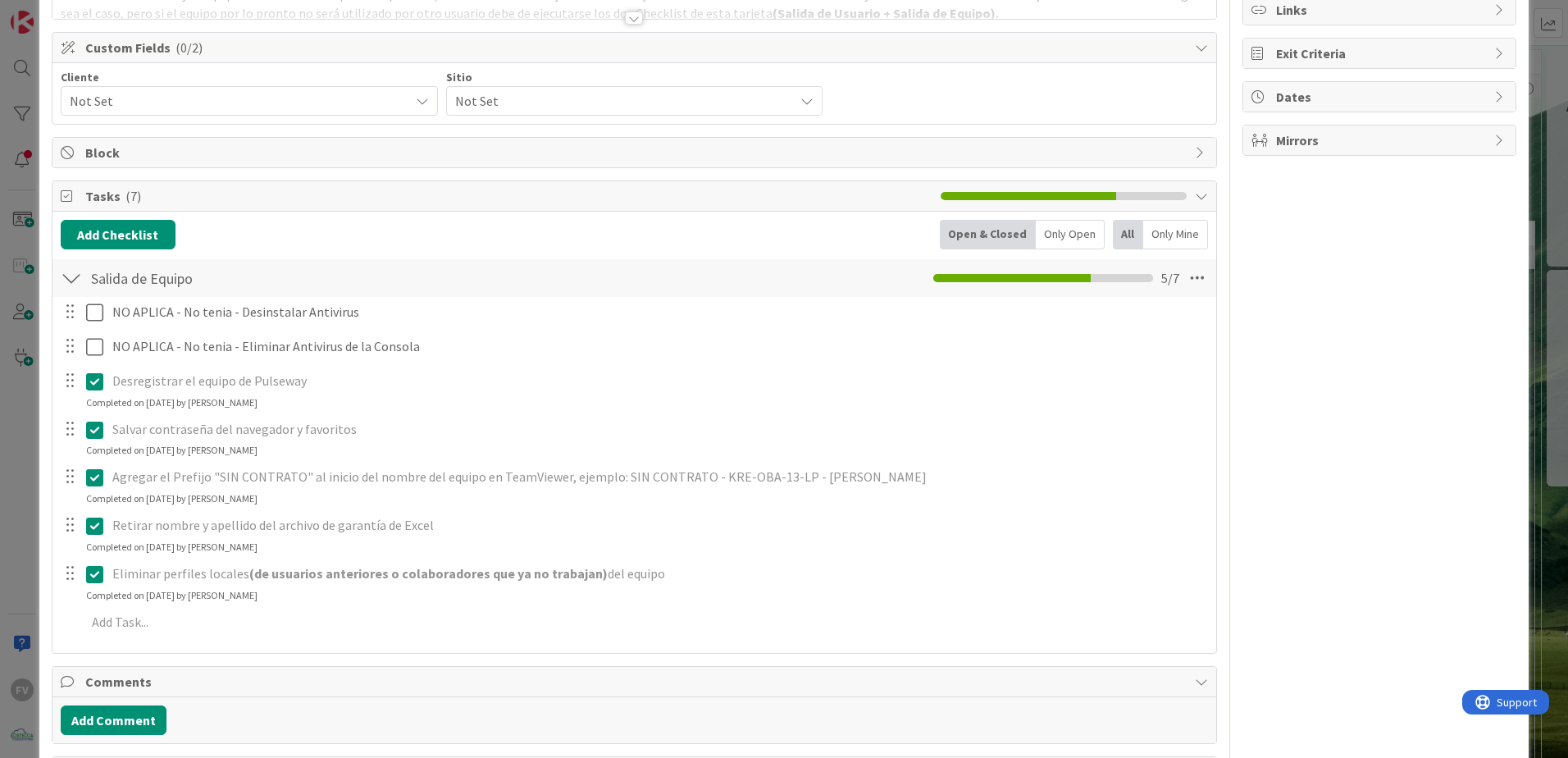
drag, startPoint x: 7, startPoint y: 314, endPoint x: 89, endPoint y: 325, distance: 82.7
click at [7, 314] on div "ID 3813 OPERACIONES [PERSON_NAME] Title 37 / 128 #GOLD - Salida Equipo - KRE-OB…" at bounding box center [784, 379] width 1568 height 758
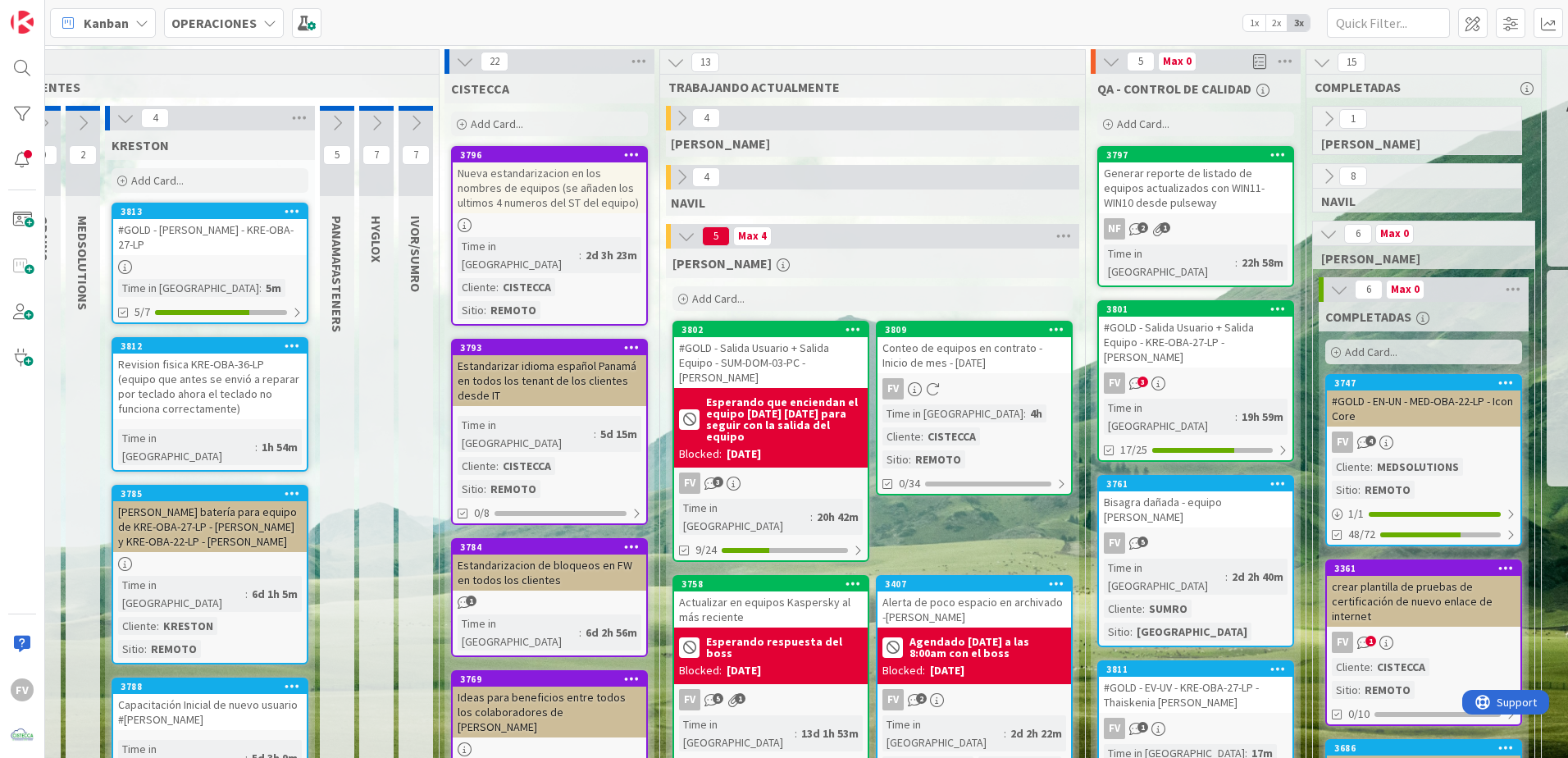
click at [223, 267] on div at bounding box center [210, 267] width 193 height 14
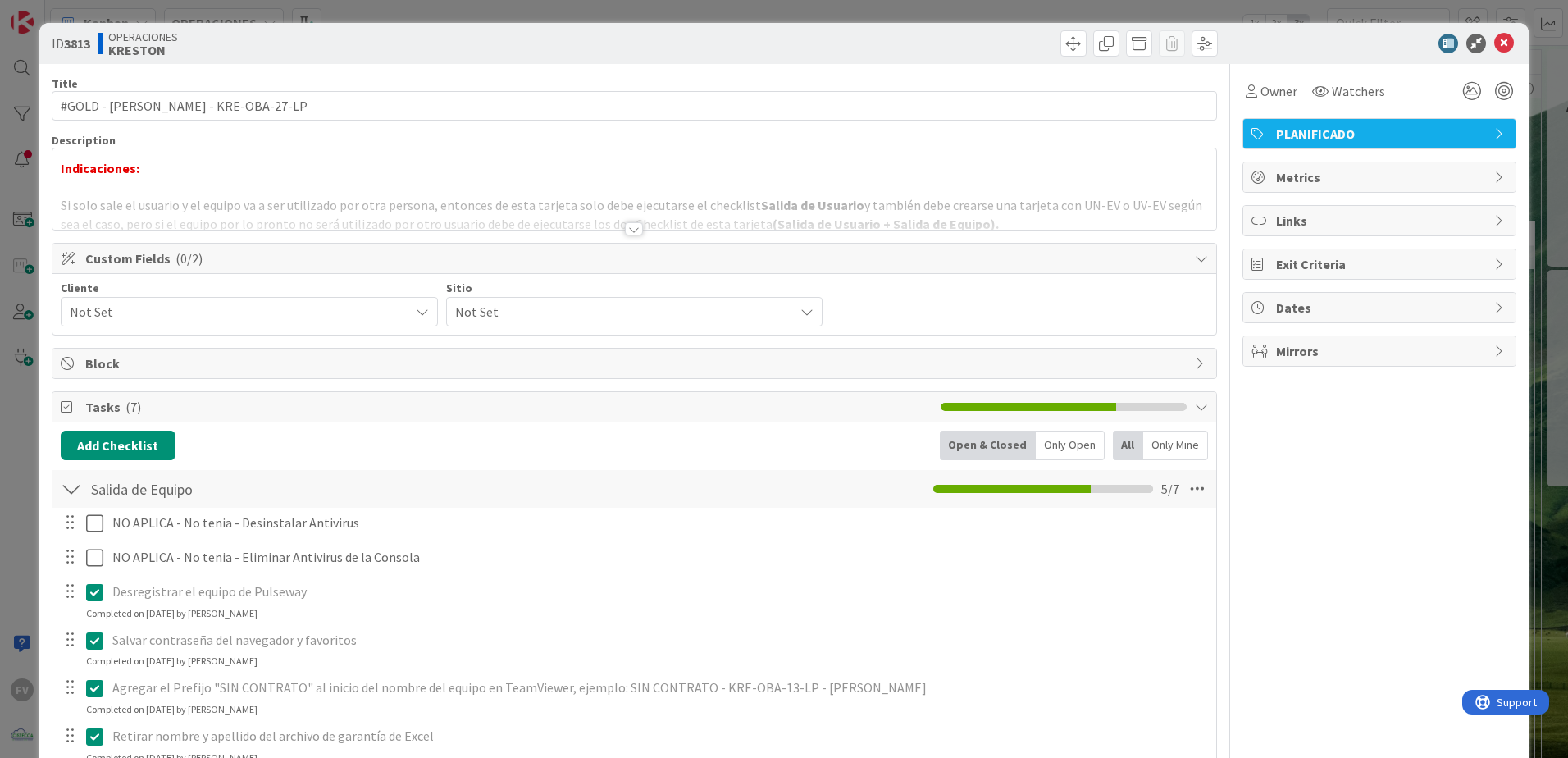
click at [208, 320] on span "Not Set" at bounding box center [235, 312] width 331 height 23
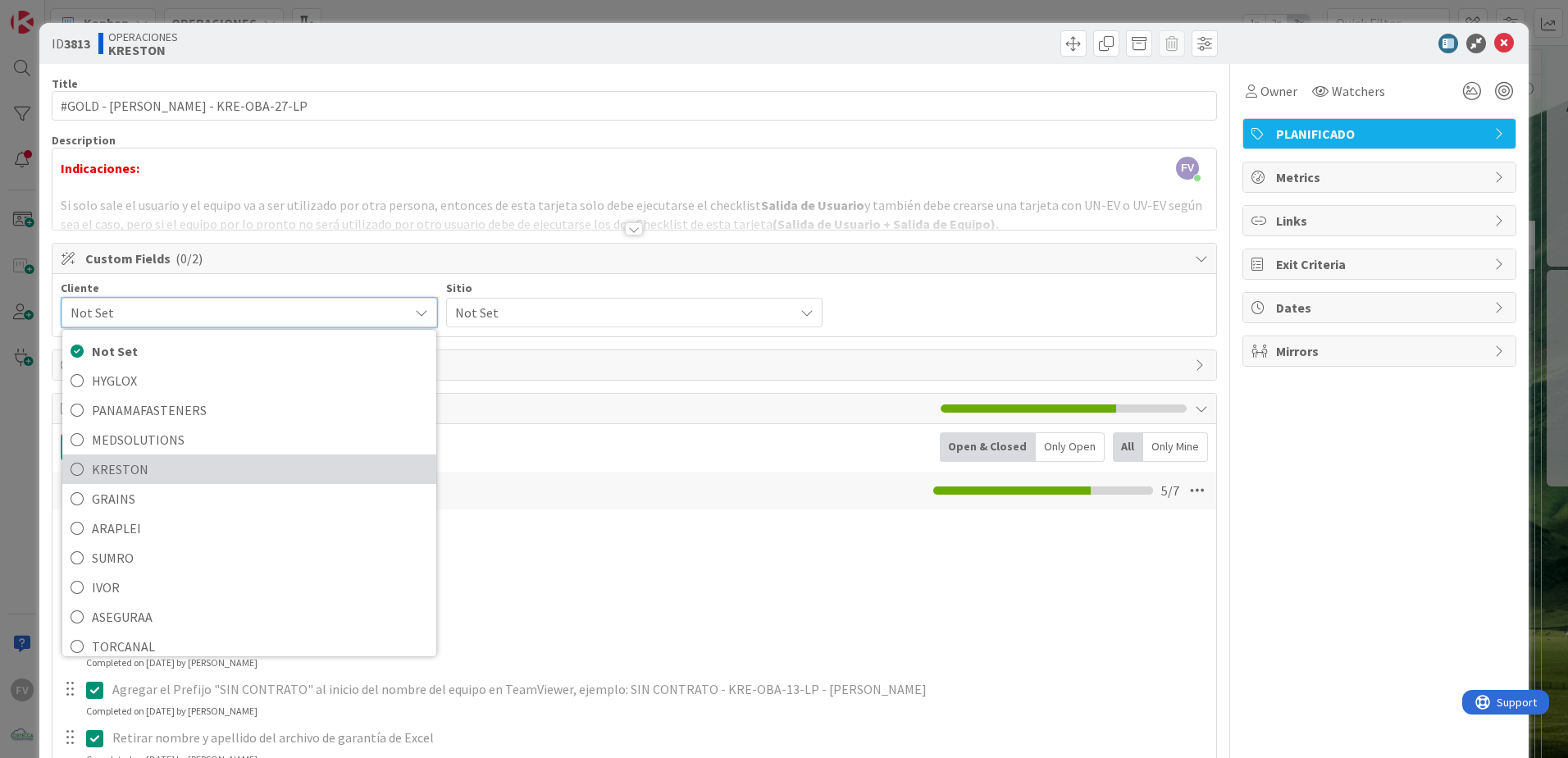
drag, startPoint x: 200, startPoint y: 476, endPoint x: 341, endPoint y: 431, distance: 148.0
click at [200, 473] on span "KRESTON" at bounding box center [259, 470] width 336 height 25
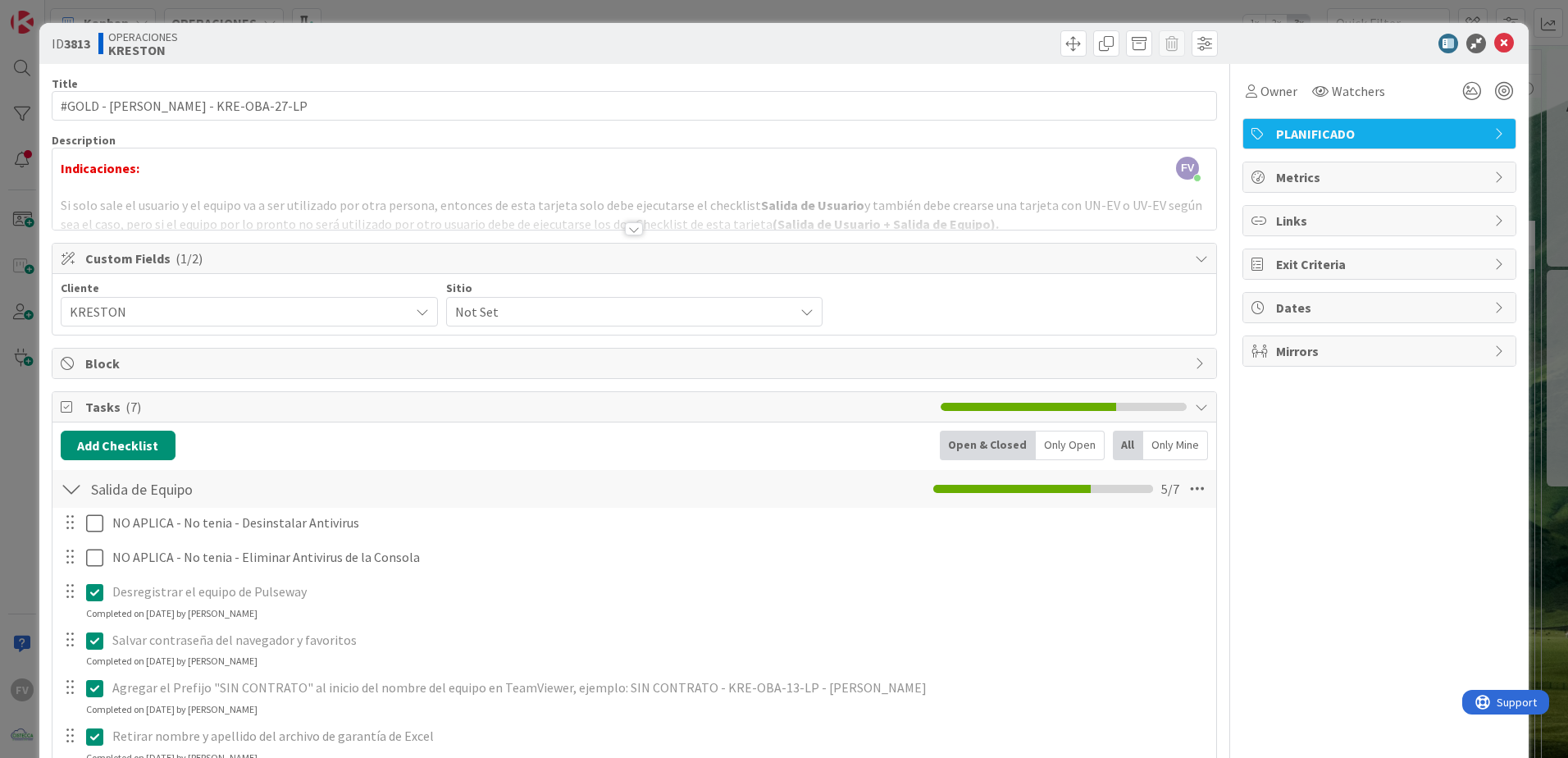
click at [585, 306] on span "Not Set" at bounding box center [620, 312] width 331 height 23
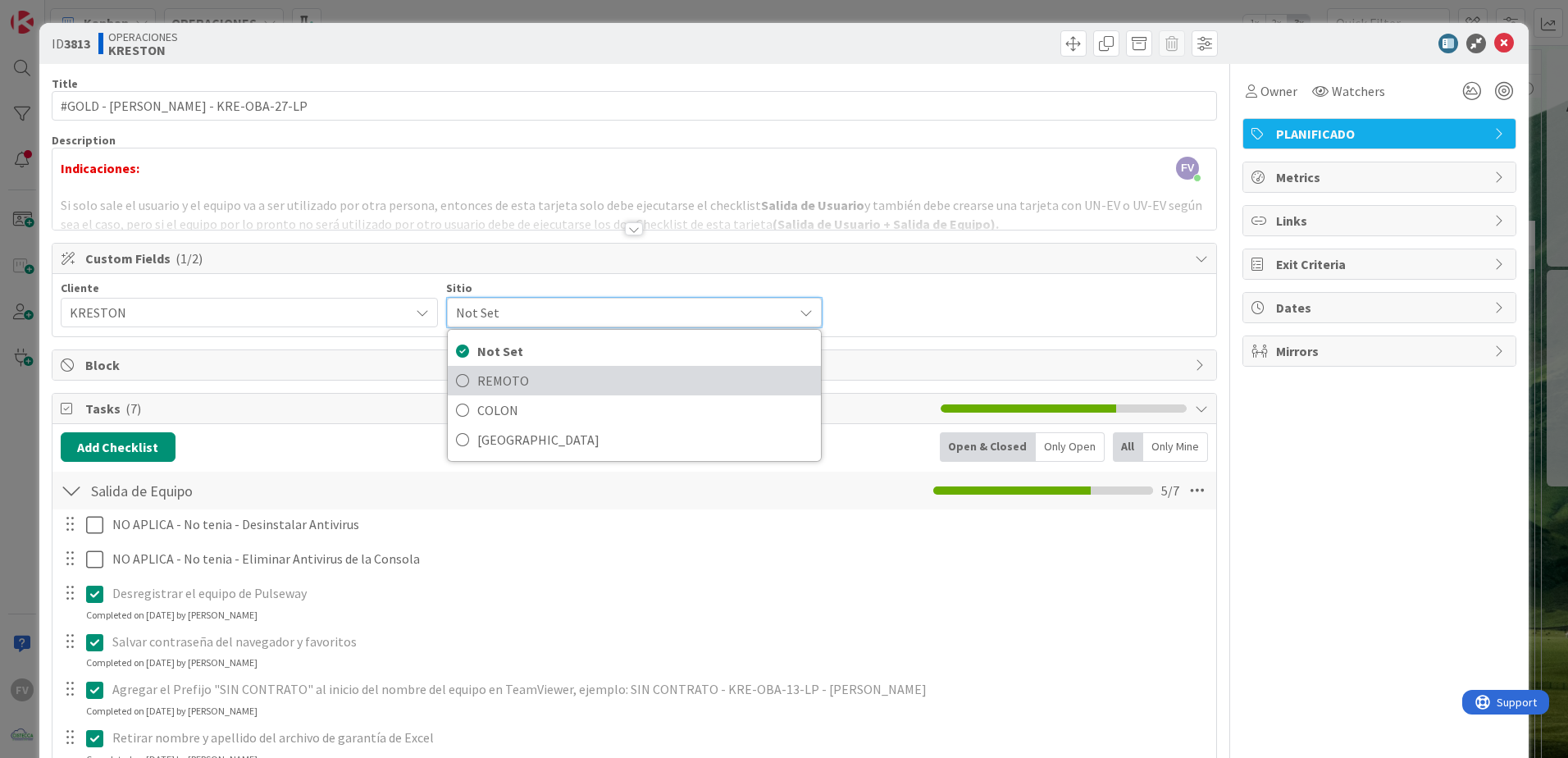
click at [565, 376] on span "REMOTO" at bounding box center [645, 381] width 336 height 25
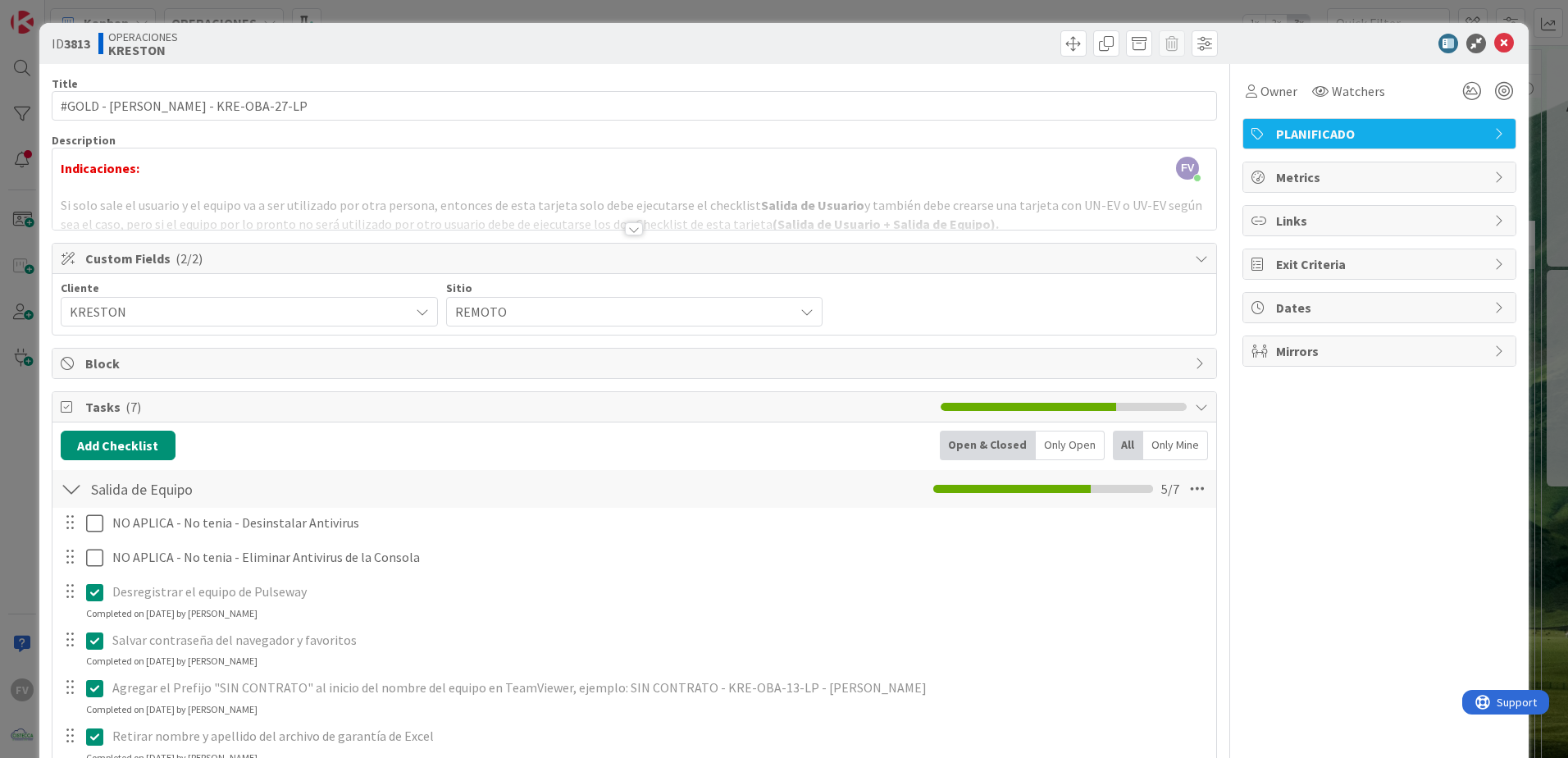
click at [22, 351] on div "ID 3813 OPERACIONES [PERSON_NAME] Title 37 / 128 #GOLD - Salida Equipo - KRE-OB…" at bounding box center [784, 379] width 1568 height 758
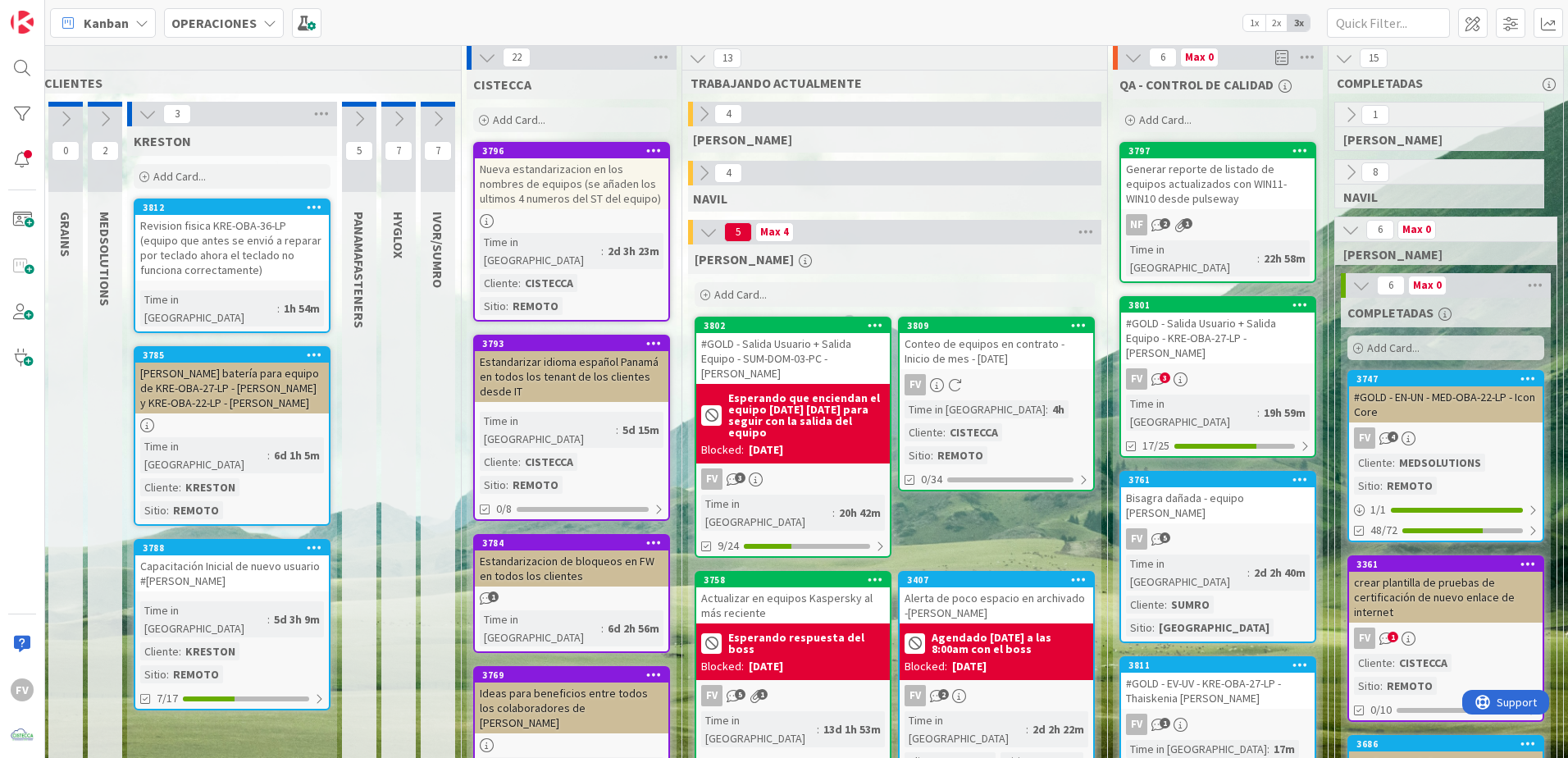
scroll to position [0, 127]
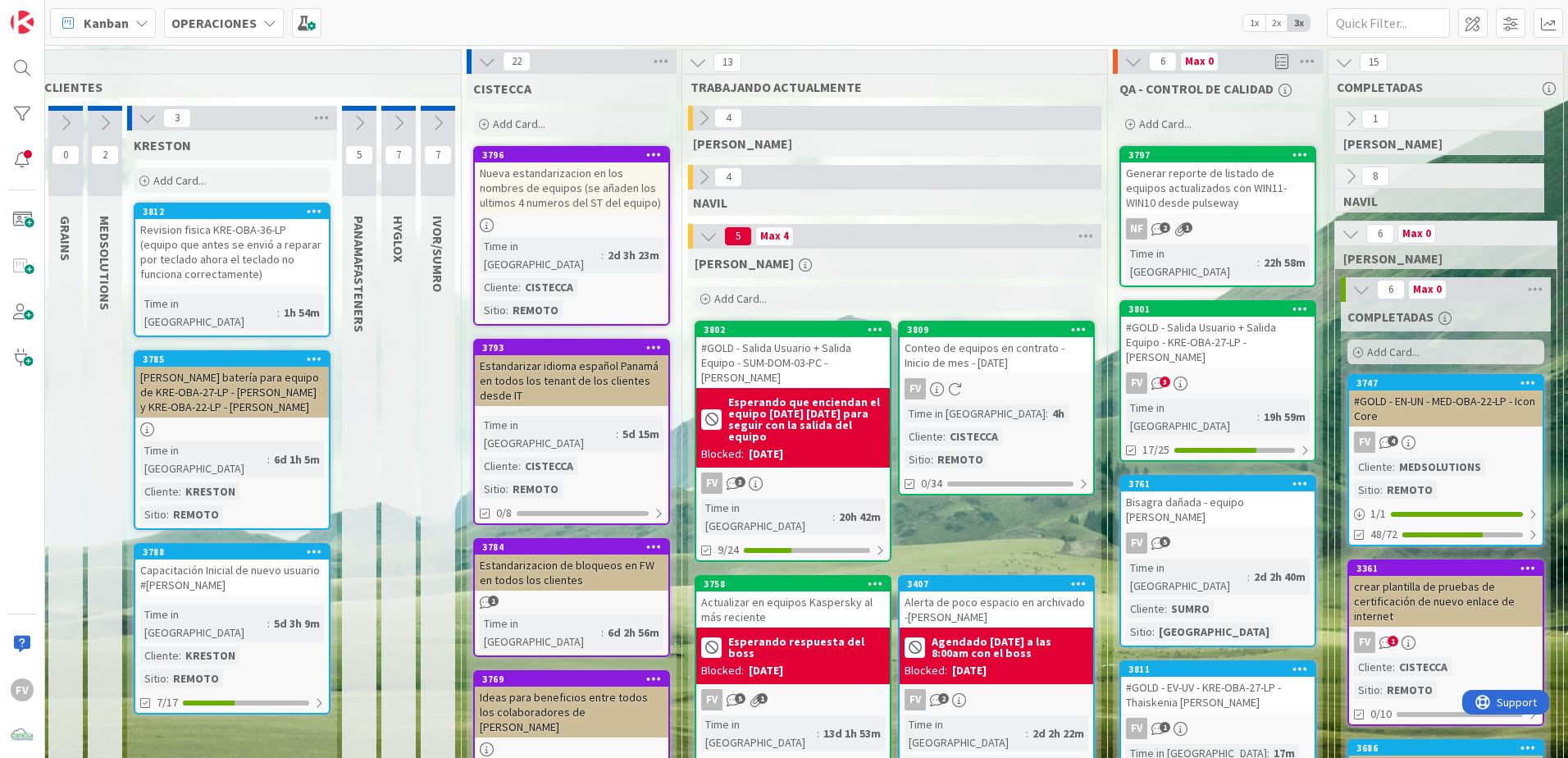
click at [145, 115] on icon at bounding box center [148, 118] width 18 height 18
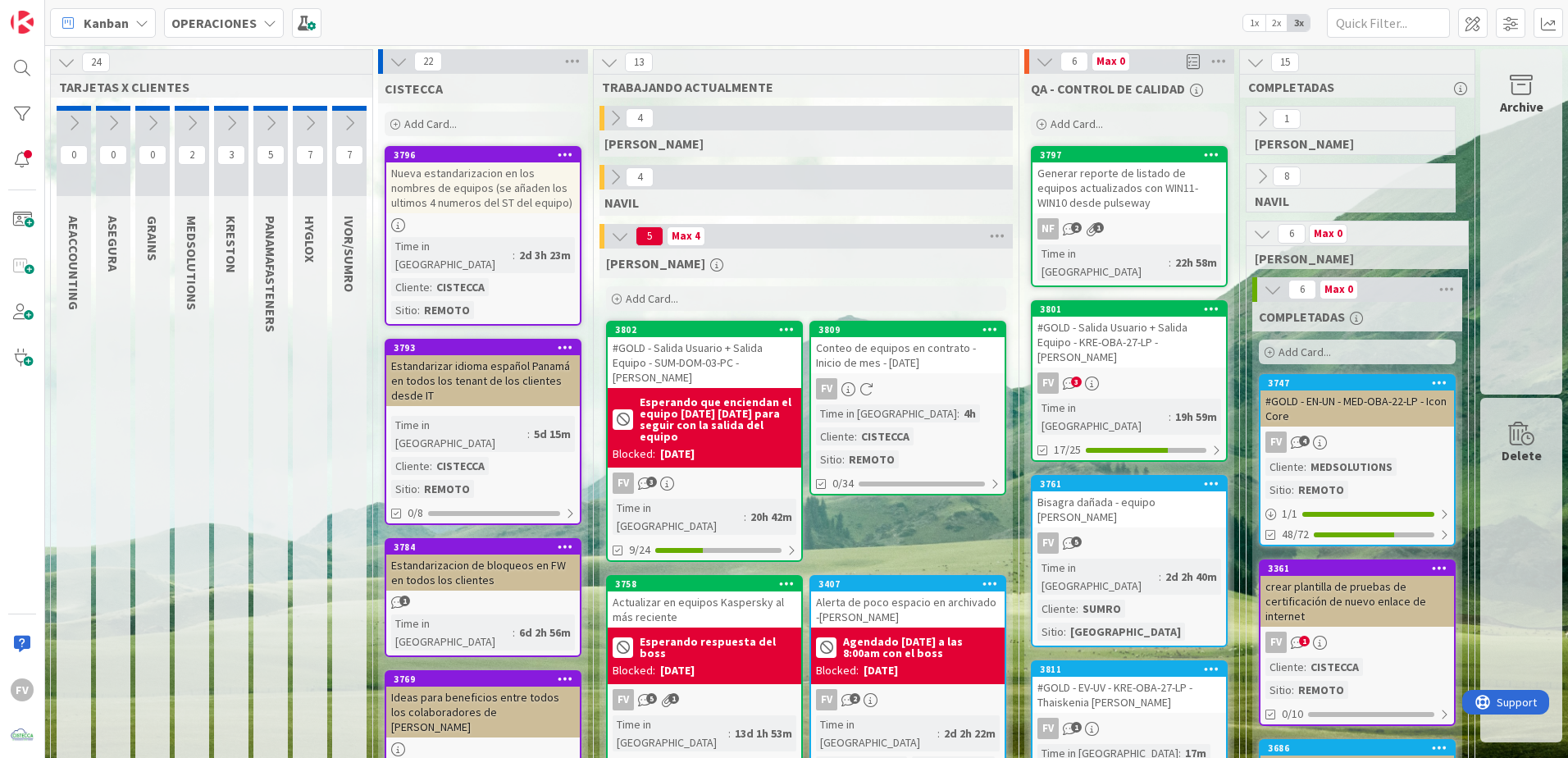
click at [145, 115] on icon at bounding box center [153, 123] width 18 height 18
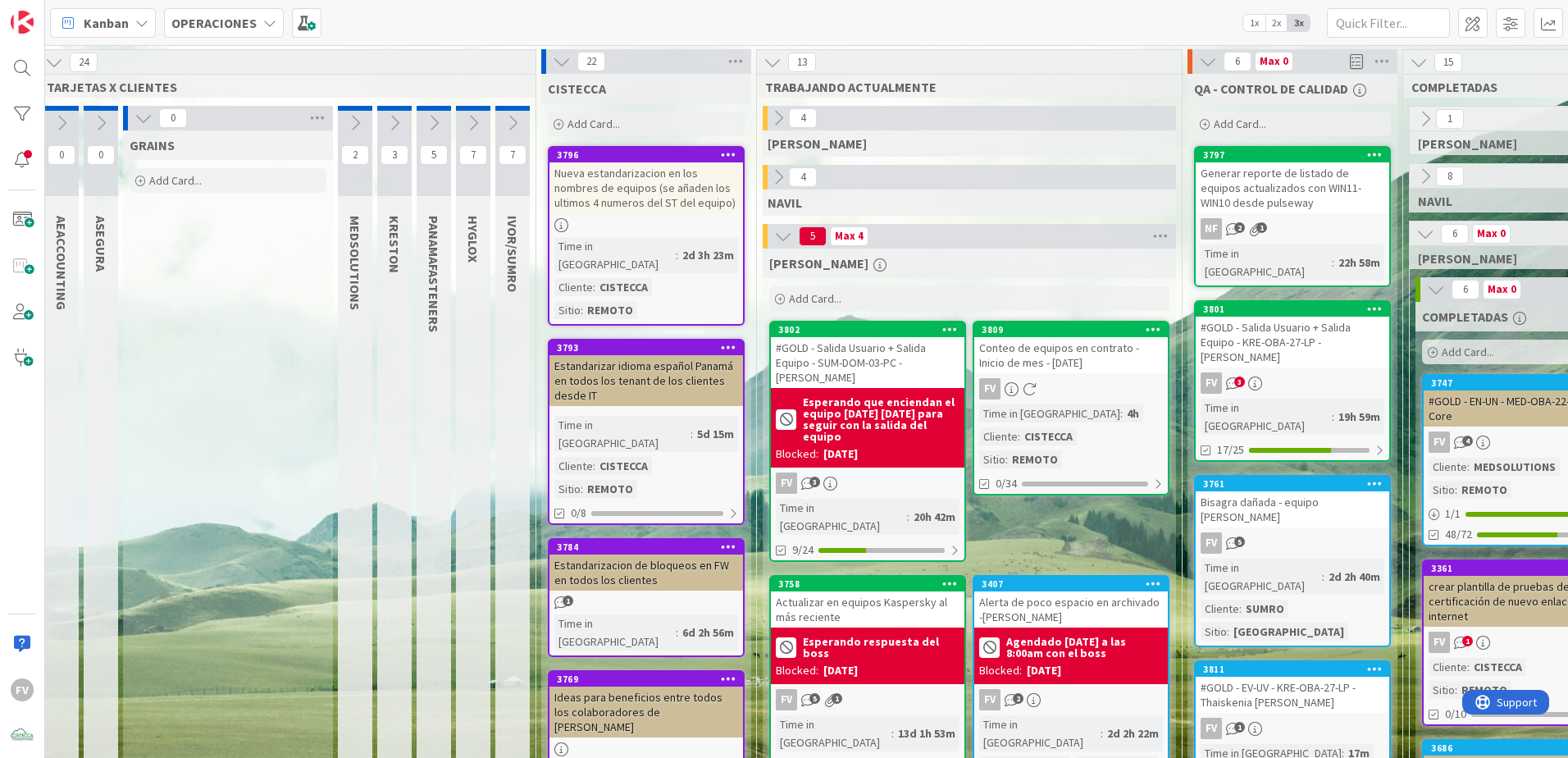
click at [145, 115] on icon at bounding box center [144, 118] width 18 height 18
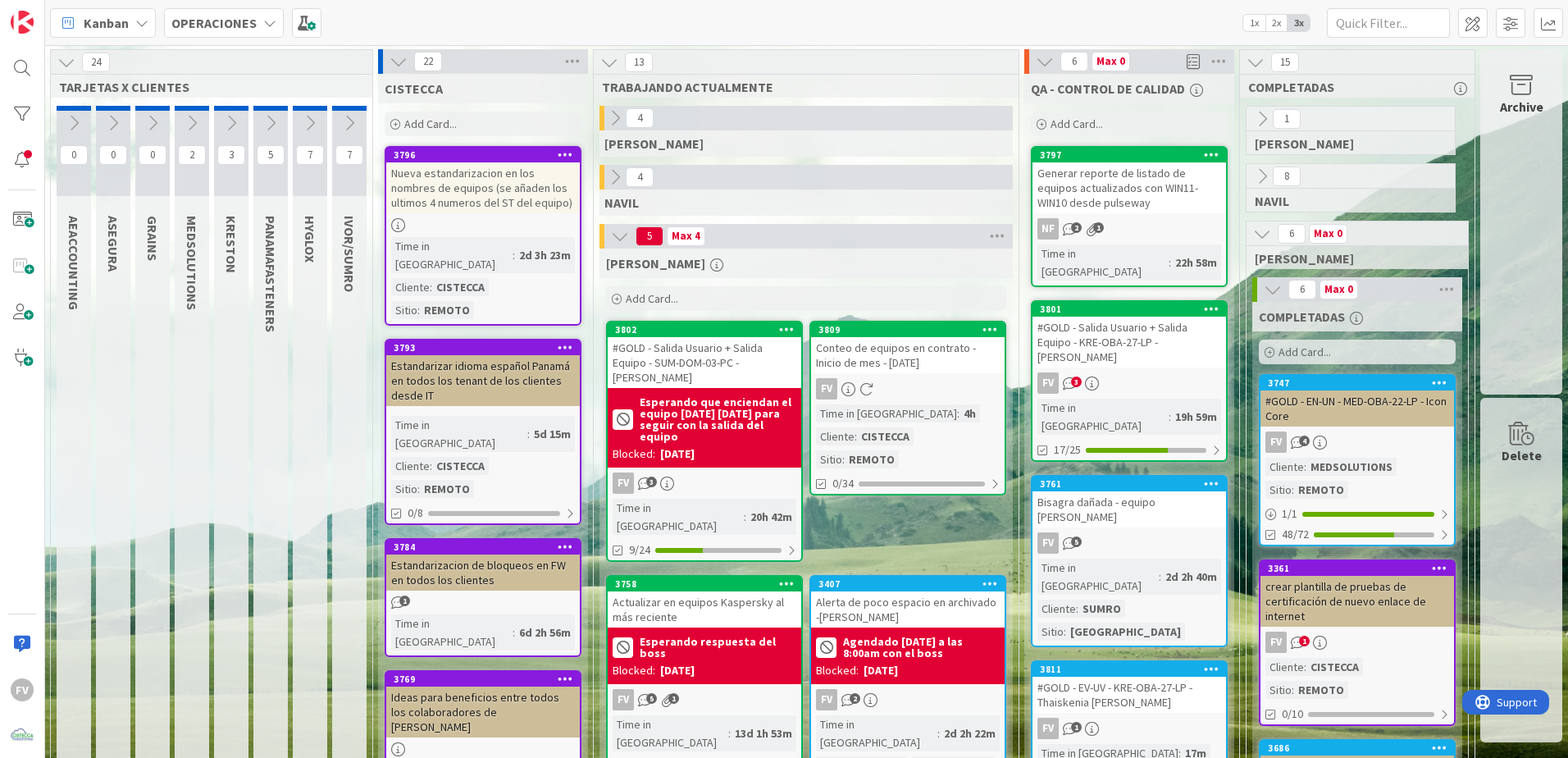
click at [183, 122] on icon at bounding box center [192, 123] width 18 height 18
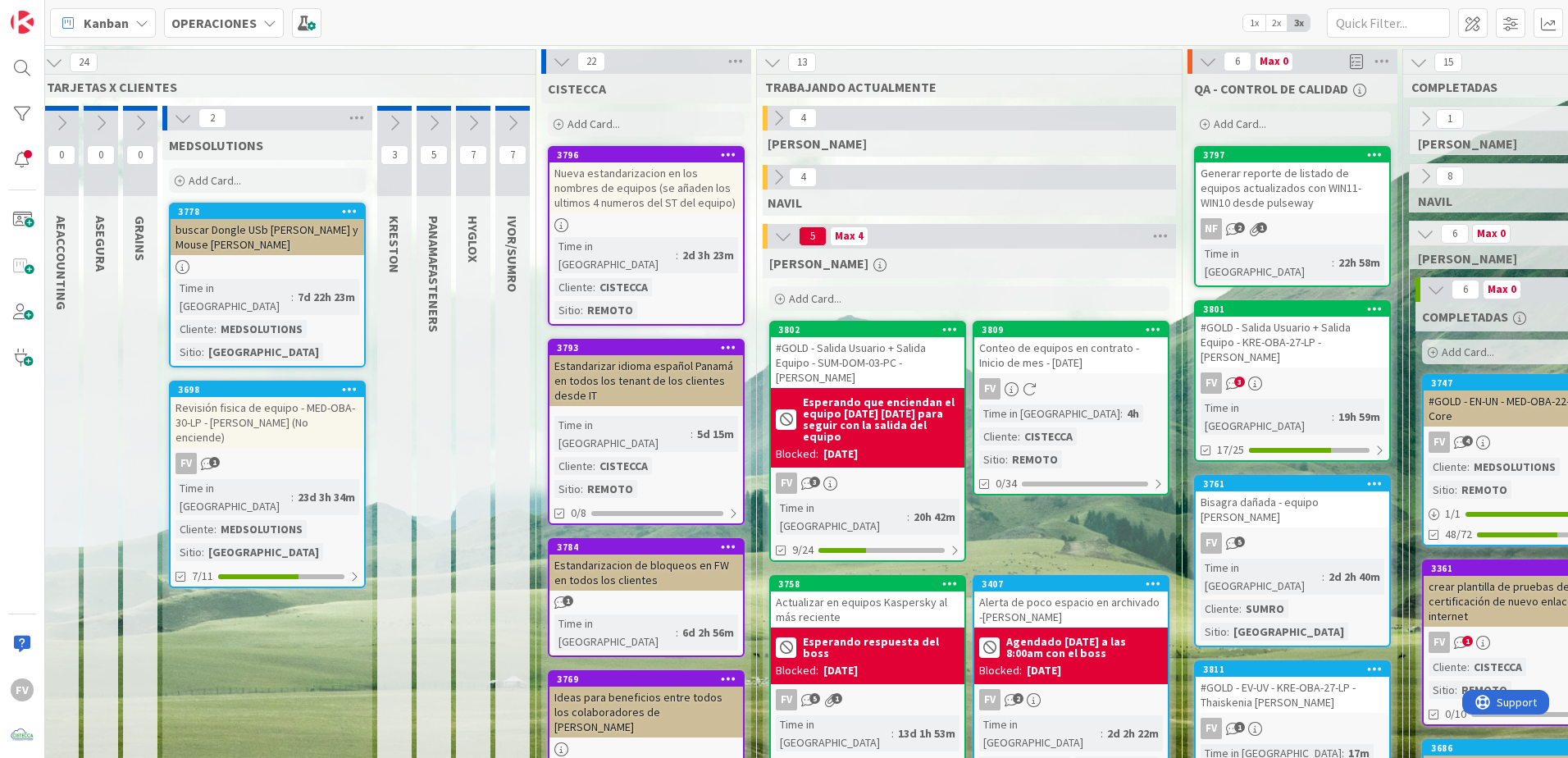
click at [188, 113] on icon at bounding box center [183, 118] width 18 height 18
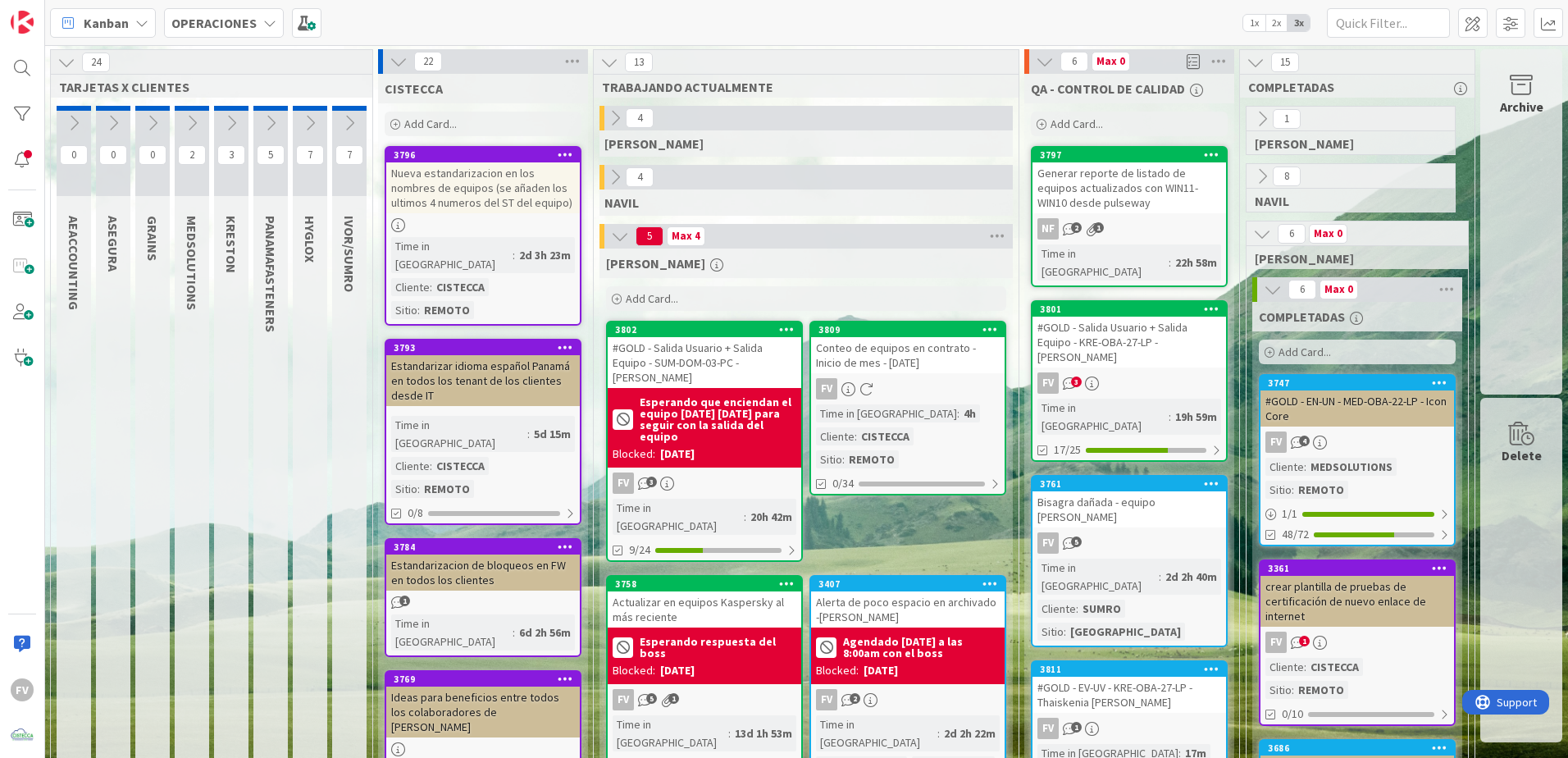
click at [773, 197] on div "NAVIL" at bounding box center [806, 203] width 413 height 26
click at [390, 60] on icon at bounding box center [398, 62] width 18 height 18
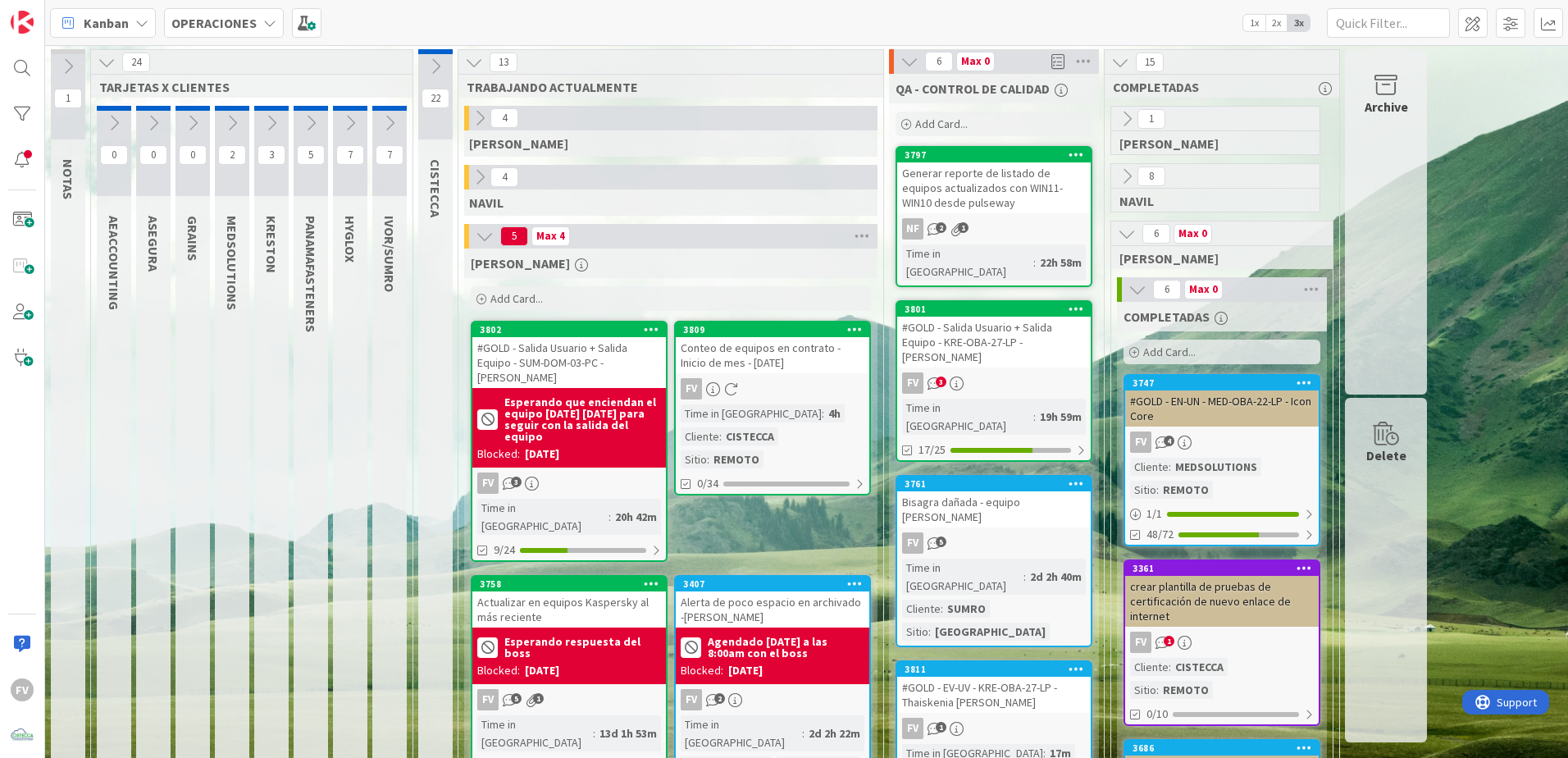
scroll to position [0, 0]
click at [226, 114] on icon at bounding box center [232, 123] width 18 height 18
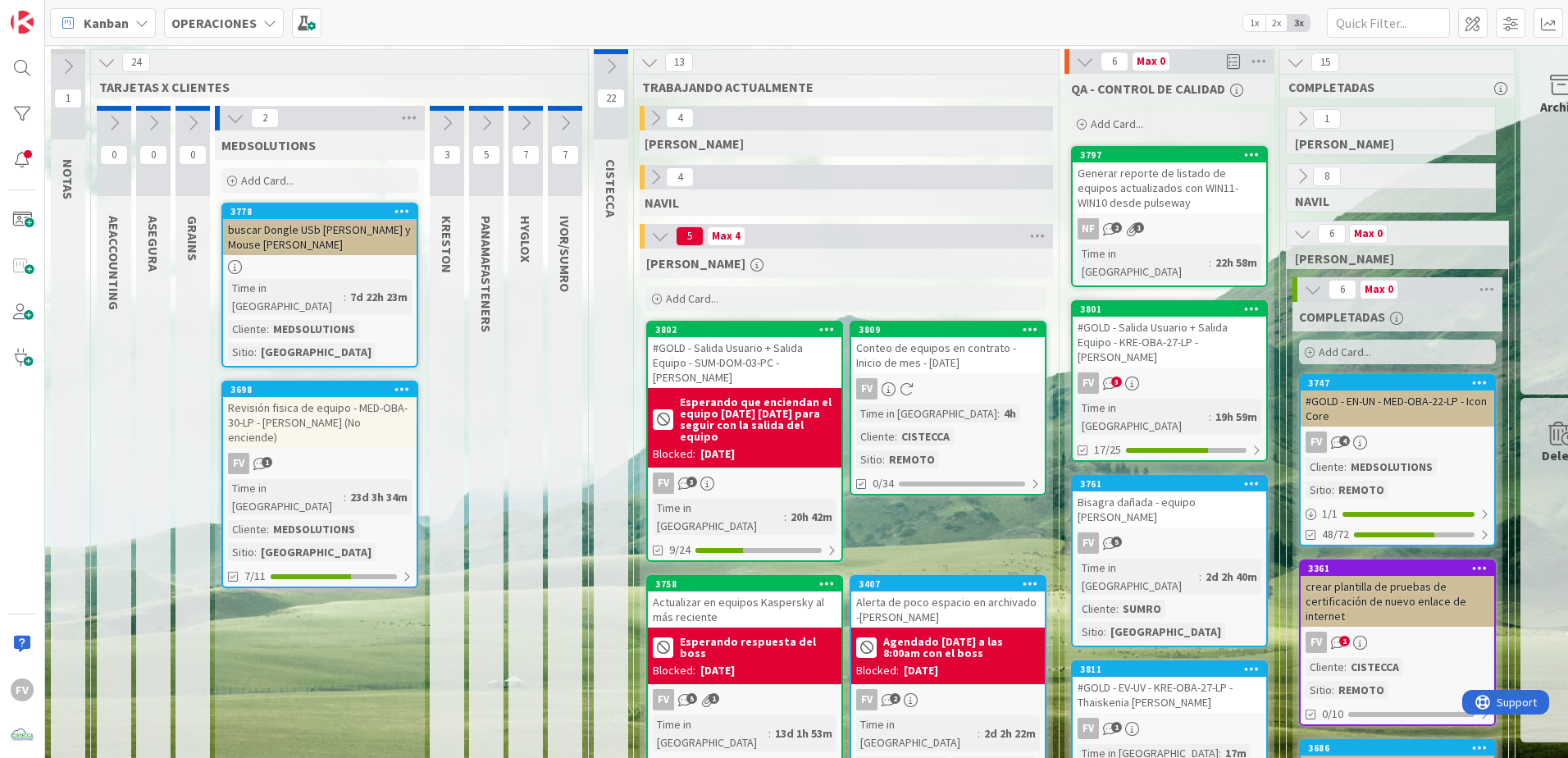
click at [226, 114] on button at bounding box center [235, 118] width 21 height 21
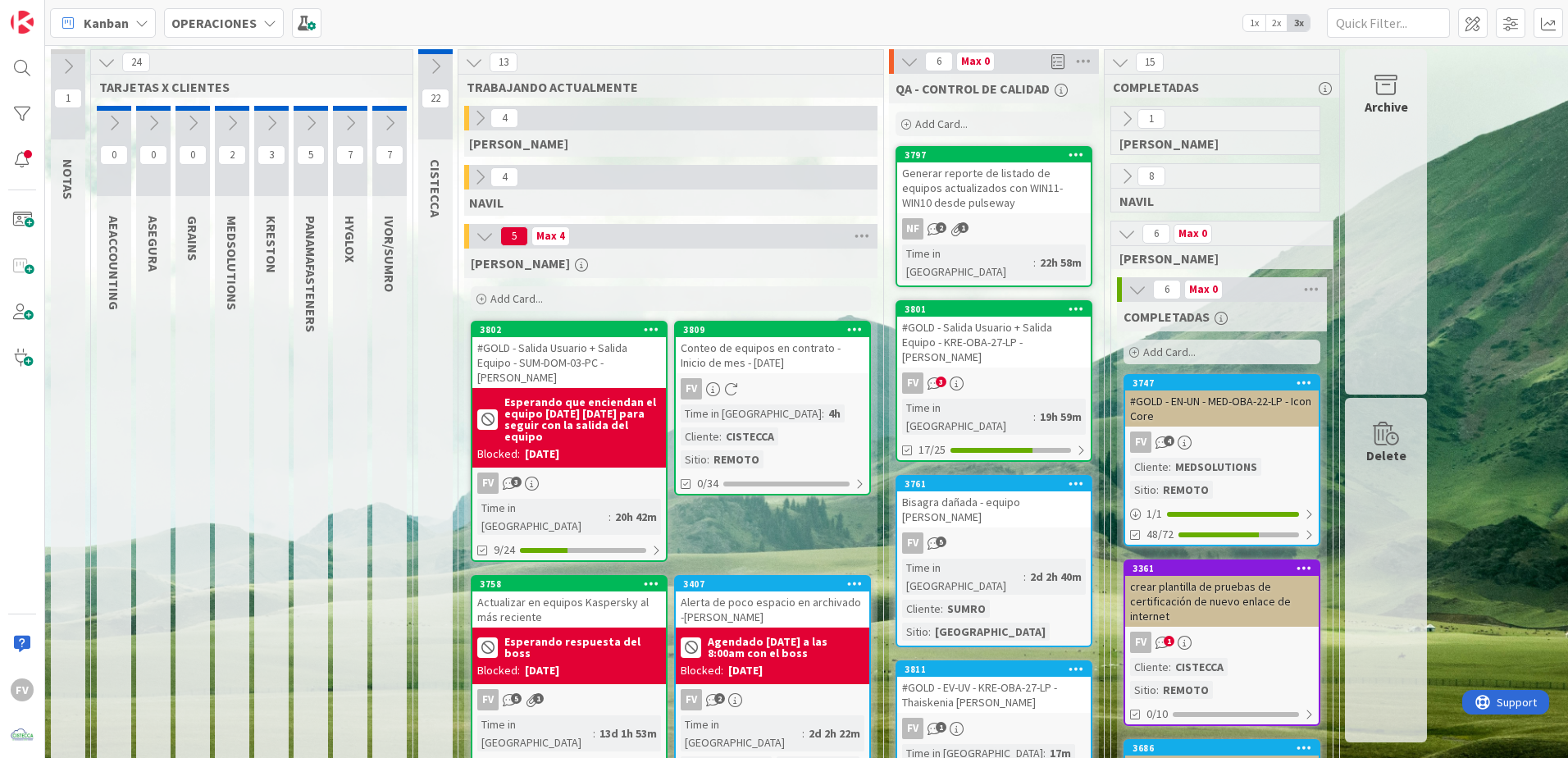
click at [96, 64] on button at bounding box center [107, 63] width 21 height 21
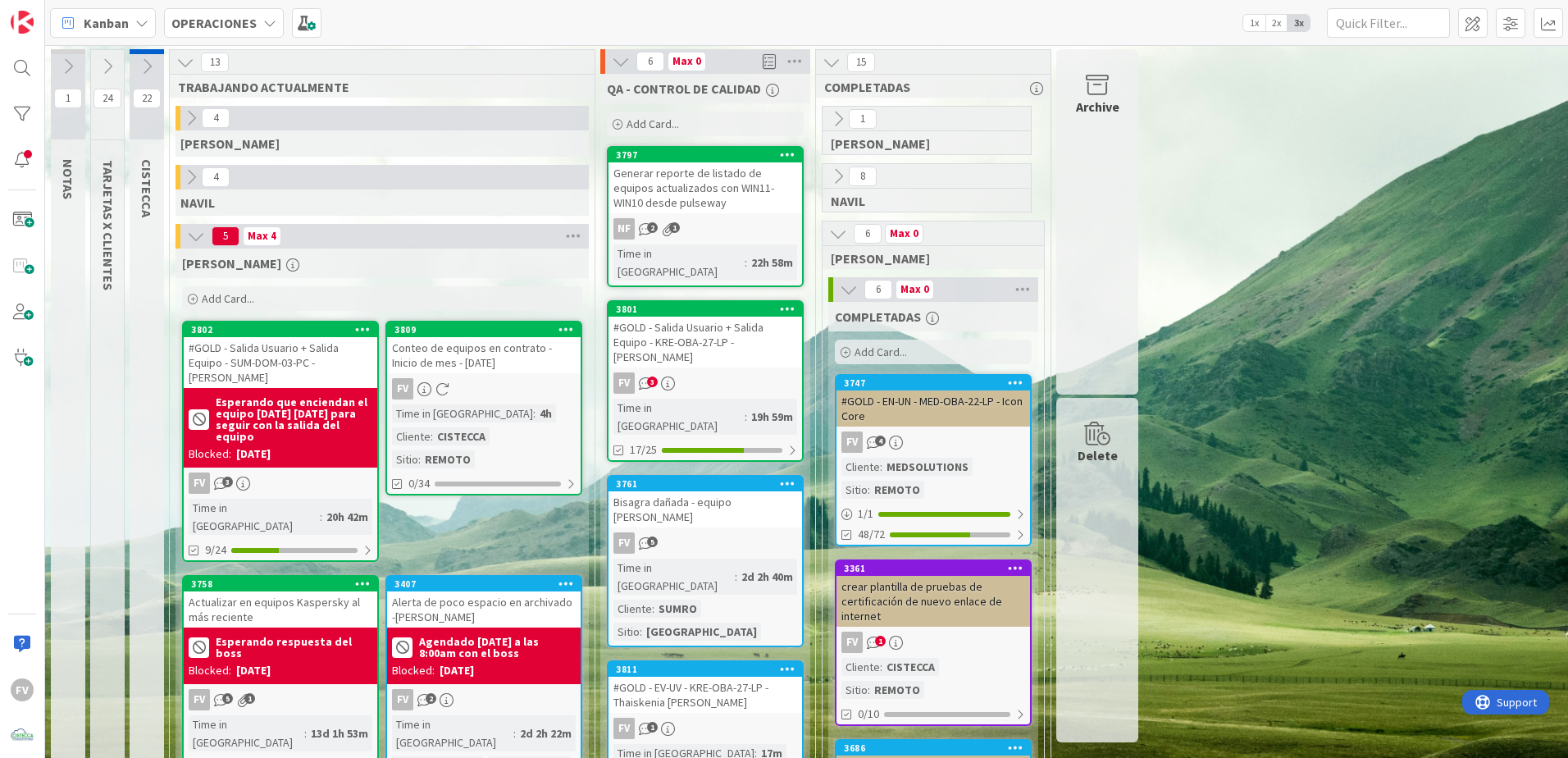
click at [773, 294] on icon at bounding box center [848, 289] width 18 height 18
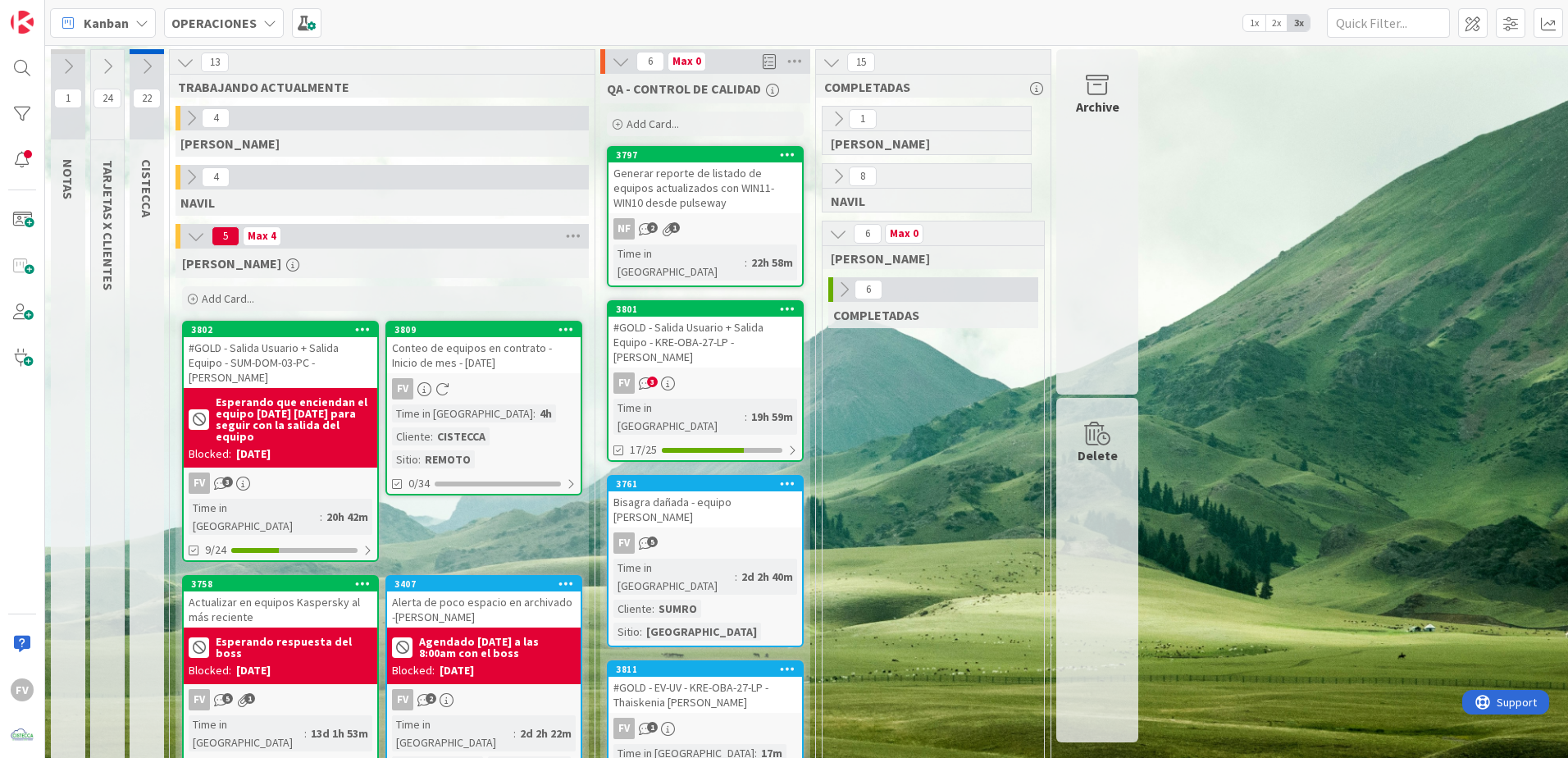
click at [773, 242] on icon at bounding box center [838, 234] width 18 height 18
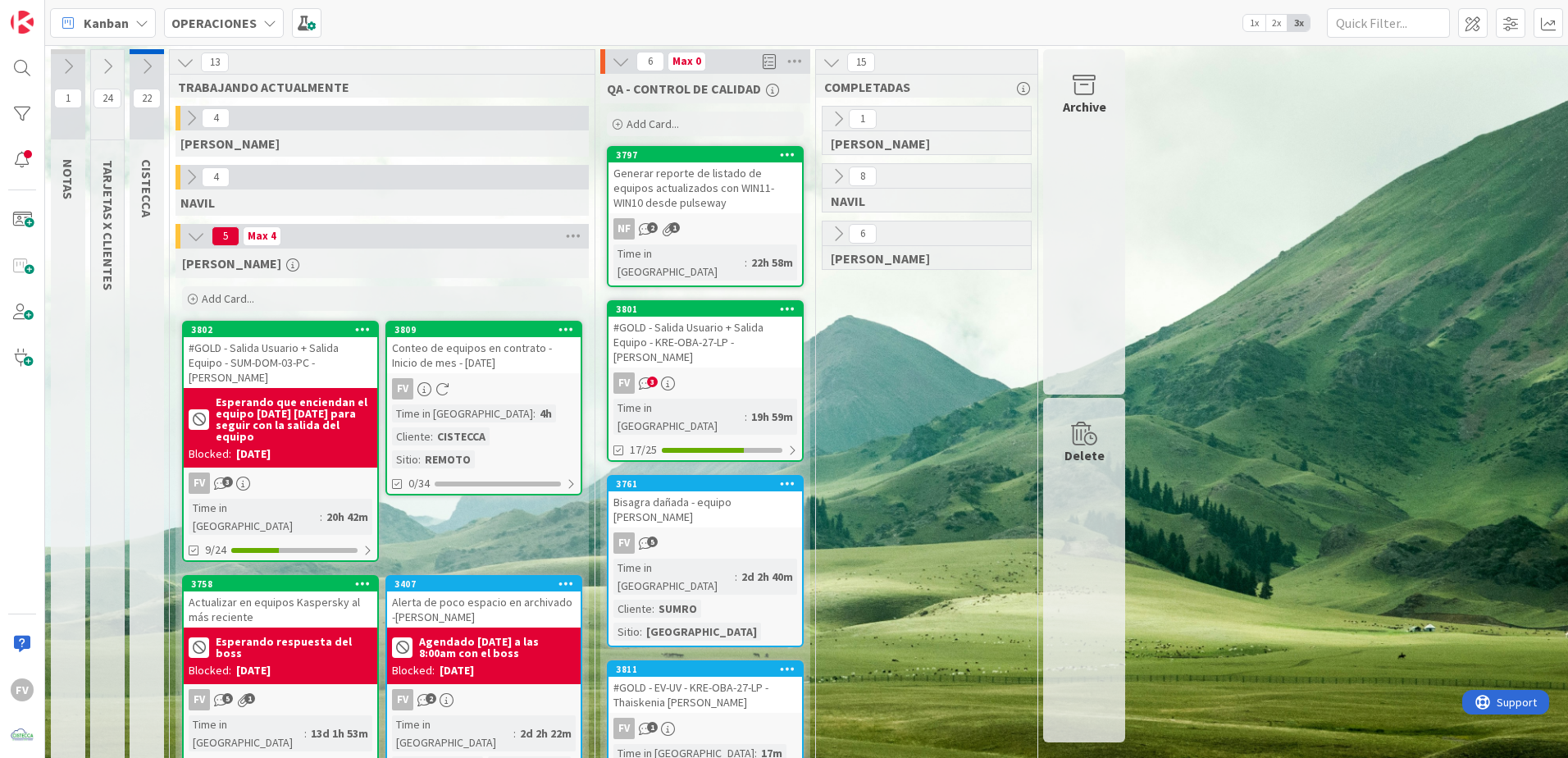
click at [620, 68] on icon at bounding box center [620, 62] width 18 height 18
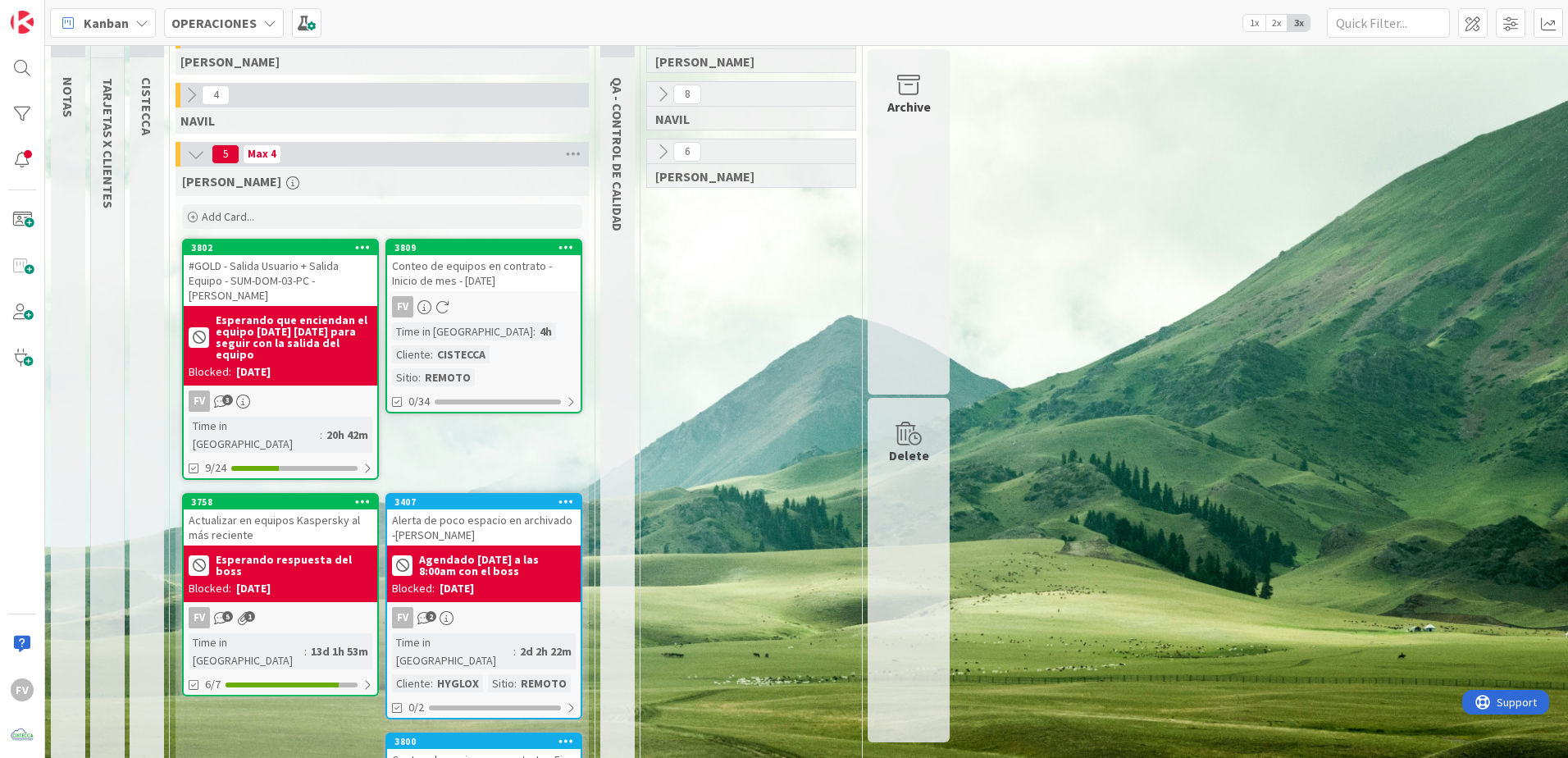
scroll to position [164, 0]
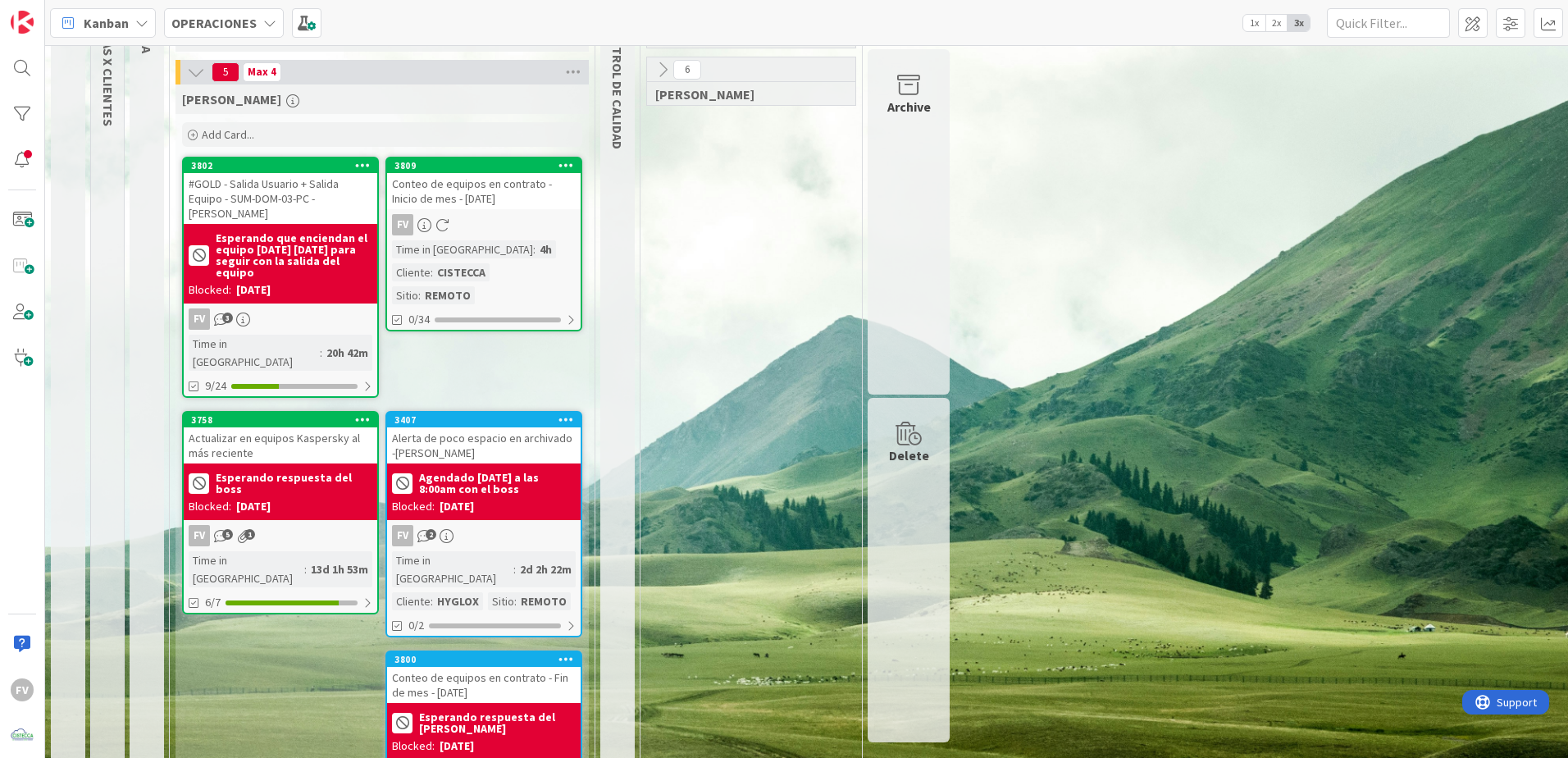
click at [773, 308] on div "1 NOTAS 24 TARJETAS X CLIENTES 22 CISTECCA 13 TRABAJANDO ACTUALMENTE 4 [PERSON_…" at bounding box center [806, 408] width 1516 height 1046
